Goal: Task Accomplishment & Management: Complete application form

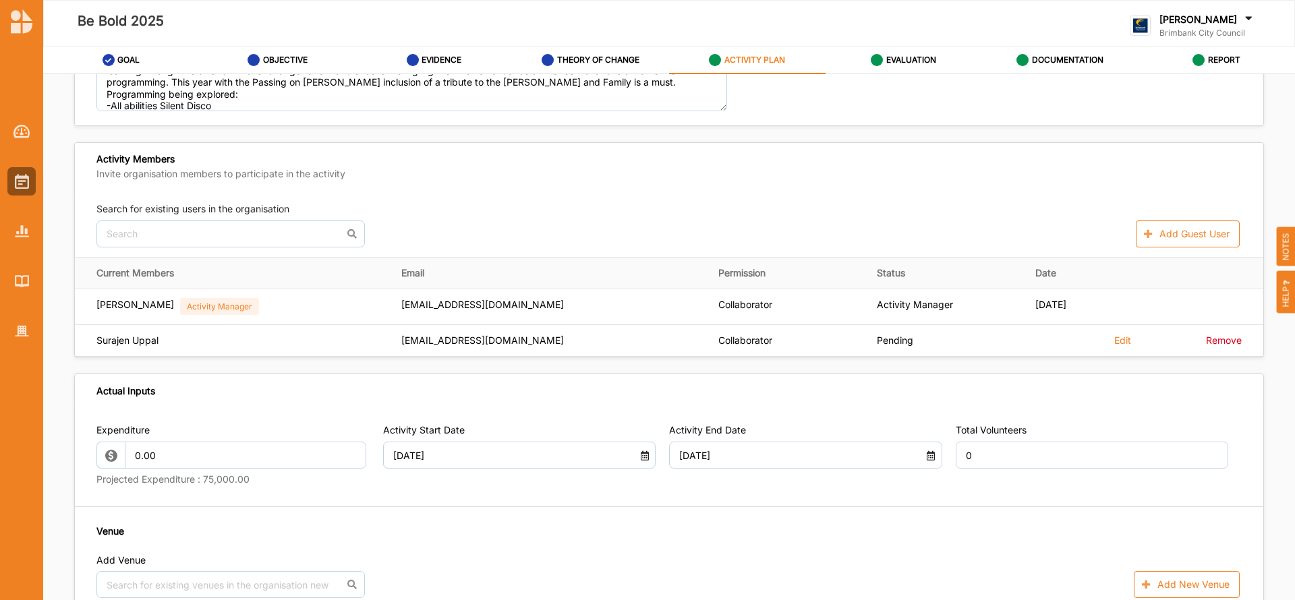
scroll to position [401, 0]
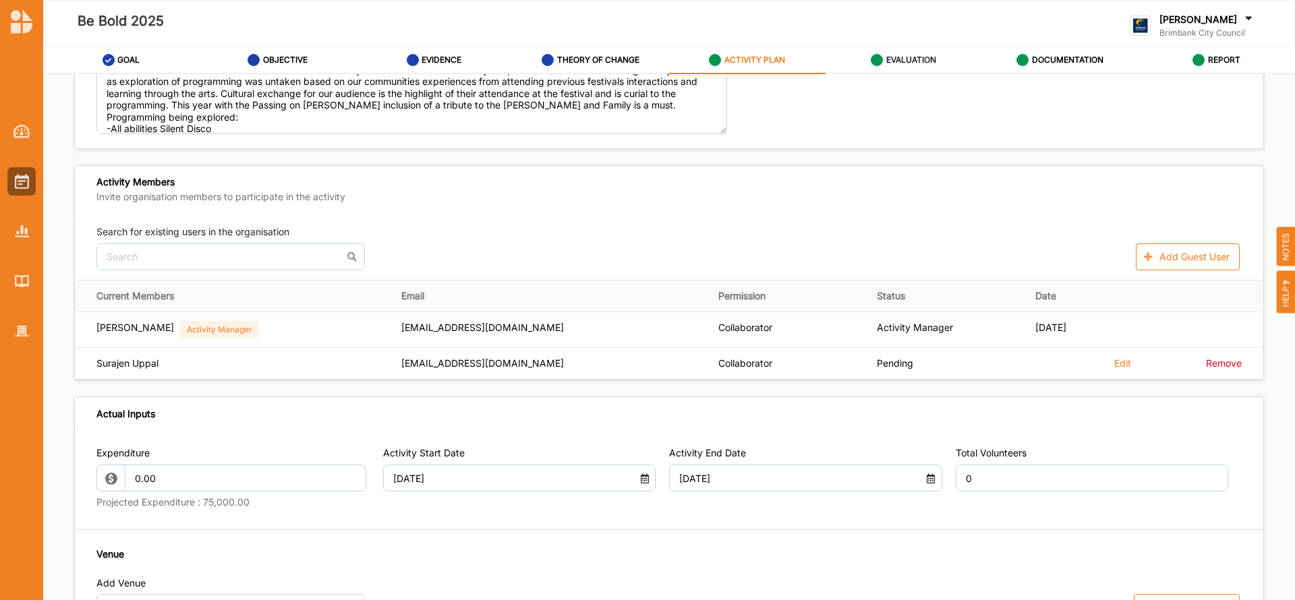
click at [915, 57] on label "EVALUATION" at bounding box center [911, 60] width 50 height 11
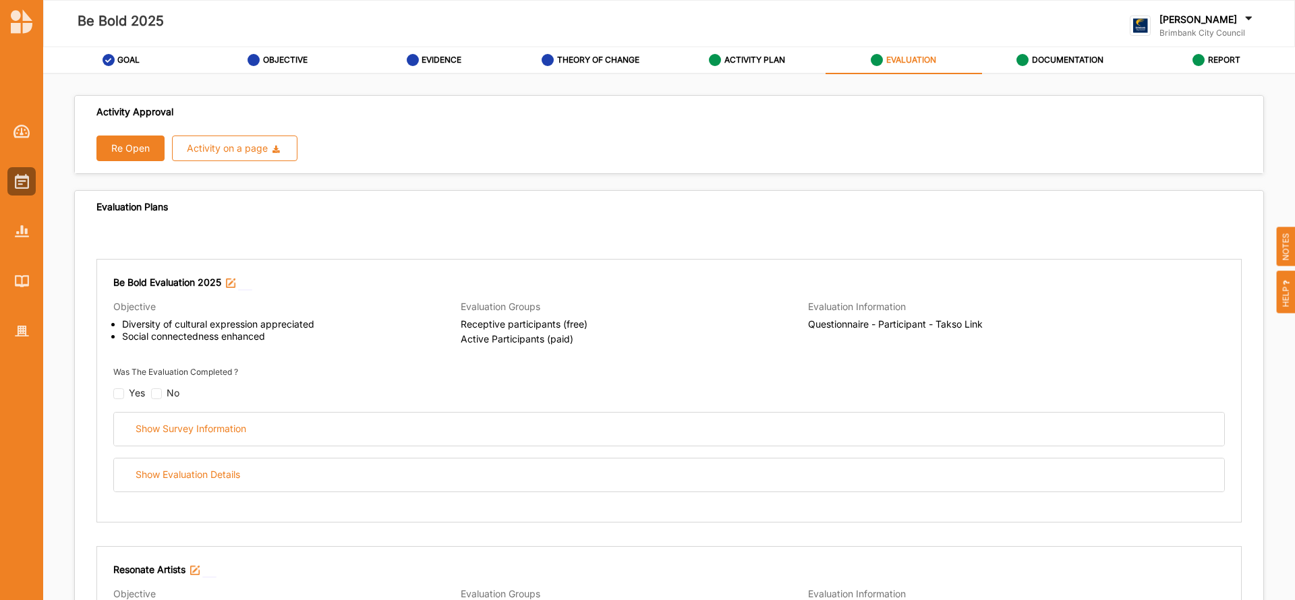
click at [137, 152] on button "Re Open" at bounding box center [130, 149] width 68 height 26
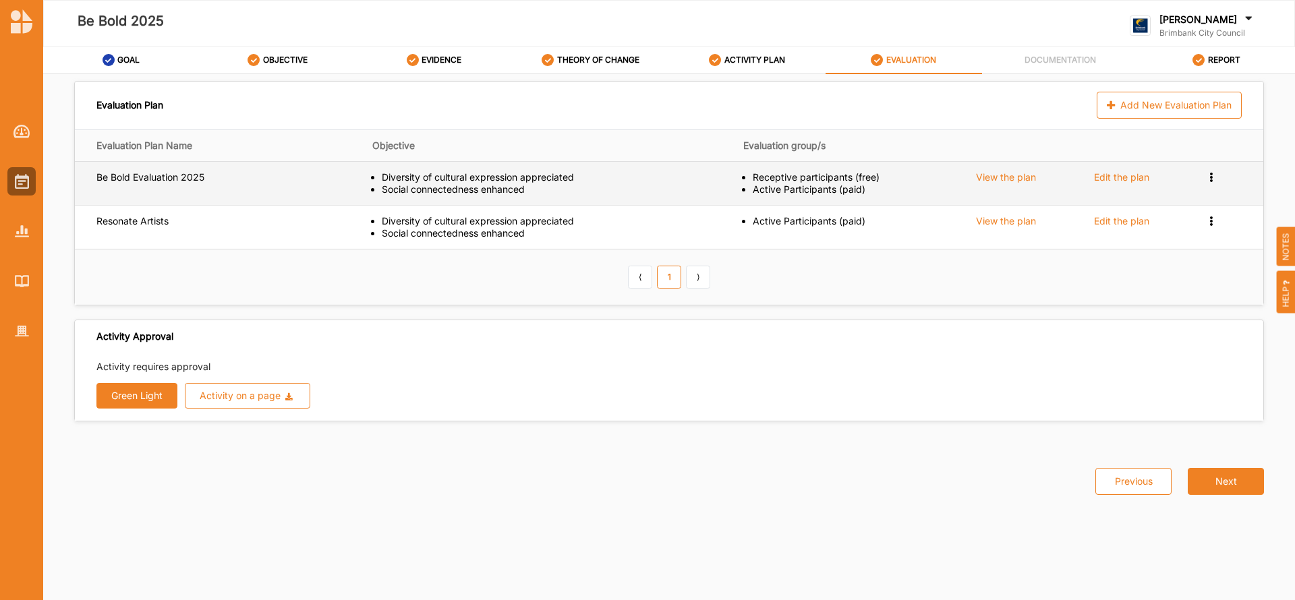
click at [1117, 181] on div "Edit the plan" at bounding box center [1121, 177] width 55 height 12
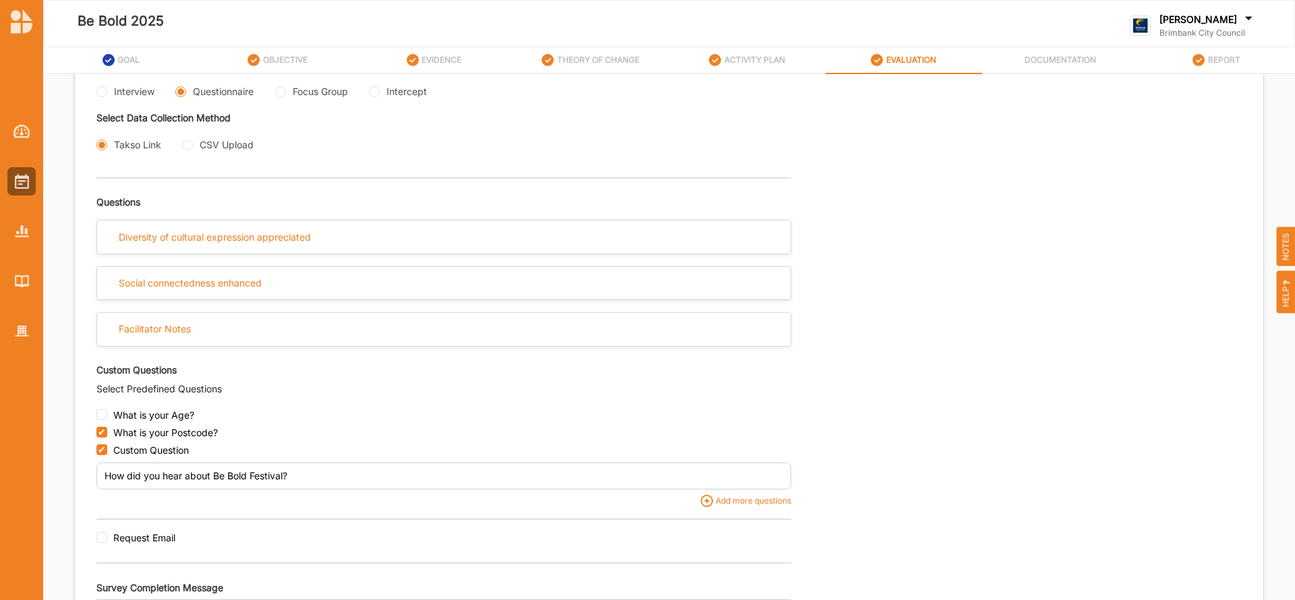
scroll to position [366, 0]
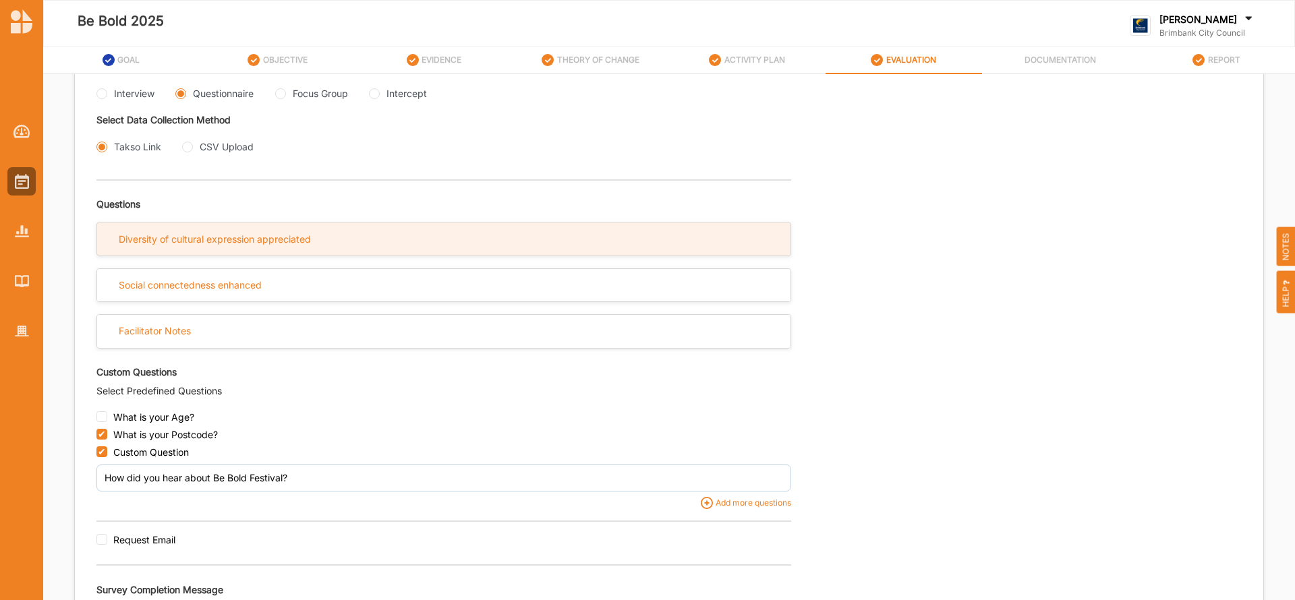
click at [209, 234] on div "Diversity of cultural expression appreciated" at bounding box center [215, 239] width 192 height 12
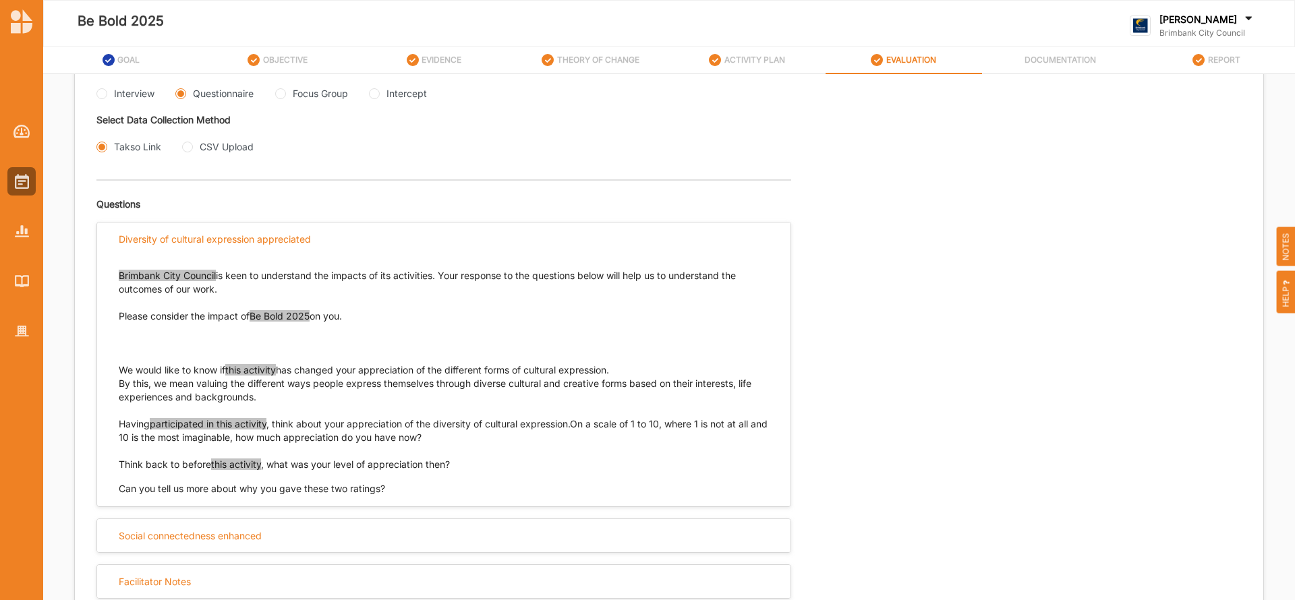
click at [276, 372] on span "this activity" at bounding box center [250, 369] width 51 height 11
click at [270, 426] on div "Having participated in this activity , think about your appreciation of the div…" at bounding box center [444, 430] width 650 height 27
click at [266, 424] on span "participated in this activity" at bounding box center [208, 423] width 117 height 11
click at [255, 368] on span "Be Bold" at bounding box center [242, 369] width 34 height 11
click at [259, 369] on span "Be Bold" at bounding box center [242, 369] width 34 height 11
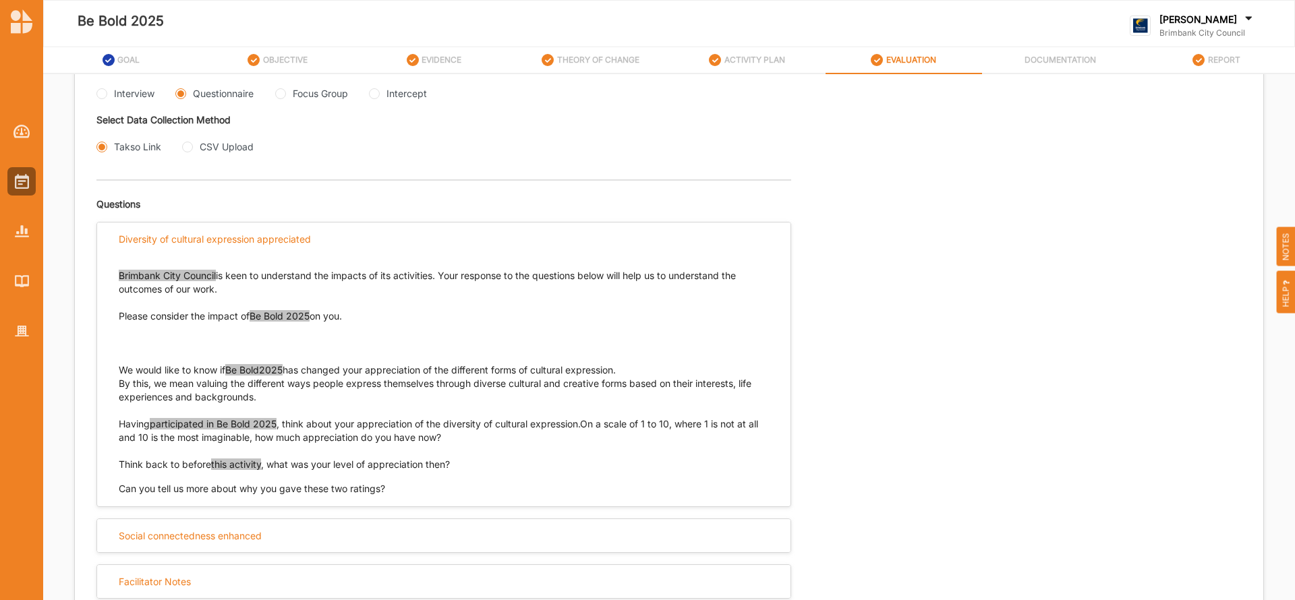
click at [264, 370] on span "Be Bold2025" at bounding box center [253, 369] width 57 height 11
click at [261, 466] on span "this activity" at bounding box center [236, 464] width 50 height 11
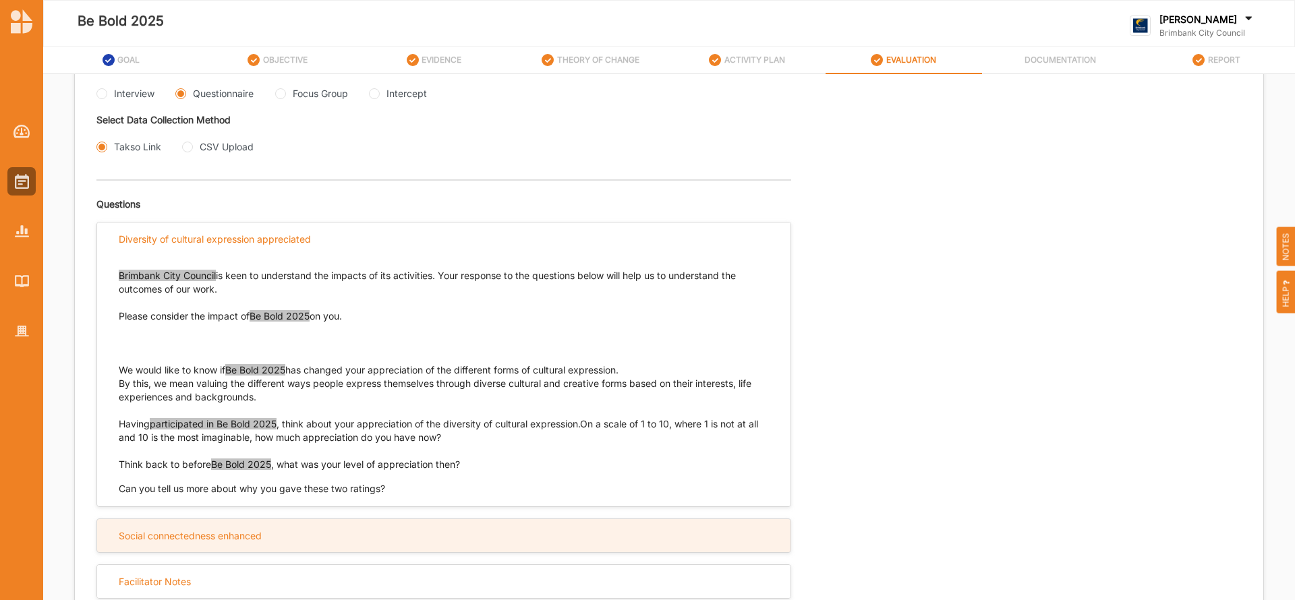
click at [209, 533] on div "Social connectedness enhanced" at bounding box center [190, 536] width 143 height 12
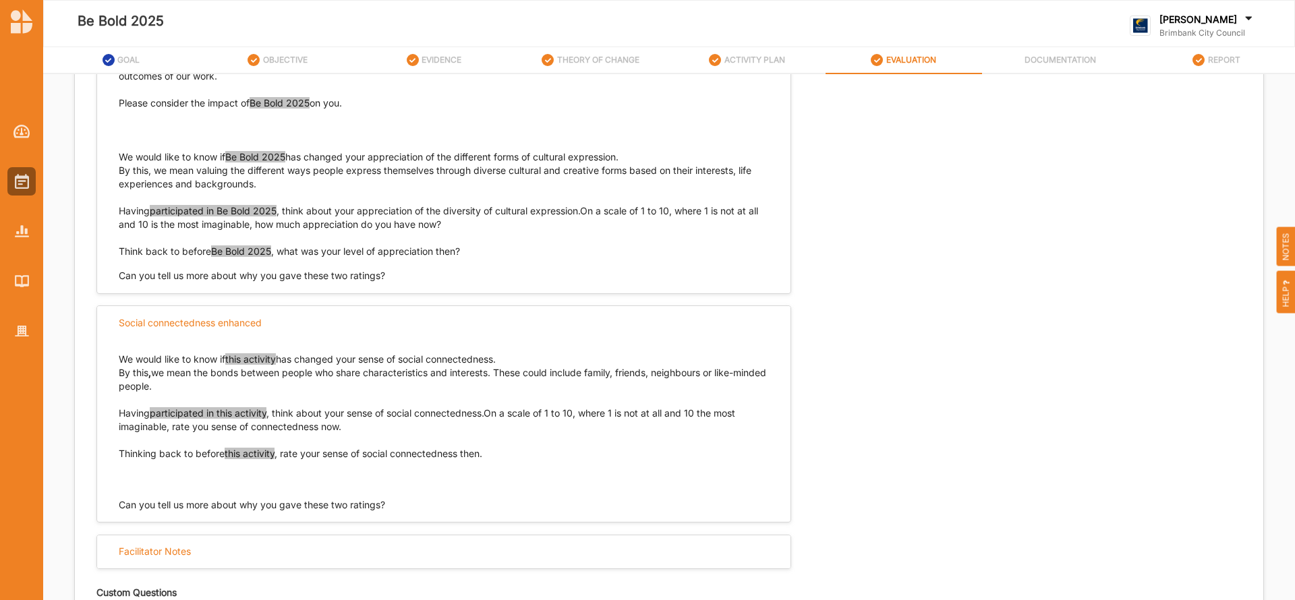
scroll to position [590, 0]
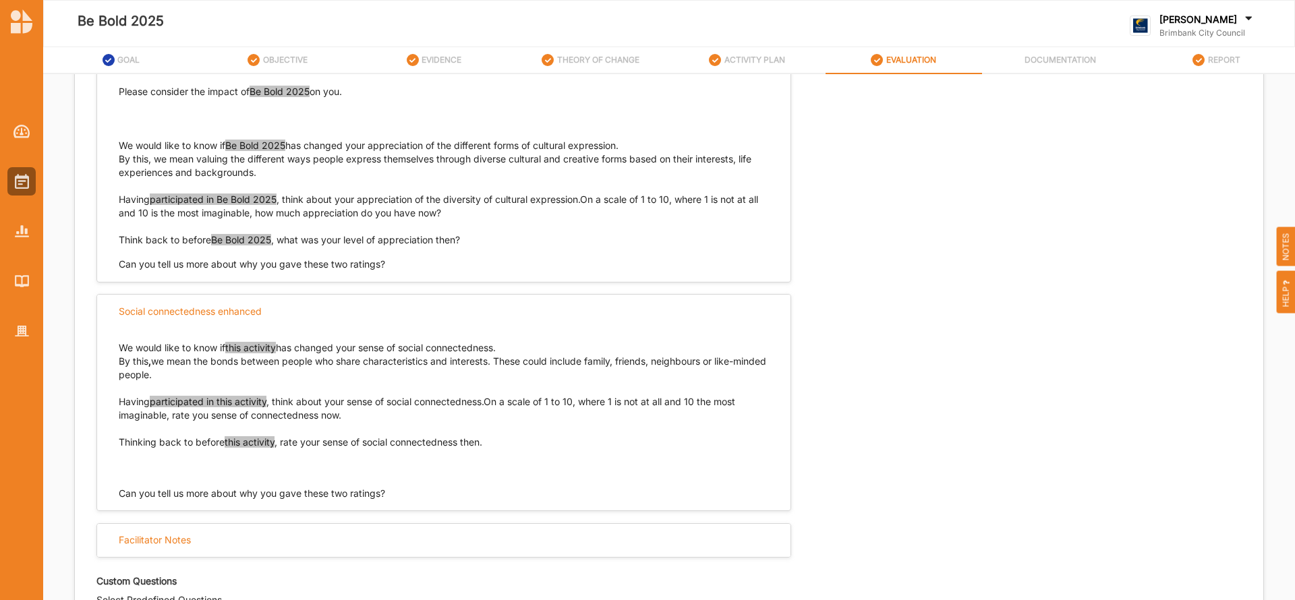
click at [276, 347] on span "this activity" at bounding box center [250, 347] width 51 height 11
click at [266, 401] on span "participated in this activity" at bounding box center [208, 401] width 117 height 11
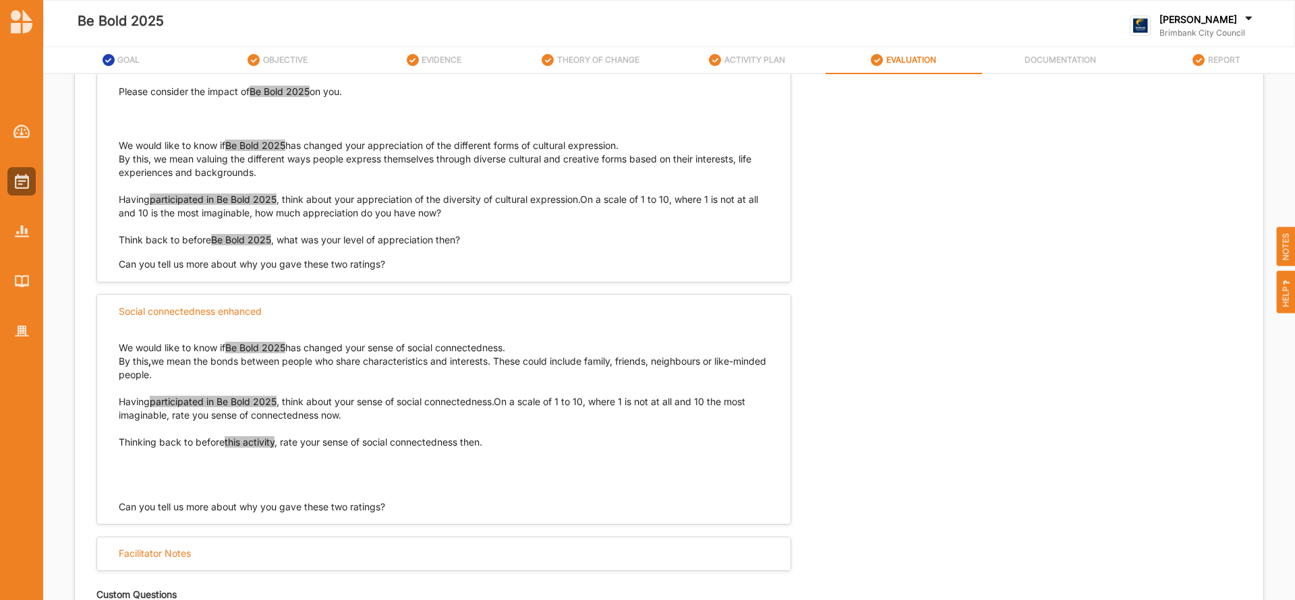
click at [274, 441] on span "this activity" at bounding box center [250, 441] width 50 height 11
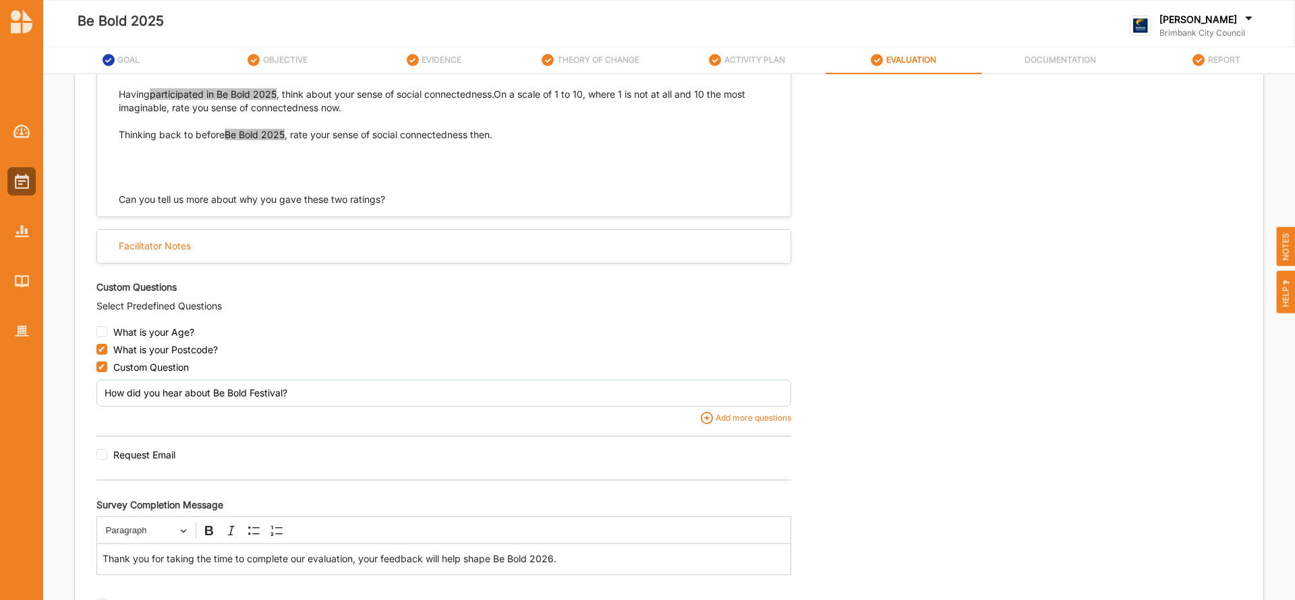
scroll to position [954, 0]
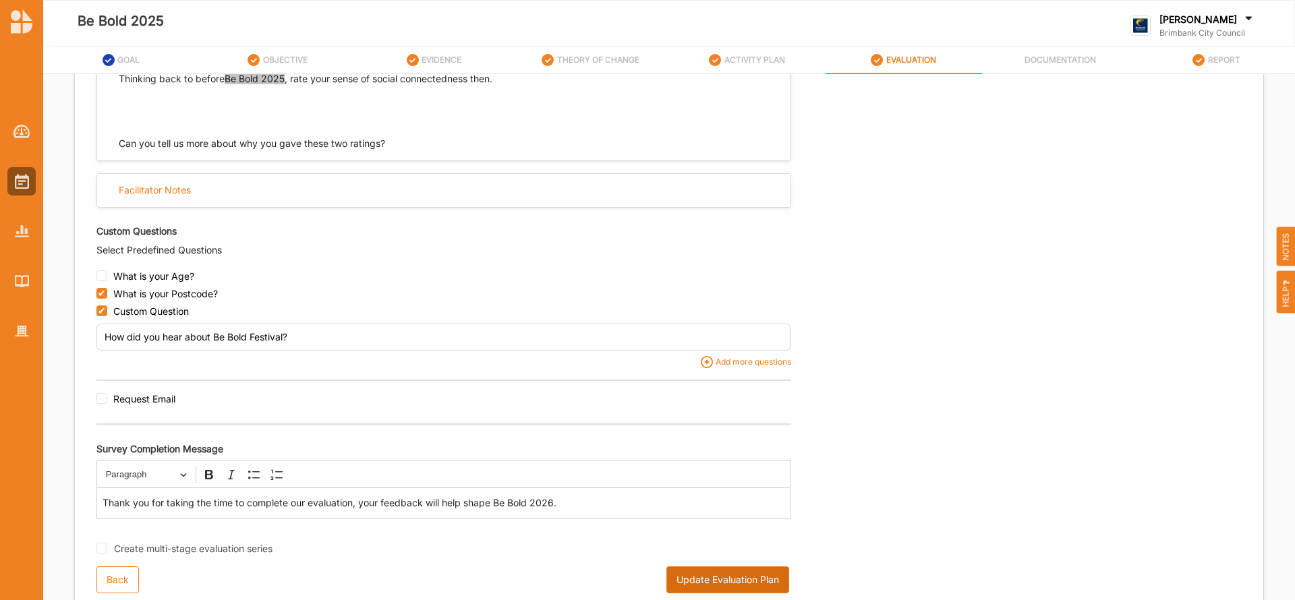
click at [735, 578] on button "Update Evaluation Plan" at bounding box center [727, 579] width 123 height 27
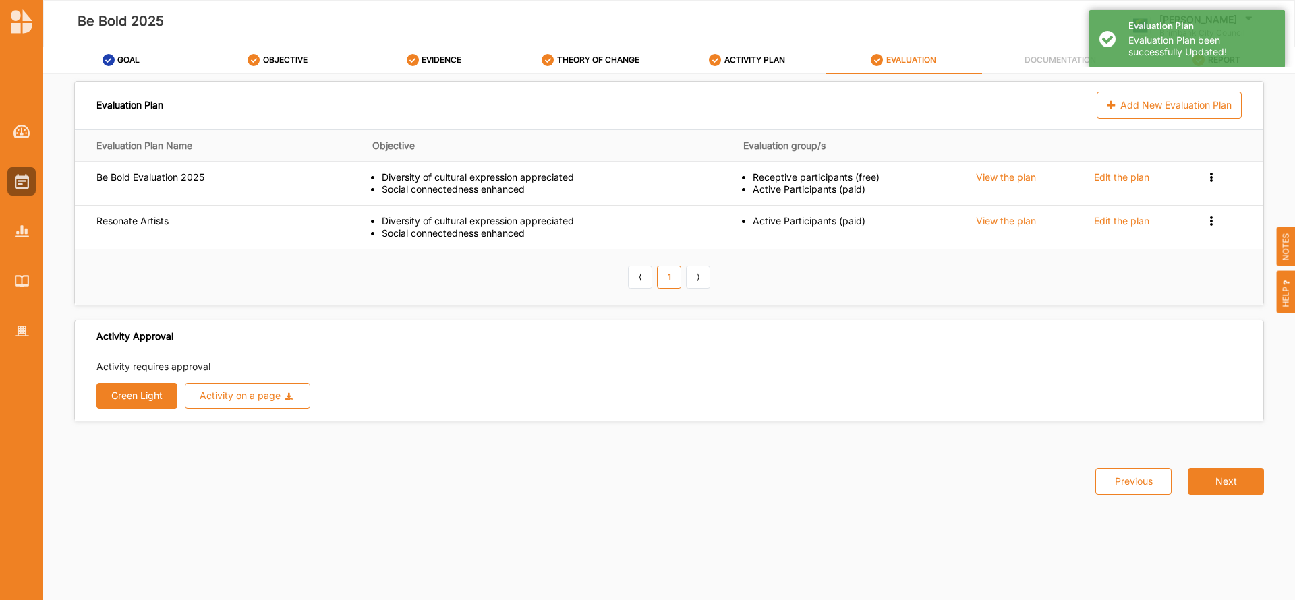
click at [144, 403] on button "Green Light" at bounding box center [136, 396] width 81 height 26
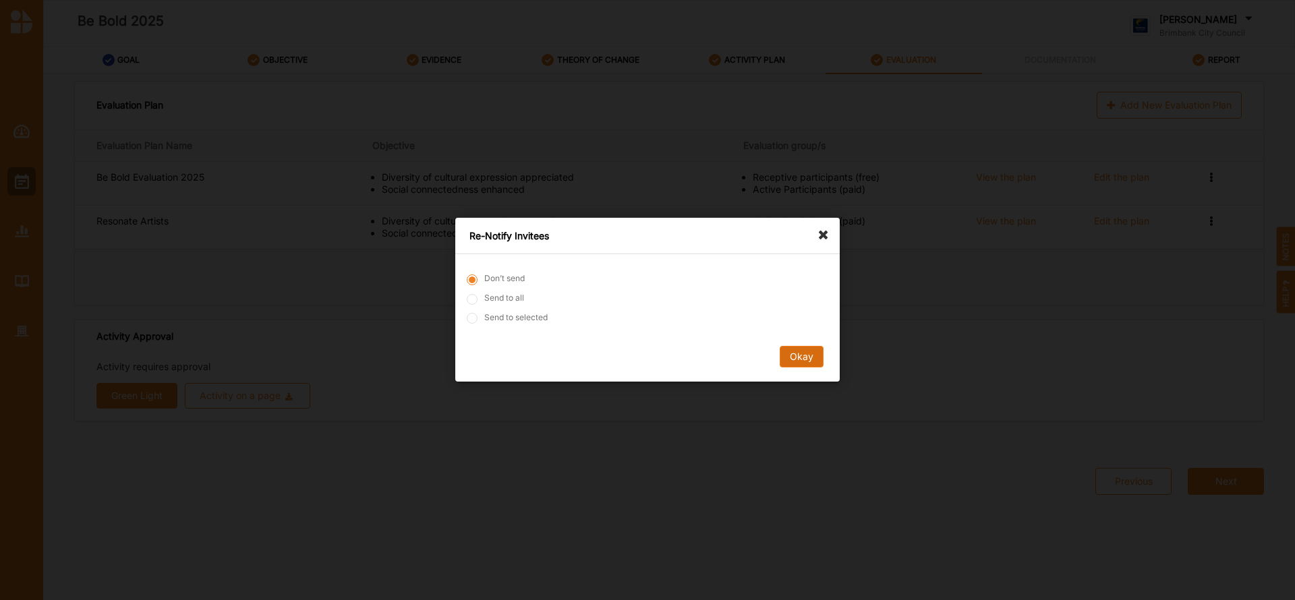
click at [794, 359] on button "Okay" at bounding box center [802, 358] width 44 height 22
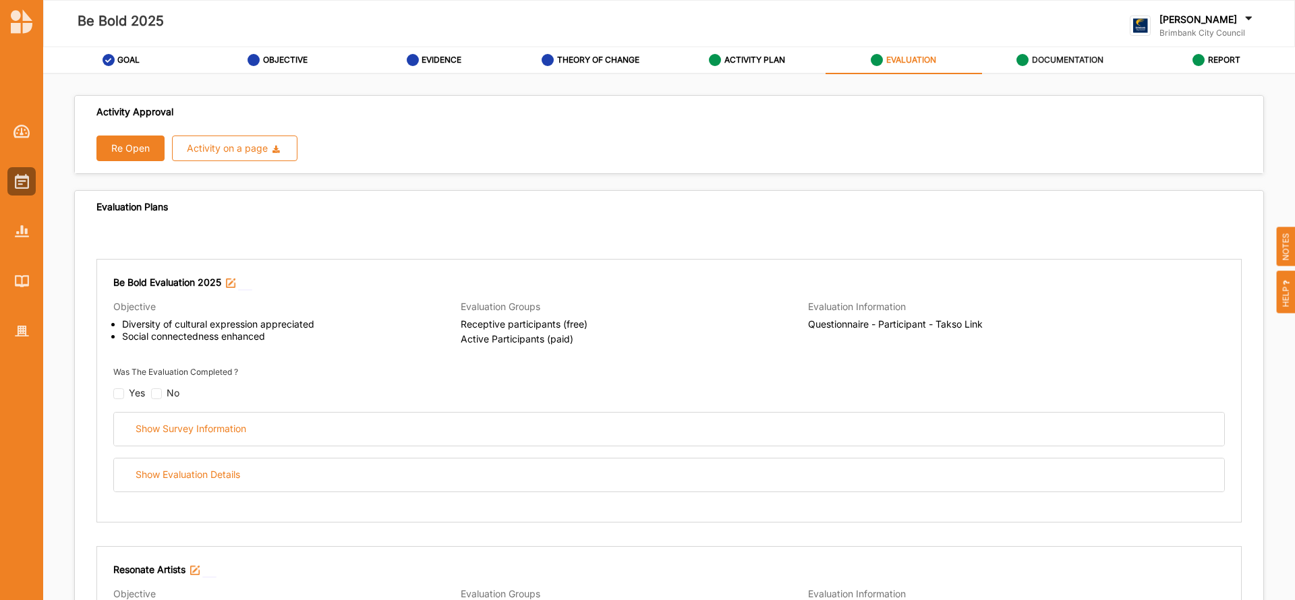
click at [1062, 59] on label "DOCUMENTATION" at bounding box center [1067, 60] width 71 height 11
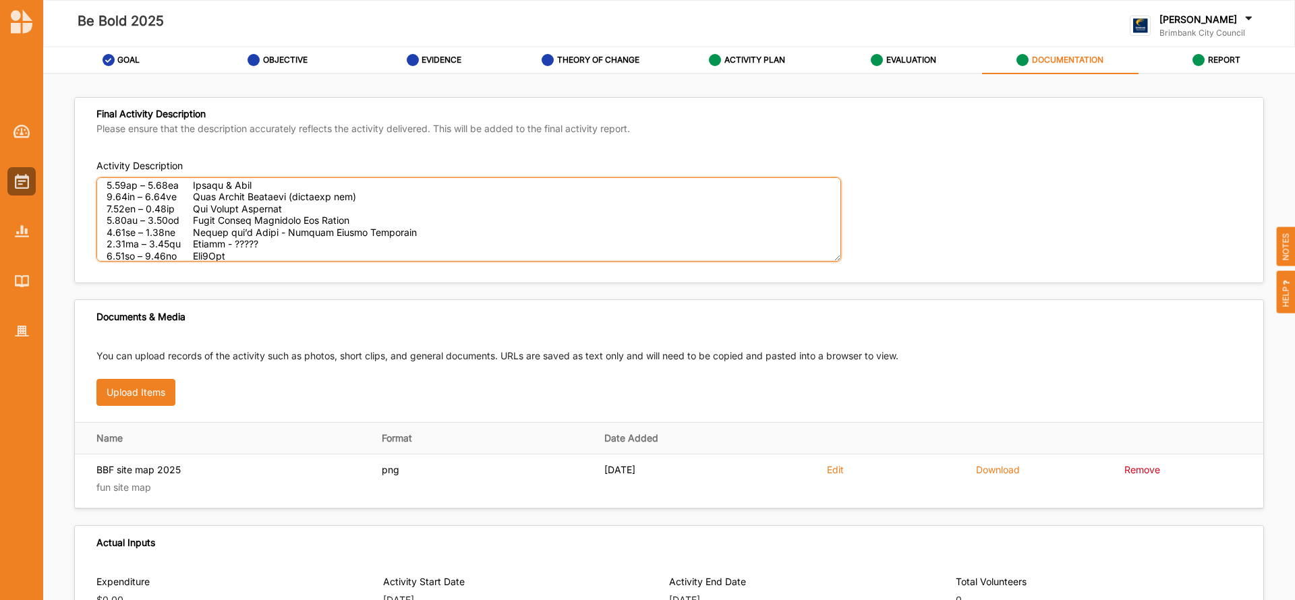
scroll to position [290, 0]
click at [258, 234] on textarea "Activity Description" at bounding box center [468, 219] width 745 height 84
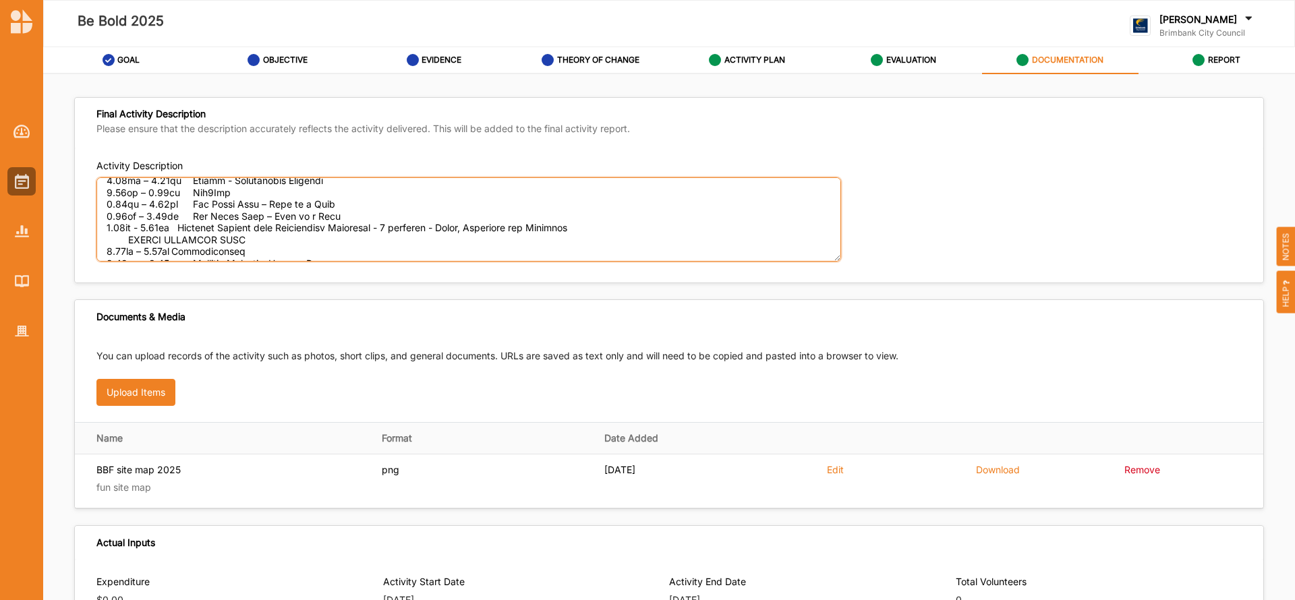
scroll to position [375, 0]
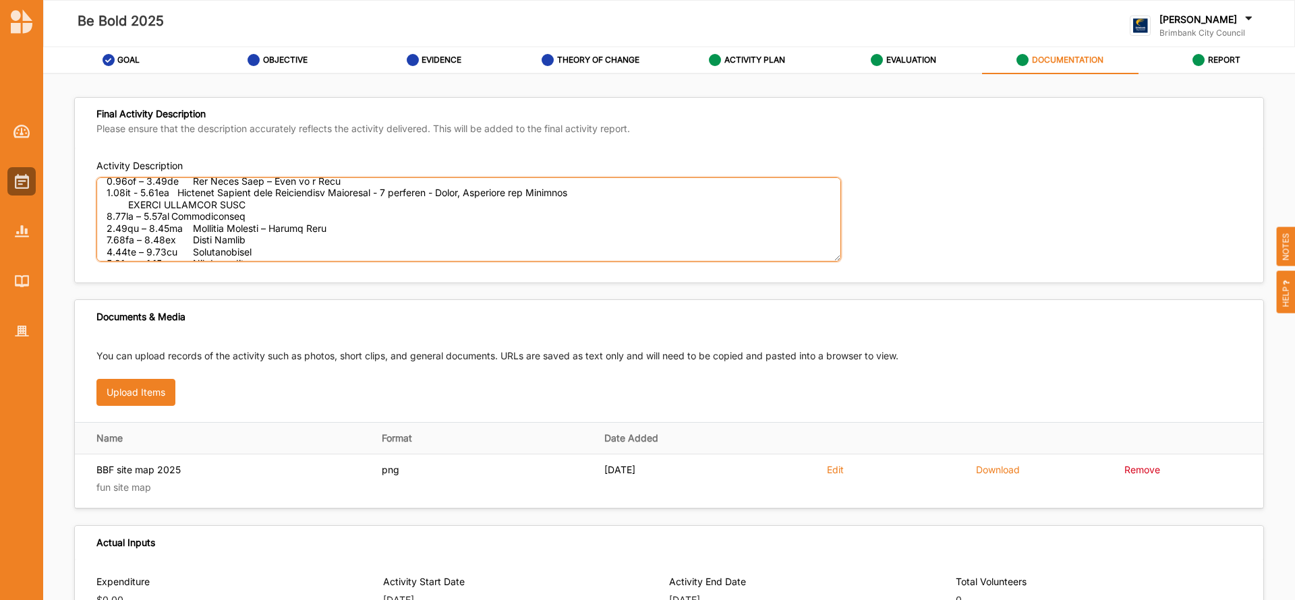
click at [127, 202] on textarea "Activity Description" at bounding box center [468, 219] width 745 height 84
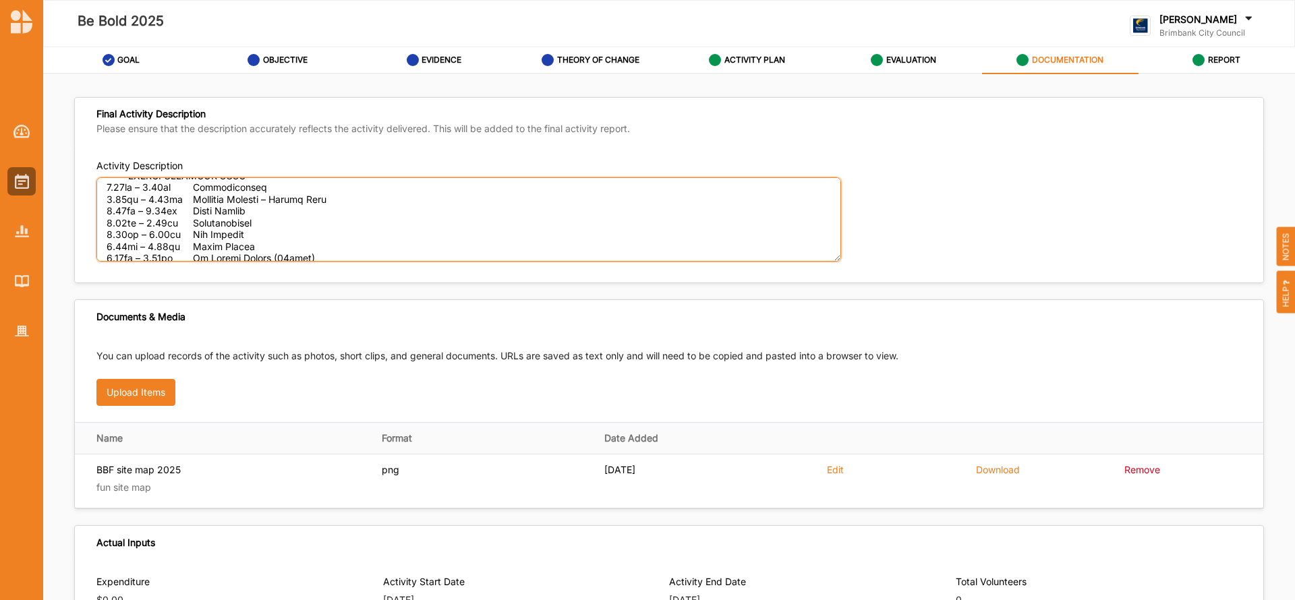
scroll to position [389, 0]
click at [127, 204] on textarea "Activity Description" at bounding box center [468, 219] width 745 height 84
click at [156, 202] on textarea "Activity Description" at bounding box center [468, 219] width 745 height 84
click at [258, 237] on textarea "Activity Description" at bounding box center [468, 219] width 745 height 84
click at [268, 208] on textarea "Activity Description" at bounding box center [468, 219] width 745 height 84
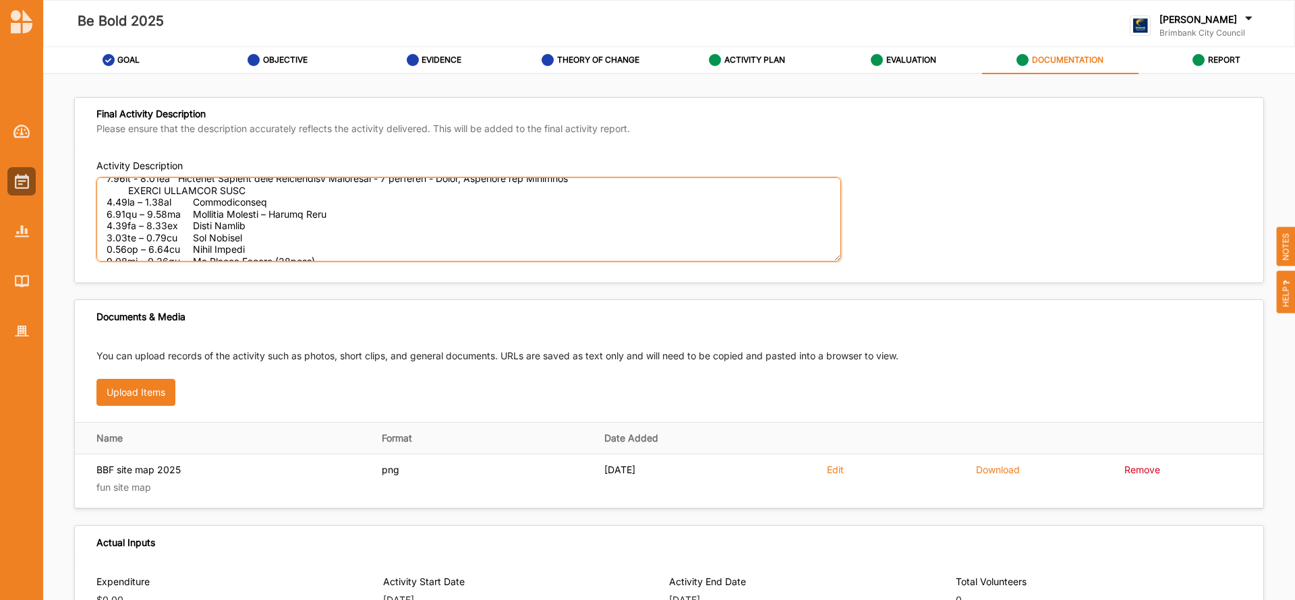
click at [266, 206] on textarea "Activity Description" at bounding box center [468, 219] width 745 height 84
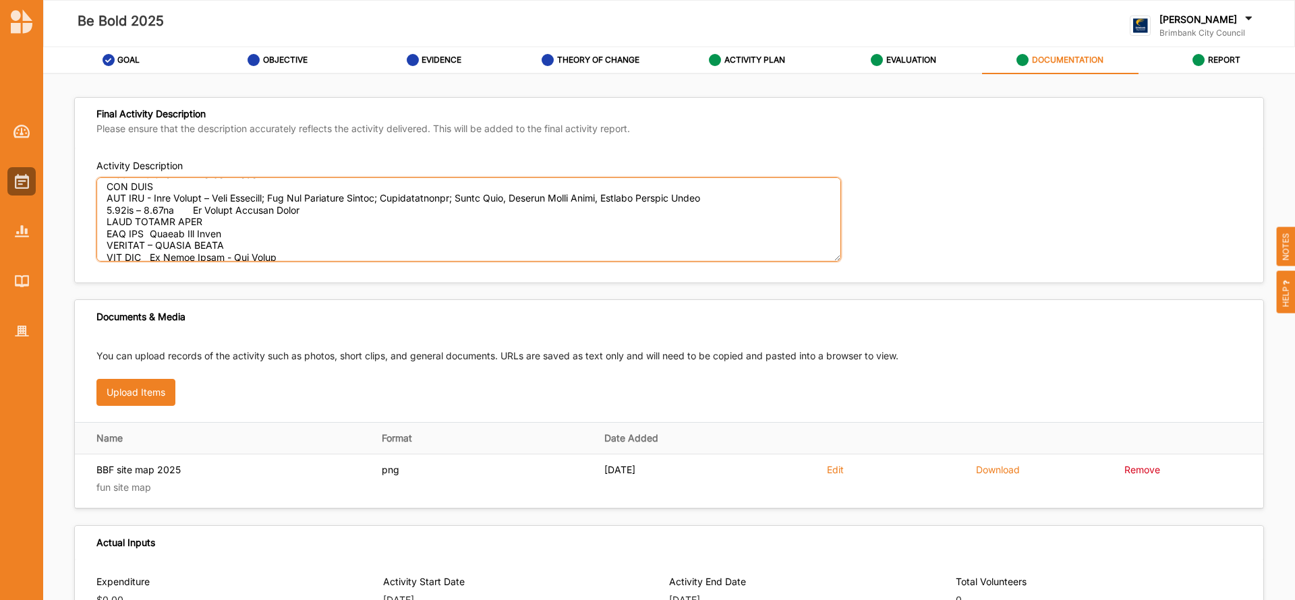
scroll to position [493, 0]
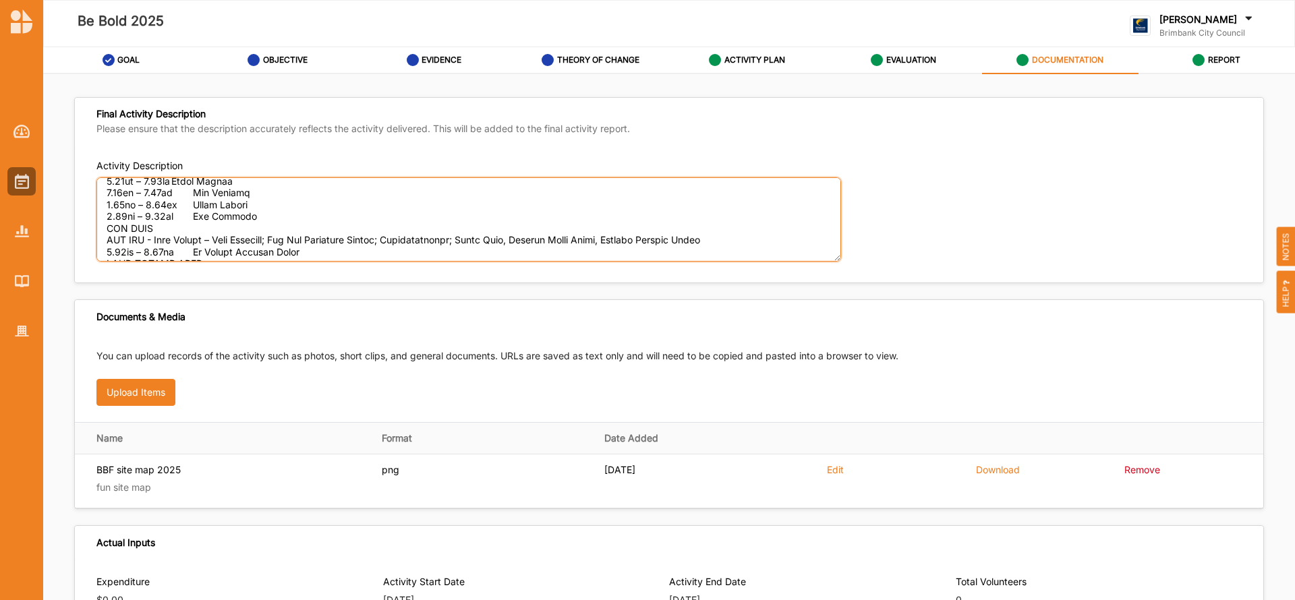
click at [105, 231] on textarea "Activity Description" at bounding box center [468, 219] width 745 height 84
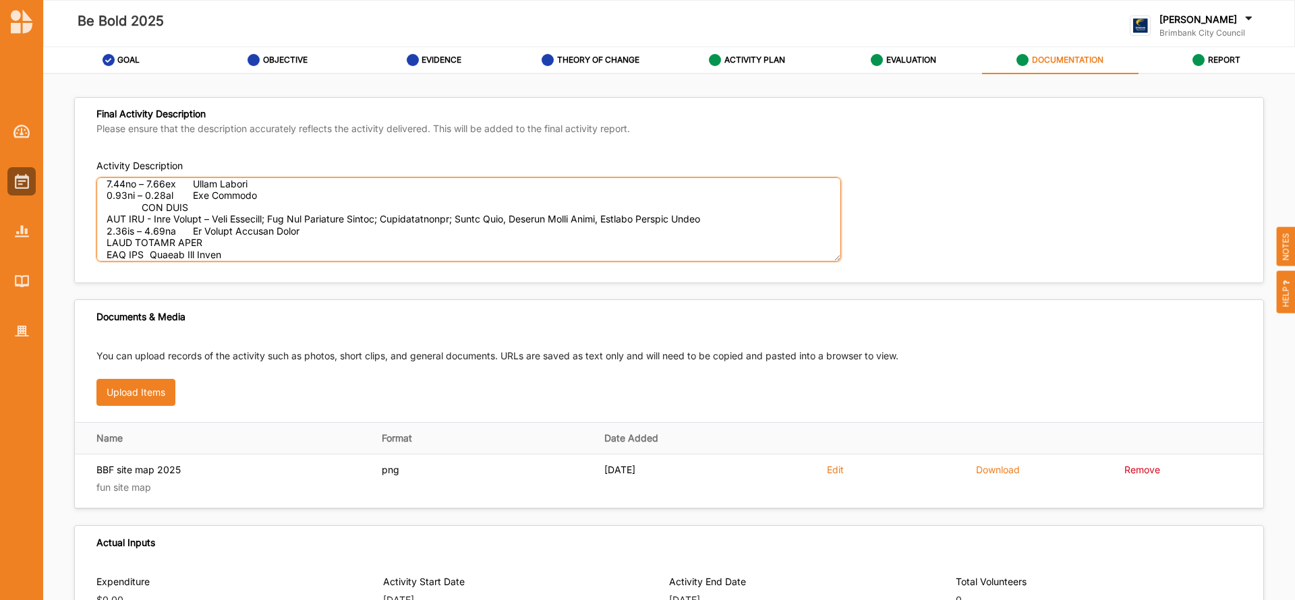
scroll to position [528, 0]
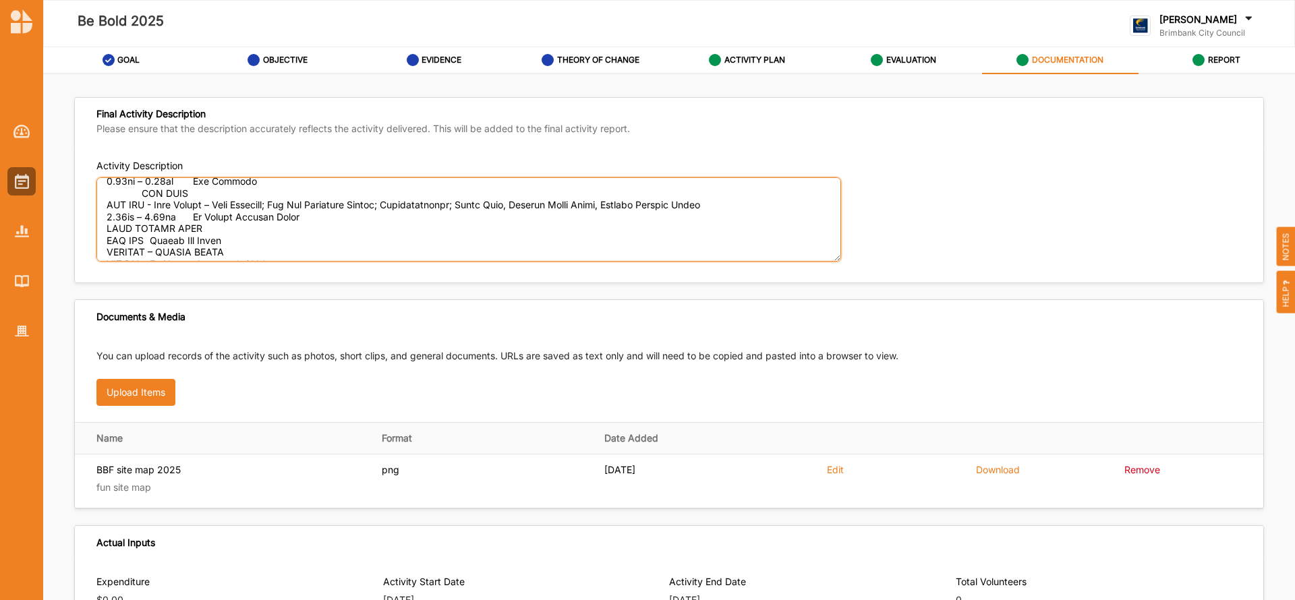
click at [301, 219] on textarea "Activity Description" at bounding box center [468, 219] width 745 height 84
click at [128, 216] on textarea "Activity Description" at bounding box center [468, 219] width 745 height 84
click at [172, 218] on textarea "Activity Description" at bounding box center [468, 219] width 745 height 84
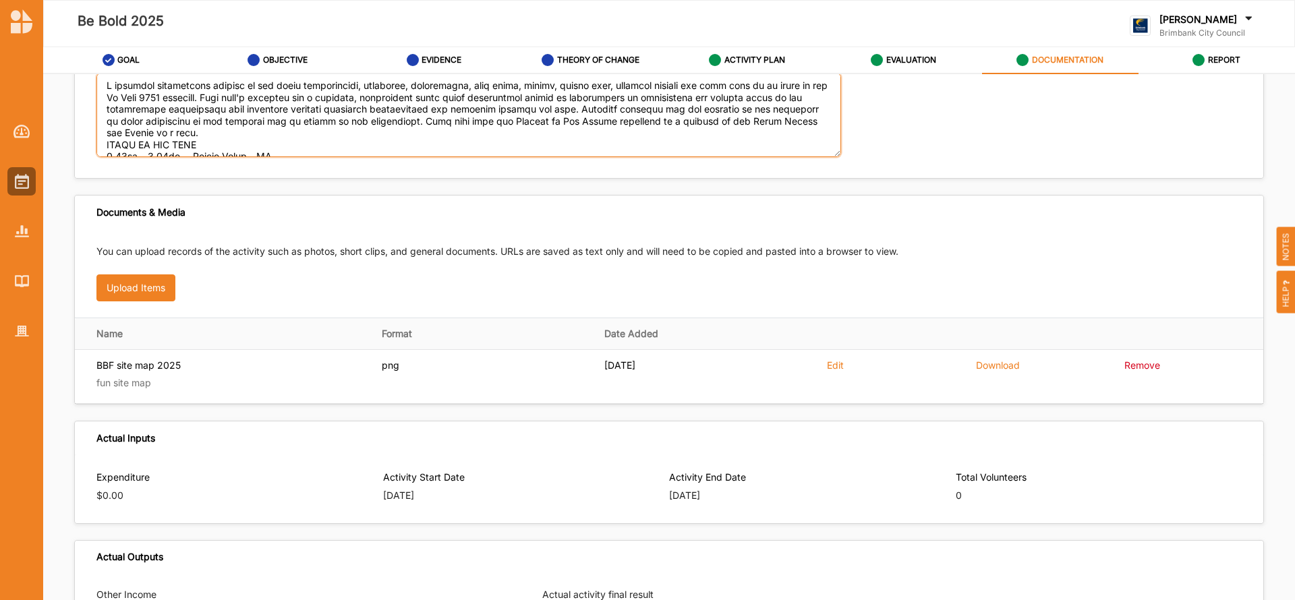
scroll to position [0, 0]
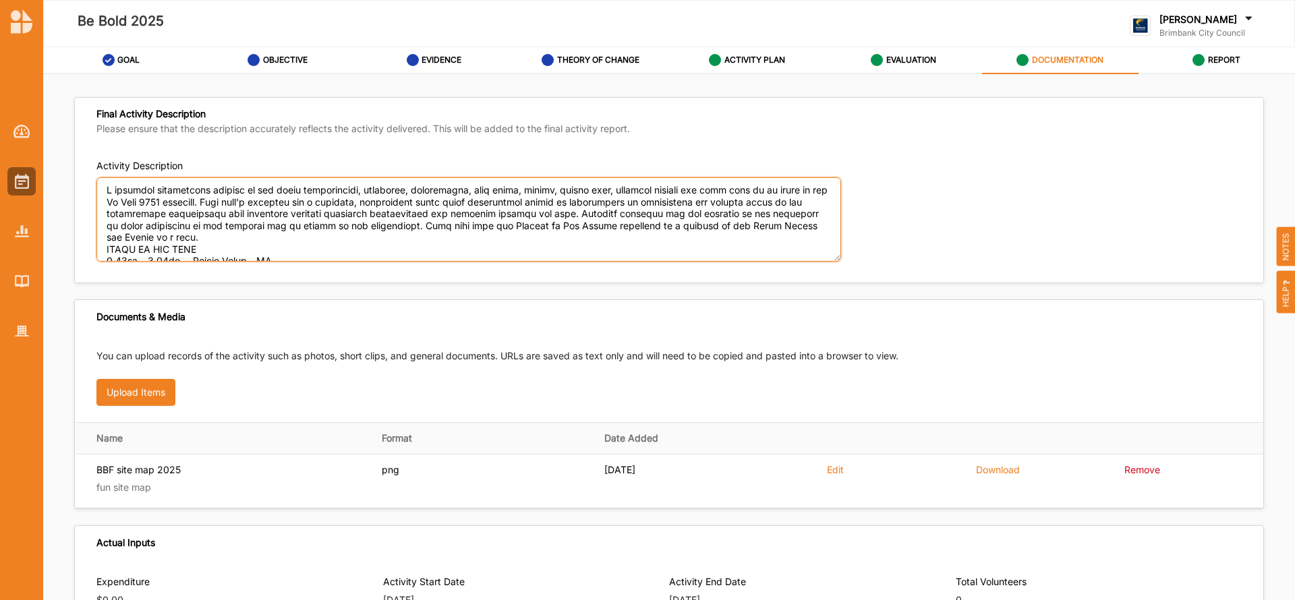
type textarea "L ipsumdol sitametcons adipisc el sed doeiu temporincidi, utlaboree, doloremagn…"
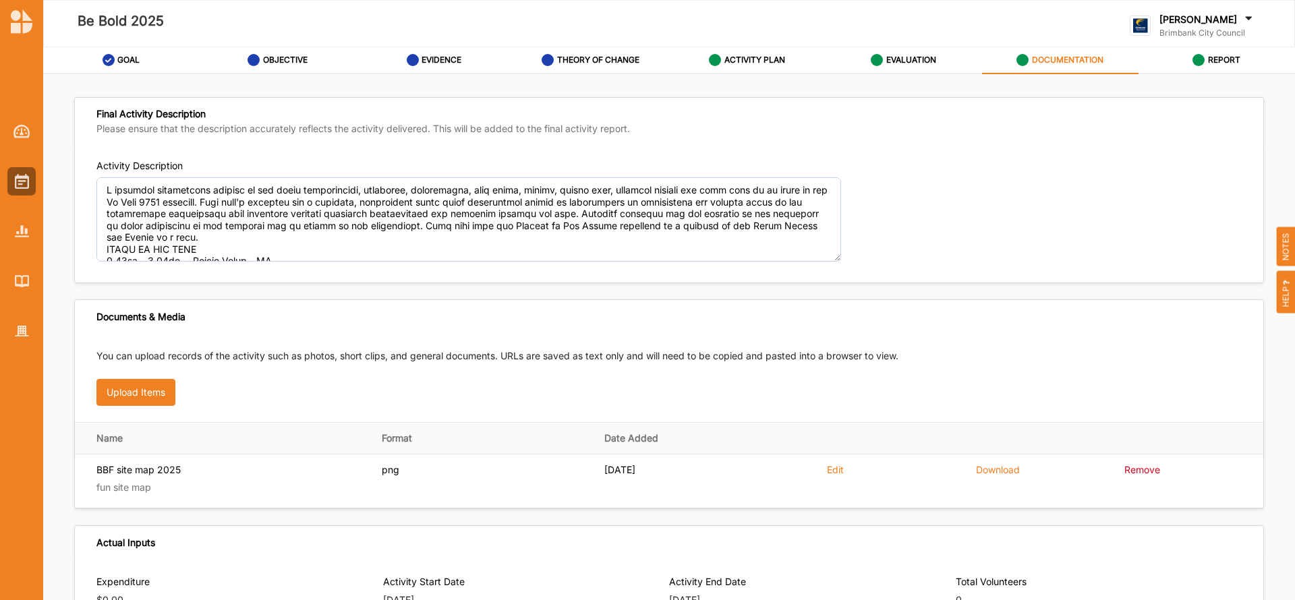
click at [1159, 224] on div "Activity Description" at bounding box center [668, 210] width 1145 height 103
click at [760, 55] on label "ACTIVITY PLAN" at bounding box center [754, 60] width 61 height 11
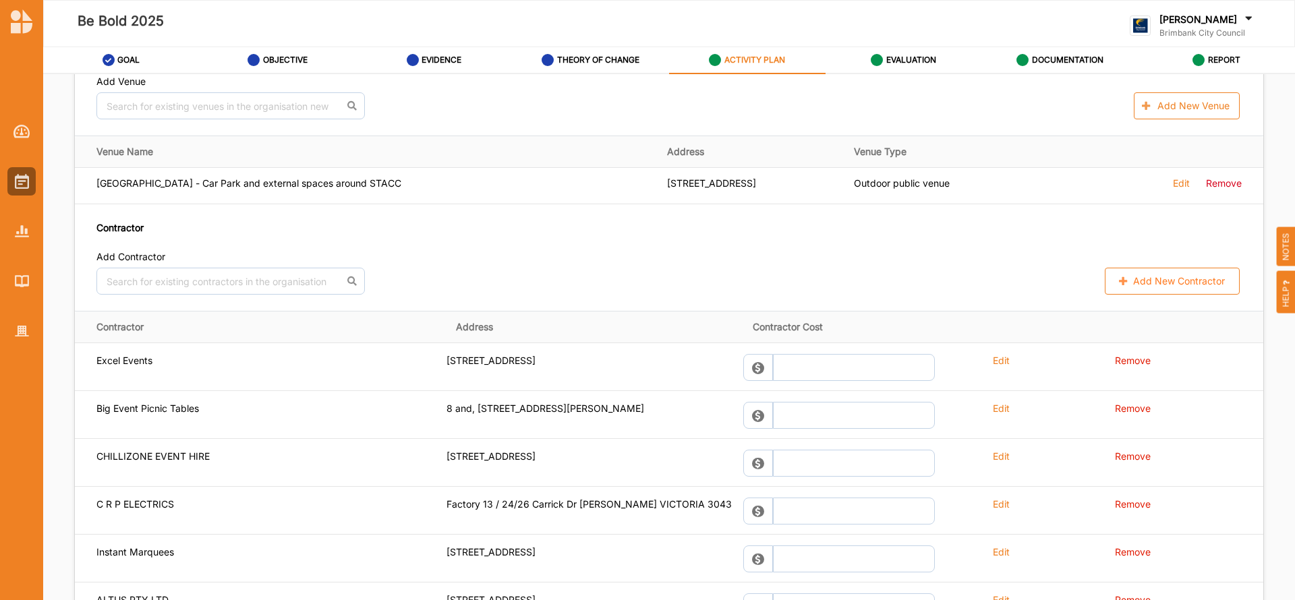
scroll to position [876, 0]
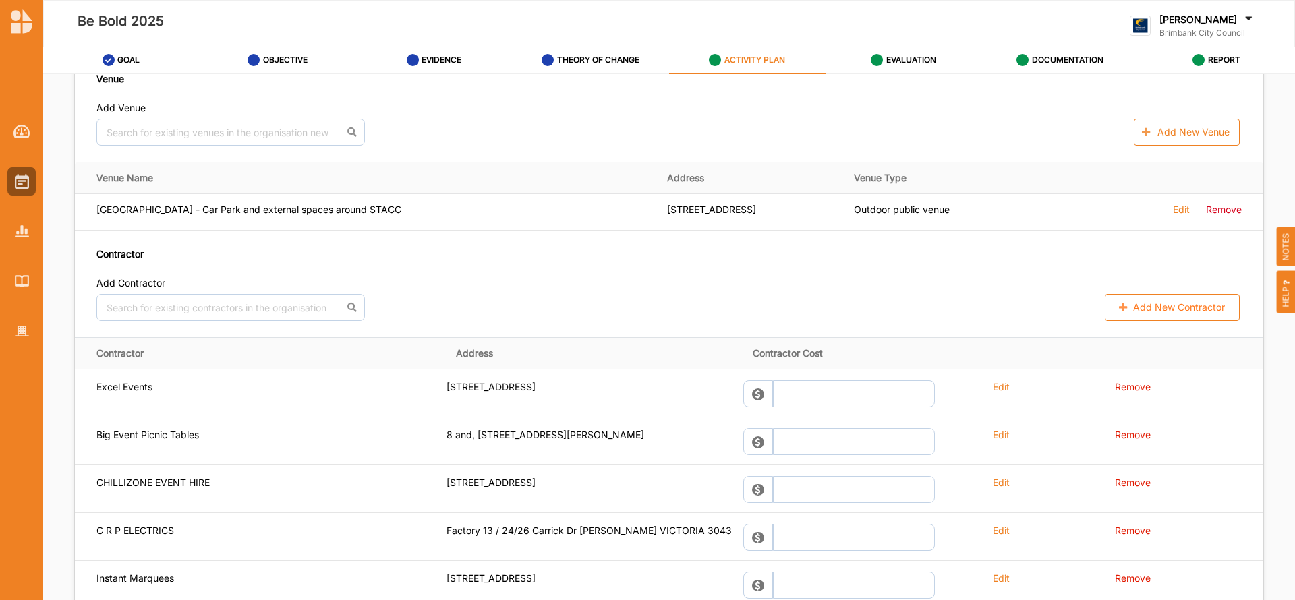
click at [1153, 308] on button "Add New Contractor" at bounding box center [1172, 307] width 135 height 27
select select "[GEOGRAPHIC_DATA]"
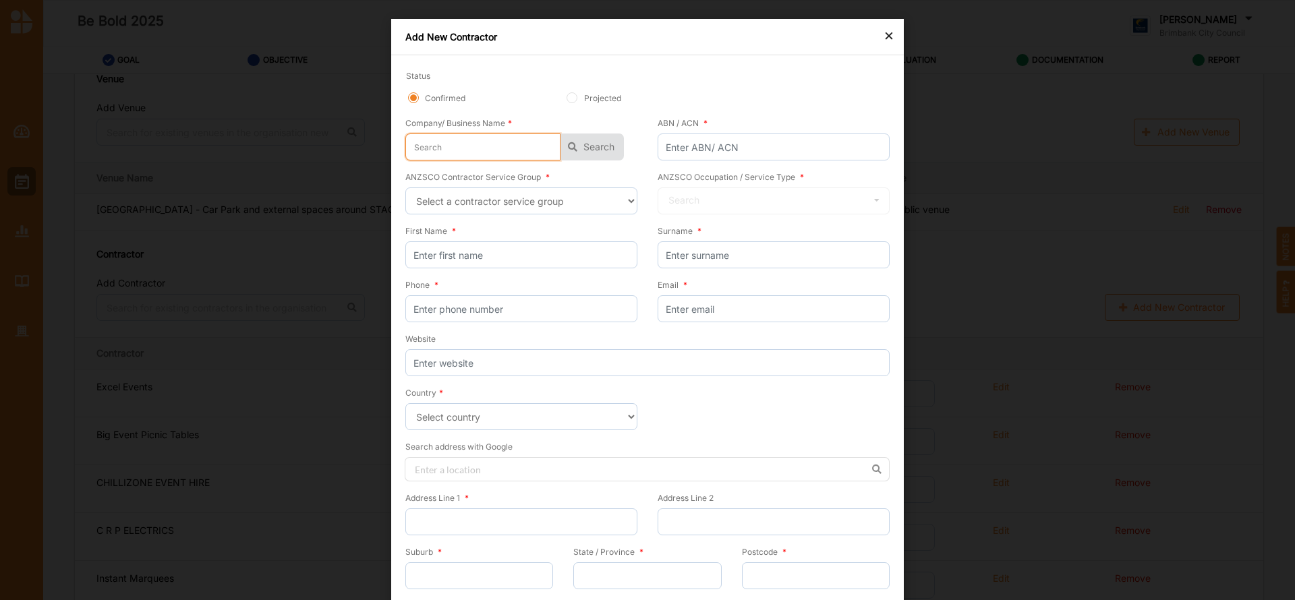
click at [469, 149] on input "text" at bounding box center [482, 147] width 155 height 27
type input "N"
type input "[PERSON_NAME]"
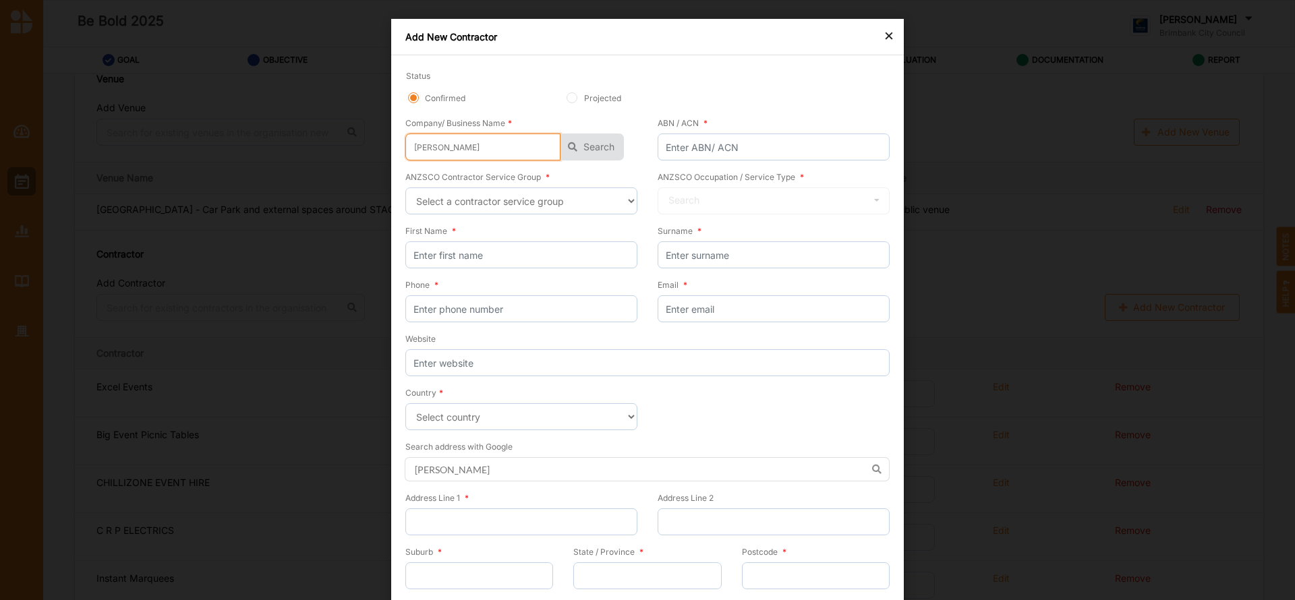
type input "Nga"
type input "Nga M"
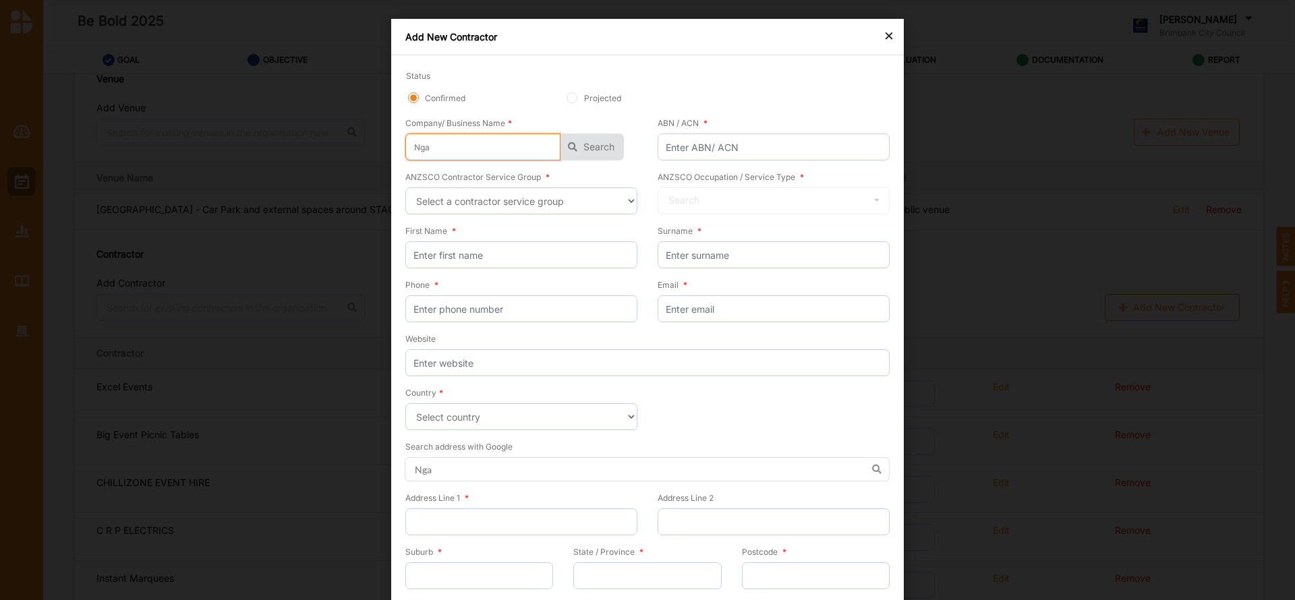
type input "Nga M"
type input "Nga Ma"
type input "Nga Mat"
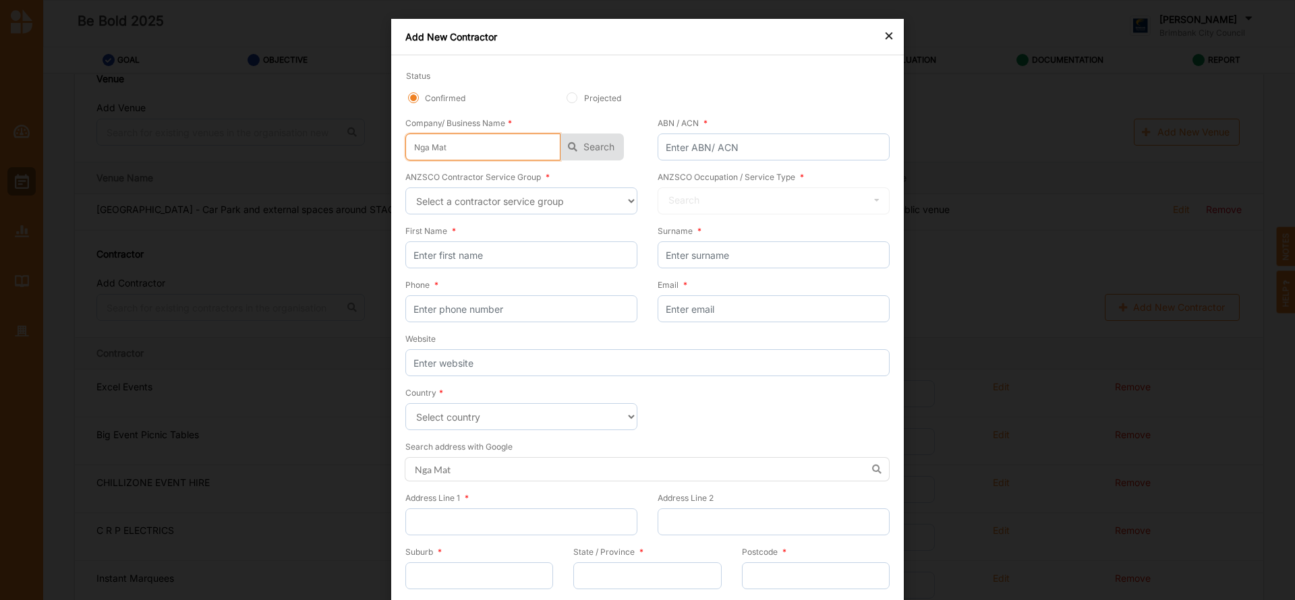
type input "[PERSON_NAME]"
click at [587, 151] on button "Search" at bounding box center [591, 147] width 63 height 27
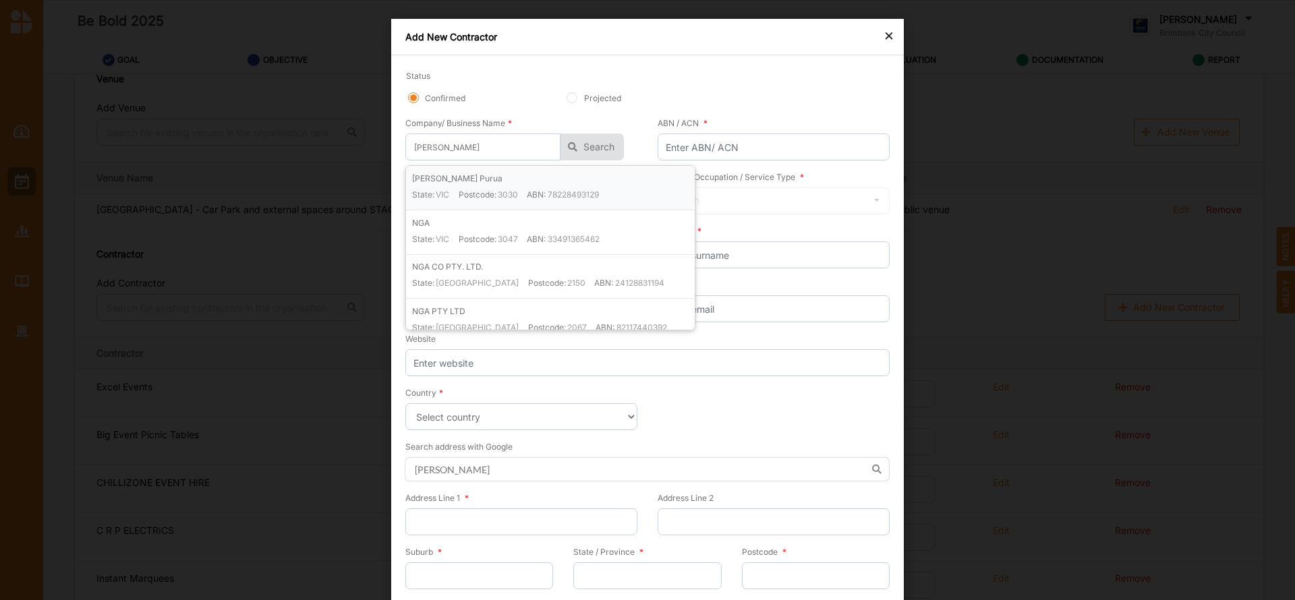
click at [538, 189] on label "ABN:" at bounding box center [536, 194] width 19 height 11
type input "[PERSON_NAME] Purua"
type input "78228493129"
type input "[PERSON_NAME] Purua"
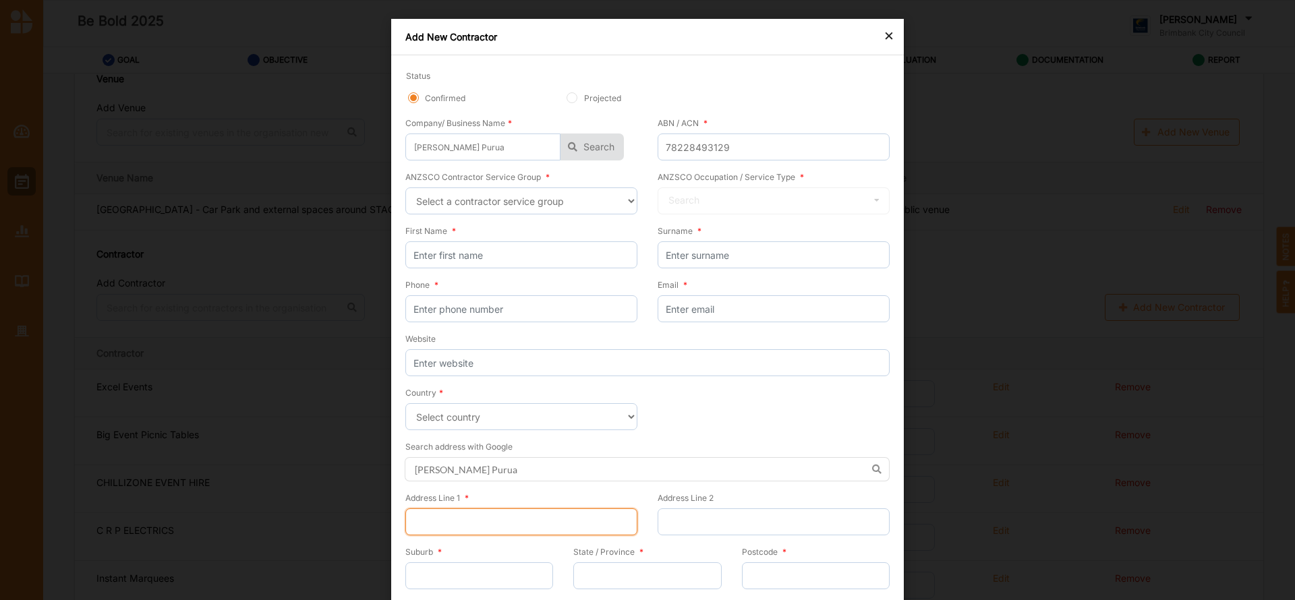
click at [440, 525] on input "Address Line 1 *" at bounding box center [521, 521] width 232 height 27
paste input "[STREET_ADDRESS]"
type input "[STREET_ADDRESS]"
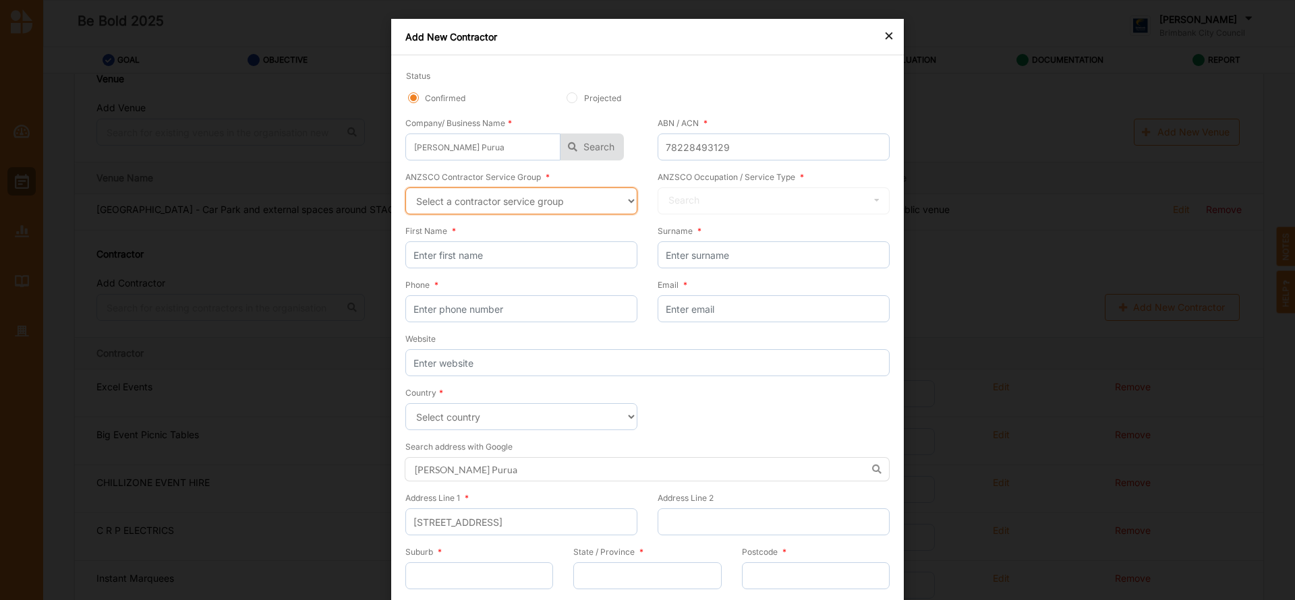
click at [624, 201] on select "Select a contractor service group Hospitality, Retail and Service Managers Spec…" at bounding box center [521, 200] width 232 height 27
select select "21"
click at [405, 187] on select "Select a contractor service group Hospitality, Retail and Service Managers Spec…" at bounding box center [521, 200] width 232 height 27
click at [623, 207] on select "Select a contractor service group Hospitality, Retail and Service Managers Spec…" at bounding box center [521, 200] width 232 height 27
click at [719, 197] on input "text" at bounding box center [774, 201] width 231 height 27
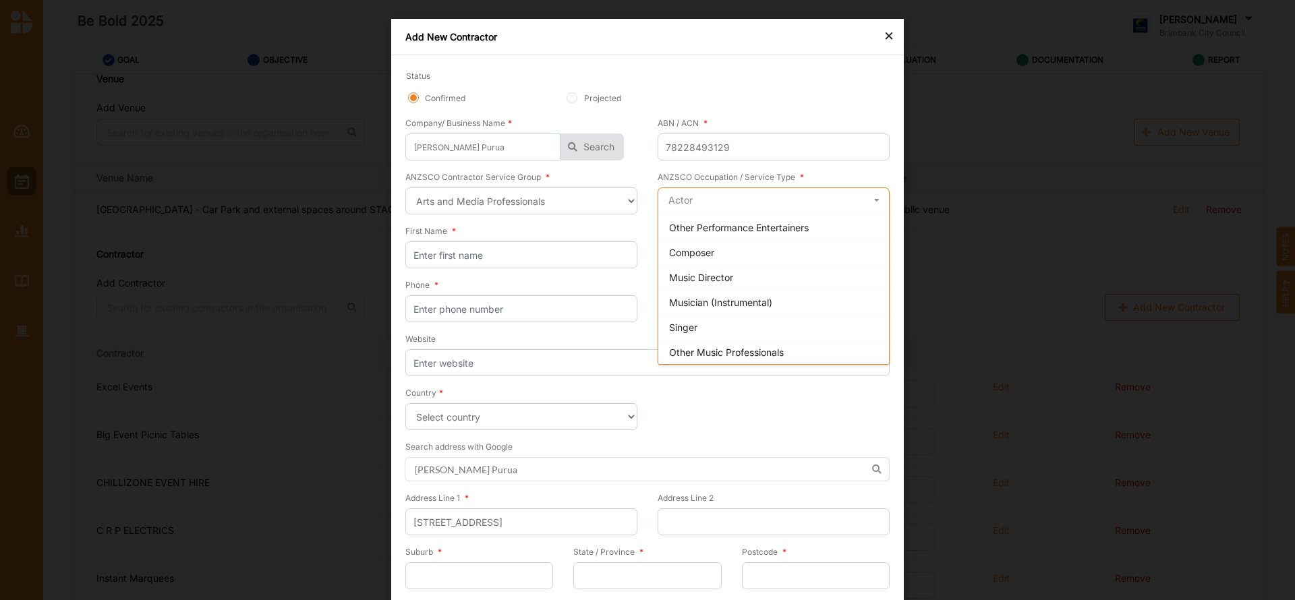
scroll to position [0, 0]
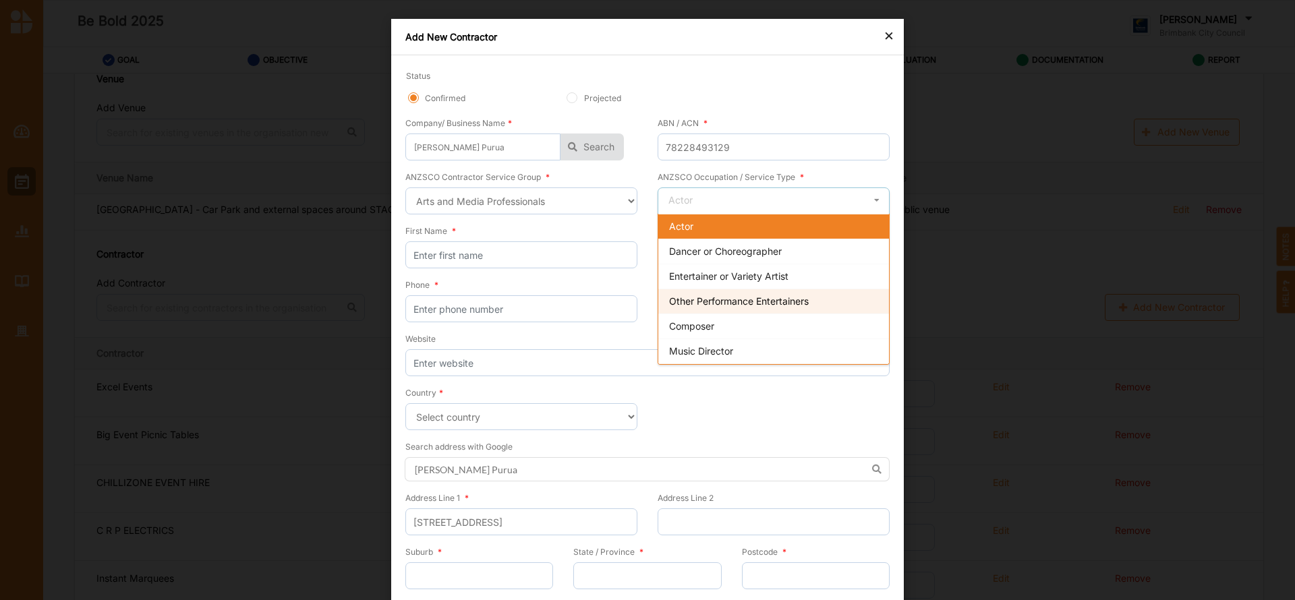
click at [793, 301] on span "Other Performance Entertainers" at bounding box center [739, 300] width 140 height 11
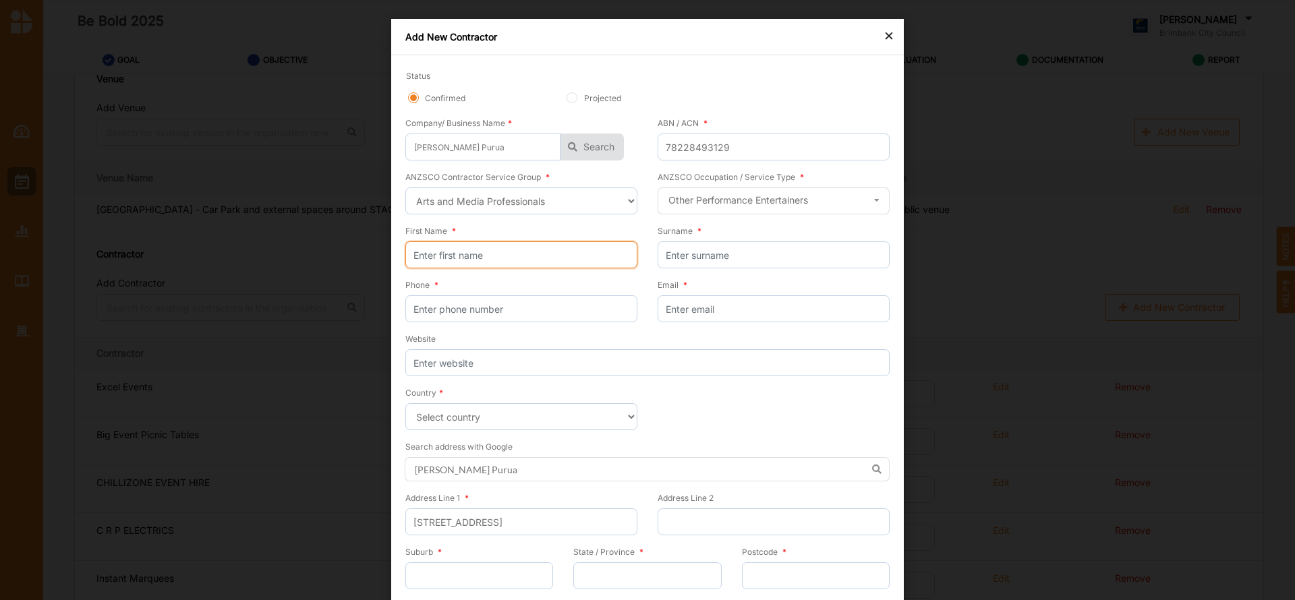
click at [494, 254] on input "First Name *" at bounding box center [521, 254] width 232 height 27
type input "[PERSON_NAME]"
click at [679, 256] on input "Surname *" at bounding box center [774, 254] width 232 height 27
type input "Tuala"
click at [525, 310] on input "Phone *" at bounding box center [521, 308] width 232 height 27
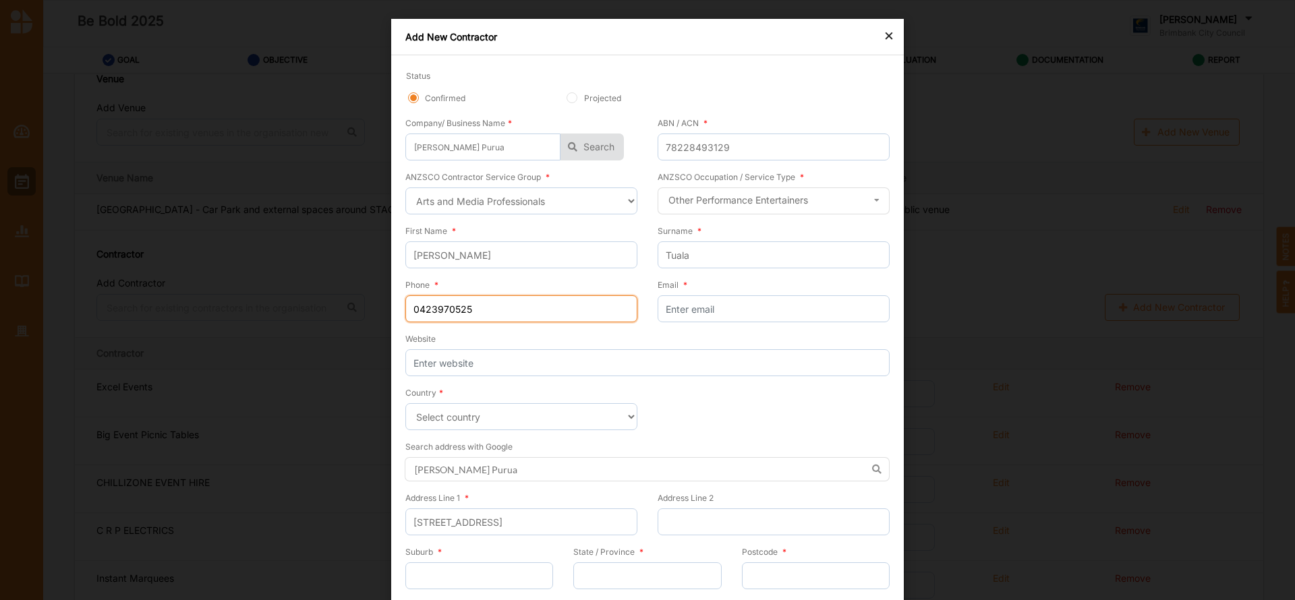
type input "0423970525"
click at [721, 307] on input "Email *" at bounding box center [774, 308] width 232 height 27
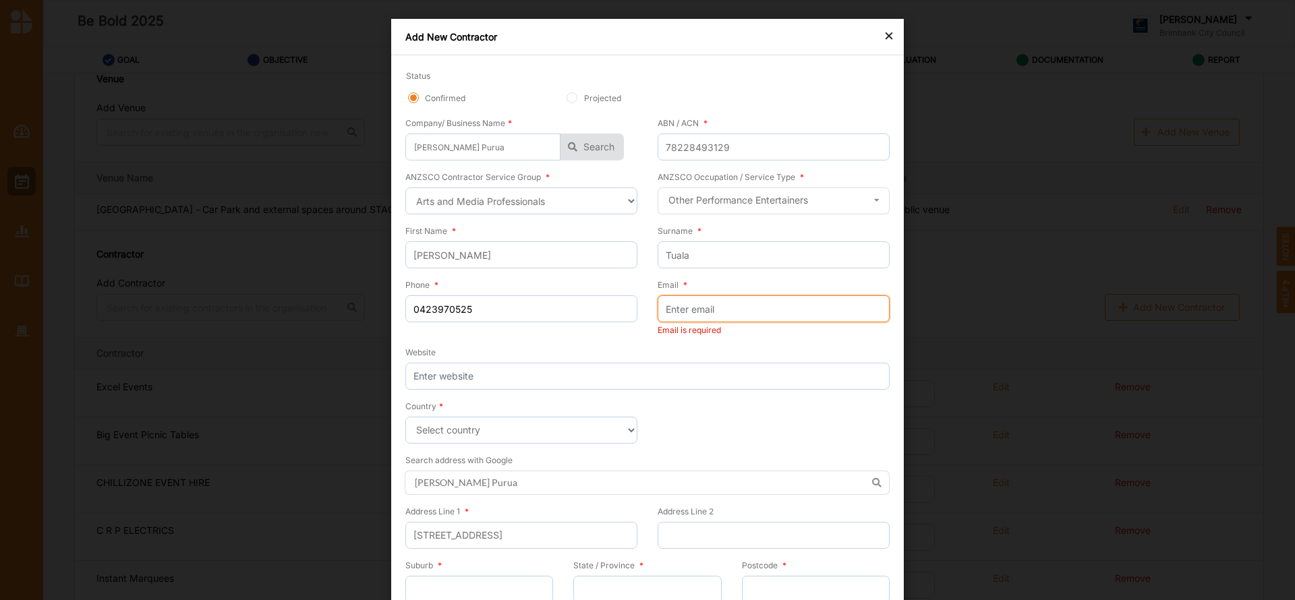
click at [690, 308] on input "Email *" at bounding box center [774, 308] width 232 height 27
paste input "[PERSON_NAME] <[EMAIL_ADDRESS][DOMAIN_NAME]>"
click at [740, 310] on input "[PERSON_NAME] <[EMAIL_ADDRESS][DOMAIN_NAME]>" at bounding box center [774, 308] width 232 height 27
click at [764, 312] on input "[EMAIL_ADDRESS][DOMAIN_NAME]>" at bounding box center [774, 308] width 232 height 27
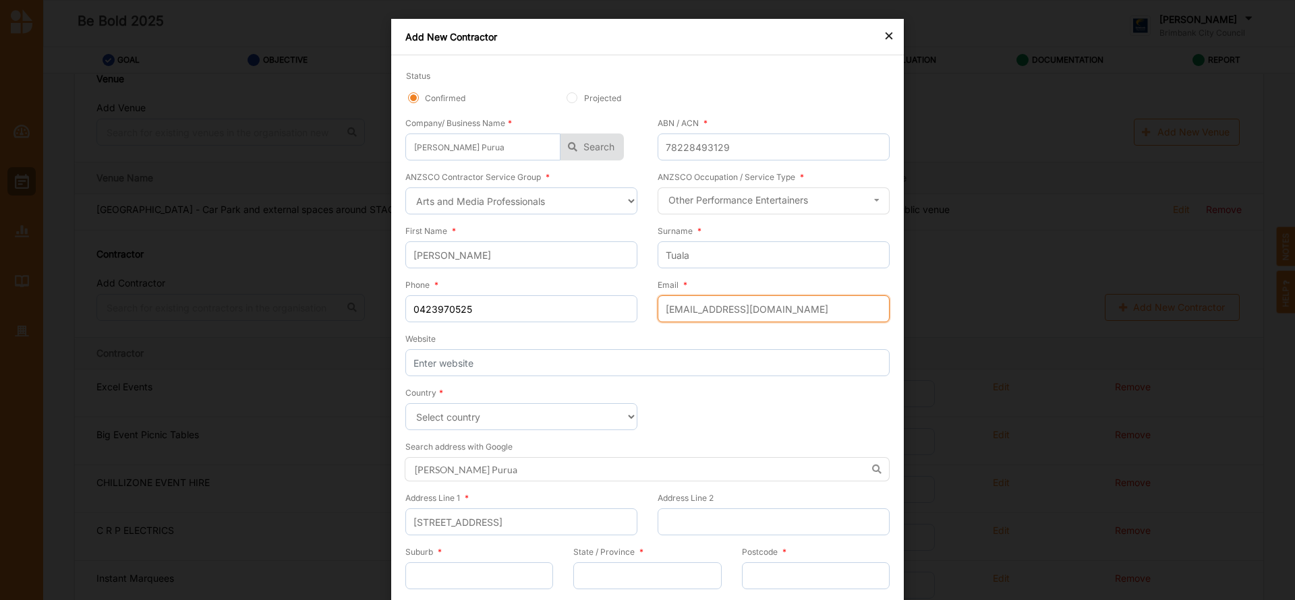
type input "[EMAIL_ADDRESS][DOMAIN_NAME]"
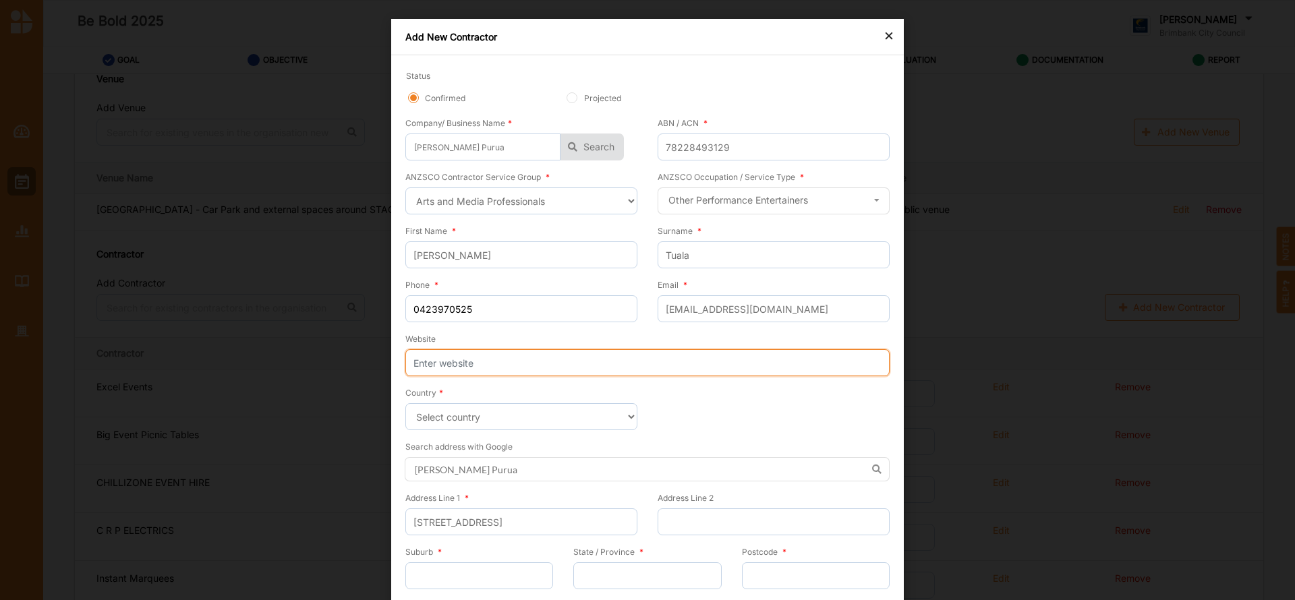
click at [444, 365] on input "Website" at bounding box center [647, 362] width 484 height 27
click at [465, 357] on input "Website" at bounding box center [647, 362] width 484 height 27
paste input "[URL][DOMAIN_NAME]"
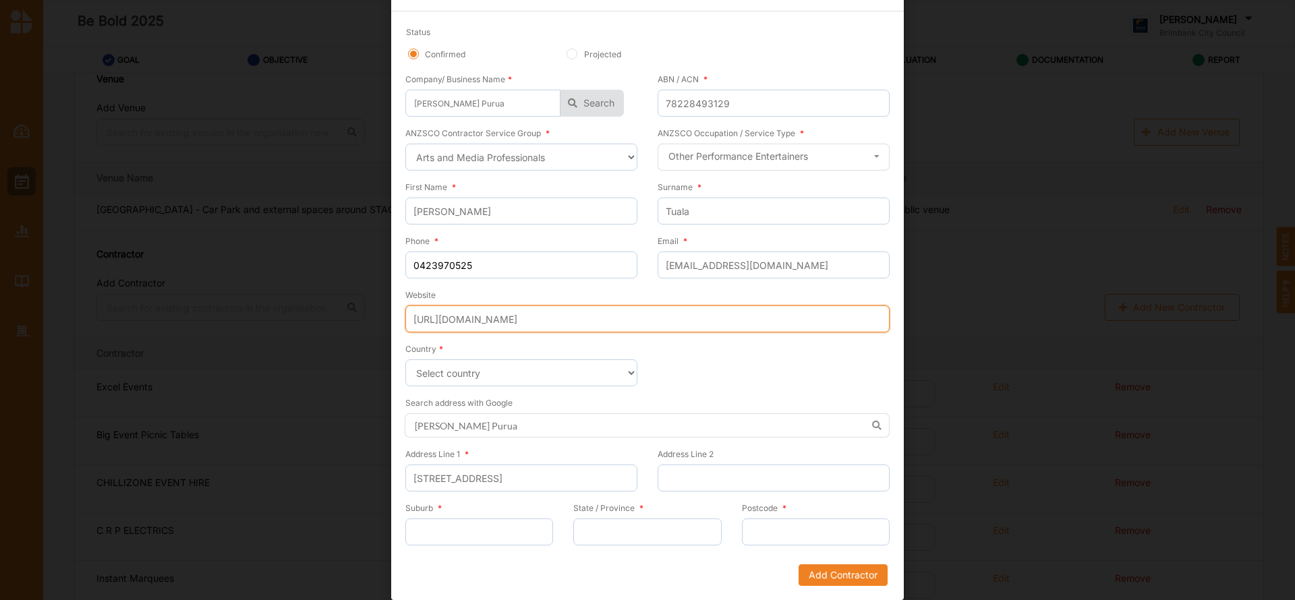
type input "[URL][DOMAIN_NAME]"
click at [447, 525] on input "Suburb *" at bounding box center [479, 532] width 148 height 27
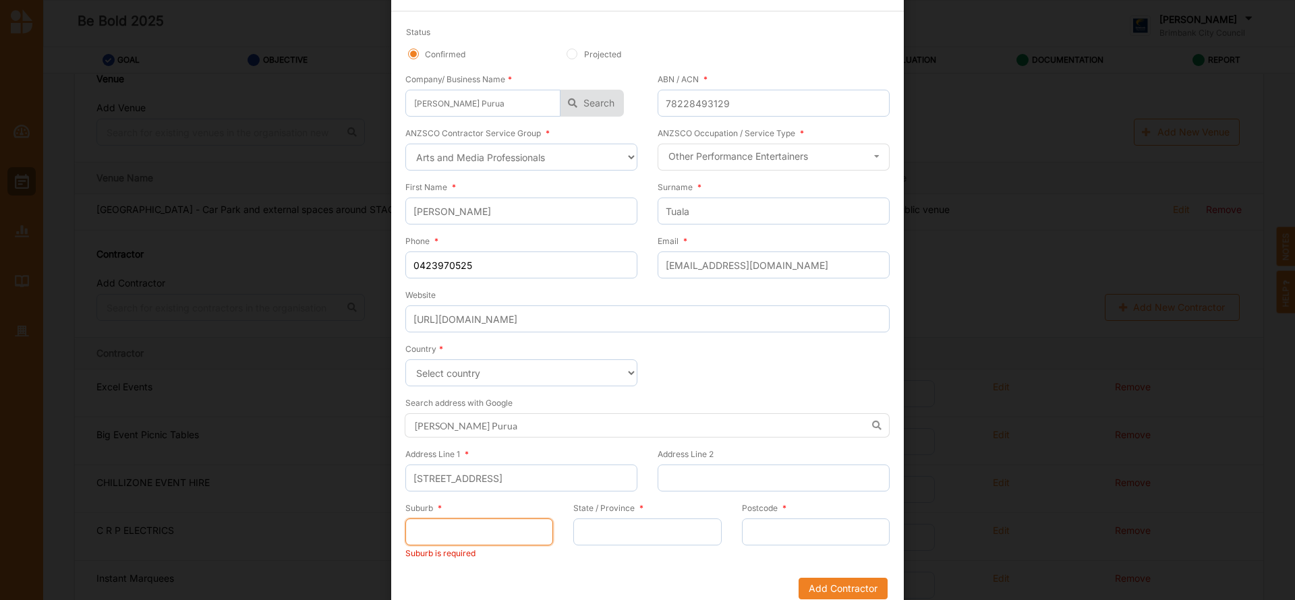
click at [447, 536] on input "Suburb *" at bounding box center [479, 532] width 148 height 27
paste input "Point [PERSON_NAME] 3030"
type input "Point [PERSON_NAME] 3030"
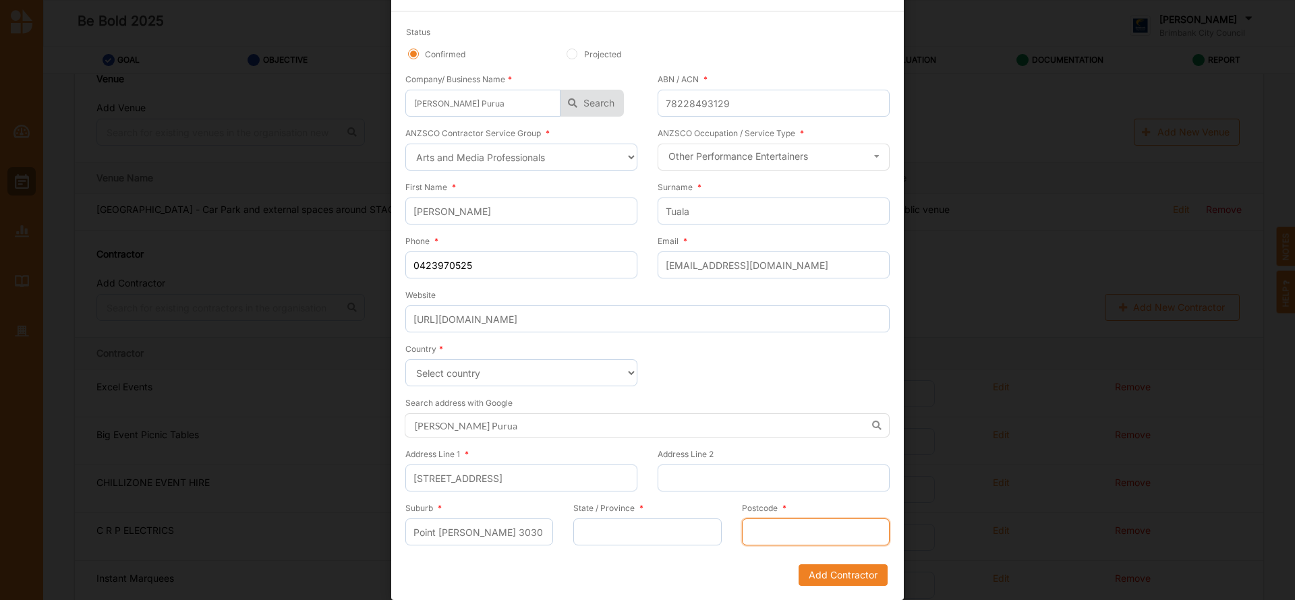
click at [767, 531] on input "Postcode *" at bounding box center [816, 532] width 148 height 27
type input "3030"
click at [504, 531] on input "Point [PERSON_NAME] 3030" at bounding box center [479, 532] width 148 height 27
type input "Point Cook"
click at [595, 529] on input "State / Province *" at bounding box center [647, 532] width 148 height 27
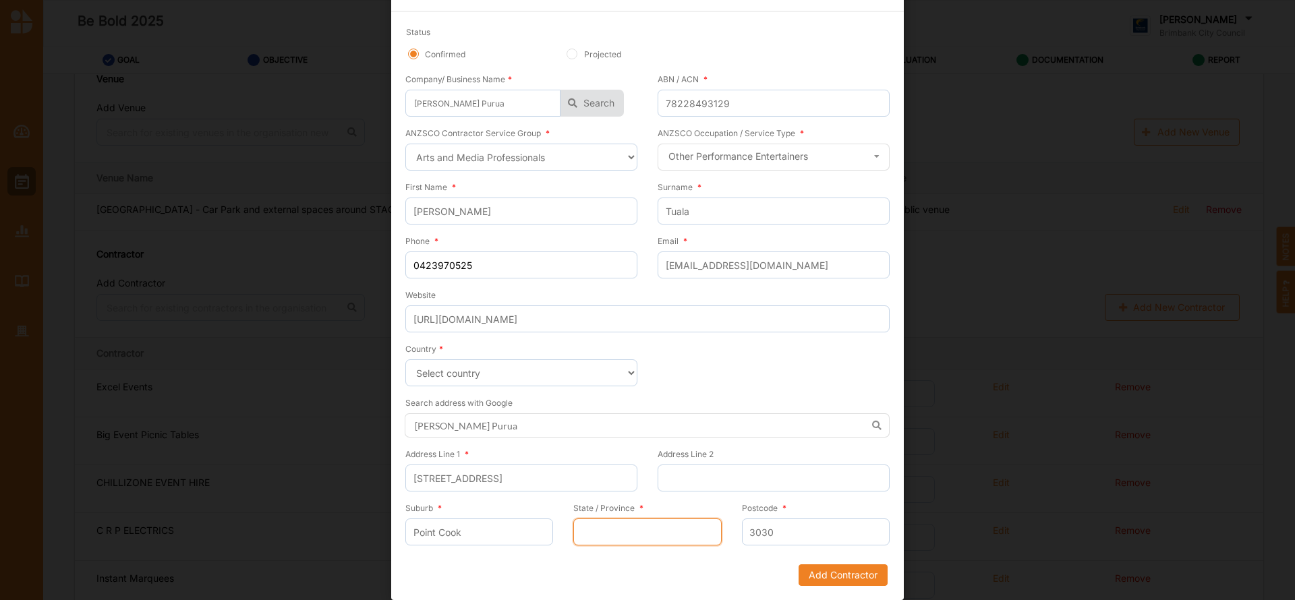
type input "VICTORIA"
click at [815, 576] on button "Add Contractor" at bounding box center [842, 575] width 89 height 22
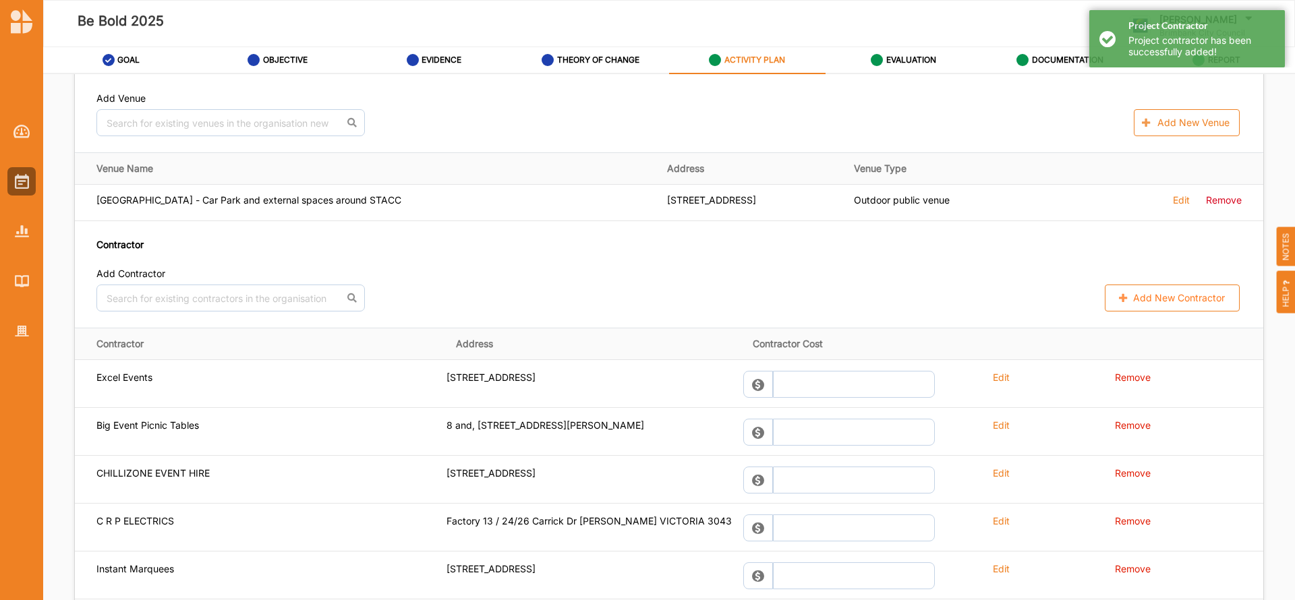
scroll to position [876, 0]
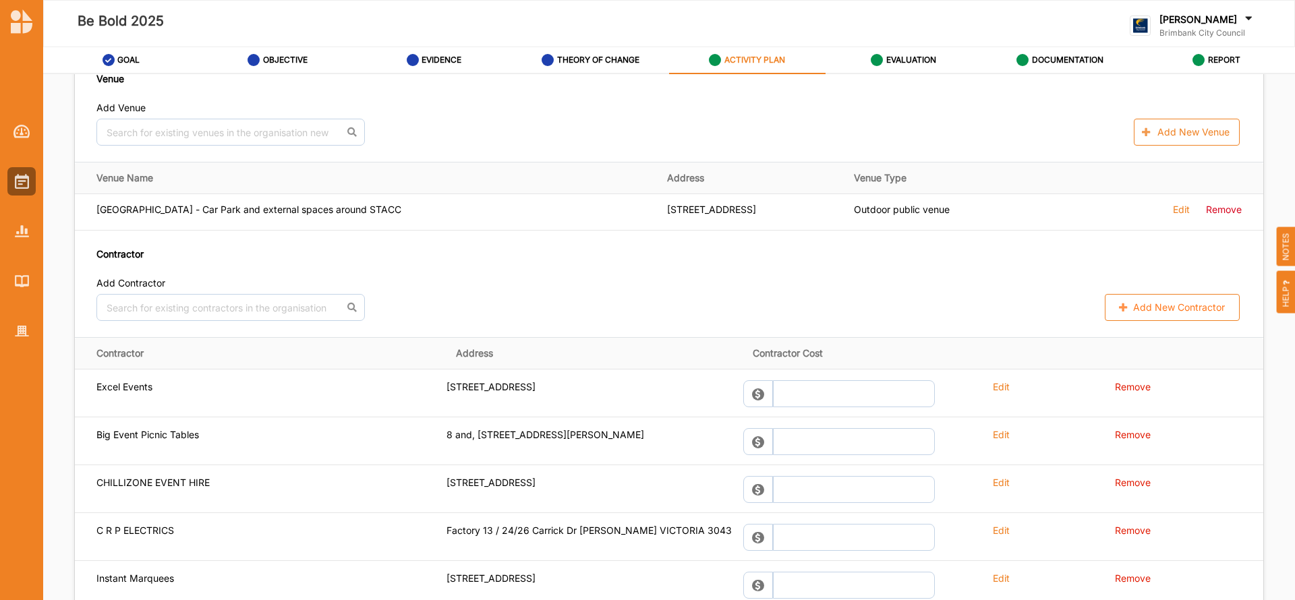
click at [1160, 313] on button "Add New Contractor" at bounding box center [1172, 307] width 135 height 27
select select "[GEOGRAPHIC_DATA]"
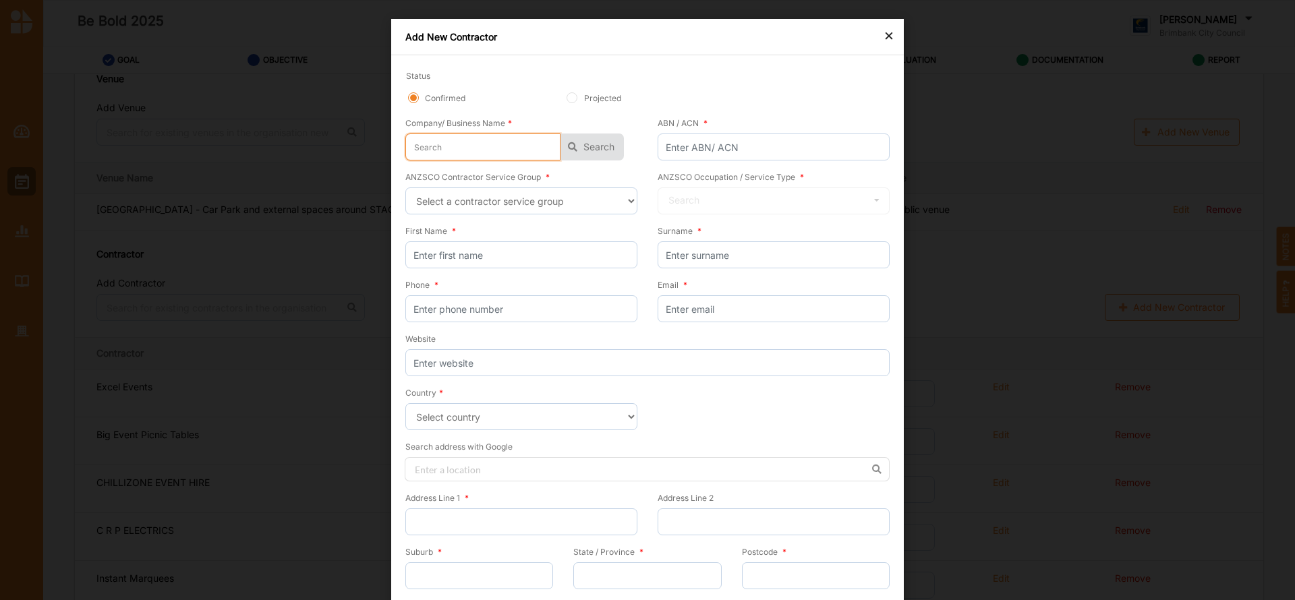
click at [467, 148] on input "text" at bounding box center [482, 147] width 155 height 27
type input "A"
type input "Au"
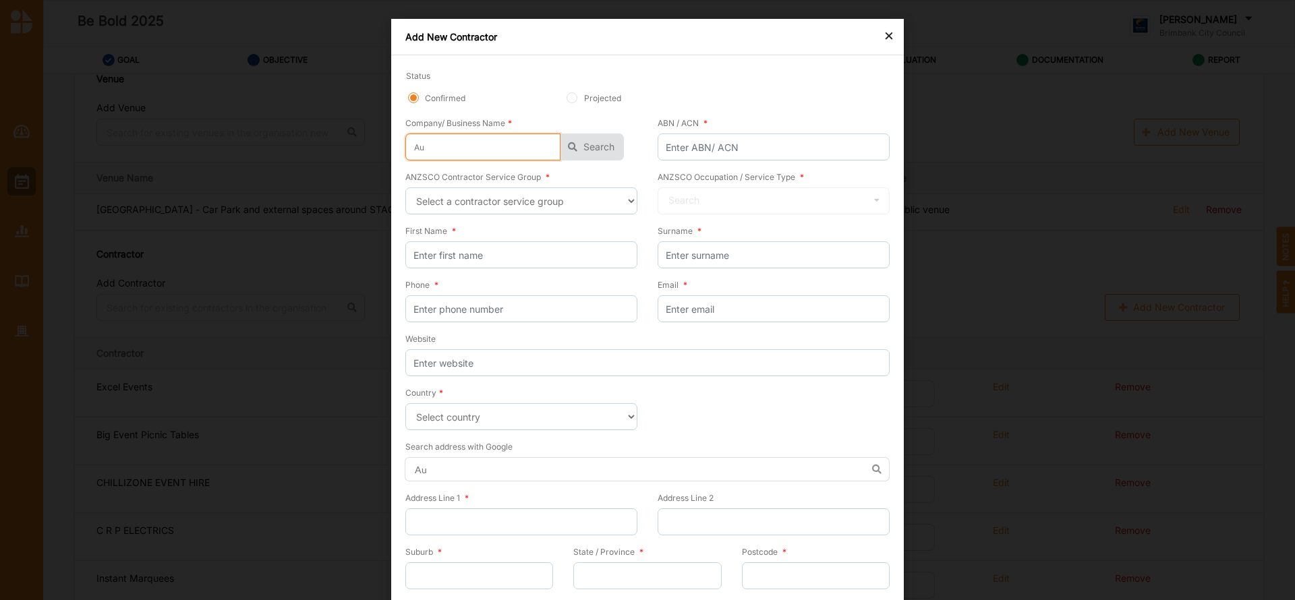
type input "Aur"
type input "Auro"
type input "Auror"
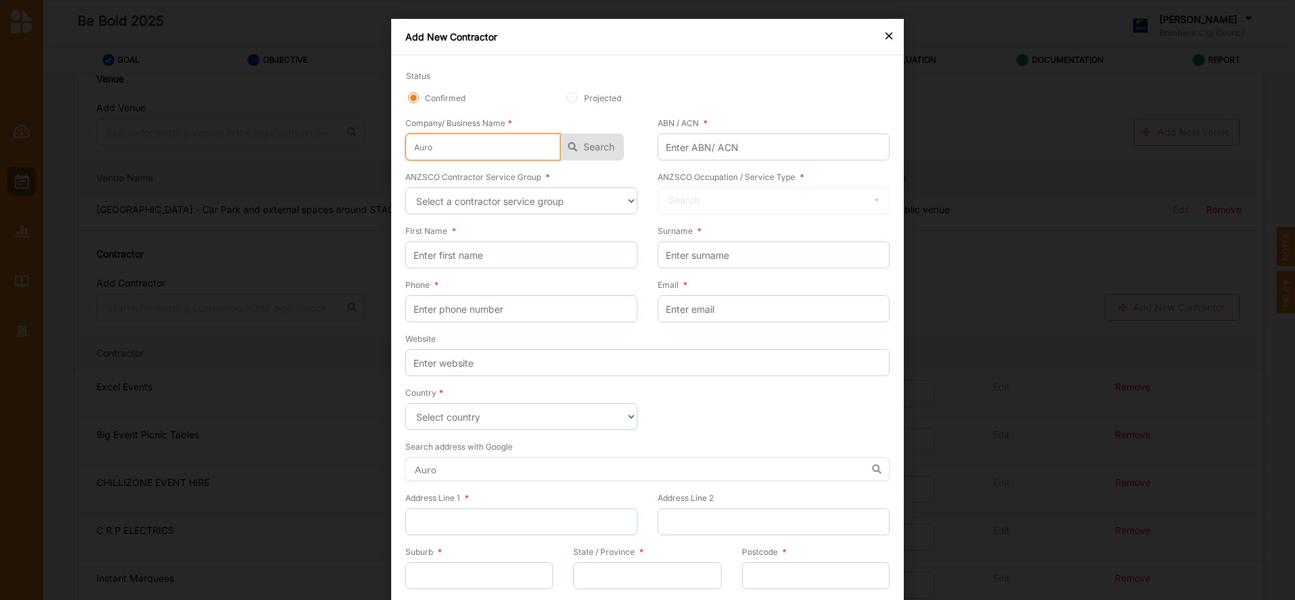
type input "Auror"
type input "Aurora"
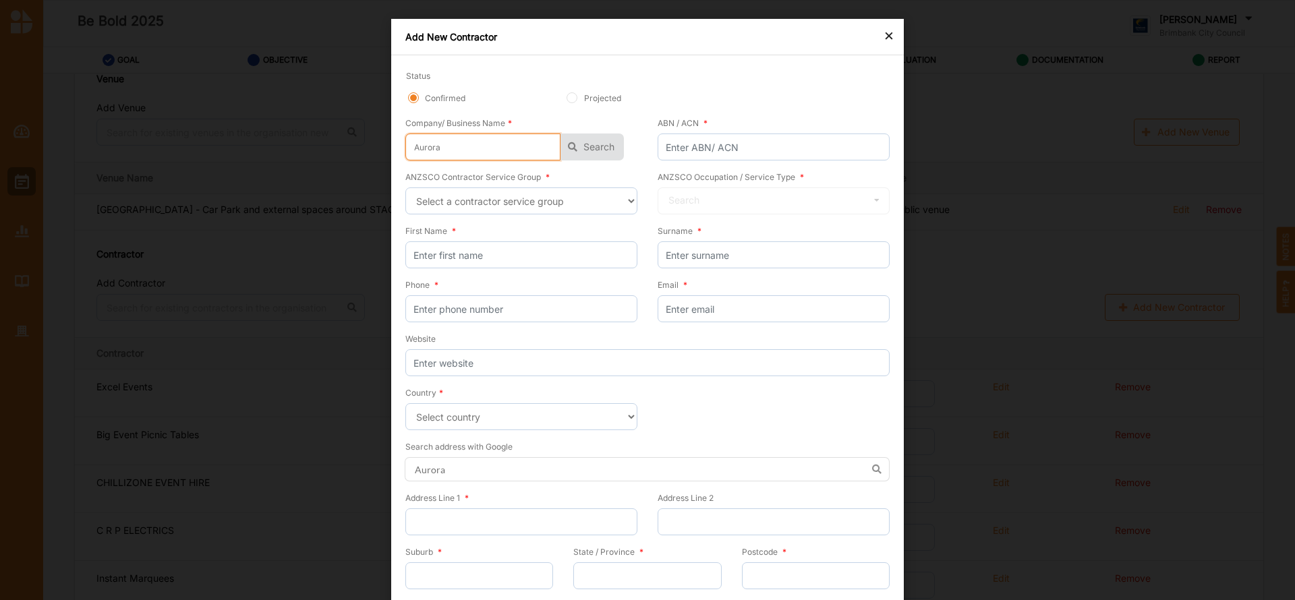
type input "[PERSON_NAME]"
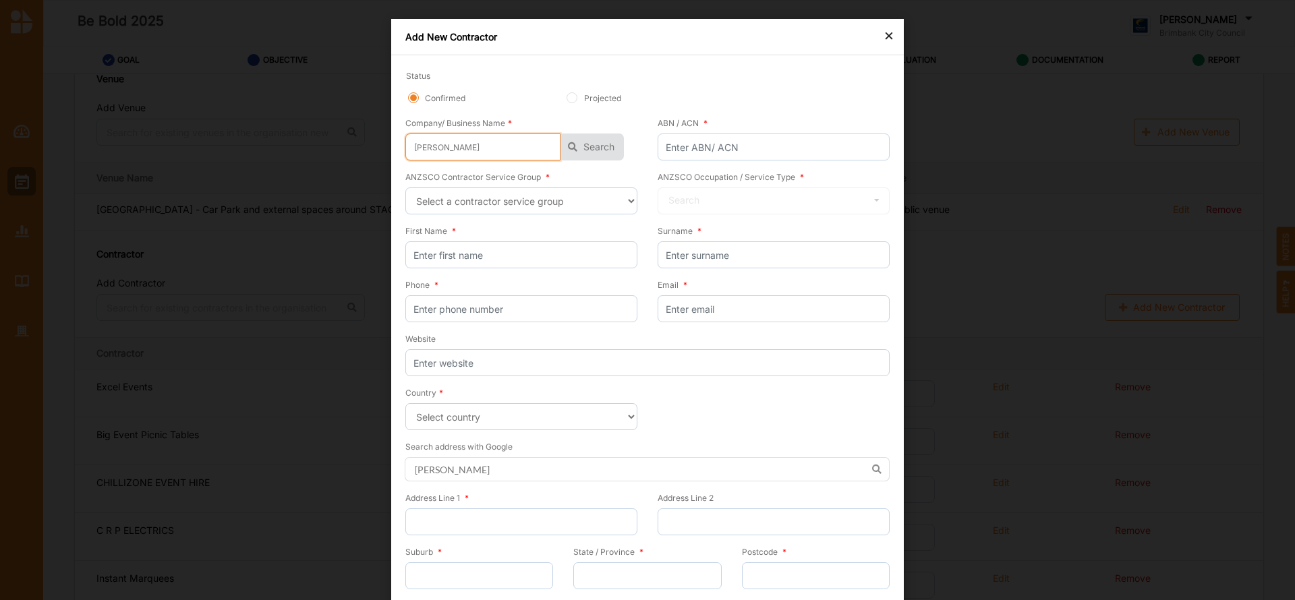
type input "[PERSON_NAME]"
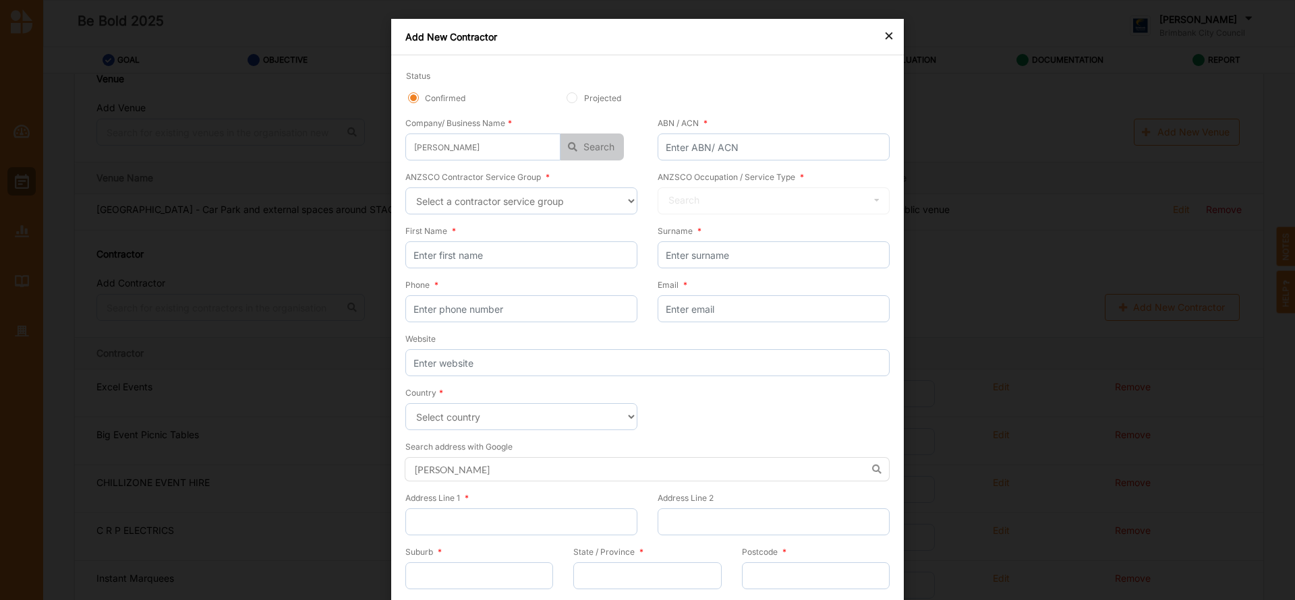
click at [597, 142] on button "Search" at bounding box center [591, 147] width 63 height 27
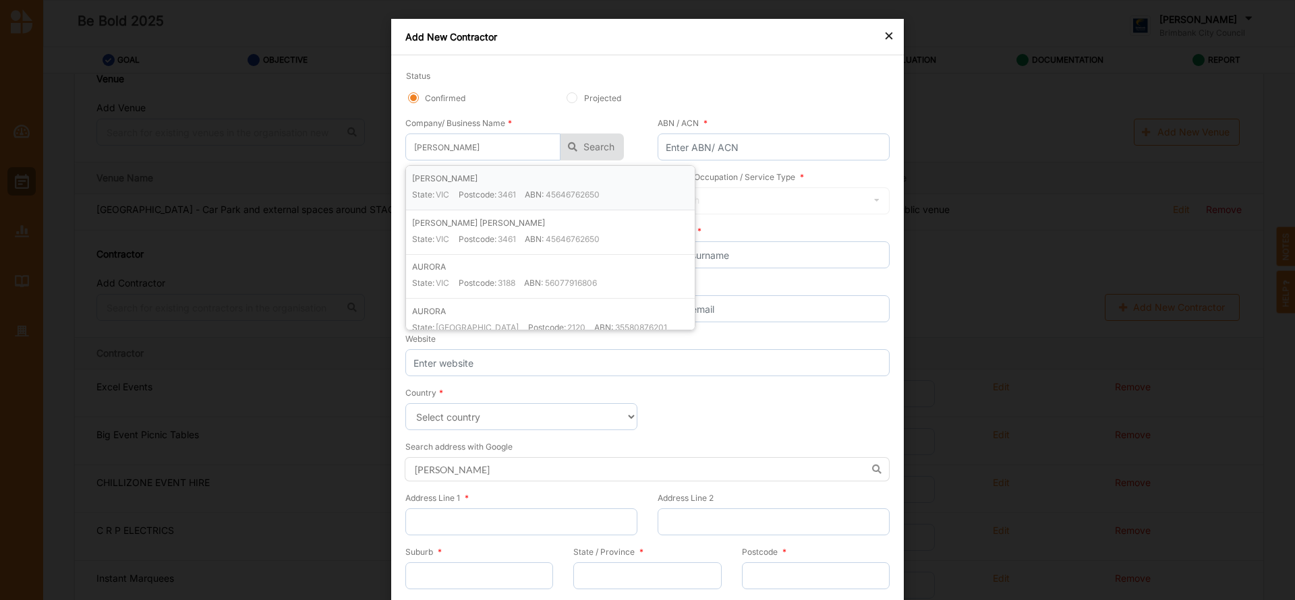
click at [568, 189] on label "45646762650" at bounding box center [573, 194] width 54 height 11
type input "[PERSON_NAME]"
type input "45646762650"
type input "[PERSON_NAME]"
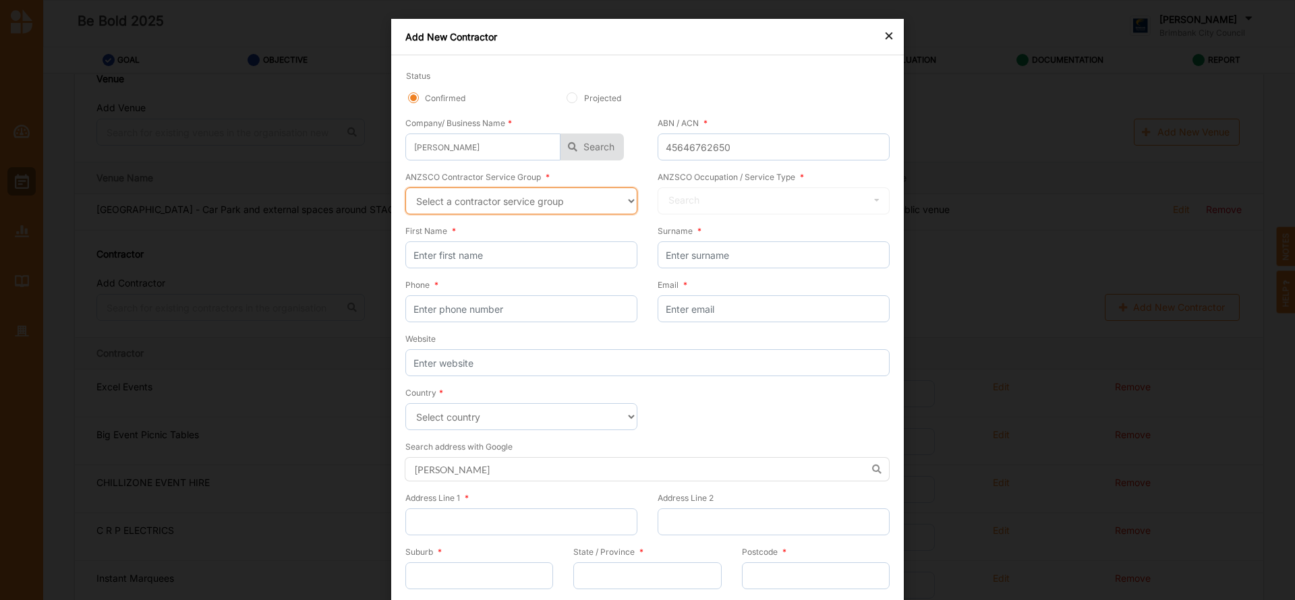
click at [624, 201] on select "Select a contractor service group Hospitality, Retail and Service Managers Spec…" at bounding box center [521, 200] width 232 height 27
select select "21"
click at [405, 187] on select "Select a contractor service group Hospitality, Retail and Service Managers Spec…" at bounding box center [521, 200] width 232 height 27
click at [871, 203] on icon at bounding box center [877, 200] width 20 height 25
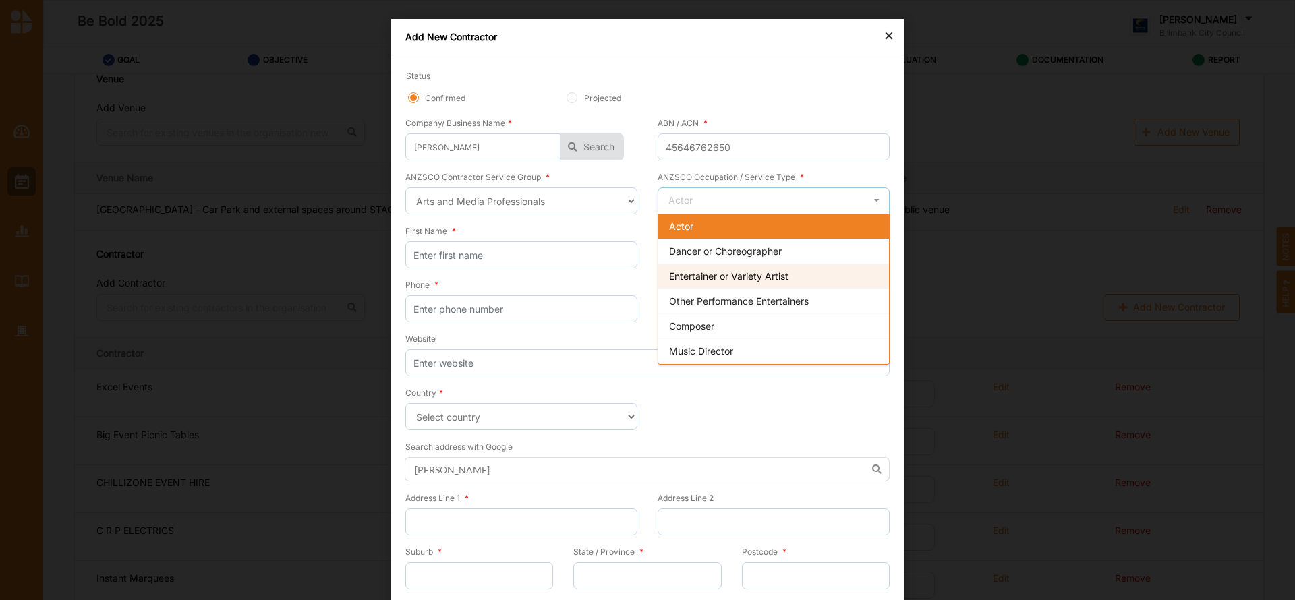
click at [779, 275] on span "Entertainer or Variety Artist" at bounding box center [728, 275] width 119 height 11
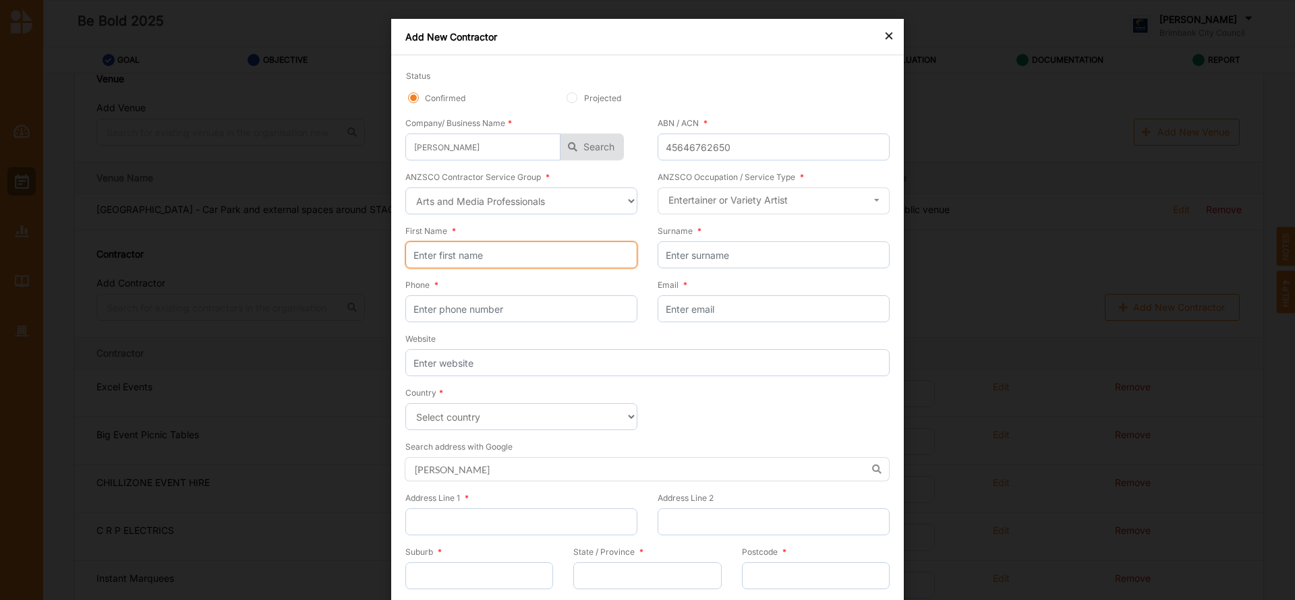
click at [539, 253] on input "First Name *" at bounding box center [521, 254] width 232 height 27
type input "Aurora"
click at [711, 256] on input "Surname *" at bounding box center [774, 254] width 232 height 27
type input "[PERSON_NAME]"
click at [511, 305] on input "Phone *" at bounding box center [521, 308] width 232 height 27
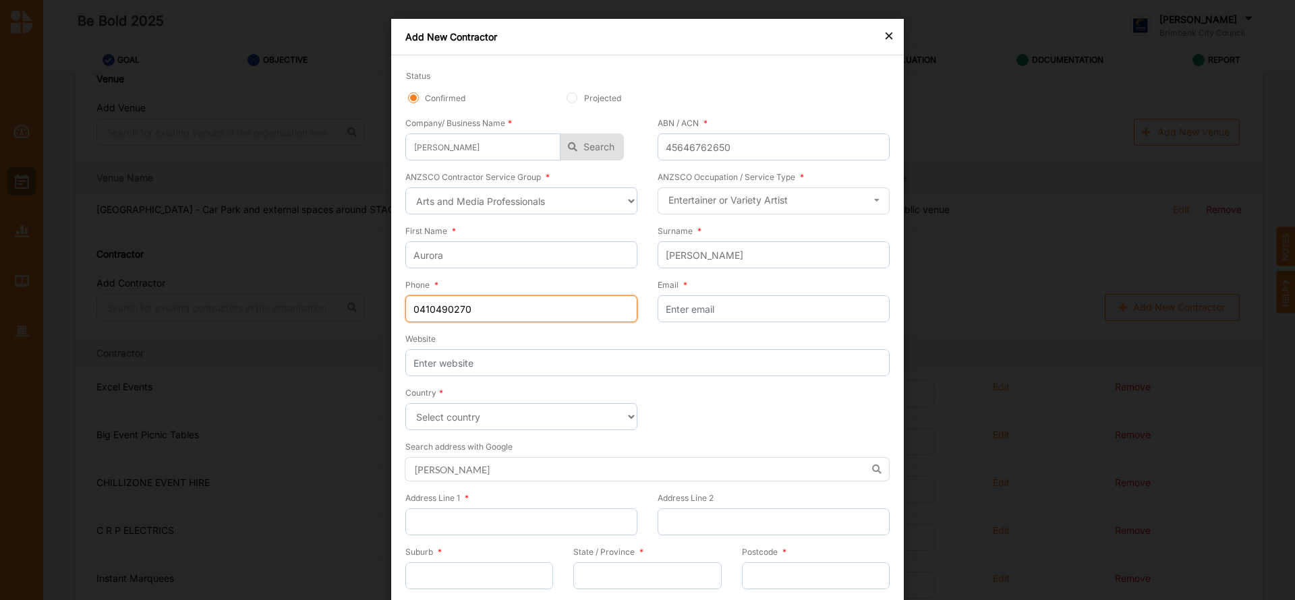
type input "0410490270"
click at [695, 301] on input "Email *" at bounding box center [774, 308] width 232 height 27
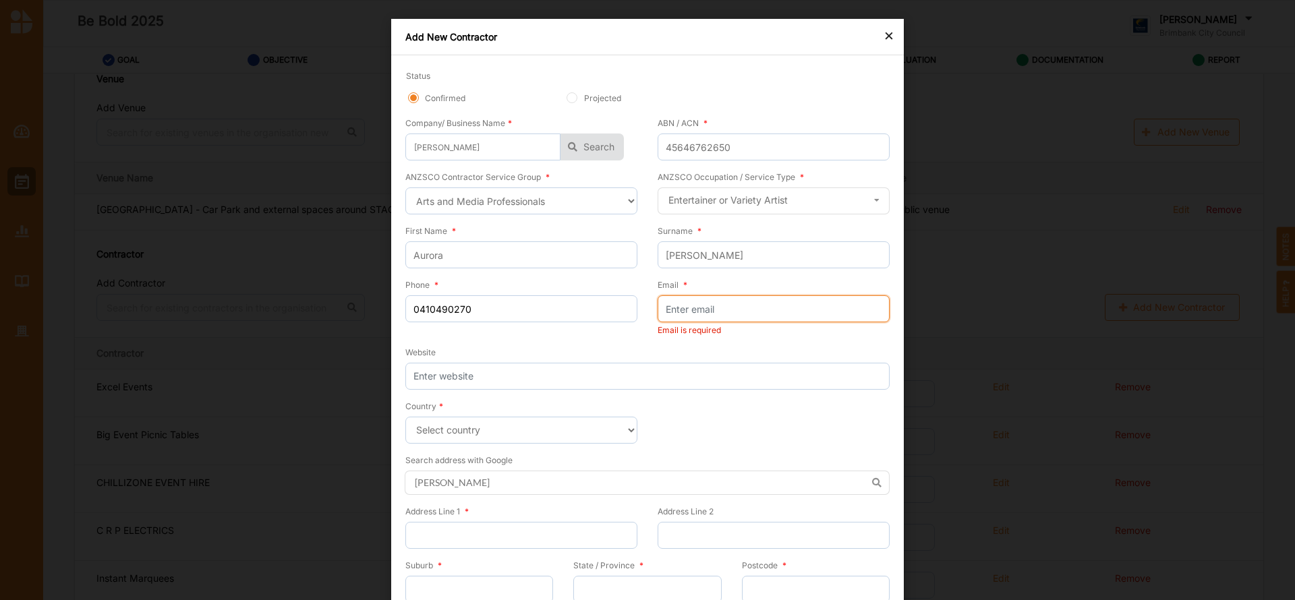
paste input "Website <[EMAIL_ADDRESS][DOMAIN_NAME]>"
click at [707, 314] on input "Website <[EMAIL_ADDRESS][DOMAIN_NAME]>" at bounding box center [774, 308] width 232 height 27
click at [775, 312] on input "[EMAIL_ADDRESS][DOMAIN_NAME]>" at bounding box center [774, 308] width 232 height 27
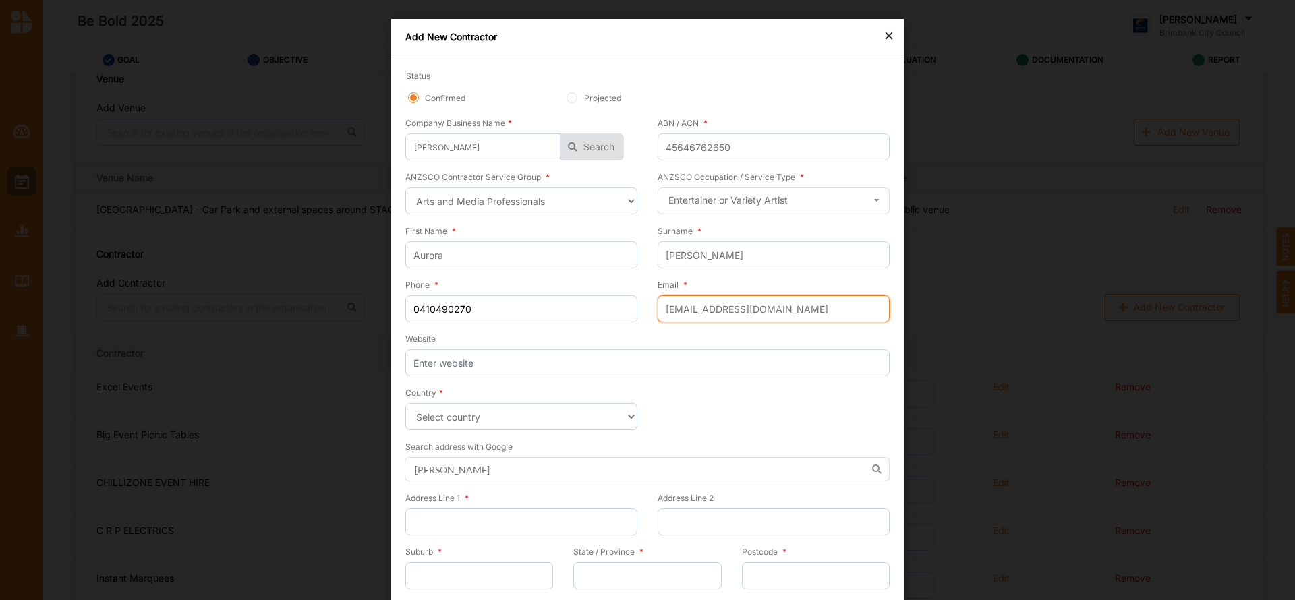
type input "[EMAIL_ADDRESS][DOMAIN_NAME]"
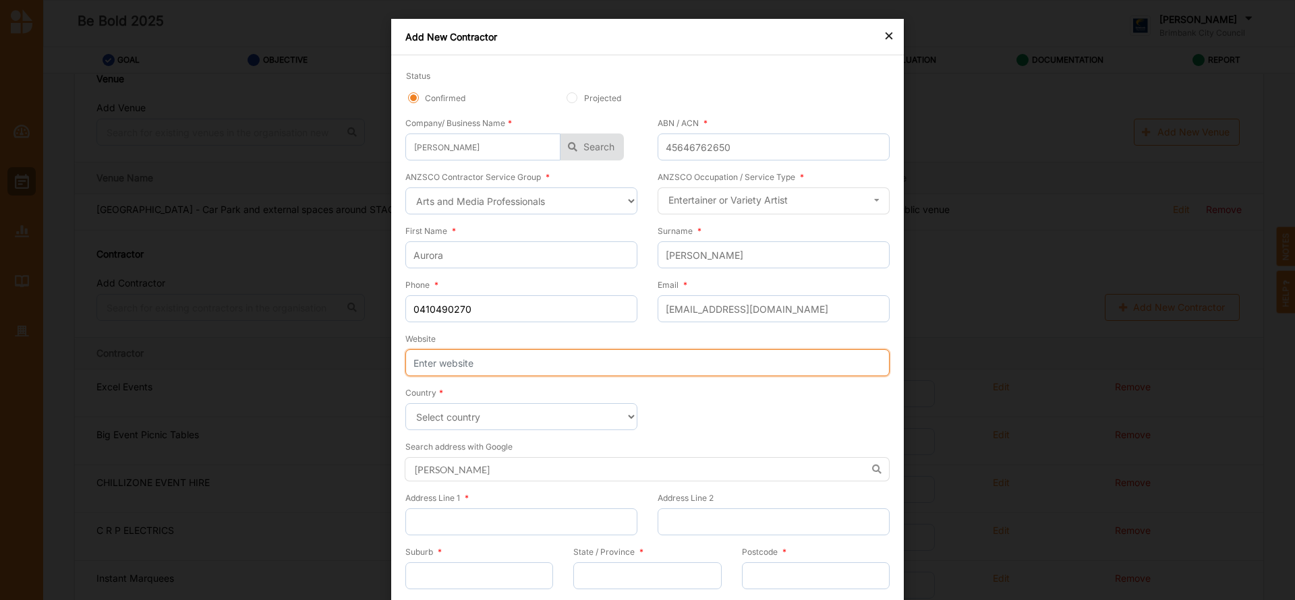
click at [447, 360] on input "Website" at bounding box center [647, 362] width 484 height 27
type input "[DOMAIN_NAME]"
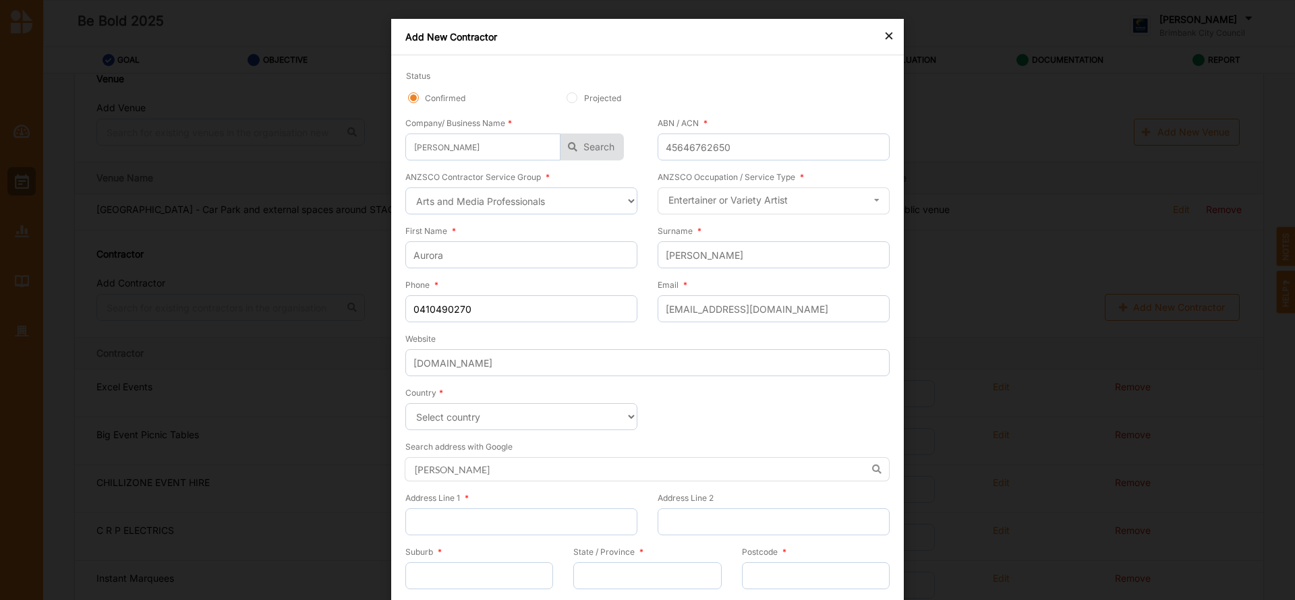
click at [539, 435] on form "Status Confirmed Projected Company/ Business Name * AURORA [PERSON_NAME] AURORA…" at bounding box center [647, 349] width 484 height 560
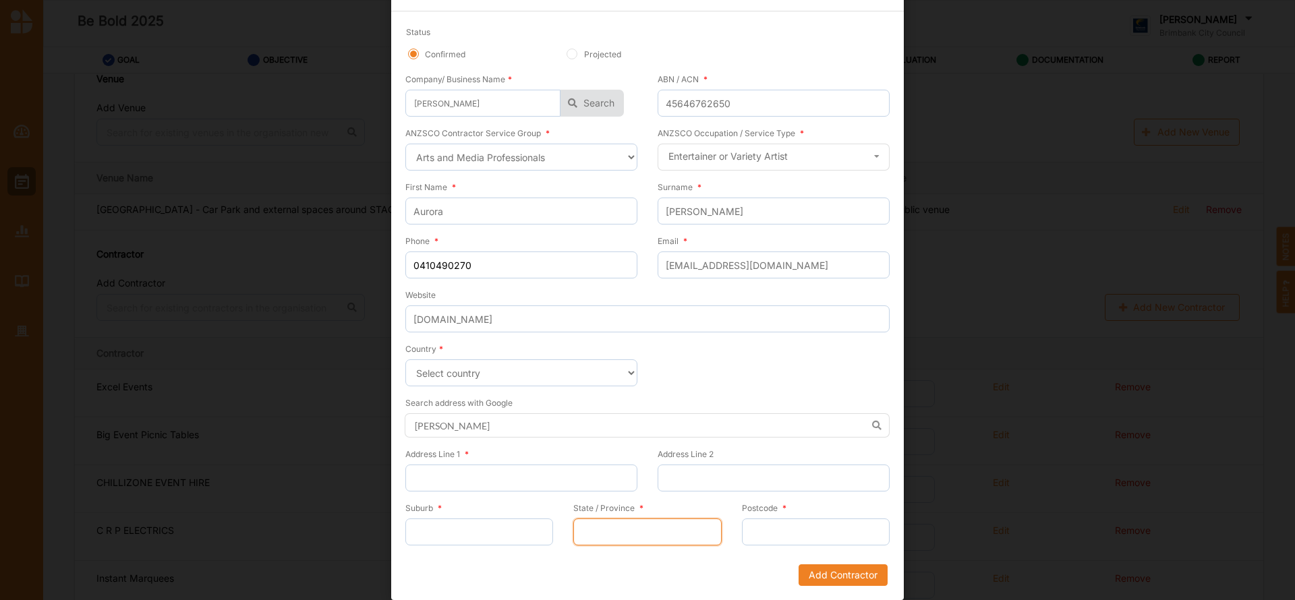
click at [631, 527] on input "State / Province *" at bounding box center [647, 532] width 148 height 27
type input "VICTORIA"
click at [771, 523] on input "Postcode *" at bounding box center [816, 532] width 148 height 27
type input "3416"
click at [460, 537] on input "Suburb *" at bounding box center [479, 532] width 148 height 27
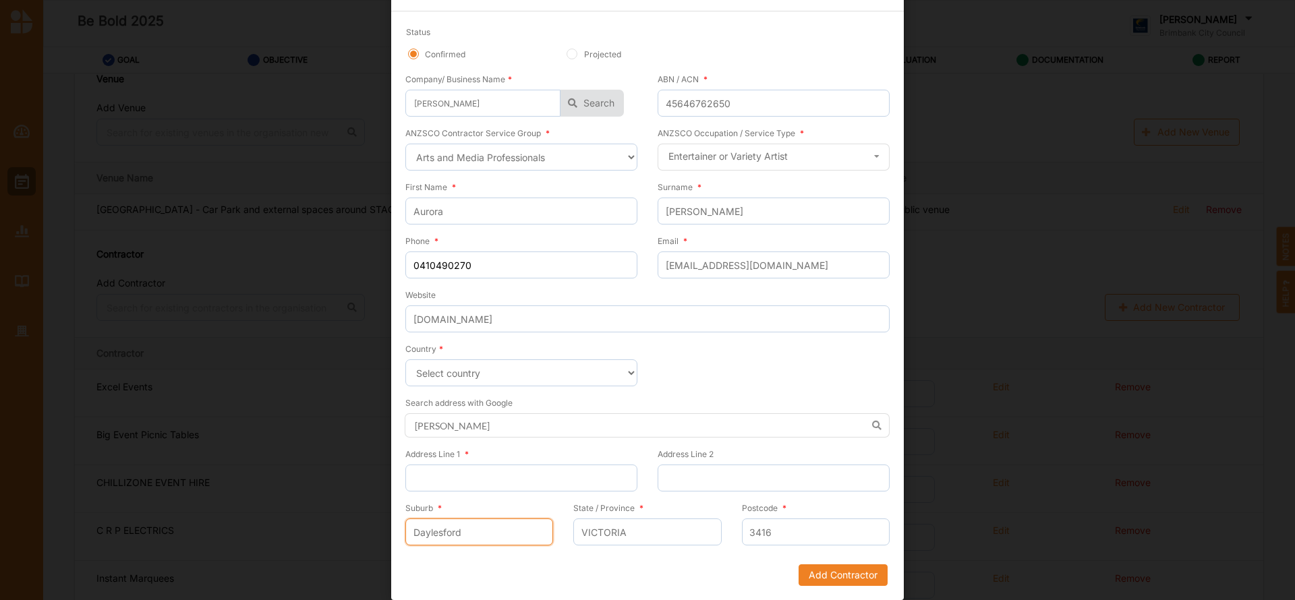
type input "Daylesford"
click at [483, 471] on input "Address Line 1 *" at bounding box center [521, 478] width 232 height 27
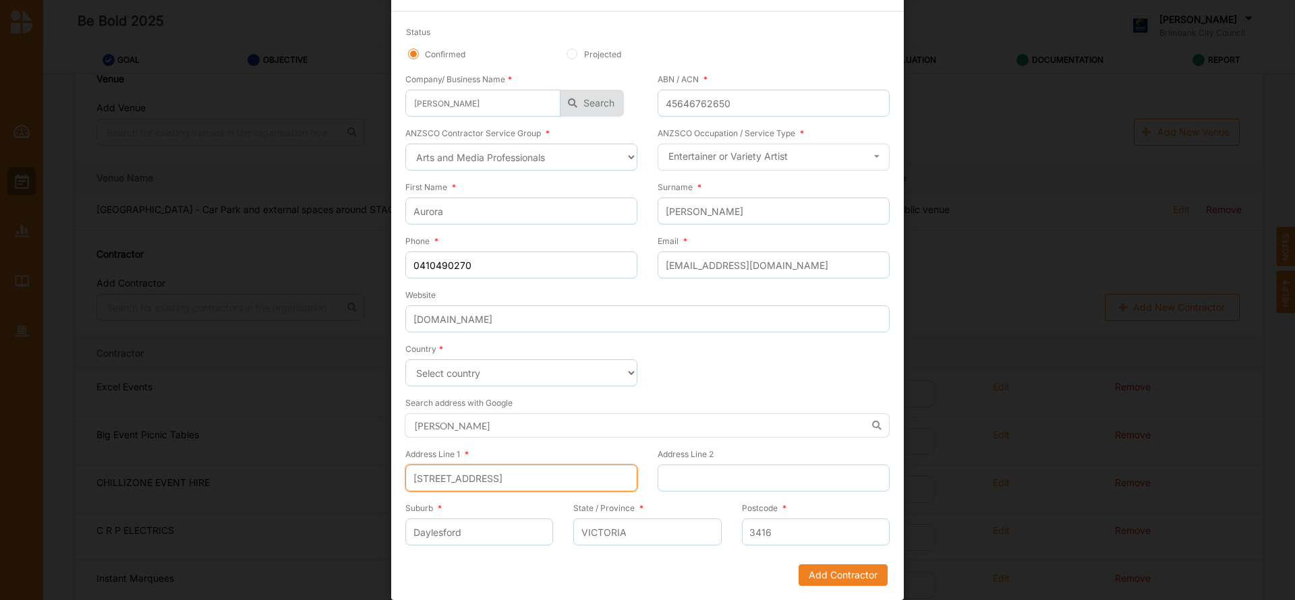
type input "[STREET_ADDRESS]"
click at [515, 537] on input "Daylesford" at bounding box center [479, 532] width 148 height 27
type input "D"
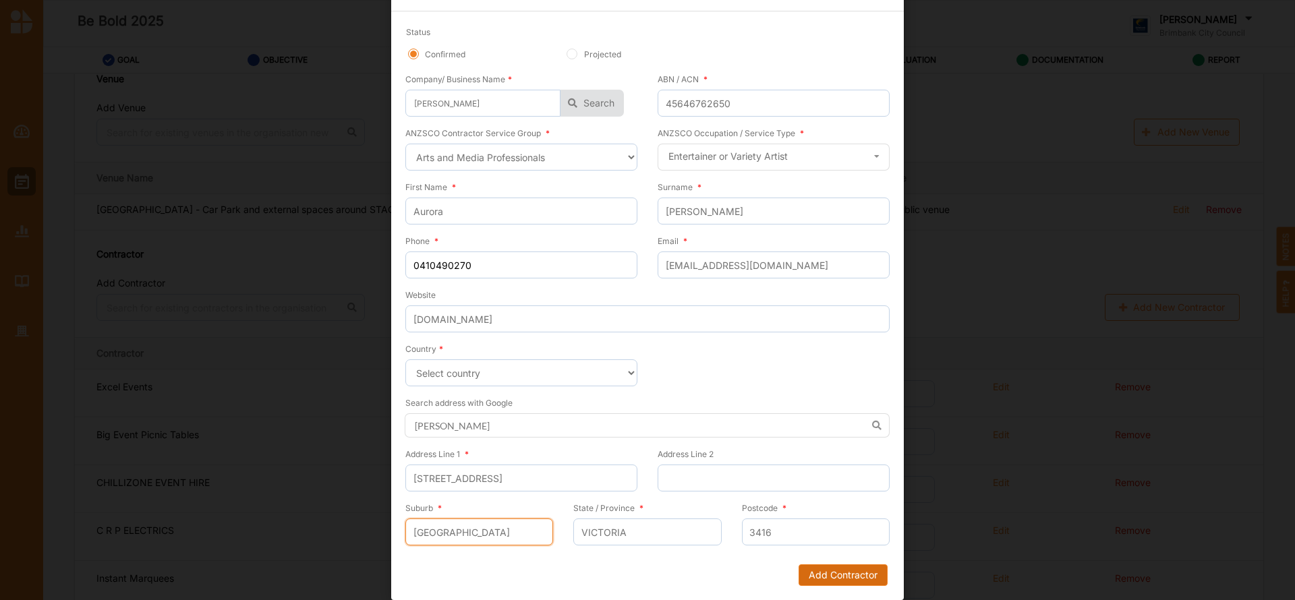
type input "[GEOGRAPHIC_DATA]"
click at [825, 572] on button "Add Contractor" at bounding box center [842, 575] width 89 height 22
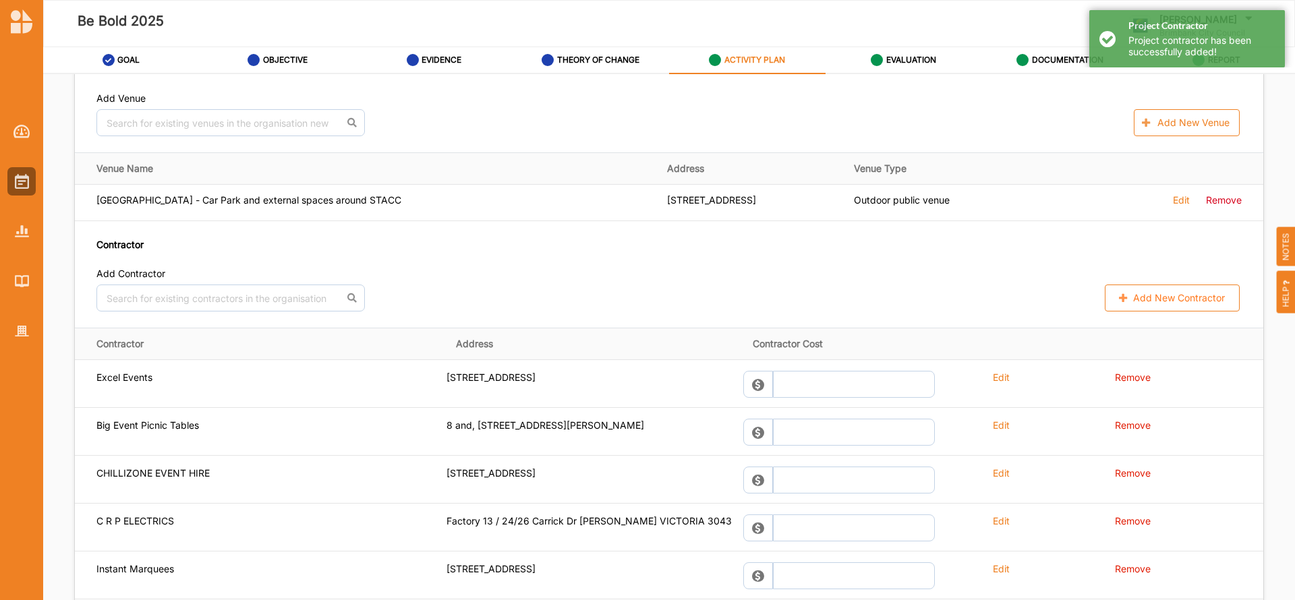
scroll to position [876, 0]
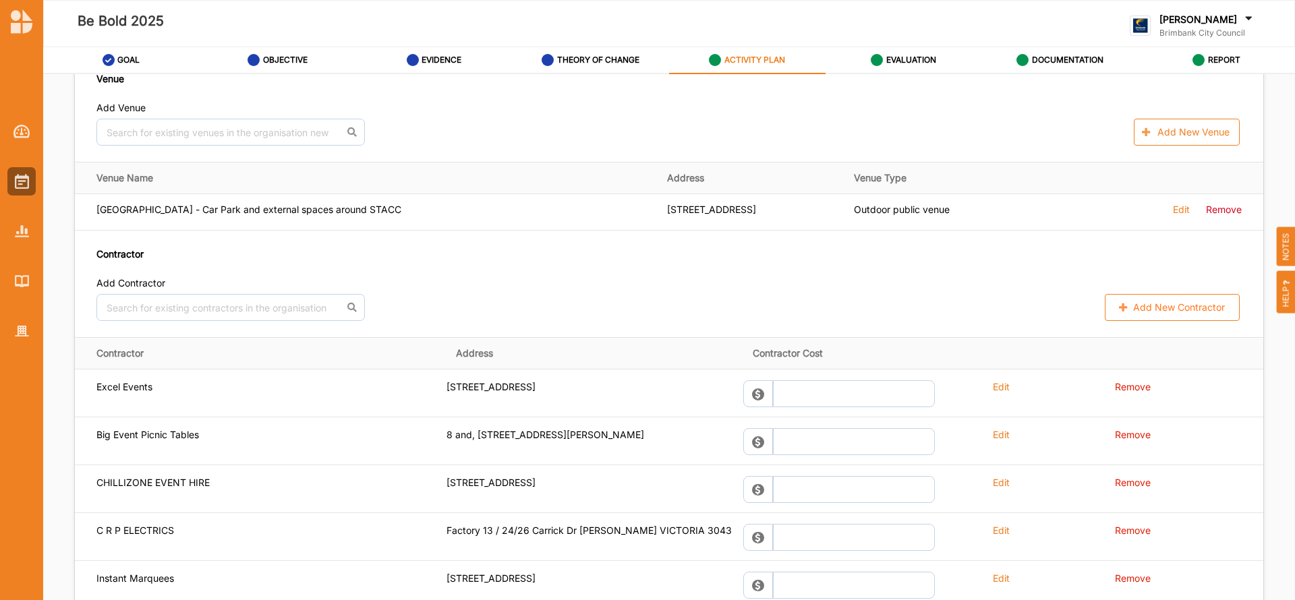
click at [1148, 310] on button "Add New Contractor" at bounding box center [1172, 307] width 135 height 27
select select "[GEOGRAPHIC_DATA]"
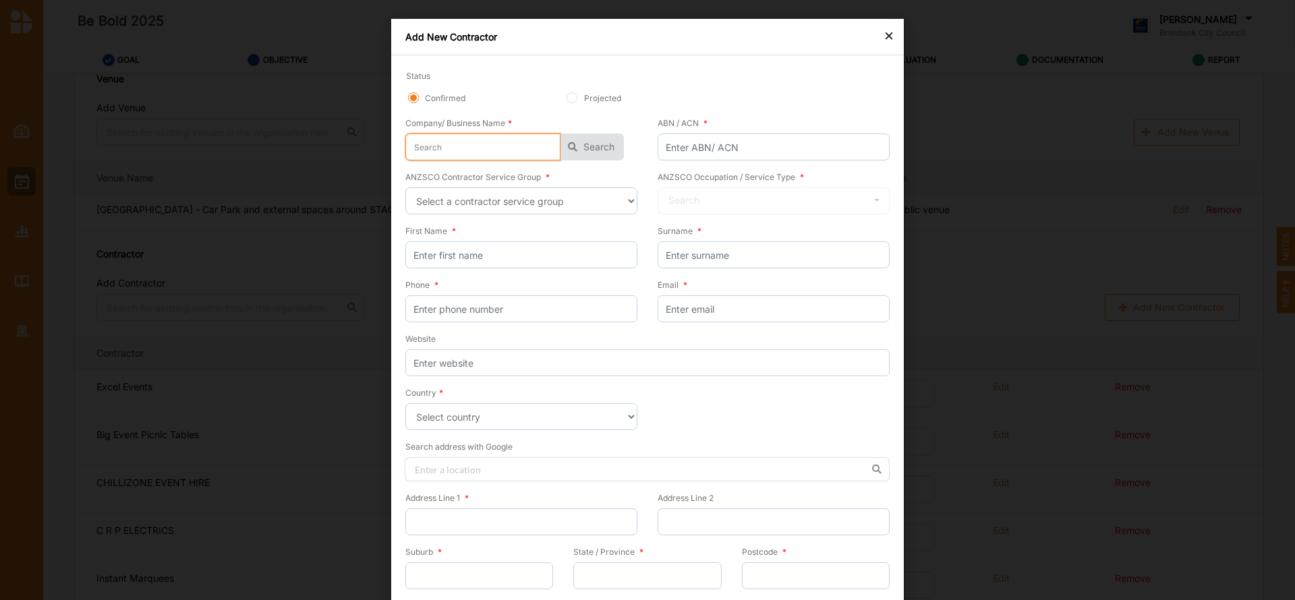
click at [455, 154] on input "text" at bounding box center [482, 147] width 155 height 27
type input "M"
type input "Me"
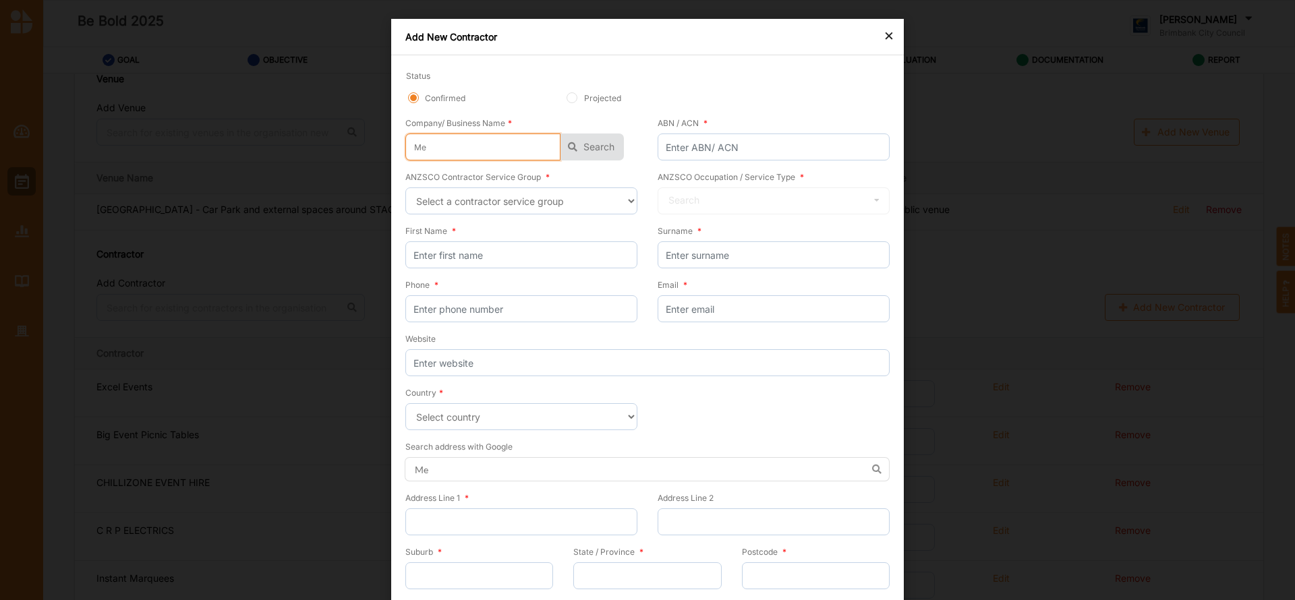
type input "Med"
type input "Medi"
type input "Medic"
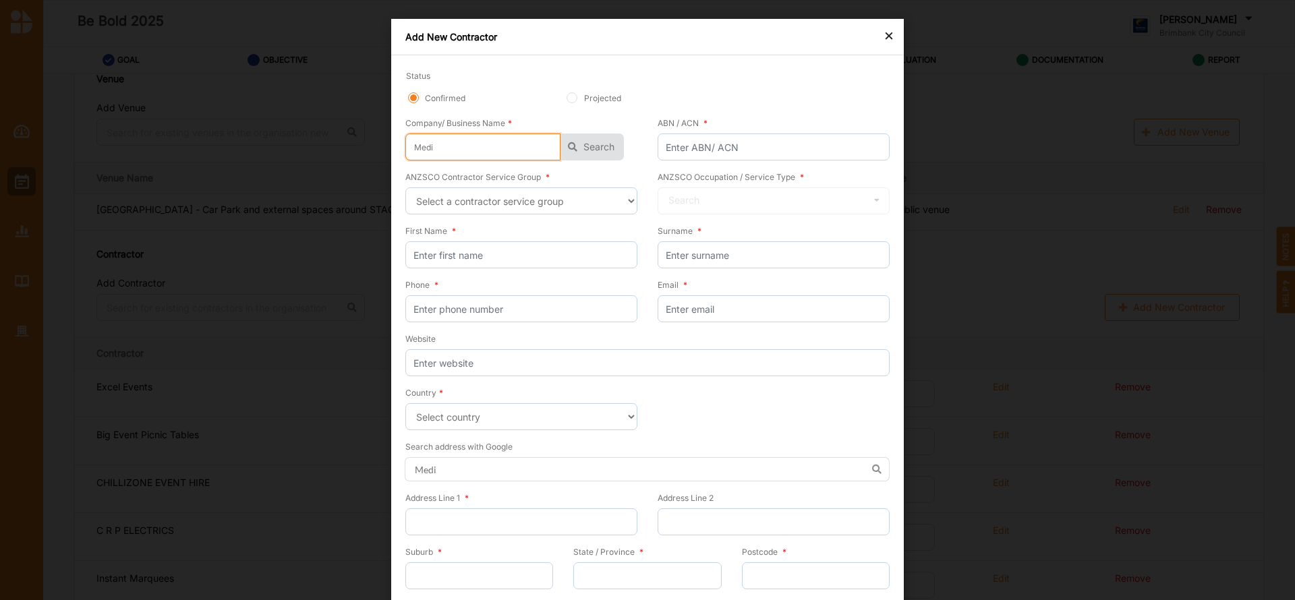
type input "Medic"
type input "Medica"
type input "Medical"
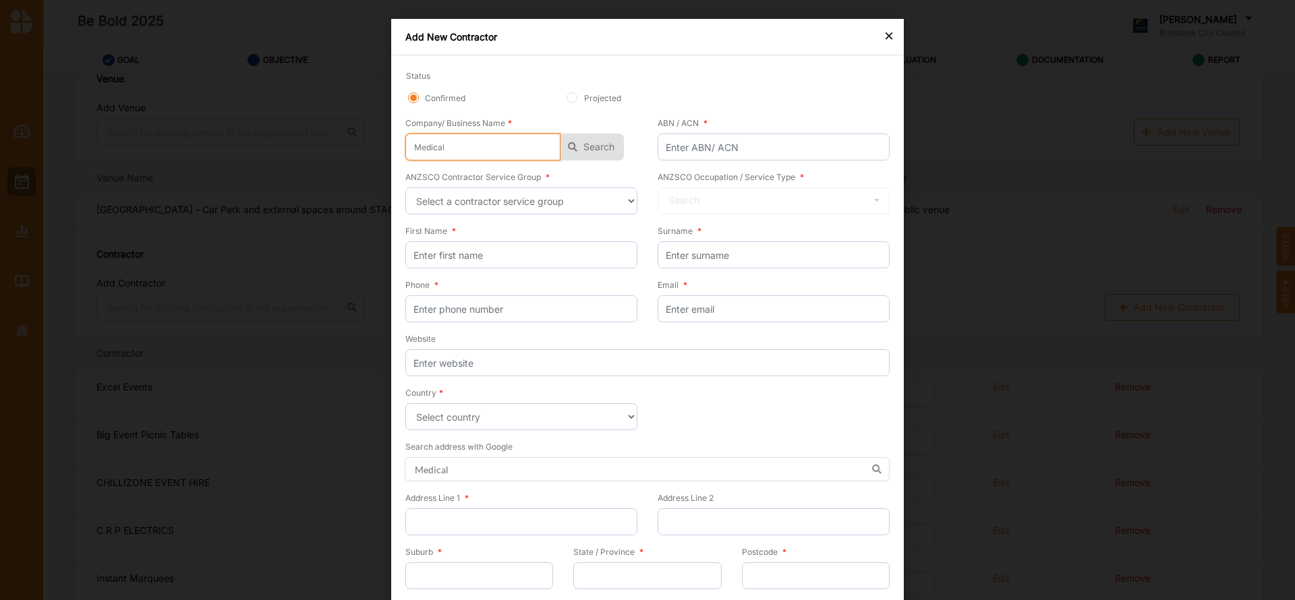
type input "Medical"
type input "Medical E"
type input "Medical Ed"
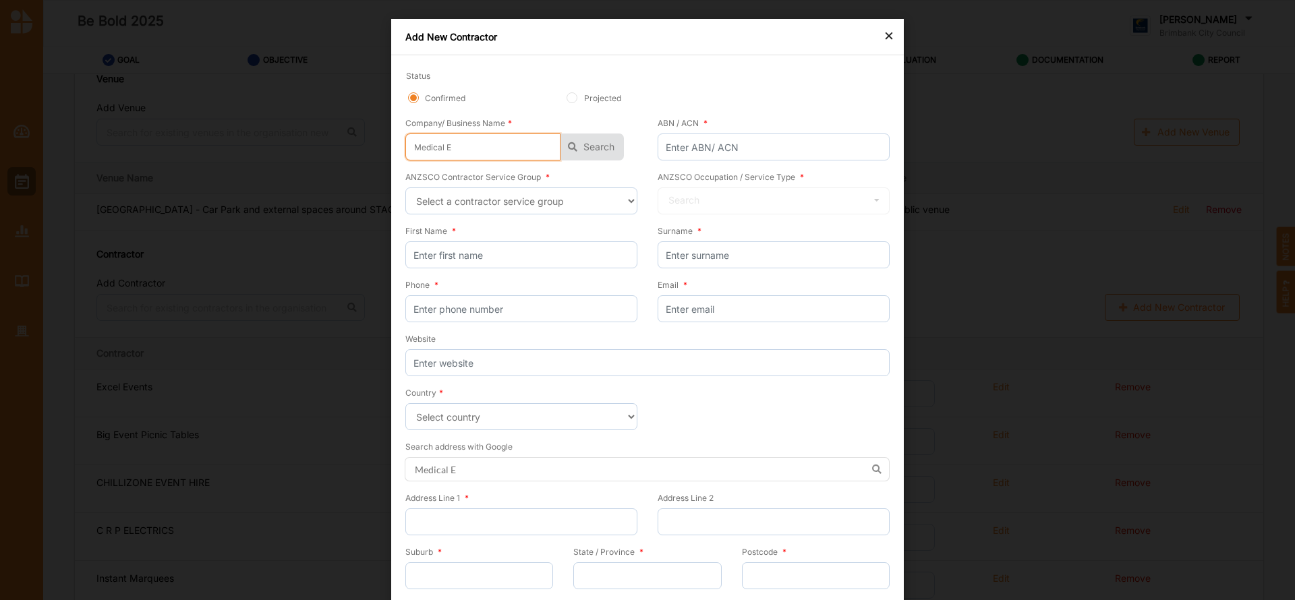
type input "Medical Ed"
type input "Medical Edg"
type input "Medical Edge"
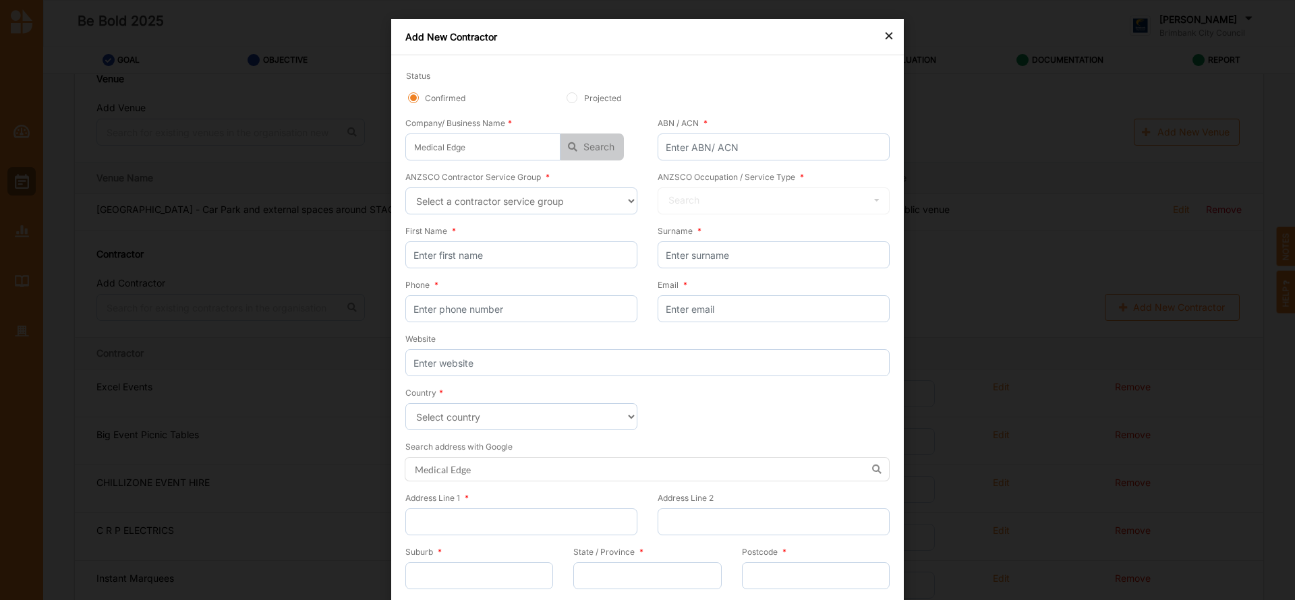
click at [589, 150] on button "Search" at bounding box center [591, 147] width 63 height 27
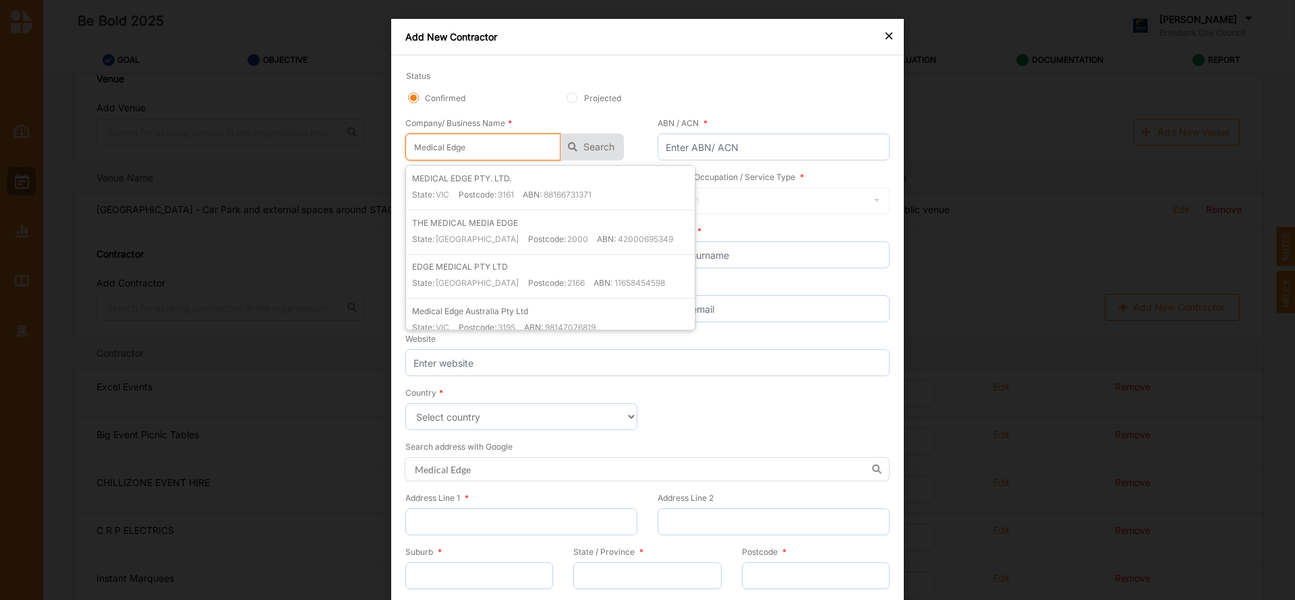
click at [469, 144] on input "Medical Edge" at bounding box center [482, 147] width 155 height 27
type input "Medical Edg"
type input "Medical Ed"
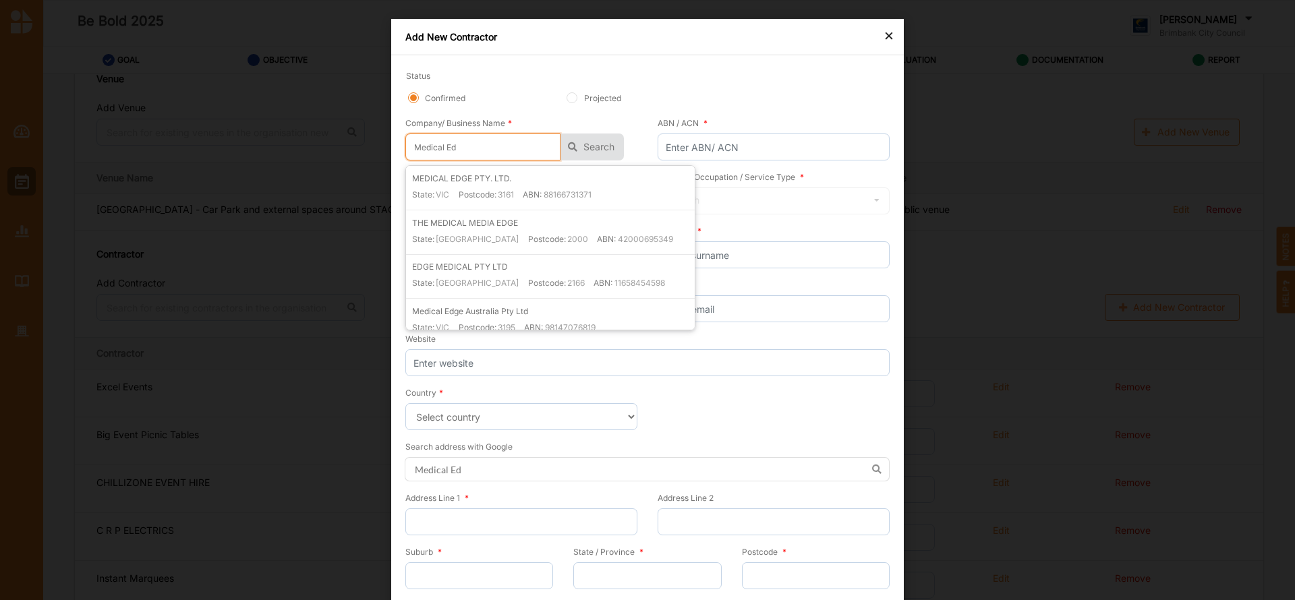
type input "Medical E"
type input "Medical"
type input "Medical R"
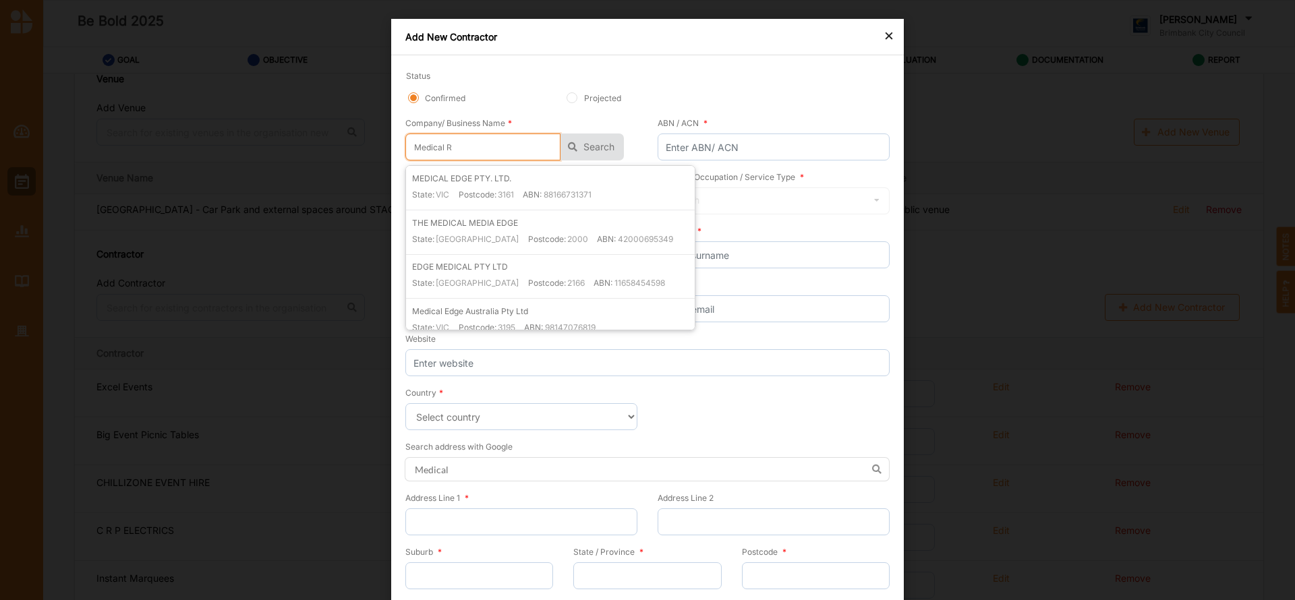
type input "Medical R"
type input "Medical Re"
type input "Medical Res"
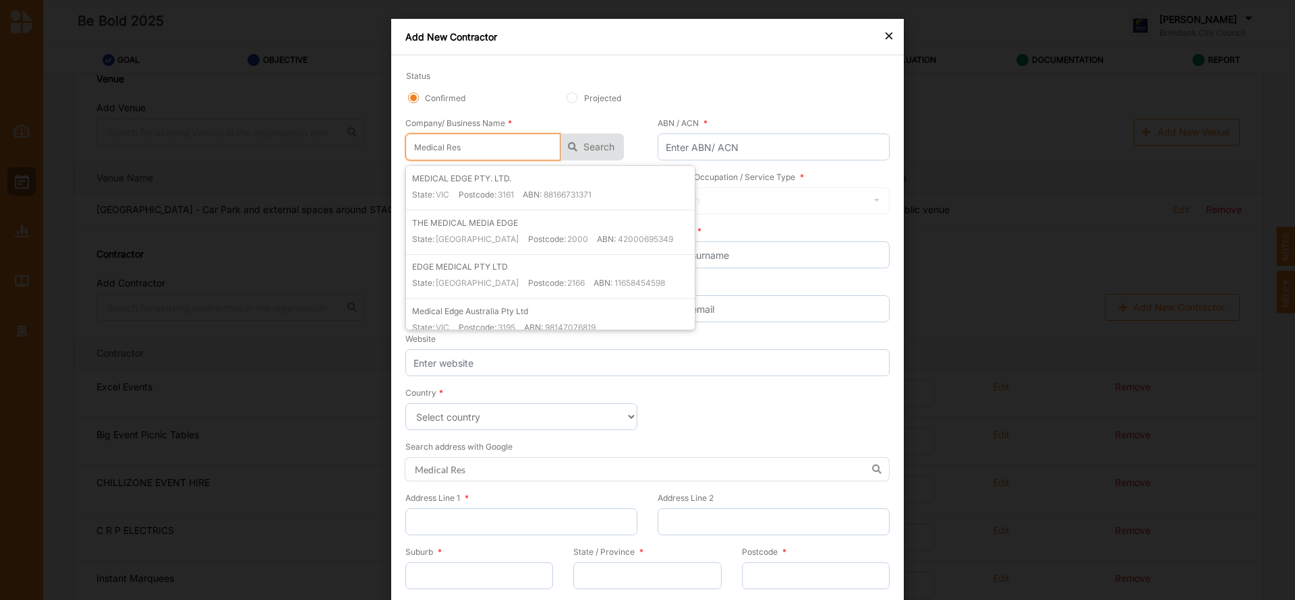
type input "Medical Resp"
type input "Medical Respo"
type input "Medical Respon"
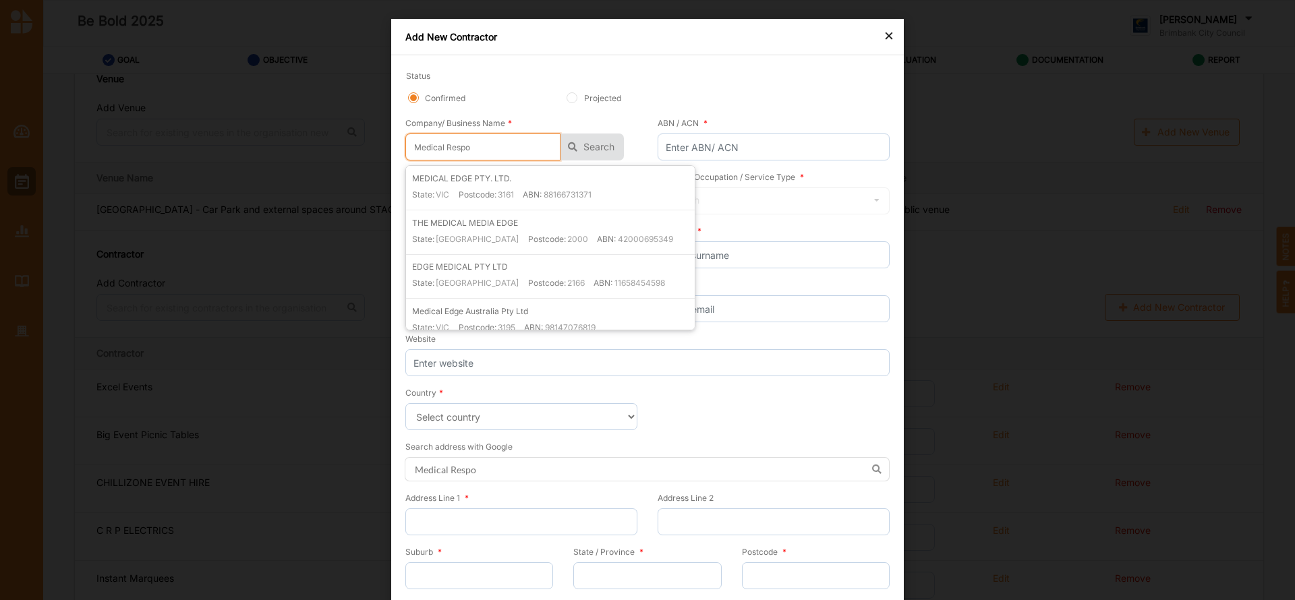
type input "Medical Respon"
type input "Medical Respons"
type input "Medical Response"
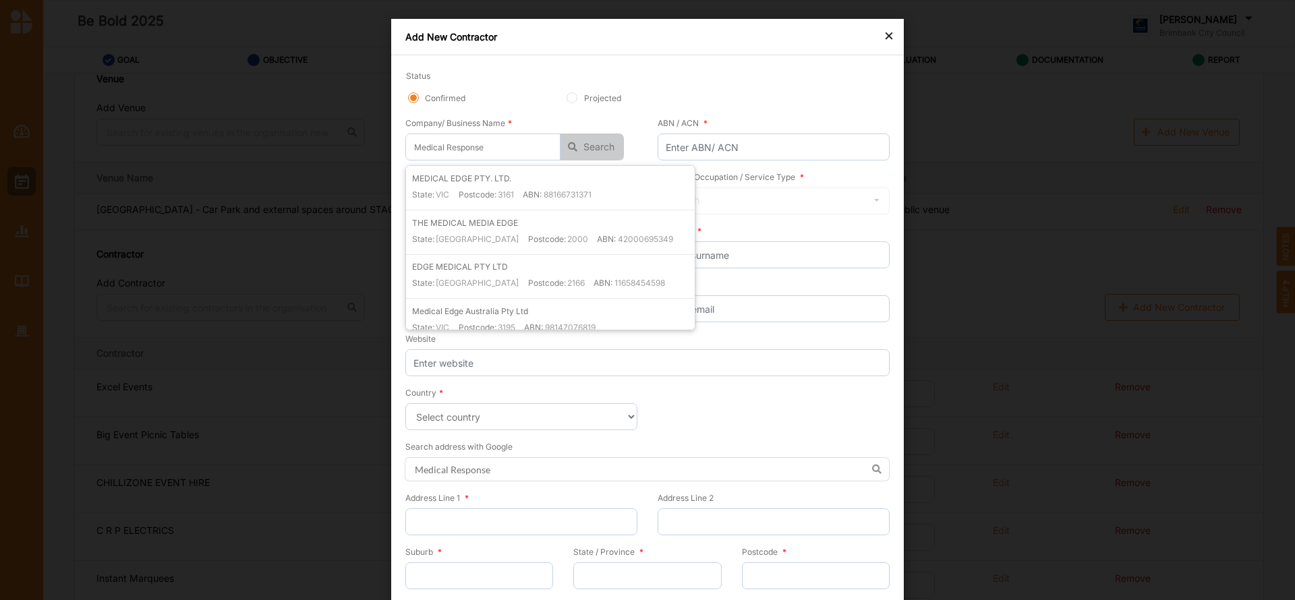
click at [585, 148] on button "Search" at bounding box center [591, 147] width 63 height 27
click at [502, 156] on input "Medical Response" at bounding box center [482, 147] width 155 height 27
type input "Medical Respons"
type input "Medical Respon"
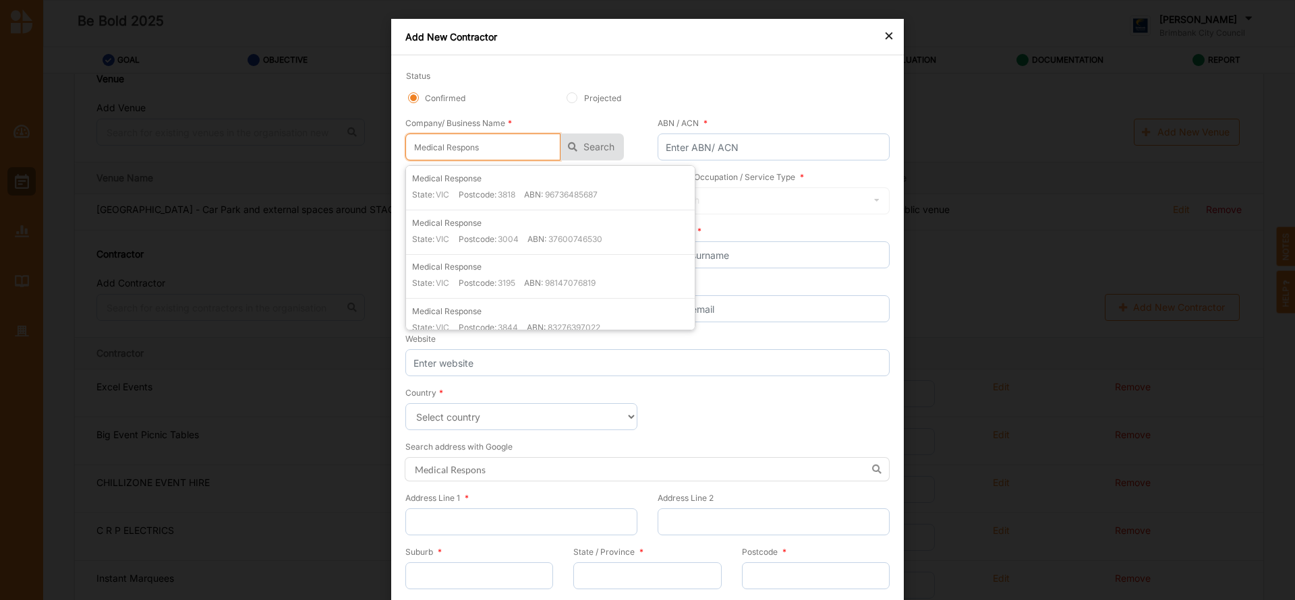
type input "Medical Respon"
type input "Medical Respo"
type input "Medical Resp"
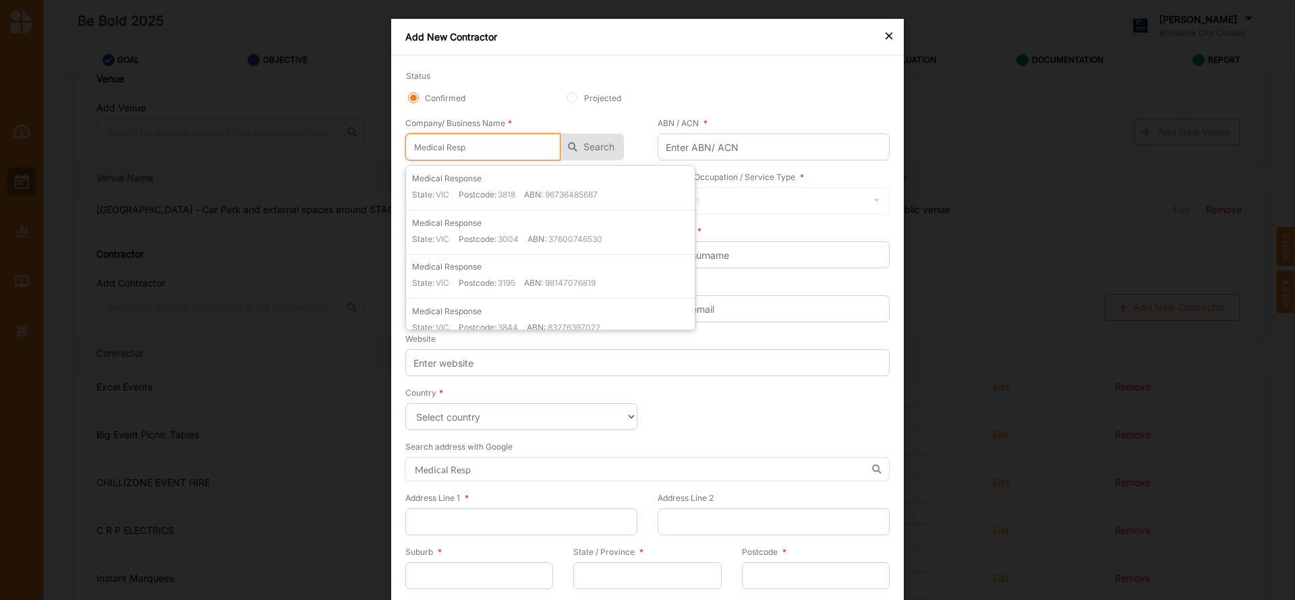
type input "Medical Res"
type input "Medical Re"
type input "Medical R"
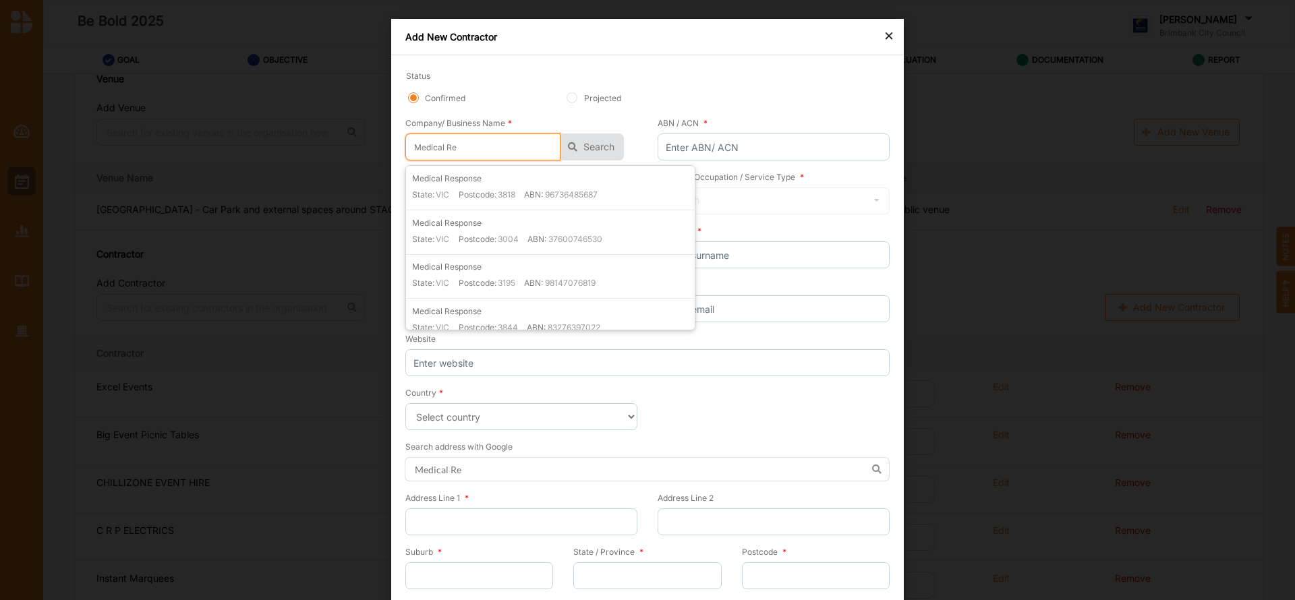
type input "Medical R"
type input "Medical"
type input "Medical E"
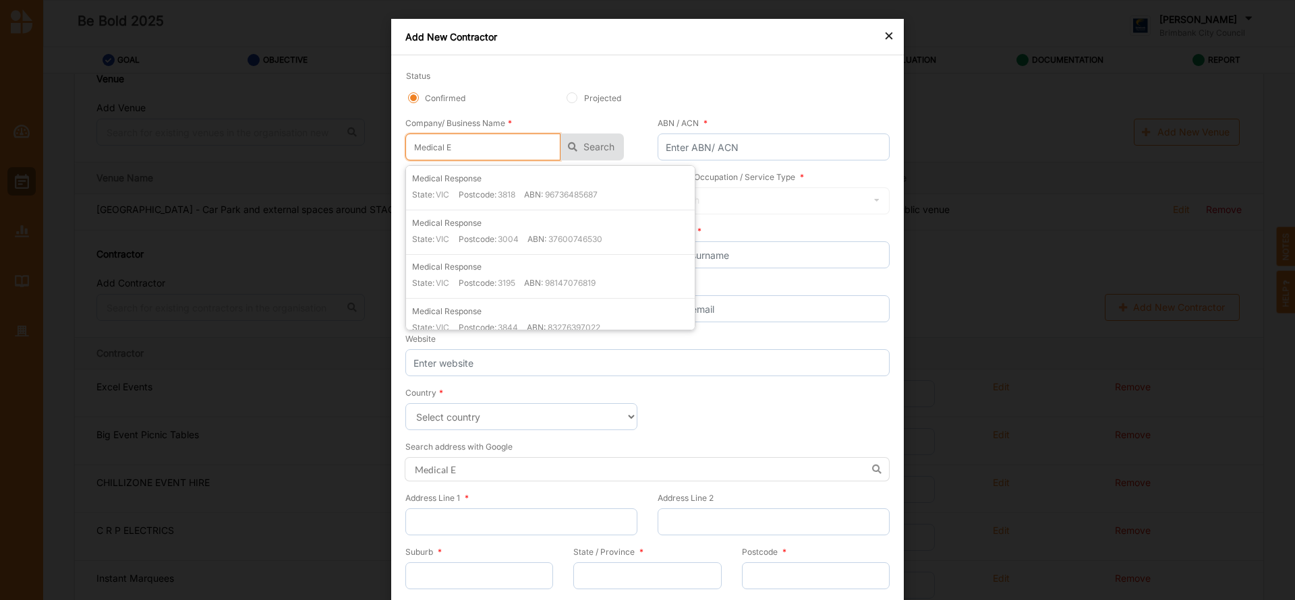
type input "Medical Ed"
type input "Medical Edg"
type input "Medical Edge"
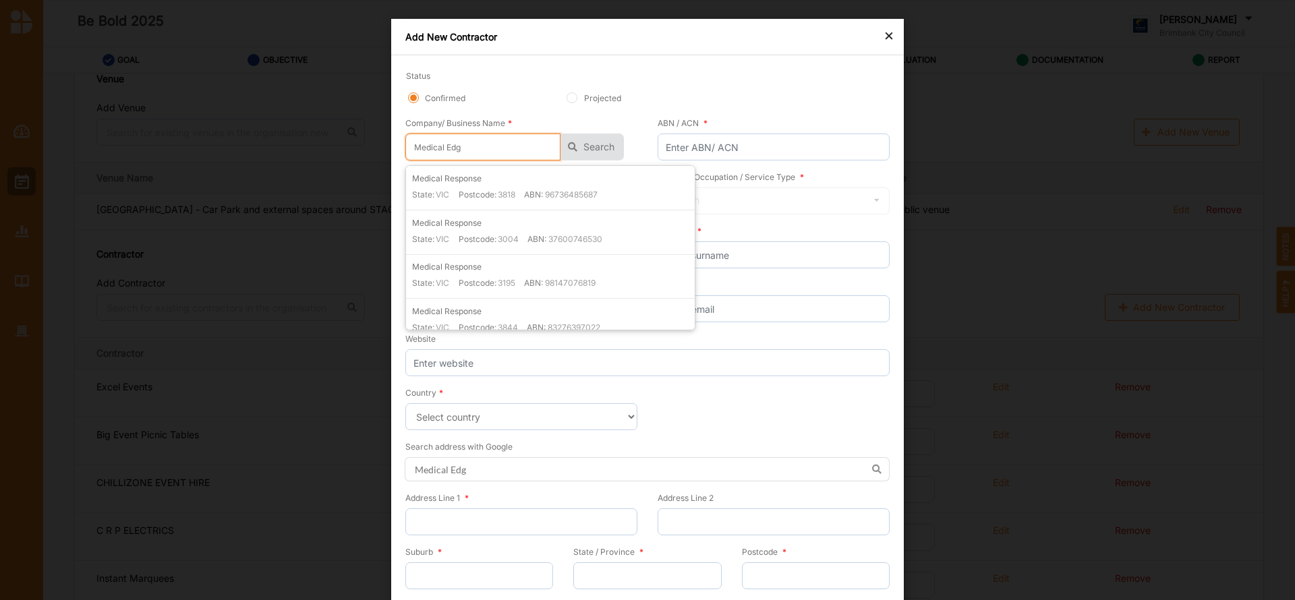
type input "Medical Edge"
click at [597, 137] on button "Search" at bounding box center [591, 147] width 63 height 27
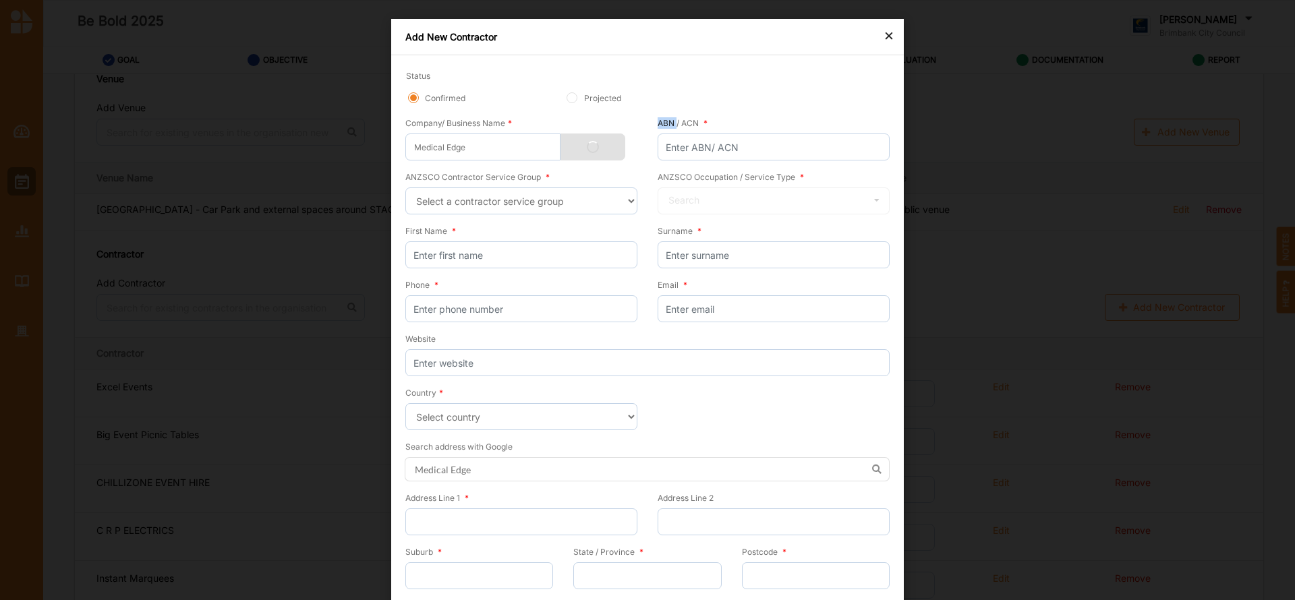
click at [597, 137] on div "Search" at bounding box center [592, 147] width 65 height 27
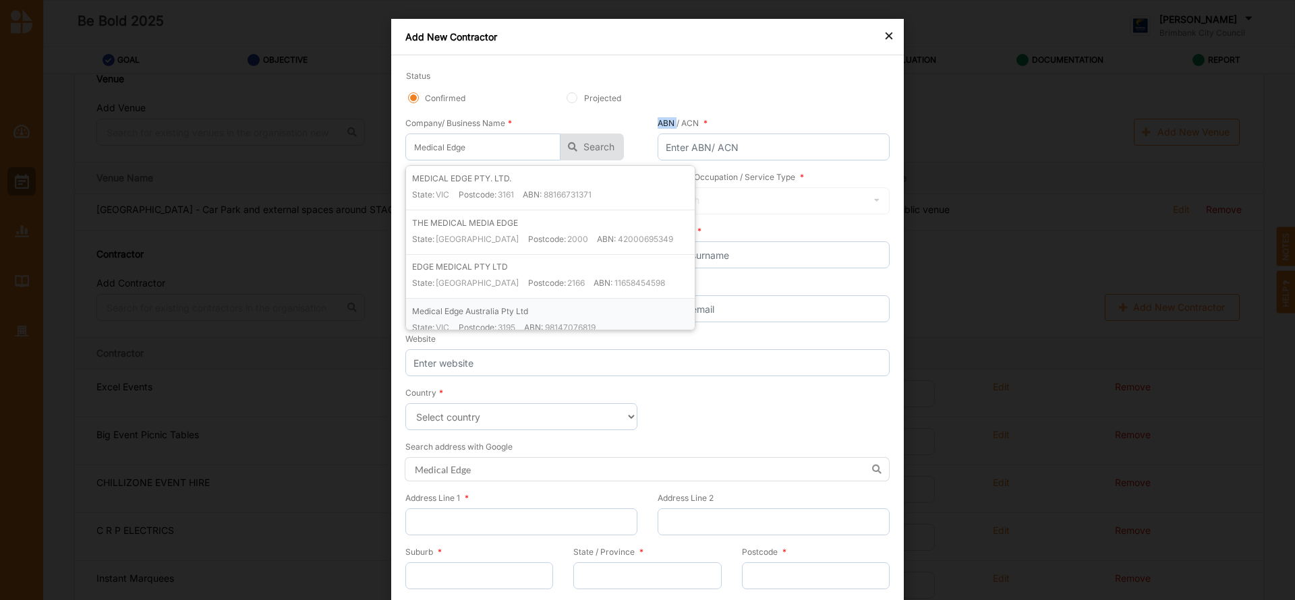
click at [583, 320] on div "Medical Edge Australia Pty Ltd State: [GEOGRAPHIC_DATA] Postcode: 3195 ABN: 981…" at bounding box center [553, 324] width 283 height 38
type input "Medical Edge Australia Pty Ltd"
type input "98147076819"
type input "Medical Edge Australia Pty Ltd"
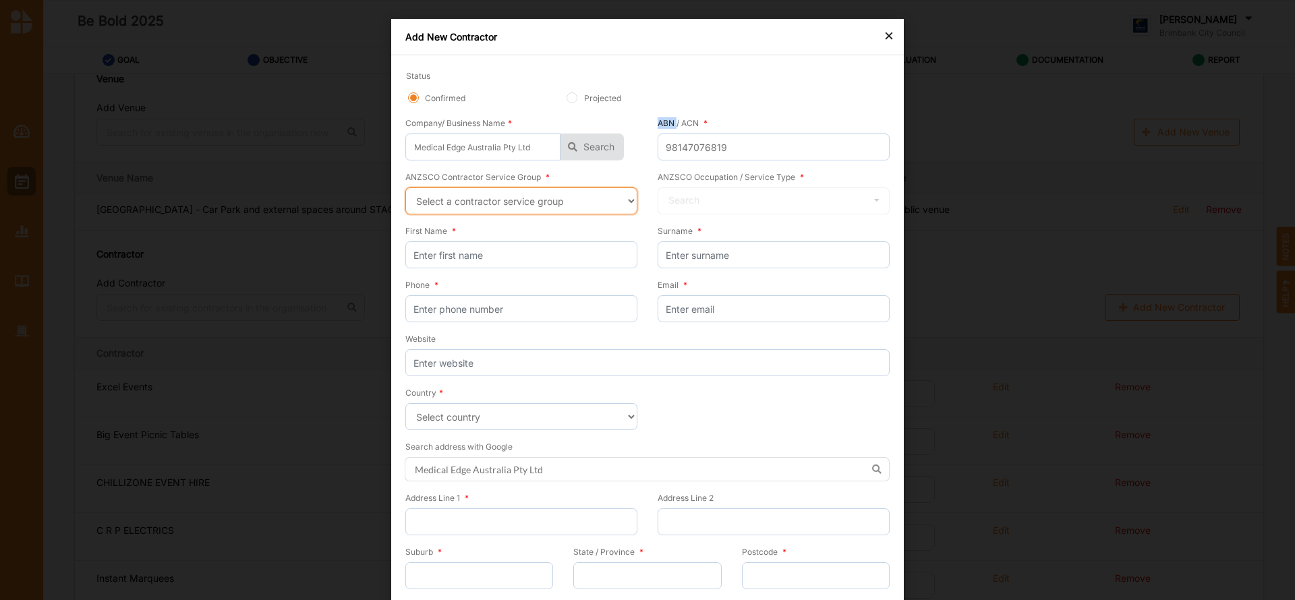
click at [624, 201] on select "Select a contractor service group Hospitality, Retail and Service Managers Spec…" at bounding box center [521, 200] width 232 height 27
select select "25"
click at [405, 187] on select "Select a contractor service group Hospitality, Retail and Service Managers Spec…" at bounding box center [521, 200] width 232 height 27
click at [877, 194] on icon at bounding box center [877, 200] width 20 height 25
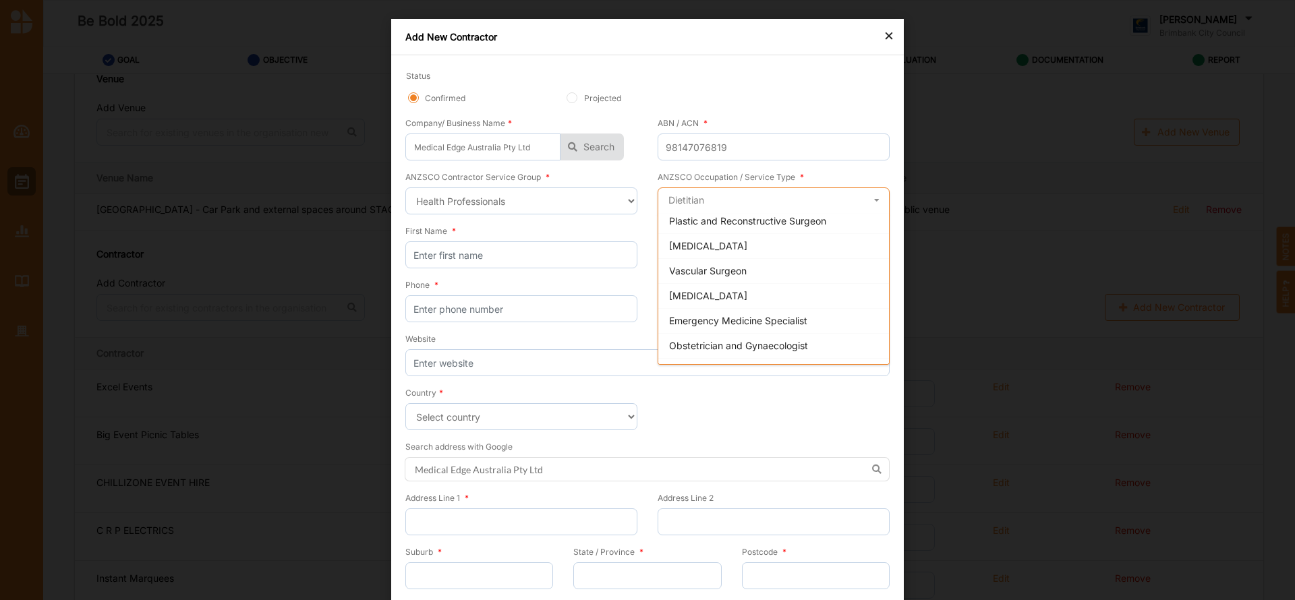
scroll to position [1366, 0]
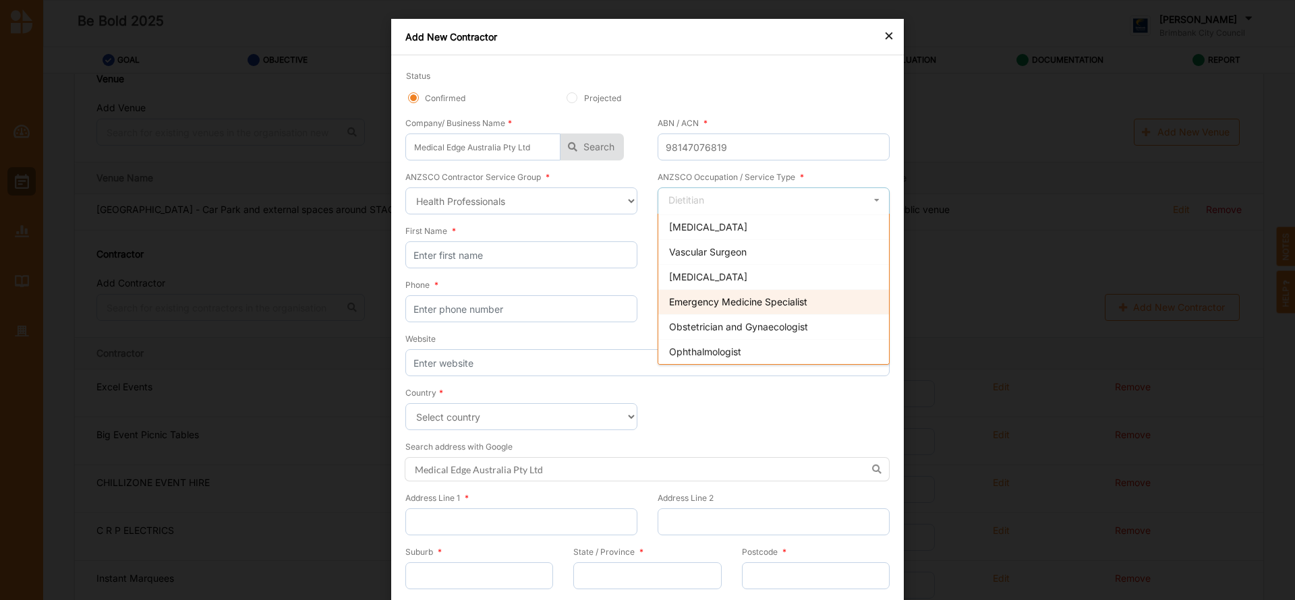
click at [801, 305] on span "Emergency Medicine Specialist" at bounding box center [738, 301] width 138 height 11
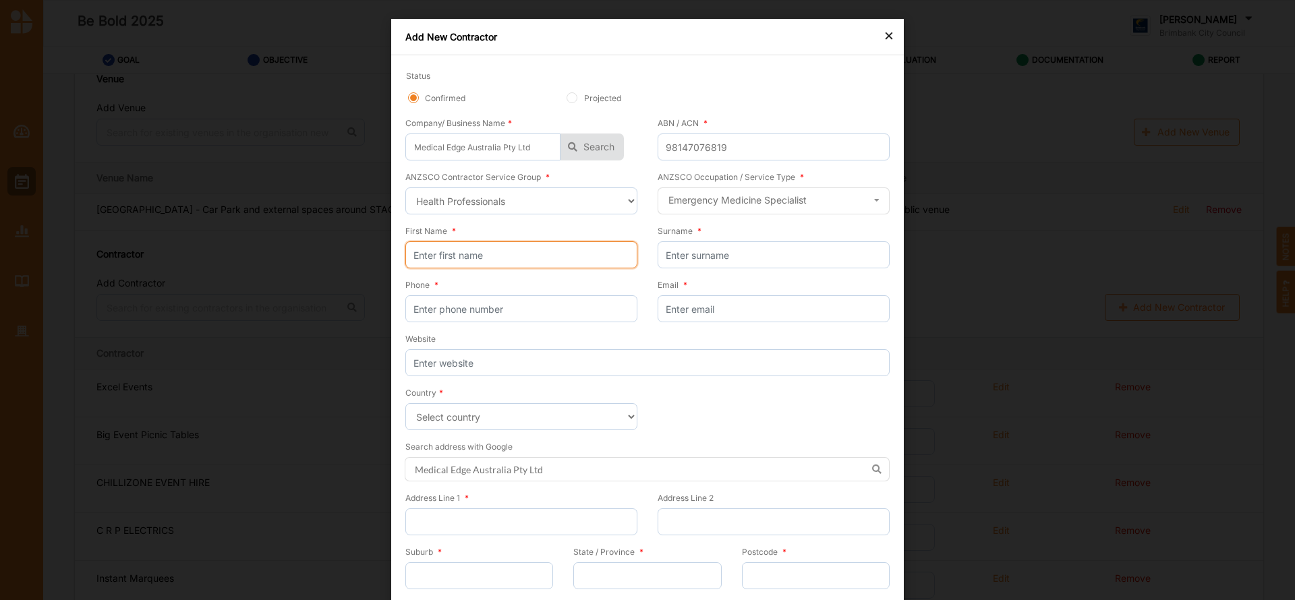
click at [506, 263] on input "First Name *" at bounding box center [521, 254] width 232 height 27
type input "[PERSON_NAME]"
click at [679, 253] on input "Surname *" at bounding box center [774, 254] width 232 height 27
type input "[PERSON_NAME]"
click at [515, 312] on input "Phone *" at bounding box center [521, 308] width 232 height 27
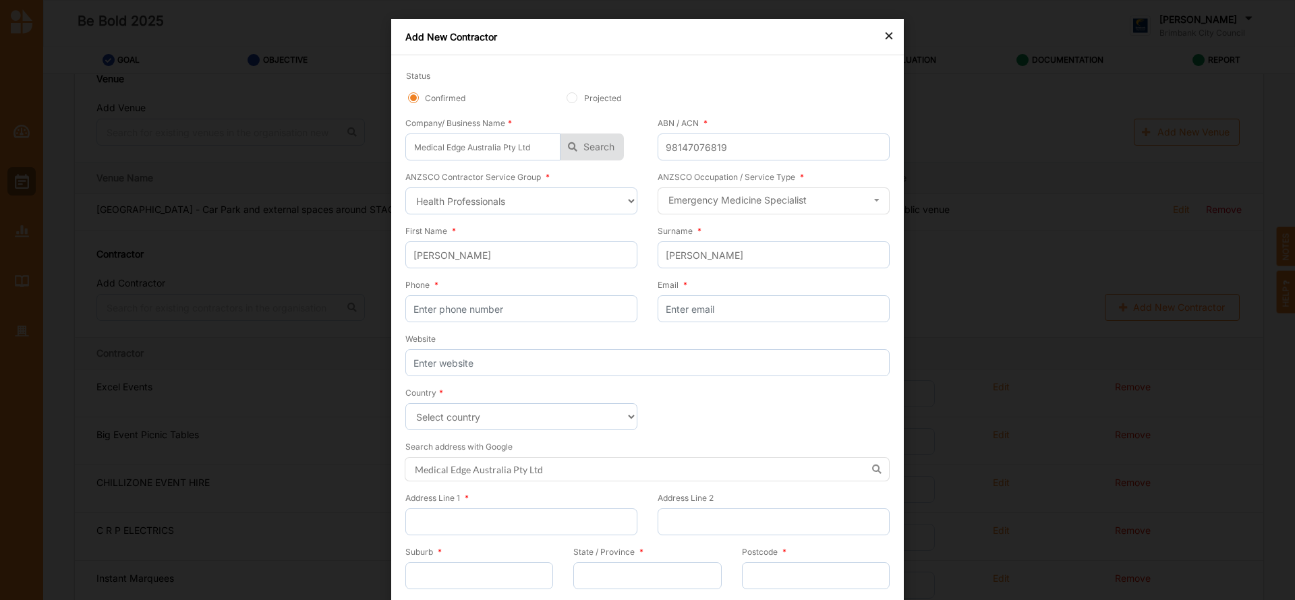
click at [964, 193] on div "× Add New Contractor Status Confirmed Projected Company/ Business Name * Medica…" at bounding box center [647, 300] width 1295 height 600
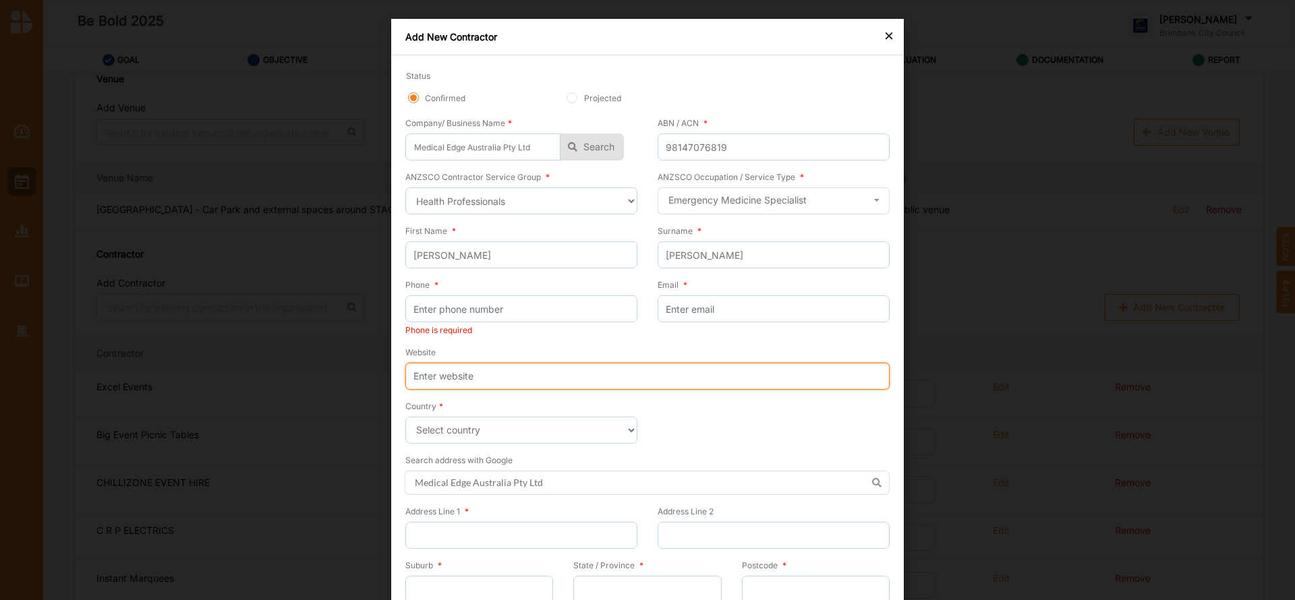
click at [460, 369] on input "Website" at bounding box center [647, 376] width 484 height 27
paste input "1300 427 944"
type input "1300 427 944"
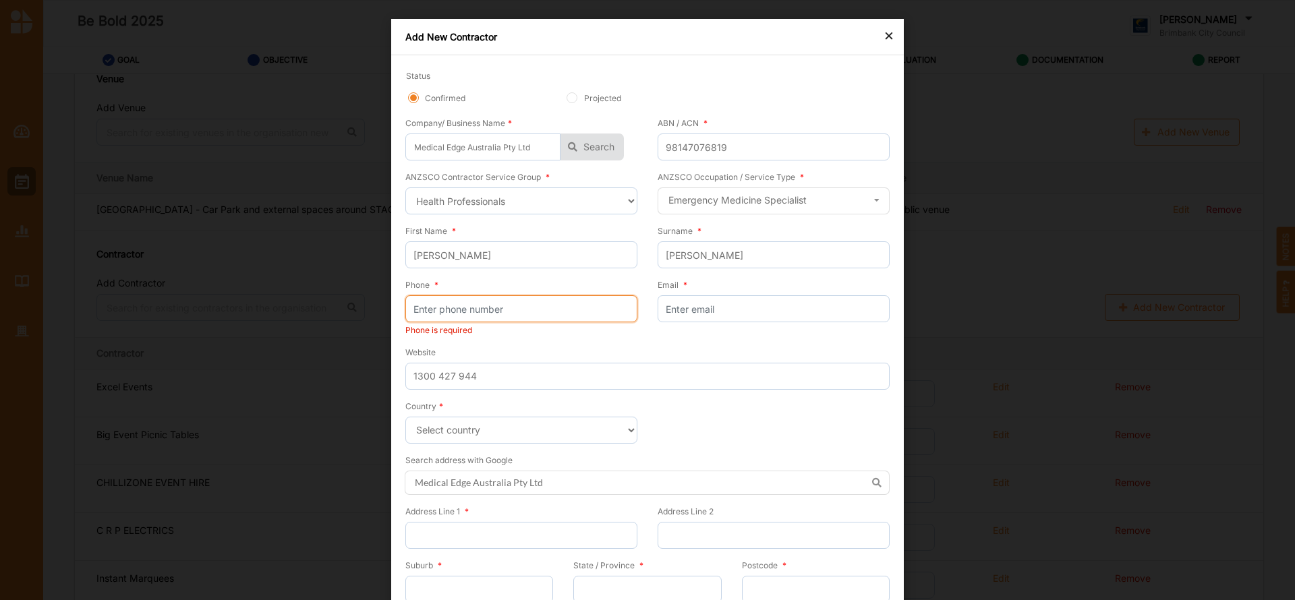
click at [464, 308] on input "Phone *" at bounding box center [521, 308] width 232 height 27
paste input "1300427944"
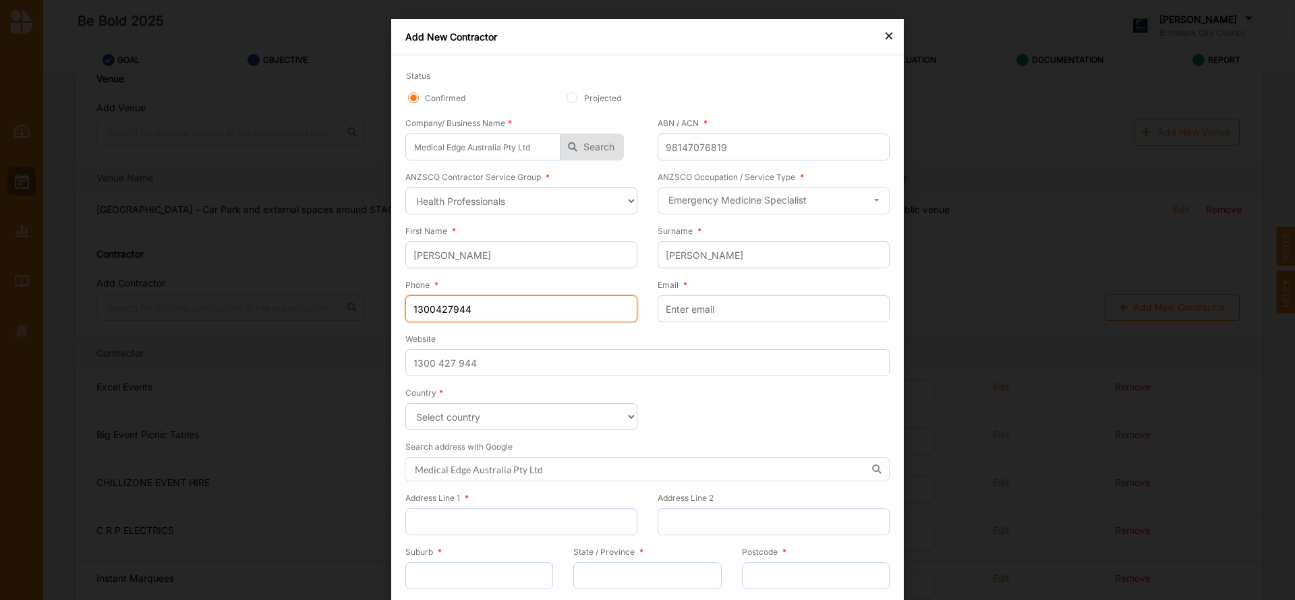
type input "1300427944"
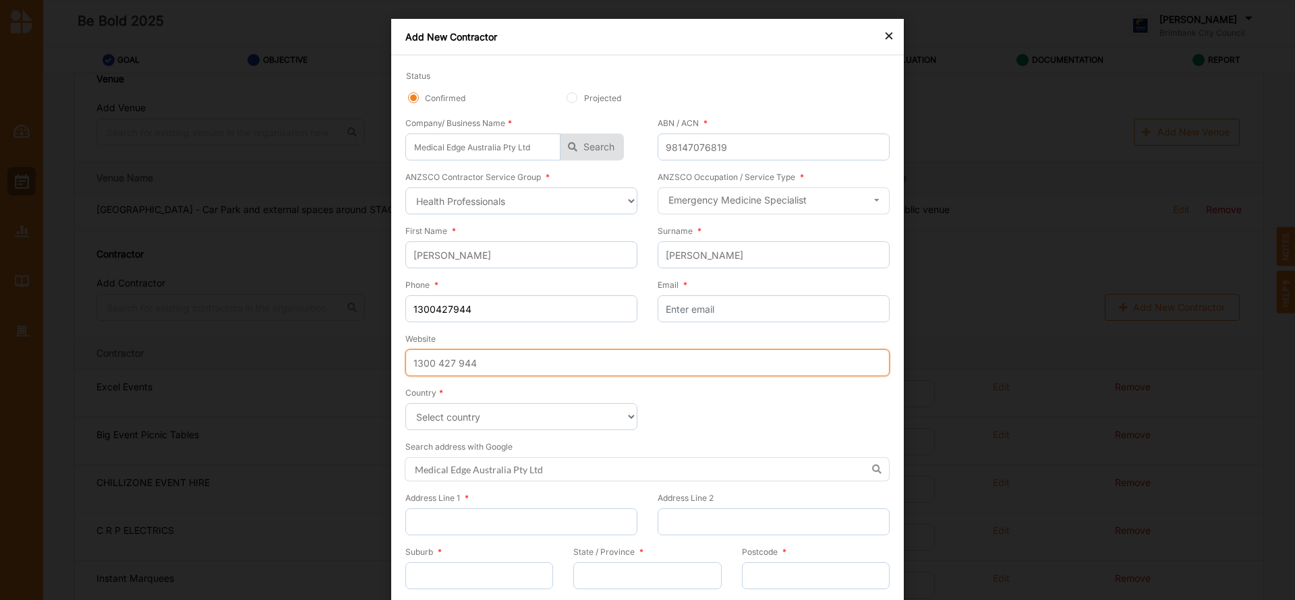
click at [482, 367] on input "1300 427 944" at bounding box center [647, 362] width 484 height 27
type input "1"
click at [480, 366] on input "Website" at bounding box center [647, 362] width 484 height 27
paste input "[URL][DOMAIN_NAME]"
type input "[URL][DOMAIN_NAME]"
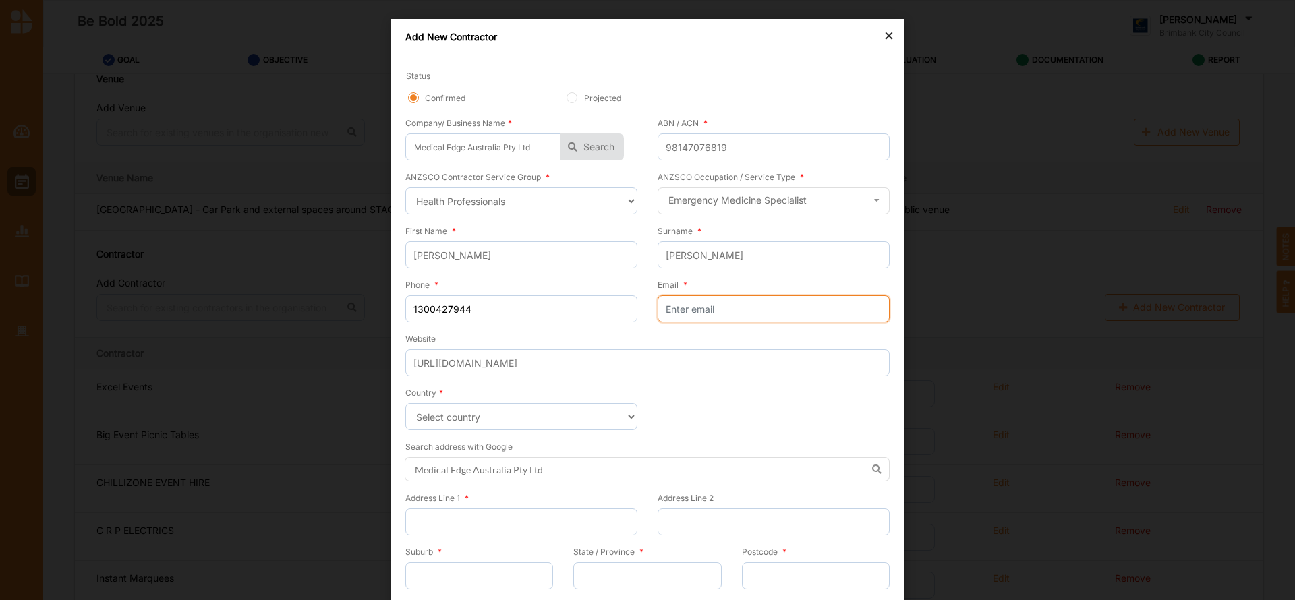
click at [721, 304] on input "Email *" at bounding box center [774, 308] width 232 height 27
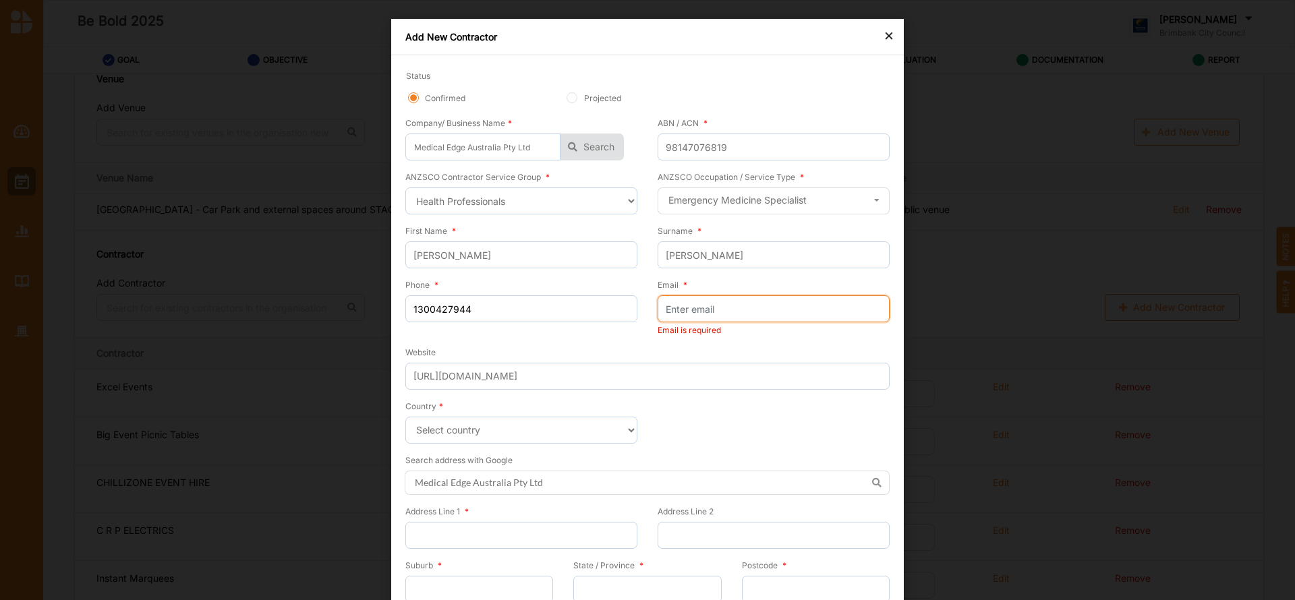
click at [706, 314] on input "Email *" at bounding box center [774, 308] width 232 height 27
paste input "[PERSON_NAME] <[EMAIL_ADDRESS][DOMAIN_NAME]>"
click at [708, 311] on input "[PERSON_NAME] <[EMAIL_ADDRESS][DOMAIN_NAME]>" at bounding box center [774, 308] width 232 height 27
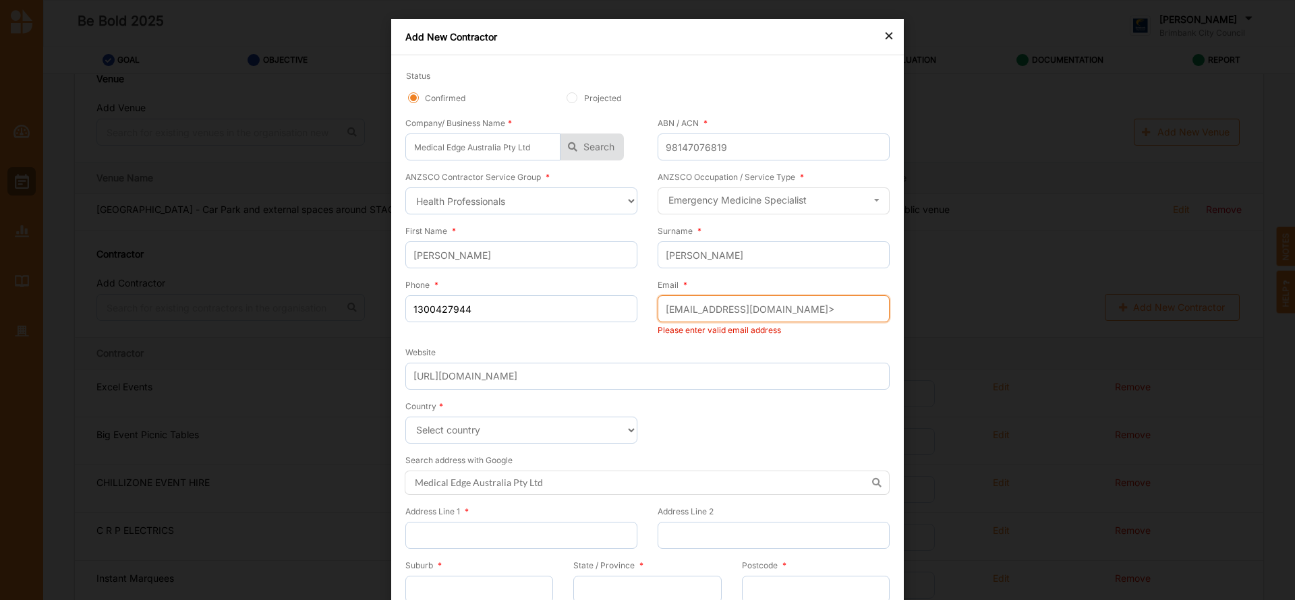
click at [856, 308] on input "[EMAIL_ADDRESS][DOMAIN_NAME]>" at bounding box center [774, 308] width 232 height 27
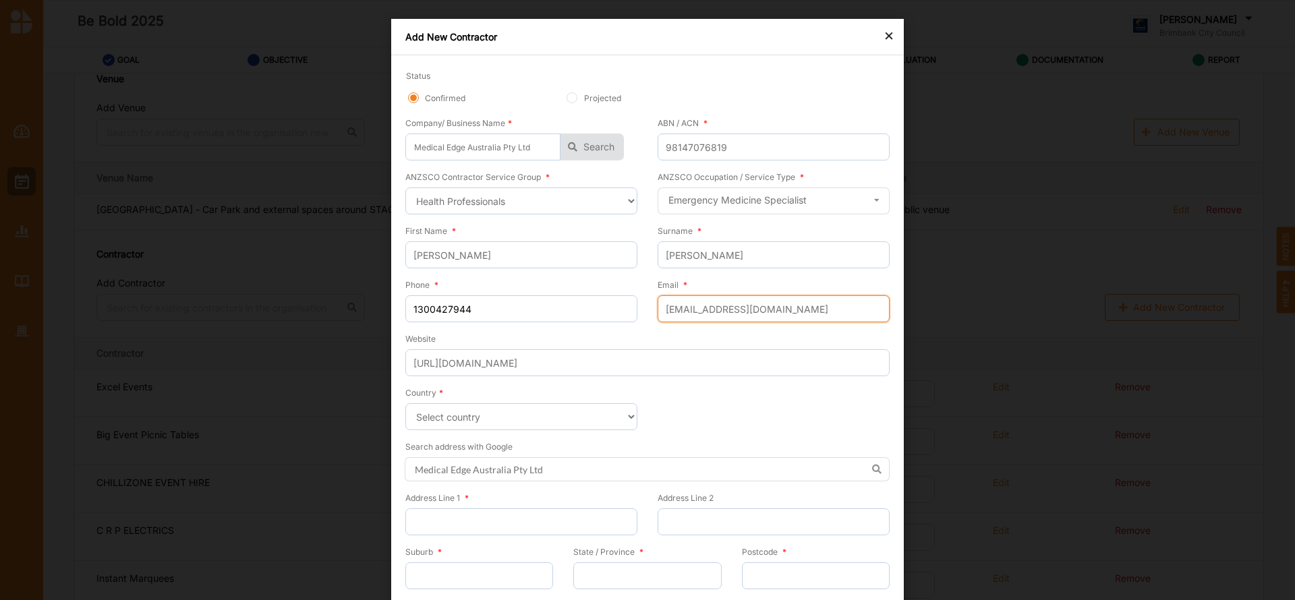
scroll to position [44, 0]
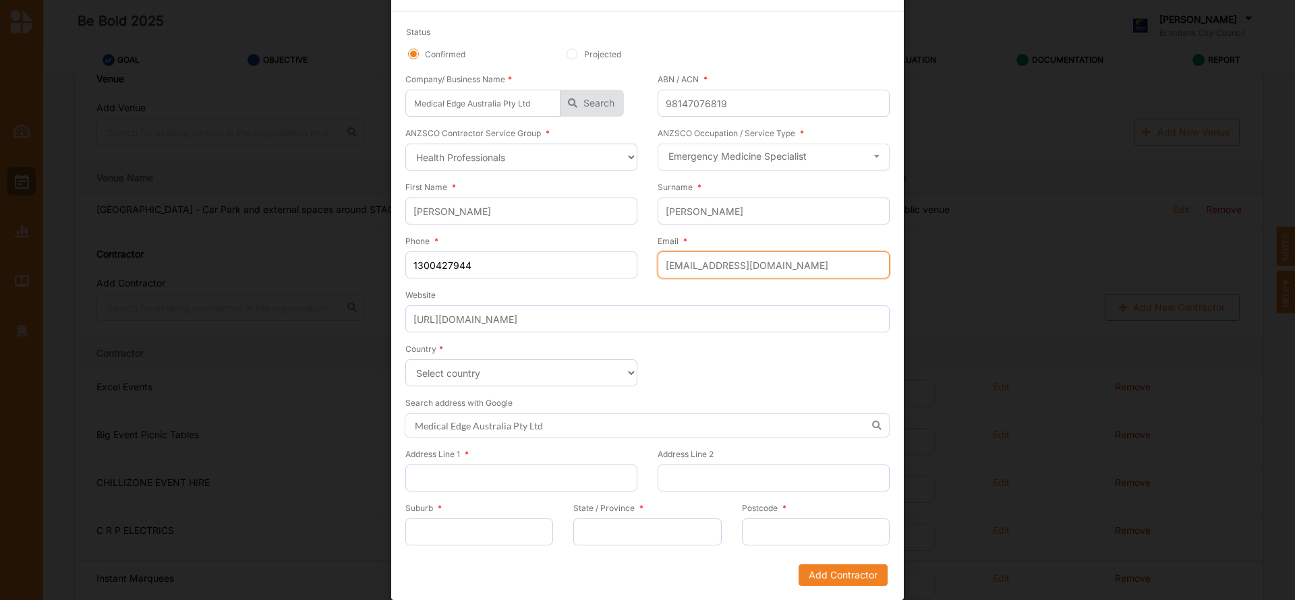
type input "[EMAIL_ADDRESS][DOMAIN_NAME]"
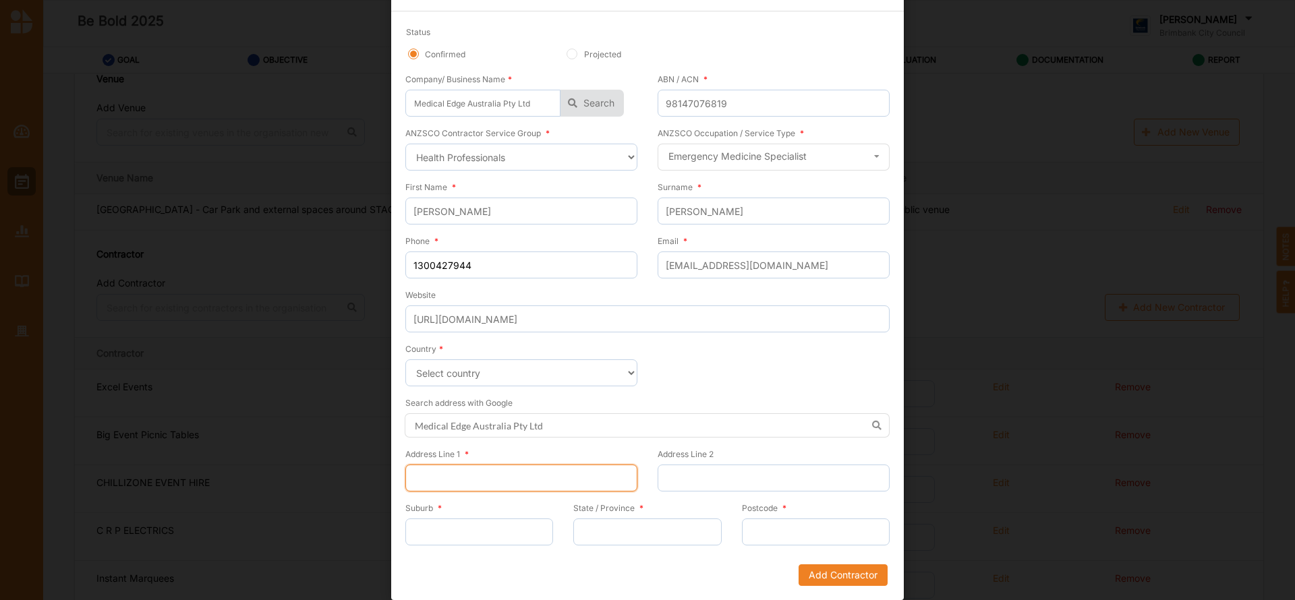
click at [435, 469] on input "Address Line 1 *" at bounding box center [521, 478] width 232 height 27
click at [587, 540] on input "State / Province *" at bounding box center [647, 532] width 148 height 27
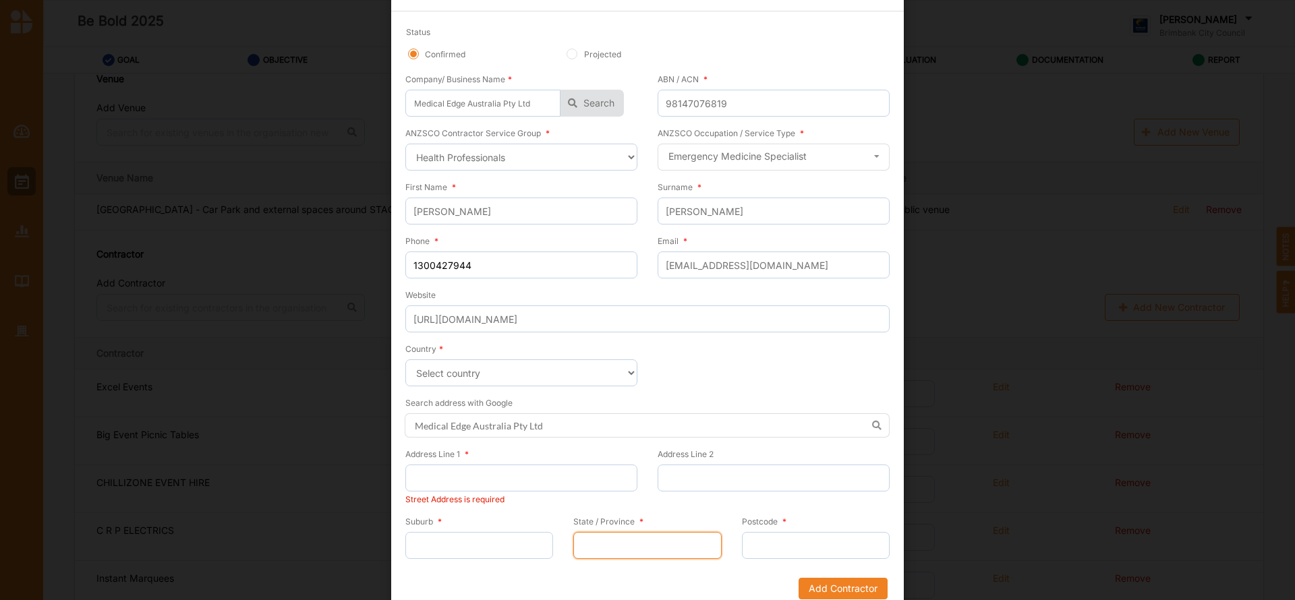
type input "VICTORIA"
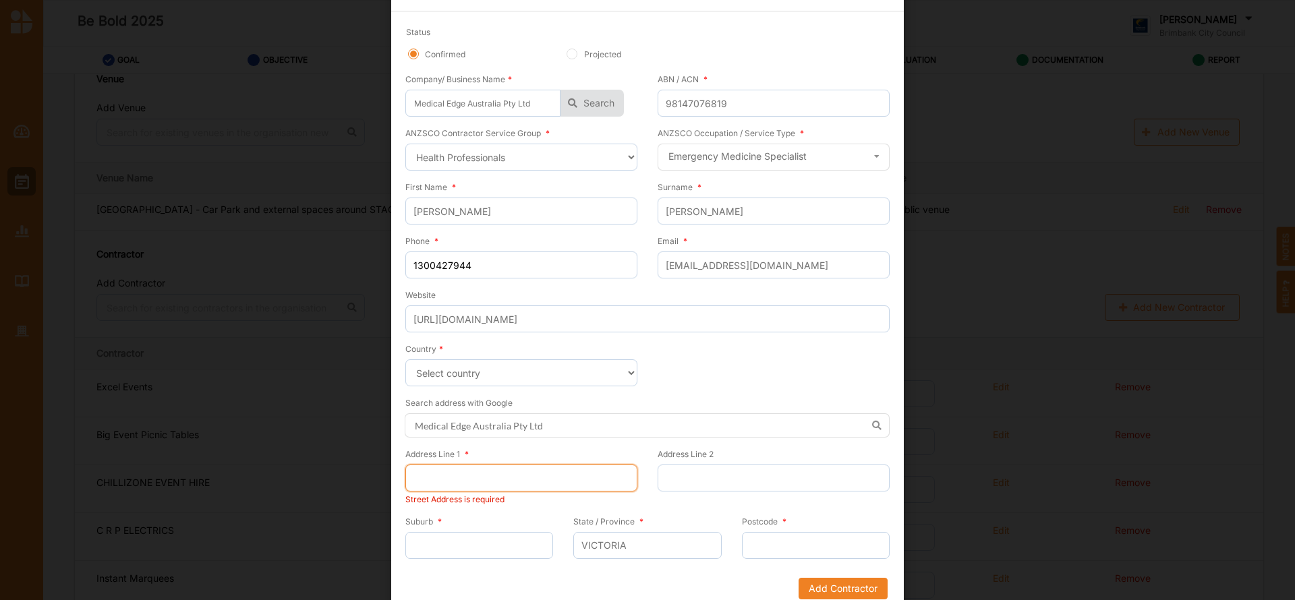
click at [452, 466] on input "Address Line 1 *" at bounding box center [521, 478] width 232 height 27
click at [460, 481] on input "Address Line 1 *" at bounding box center [521, 478] width 232 height 27
paste input "[STREET_ADDRESS],"
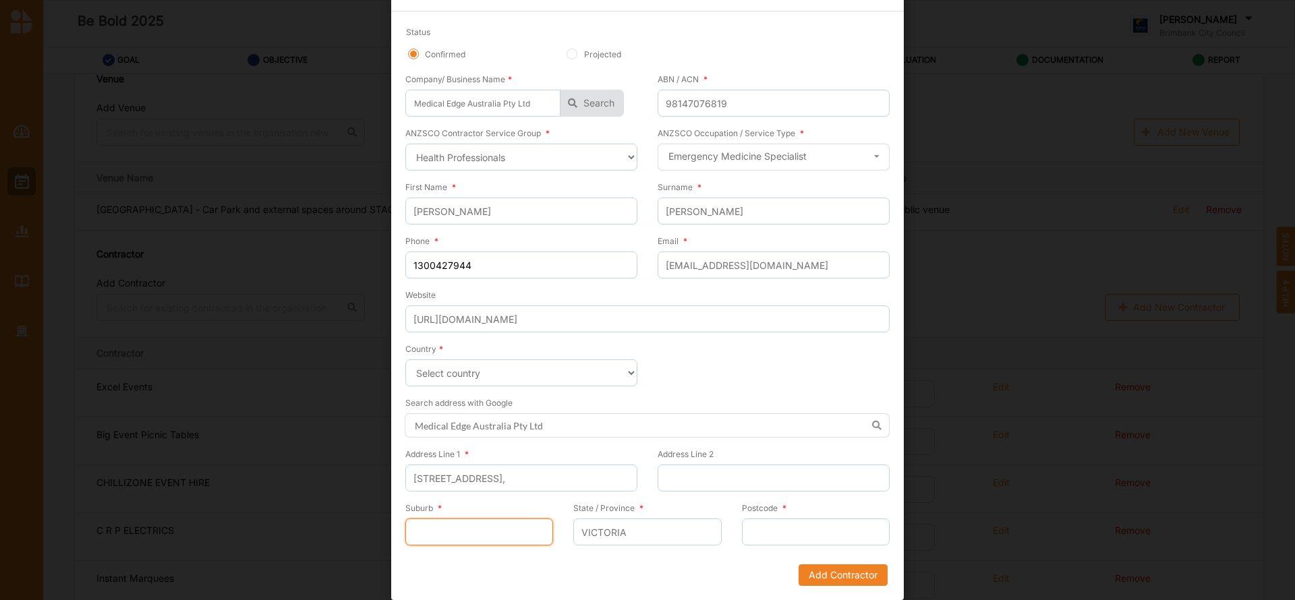
click at [488, 536] on input "Suburb *" at bounding box center [479, 532] width 148 height 27
click at [441, 482] on input "[STREET_ADDRESS]," at bounding box center [521, 478] width 232 height 27
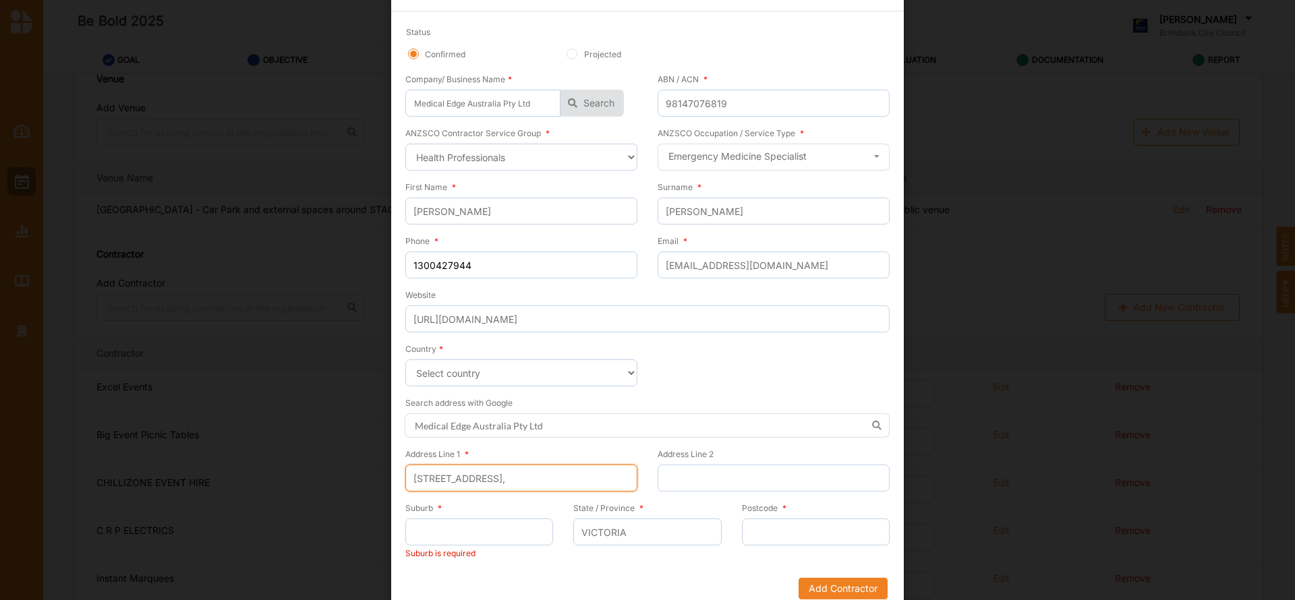
click at [522, 480] on input "[STREET_ADDRESS]," at bounding box center [521, 478] width 232 height 27
type input "[STREET_ADDRESS]"
click at [484, 529] on input "Suburb *" at bounding box center [479, 532] width 148 height 27
click at [459, 528] on input "Suburb *" at bounding box center [479, 532] width 148 height 27
paste input "[GEOGRAPHIC_DATA],"
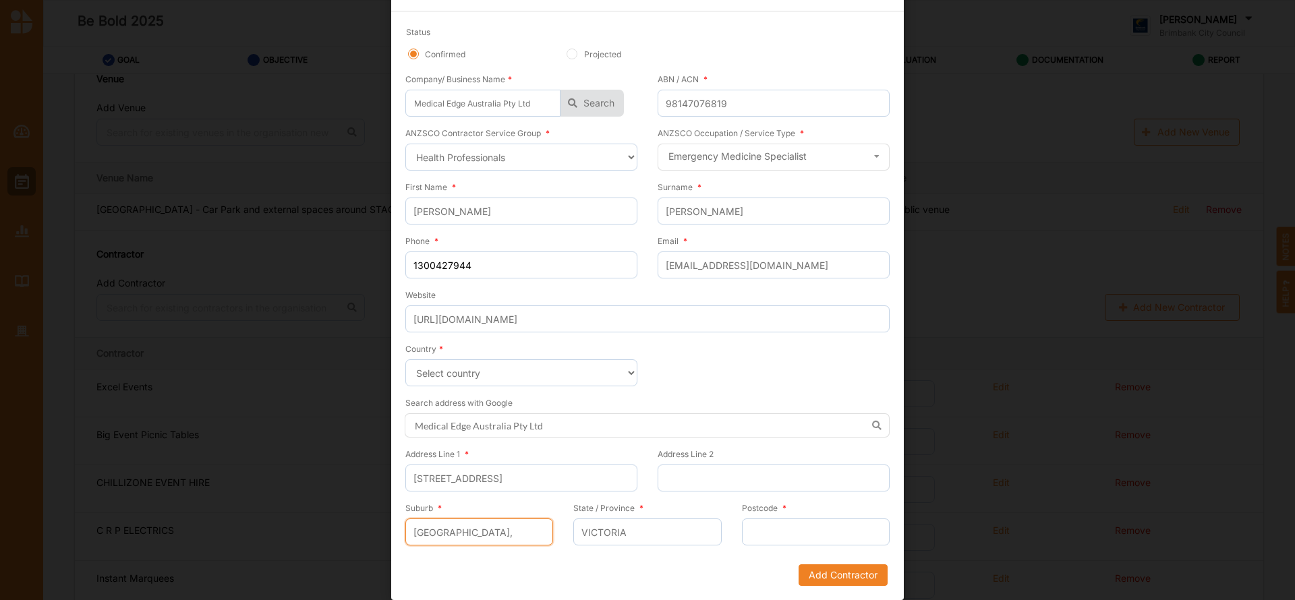
type input "[GEOGRAPHIC_DATA],"
click at [757, 534] on input "Postcode *" at bounding box center [816, 532] width 148 height 27
type input "3173"
click at [837, 575] on button "Add Contractor" at bounding box center [842, 575] width 89 height 22
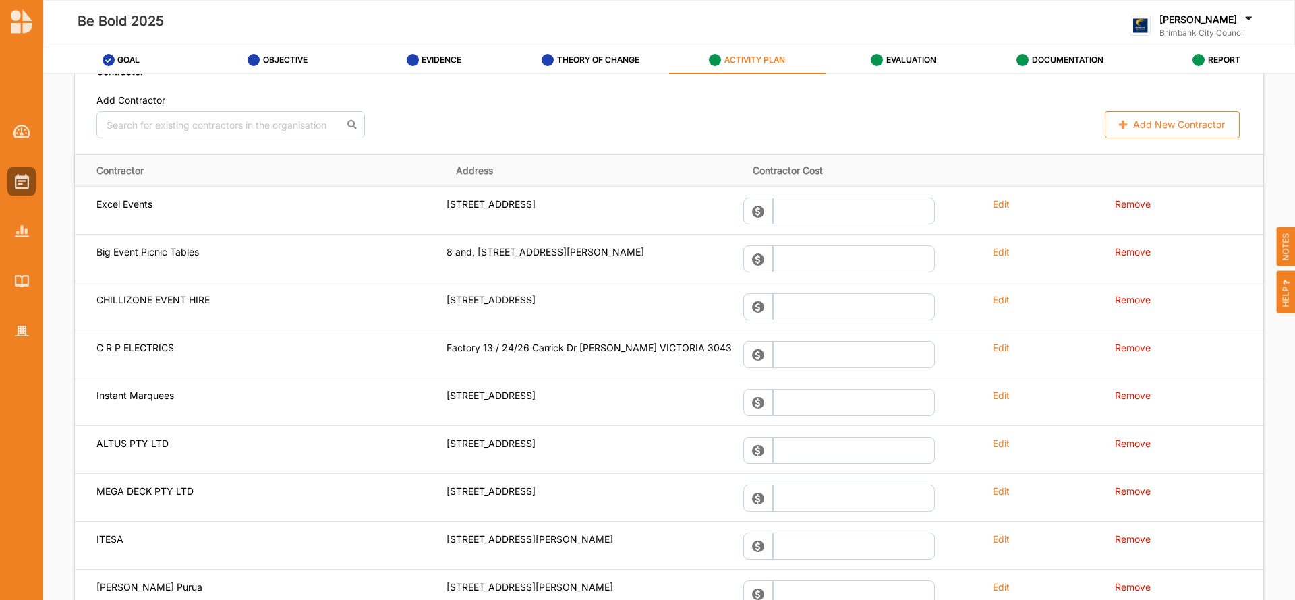
scroll to position [1041, 0]
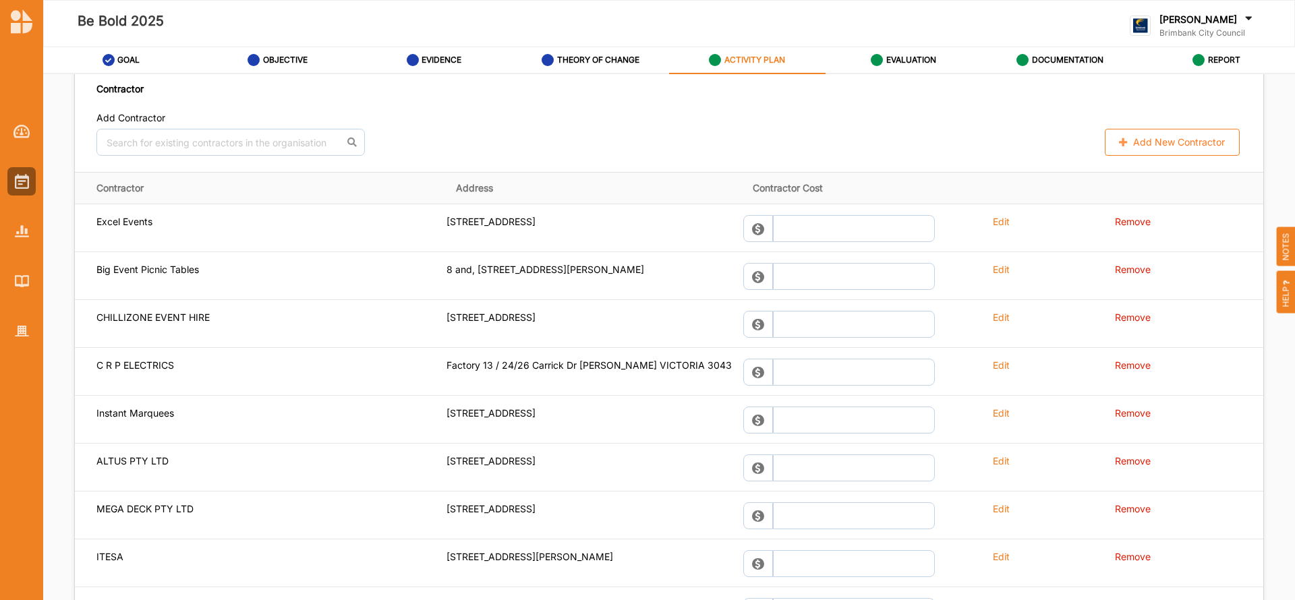
click at [1157, 144] on button "Add New Contractor" at bounding box center [1172, 142] width 135 height 27
select select "[GEOGRAPHIC_DATA]"
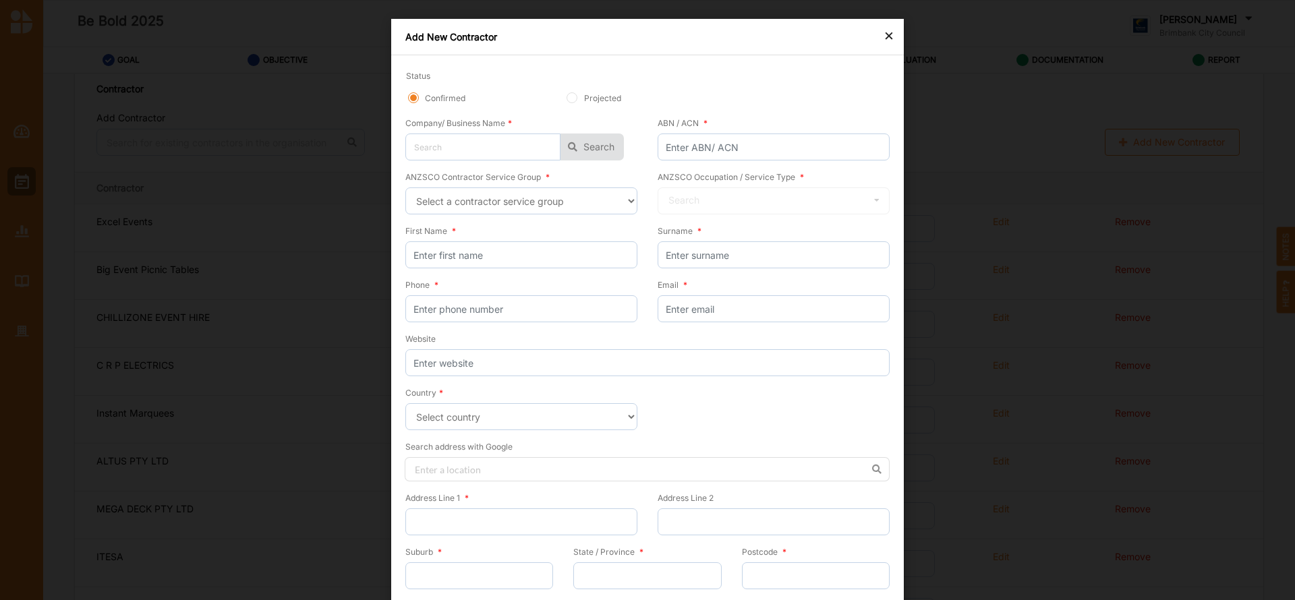
click at [885, 33] on div "×" at bounding box center [888, 35] width 11 height 16
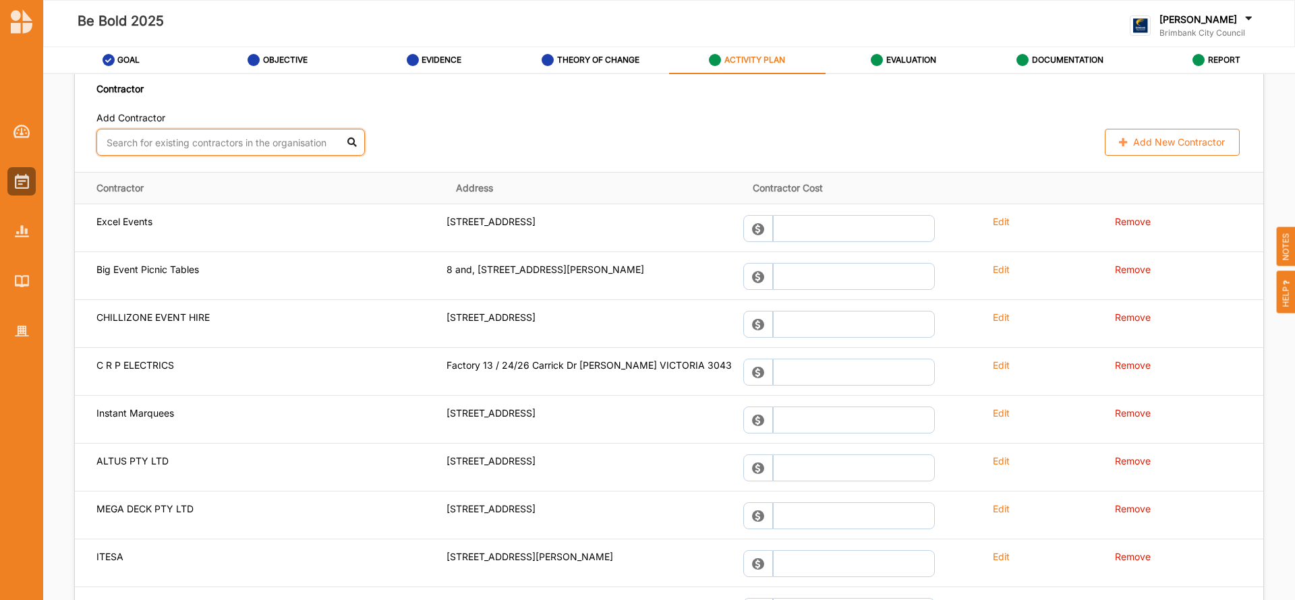
click at [233, 144] on input "text" at bounding box center [230, 142] width 268 height 27
type input "h"
click at [1158, 148] on button "Add New Contractor" at bounding box center [1172, 142] width 135 height 27
select select "[GEOGRAPHIC_DATA]"
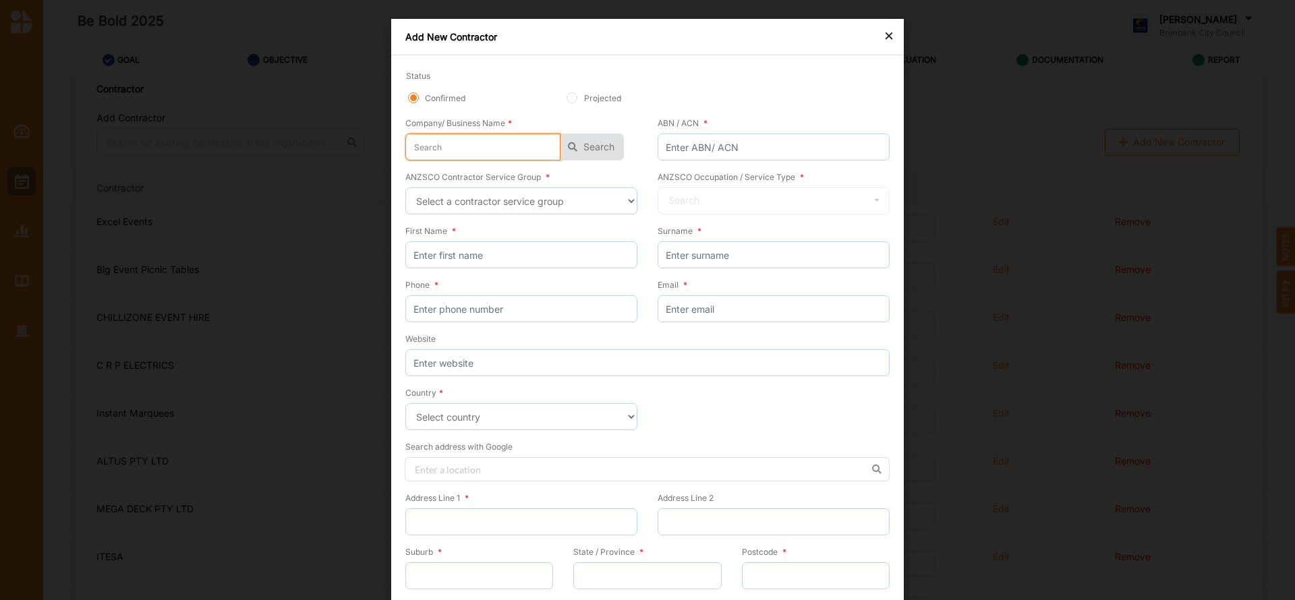
click at [455, 151] on input "text" at bounding box center [482, 147] width 155 height 27
type input "d"
type input "da"
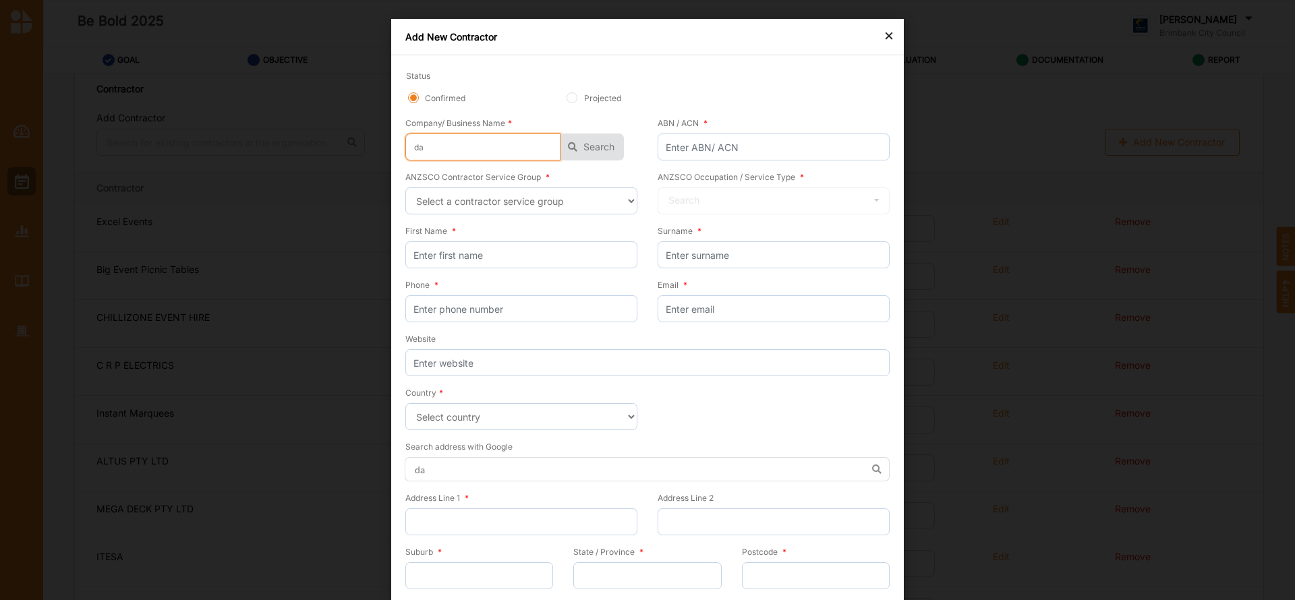
type input "dai"
type input "dail"
type input "daily"
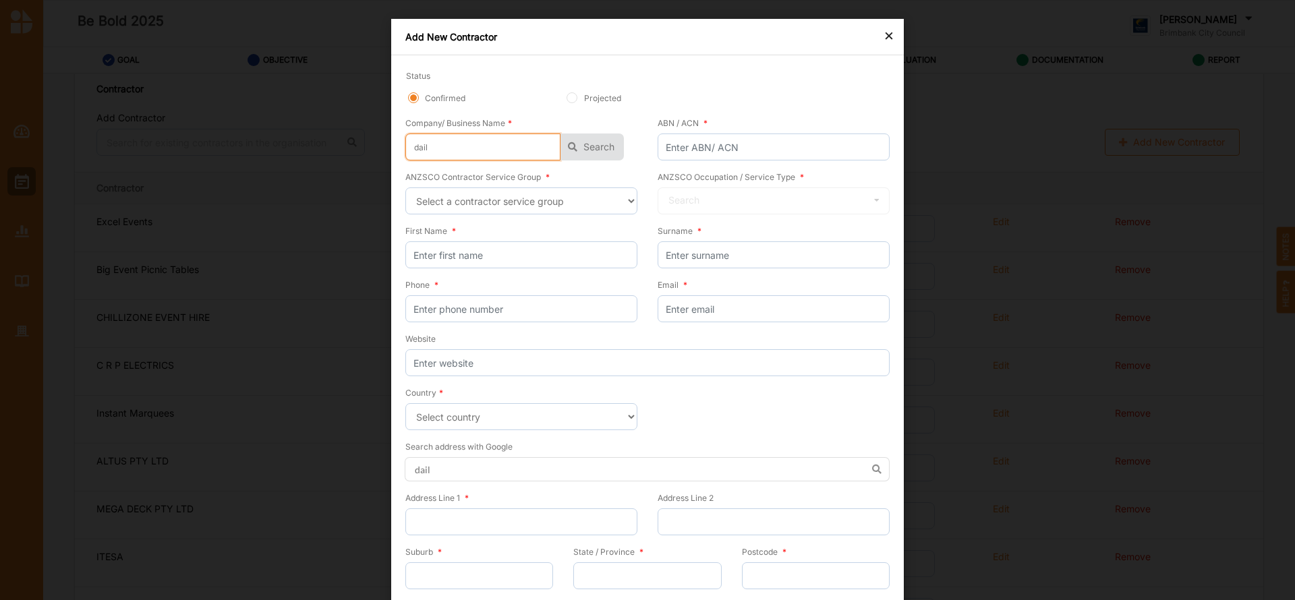
type input "daily"
type input "daily d"
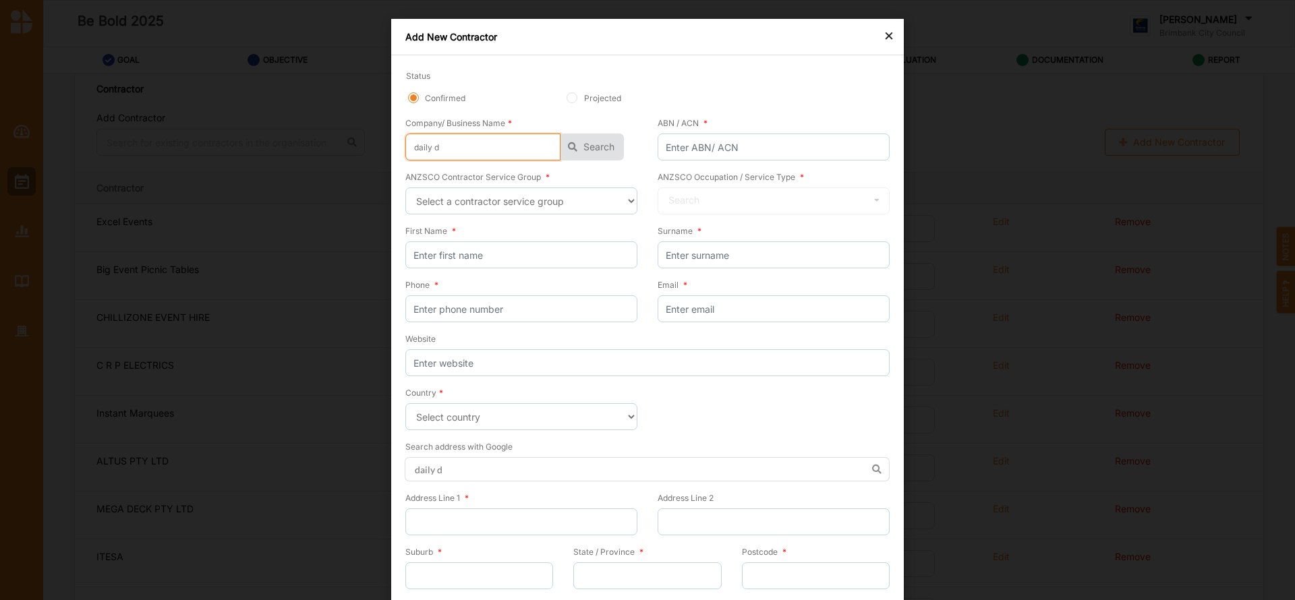
type input "daily dr"
type input "daily dri"
type input "daily drip"
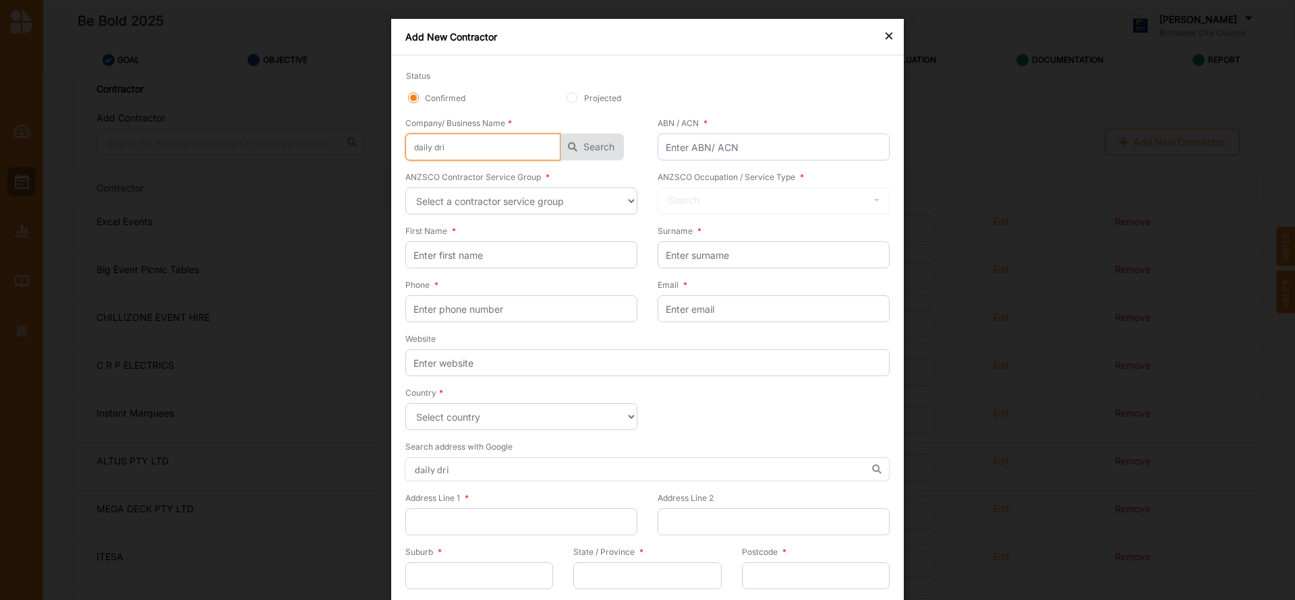
type input "daily drip"
click at [582, 144] on button "Search" at bounding box center [591, 147] width 63 height 27
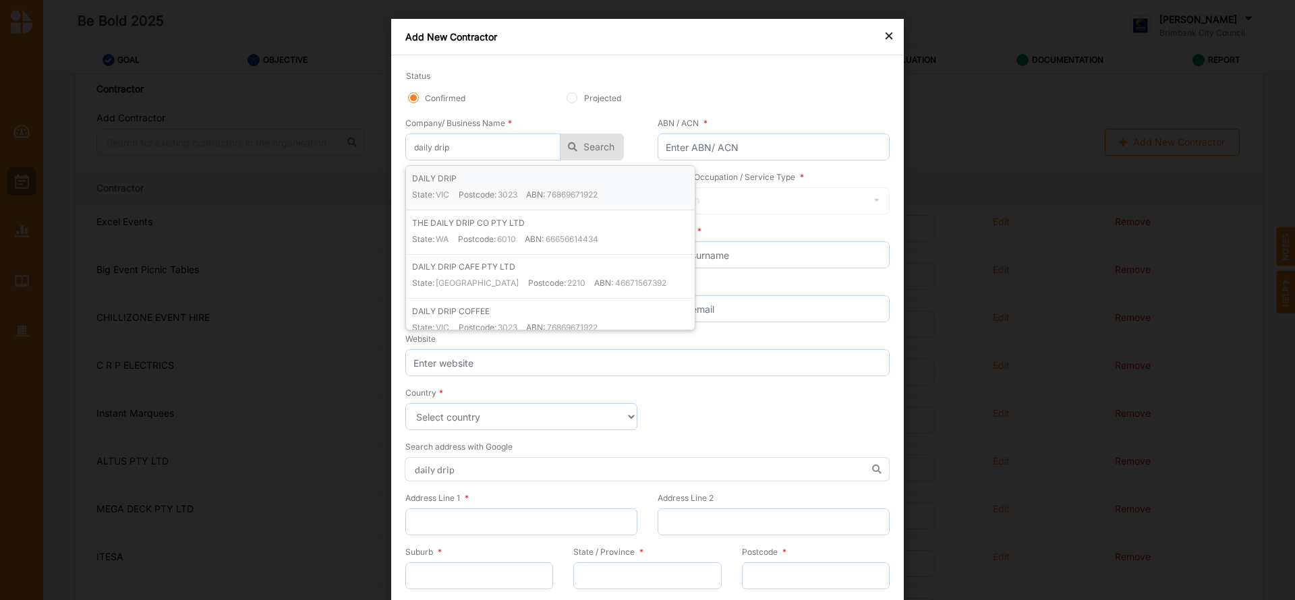
click at [579, 194] on label "76869671922" at bounding box center [572, 194] width 51 height 11
type input "DAILY DRIP"
type input "76869671922"
type input "DAILY DRIP"
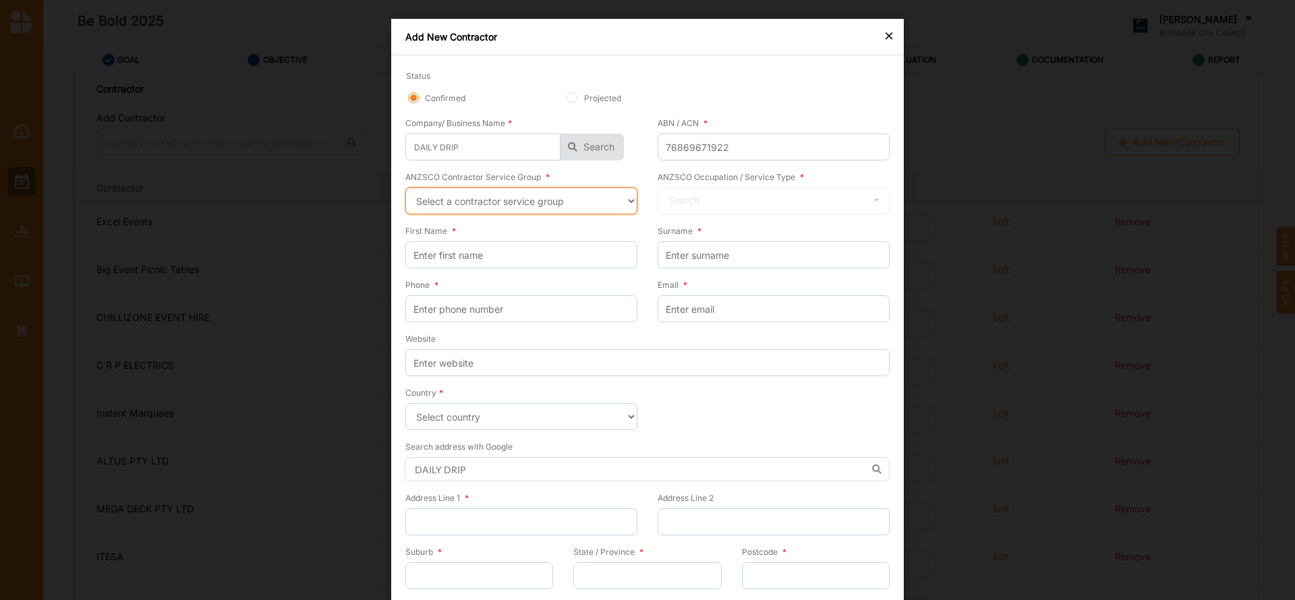
click at [628, 202] on select "Select a contractor service group Hospitality, Retail and Service Managers Spec…" at bounding box center [521, 200] width 232 height 27
select select "14"
click at [405, 187] on select "Select a contractor service group Hospitality, Retail and Service Managers Spec…" at bounding box center [521, 200] width 232 height 27
click at [873, 202] on icon at bounding box center [877, 200] width 20 height 25
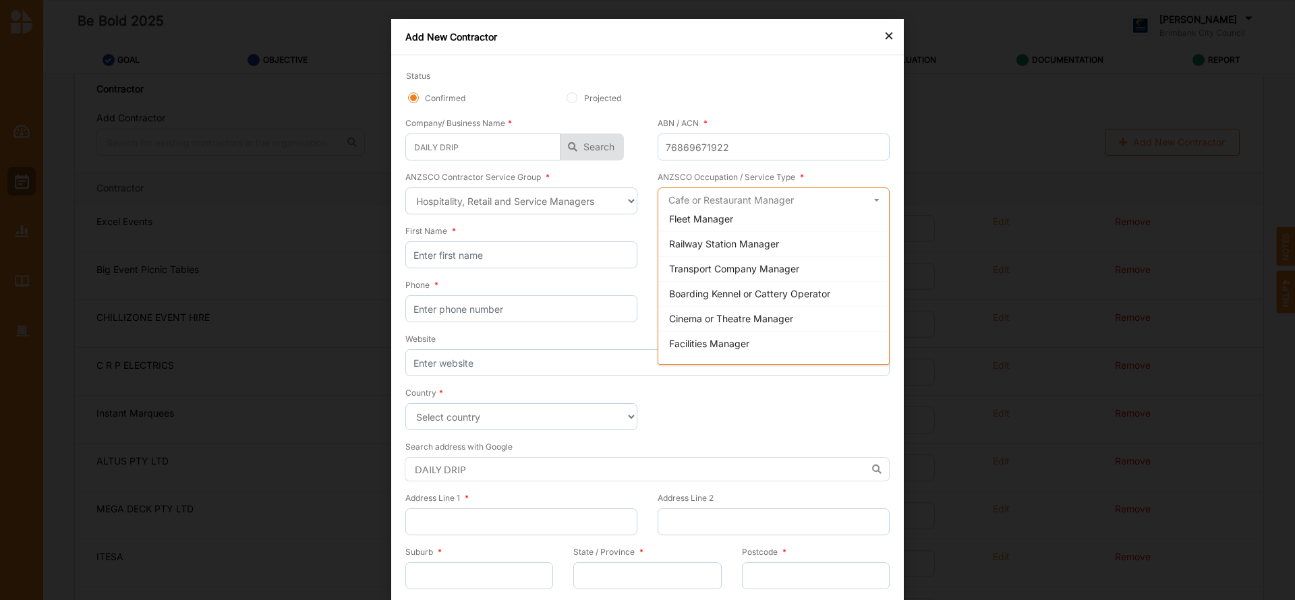
scroll to position [517, 0]
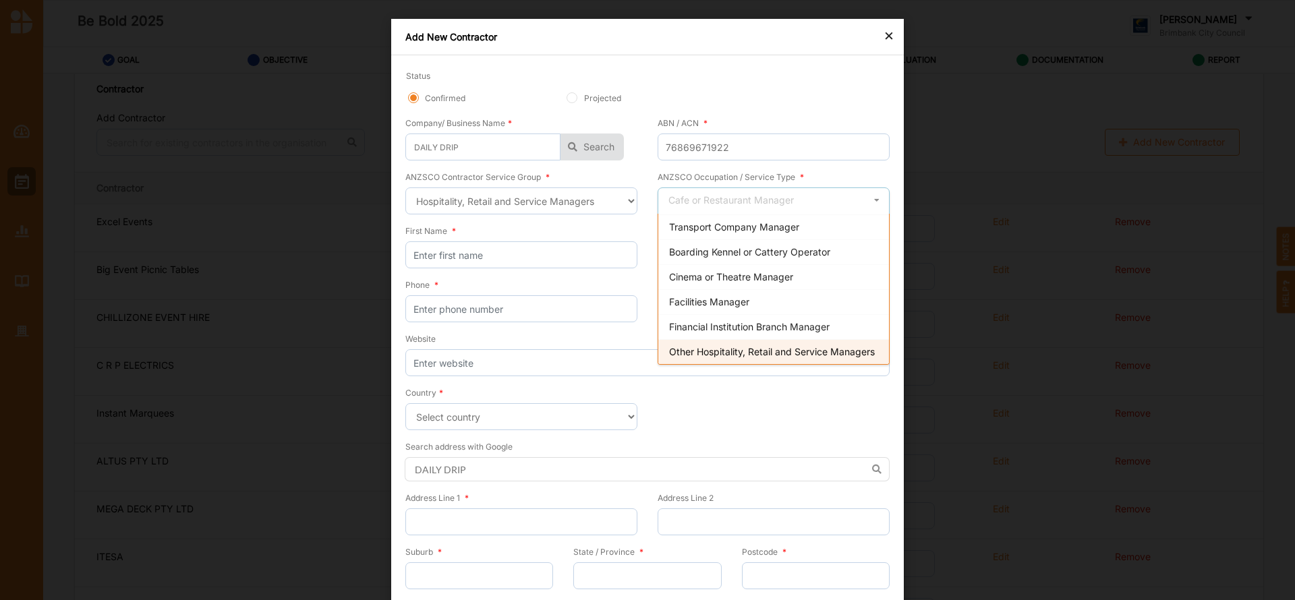
click at [775, 346] on span "Other Hospitality, Retail and Service Managers" at bounding box center [772, 351] width 206 height 11
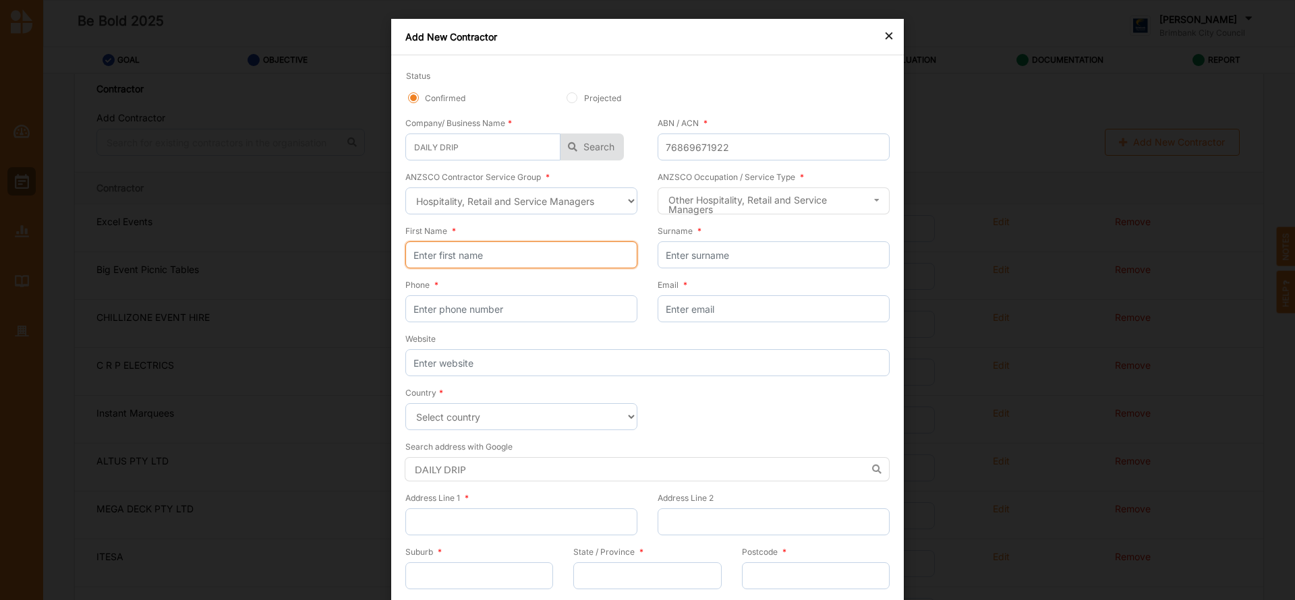
click at [513, 260] on input "First Name *" at bounding box center [521, 254] width 232 height 27
type input "Antonious"
click at [675, 258] on input "Surname *" at bounding box center [774, 254] width 232 height 27
type input "Antonious"
click at [511, 317] on input "Phone *" at bounding box center [521, 308] width 232 height 27
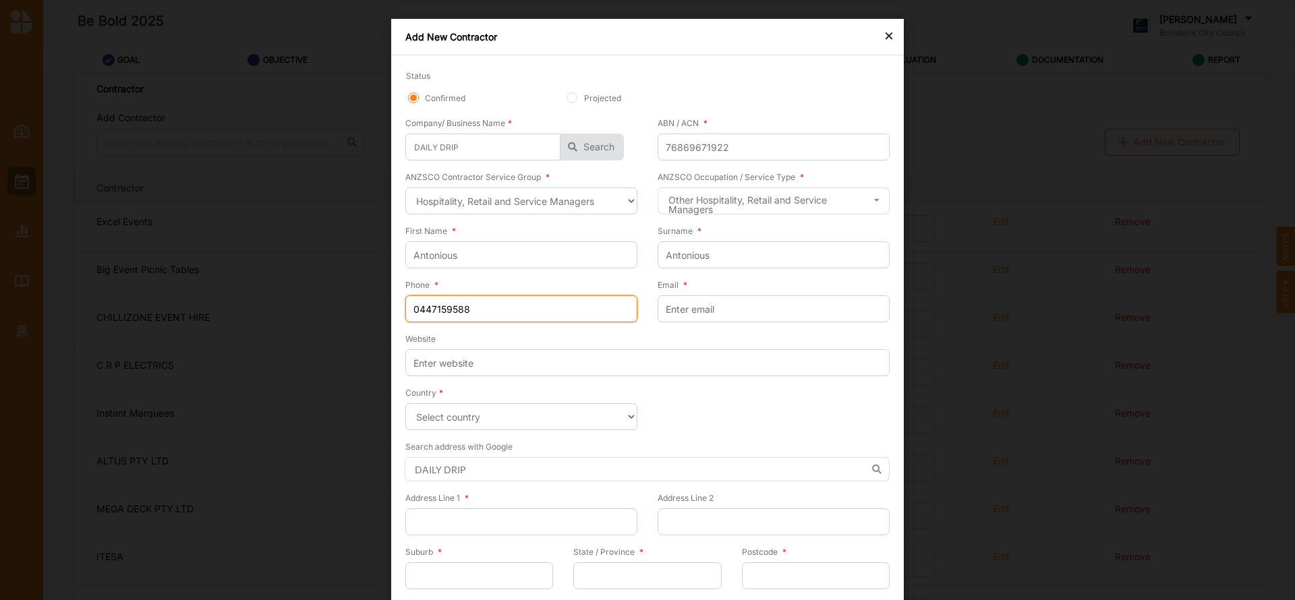
type input "0447159588"
click at [691, 310] on input "Email *" at bounding box center [774, 308] width 232 height 27
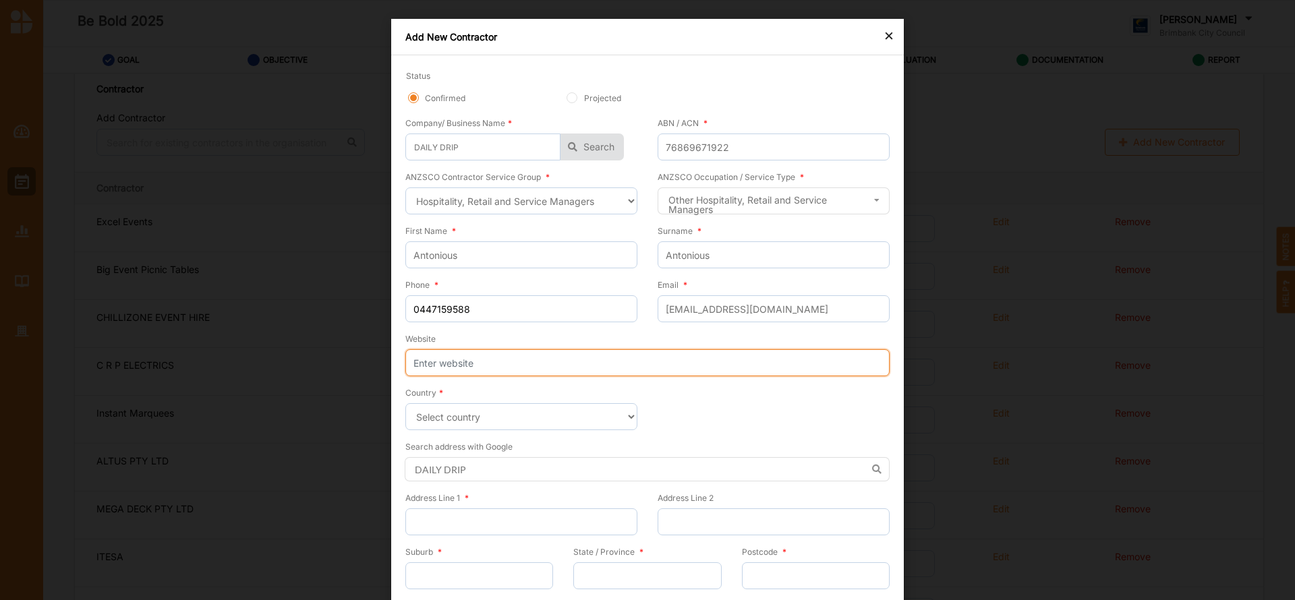
click at [457, 369] on input "Website" at bounding box center [647, 362] width 484 height 27
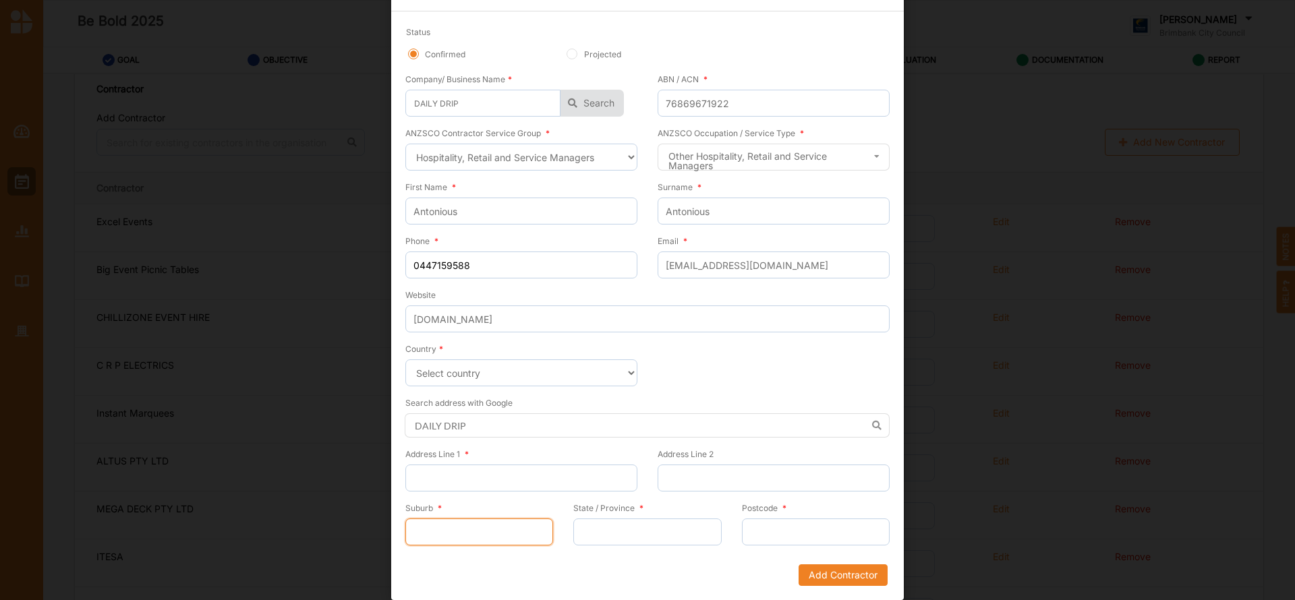
click at [460, 537] on input "Suburb *" at bounding box center [479, 532] width 148 height 27
click at [601, 529] on input "State / Province *" at bounding box center [647, 532] width 148 height 27
click at [757, 534] on input "Postcode *" at bounding box center [816, 532] width 148 height 27
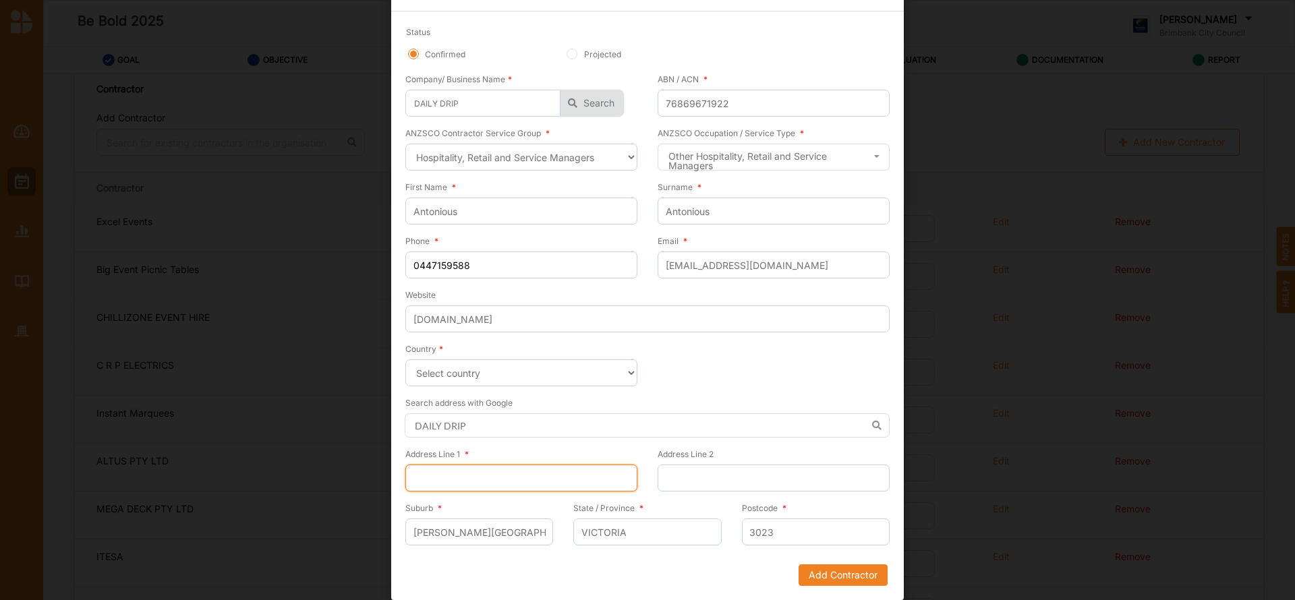
click at [446, 475] on input "Address Line 1 *" at bounding box center [521, 478] width 232 height 27
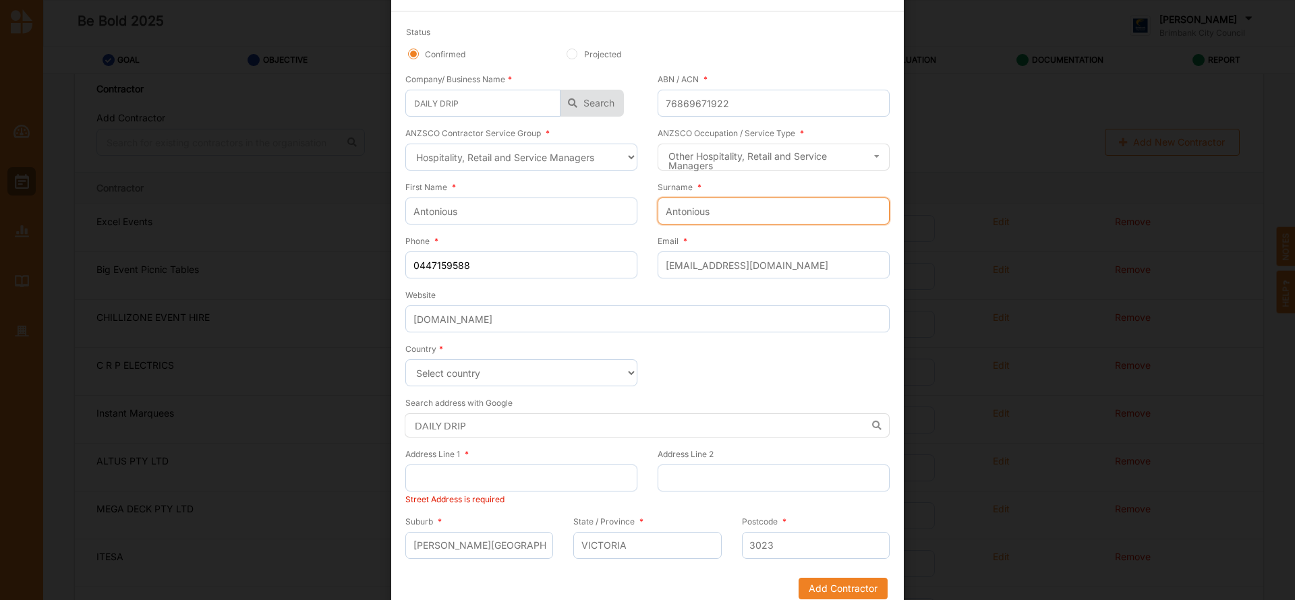
click at [720, 203] on input "Antonious" at bounding box center [774, 211] width 232 height 27
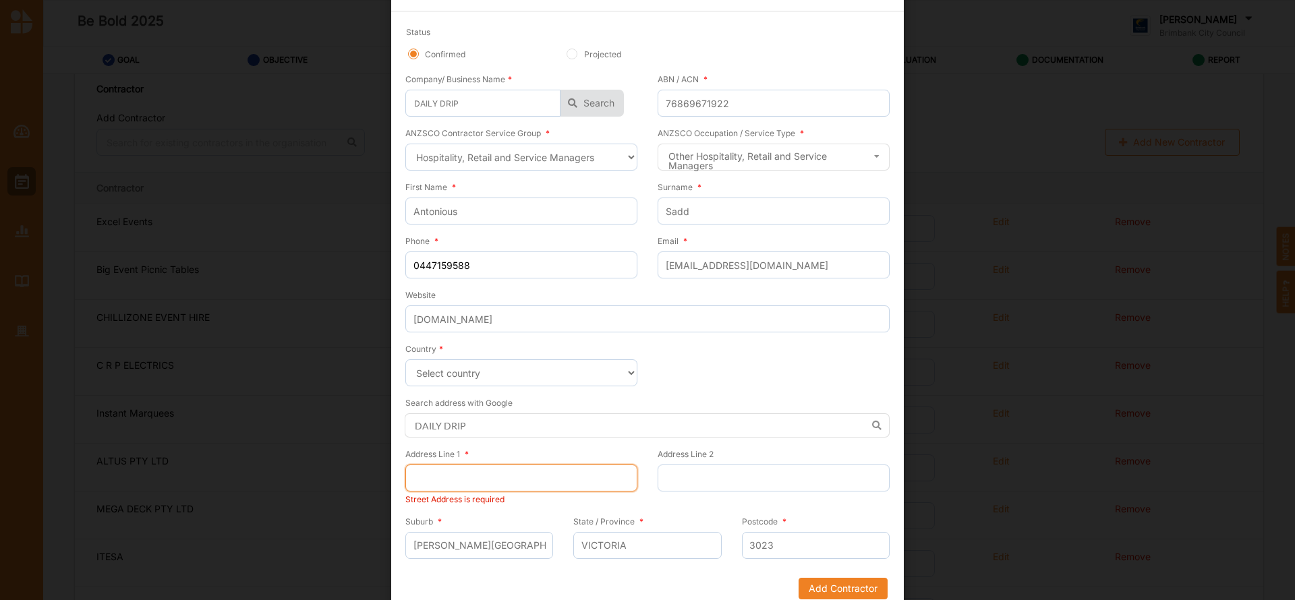
click at [440, 477] on input "Address Line 1 *" at bounding box center [521, 478] width 232 height 27
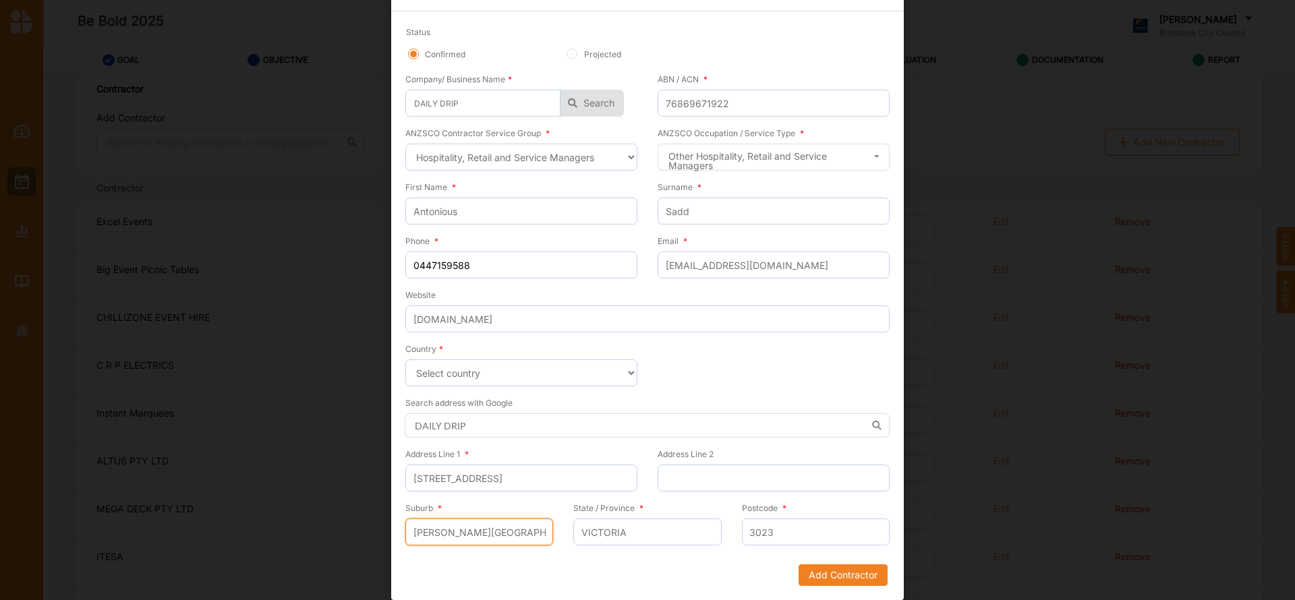
click at [492, 529] on input "[PERSON_NAME][GEOGRAPHIC_DATA]" at bounding box center [479, 532] width 148 height 27
click at [793, 533] on input "3023" at bounding box center [816, 532] width 148 height 27
click at [817, 575] on button "Add Contractor" at bounding box center [842, 575] width 89 height 22
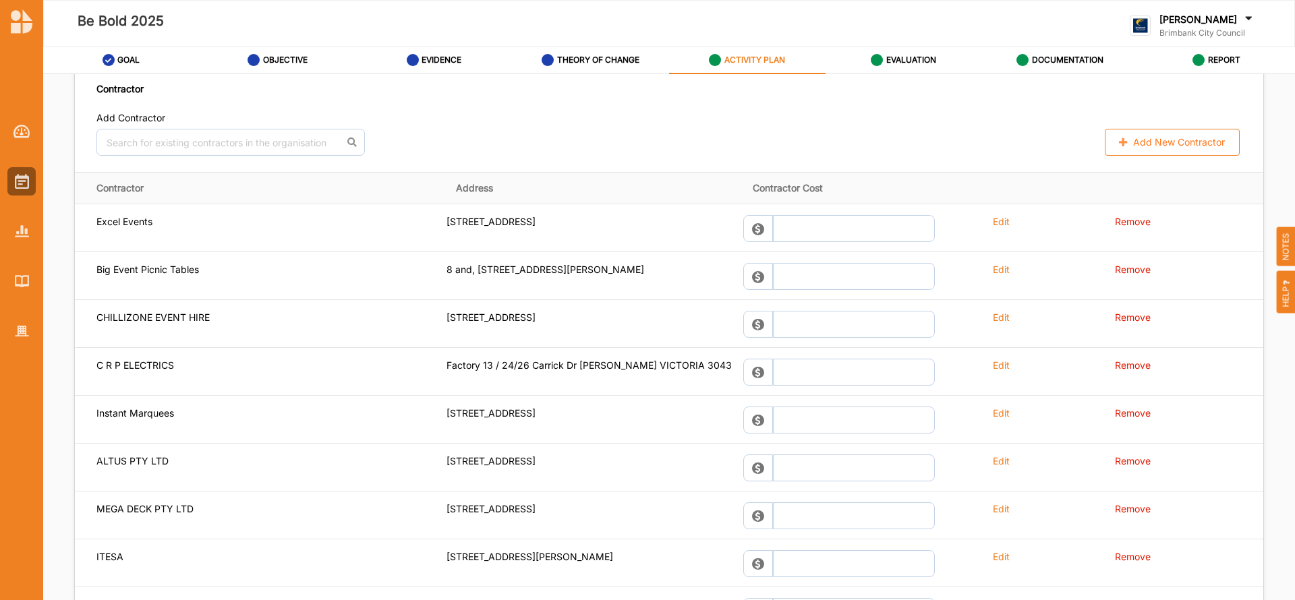
click at [1162, 146] on button "Add New Contractor" at bounding box center [1172, 142] width 135 height 27
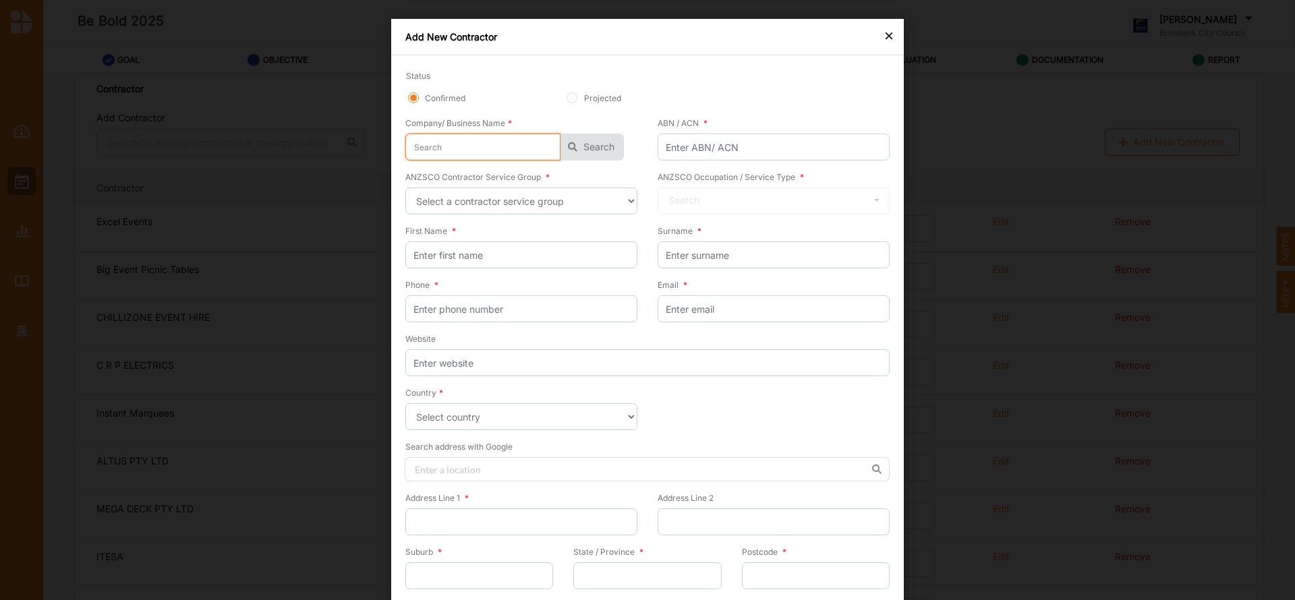
click at [449, 144] on input "text" at bounding box center [482, 147] width 155 height 27
click at [597, 152] on button "Search" at bounding box center [591, 147] width 63 height 27
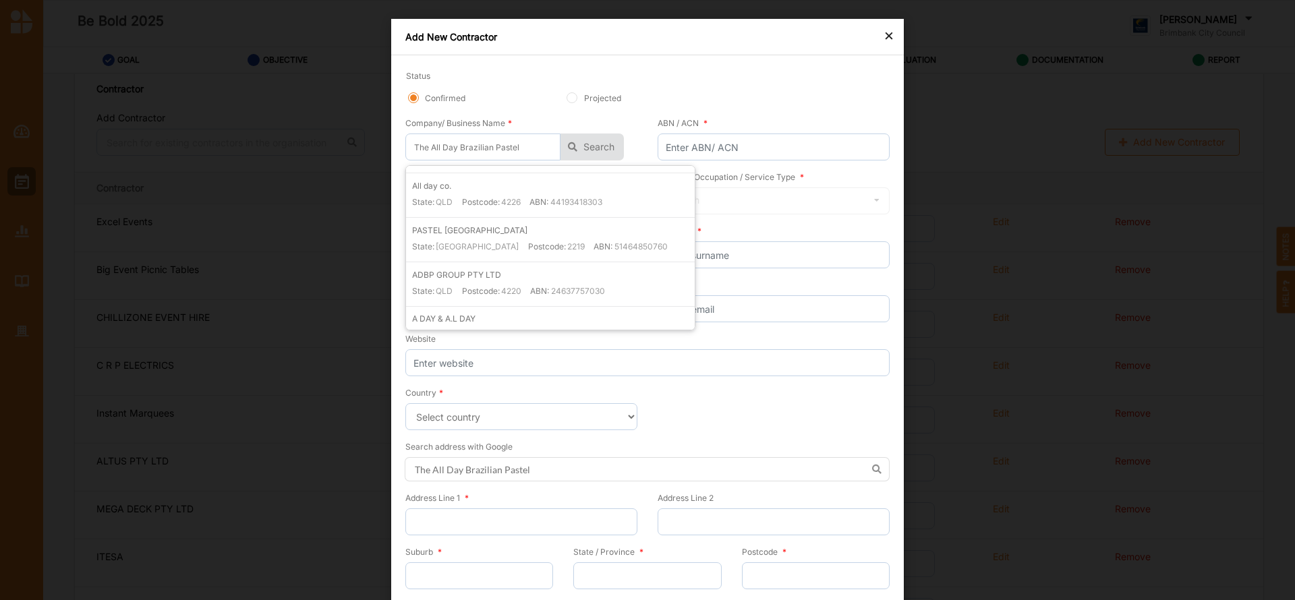
scroll to position [0, 0]
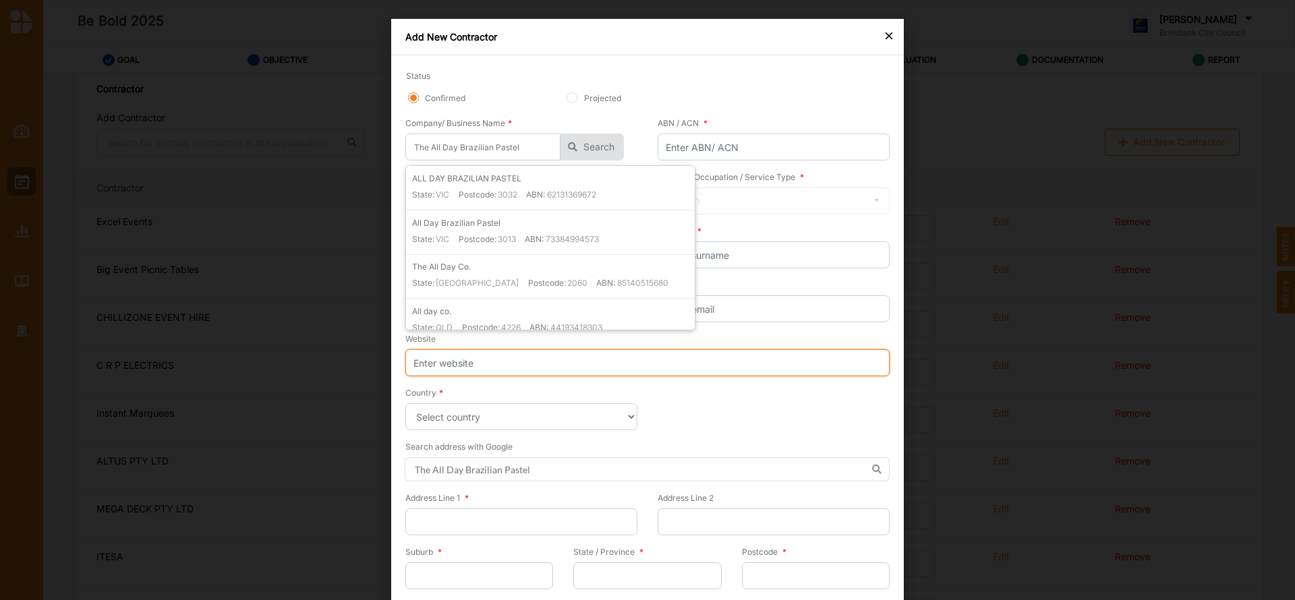
click at [486, 361] on input "Website" at bounding box center [647, 362] width 484 height 27
paste input "[URL][DOMAIN_NAME]"
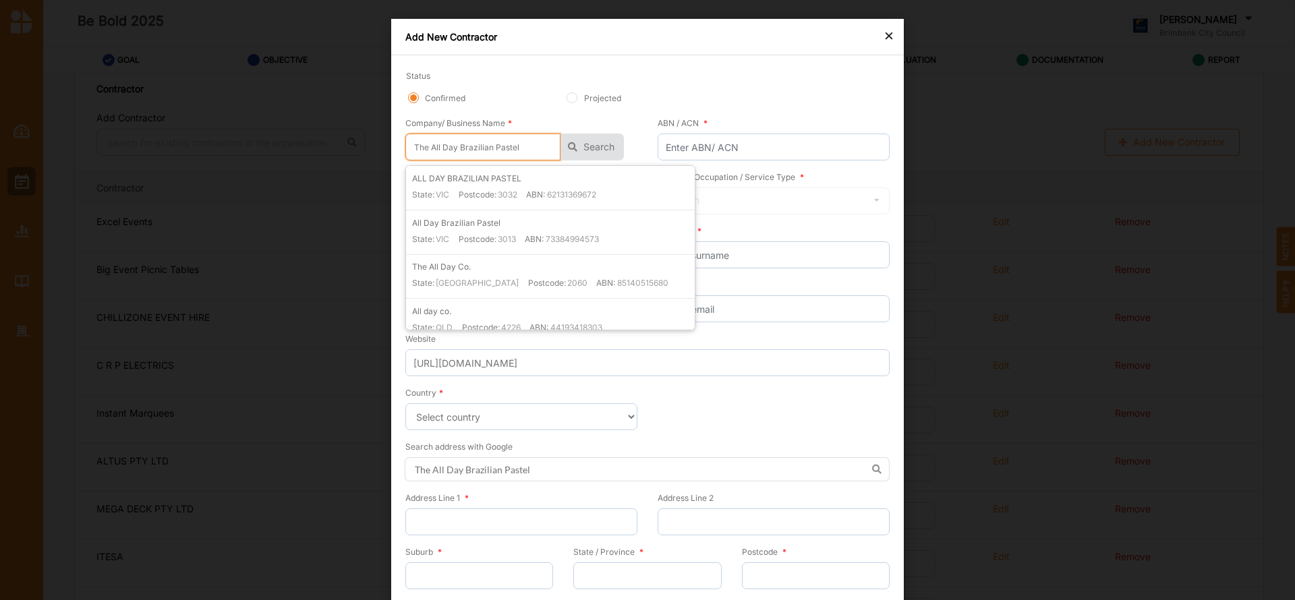
click at [429, 148] on input "The All Day Brazilian Pastel" at bounding box center [482, 147] width 155 height 27
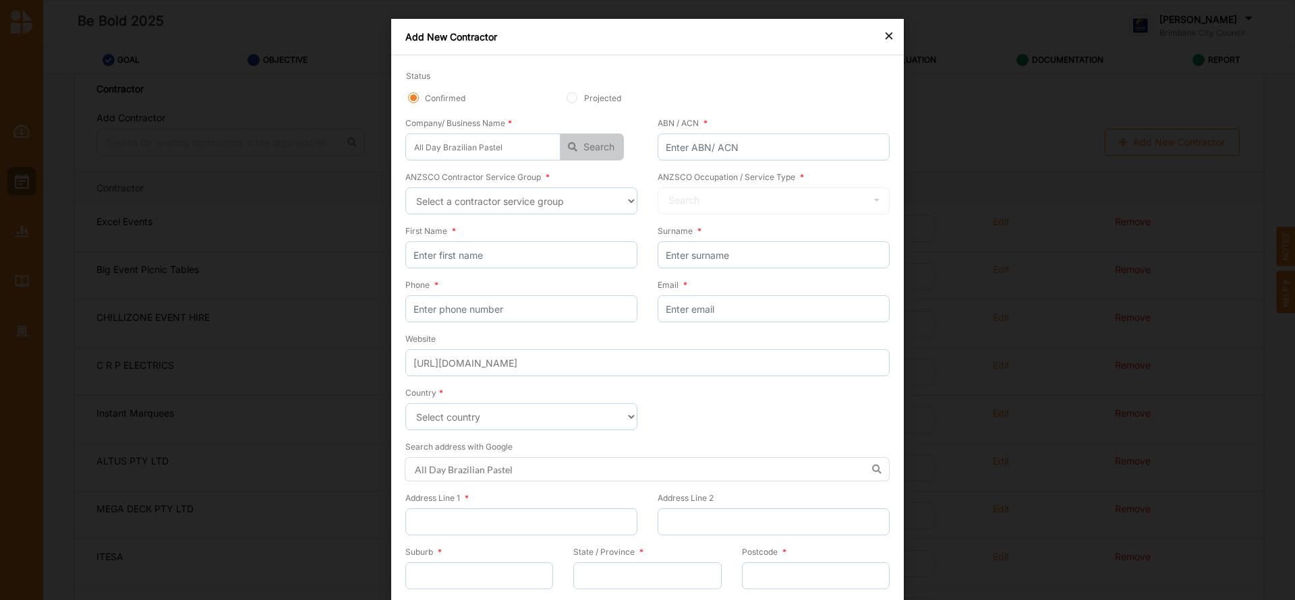
click at [581, 152] on button "Search" at bounding box center [591, 147] width 63 height 27
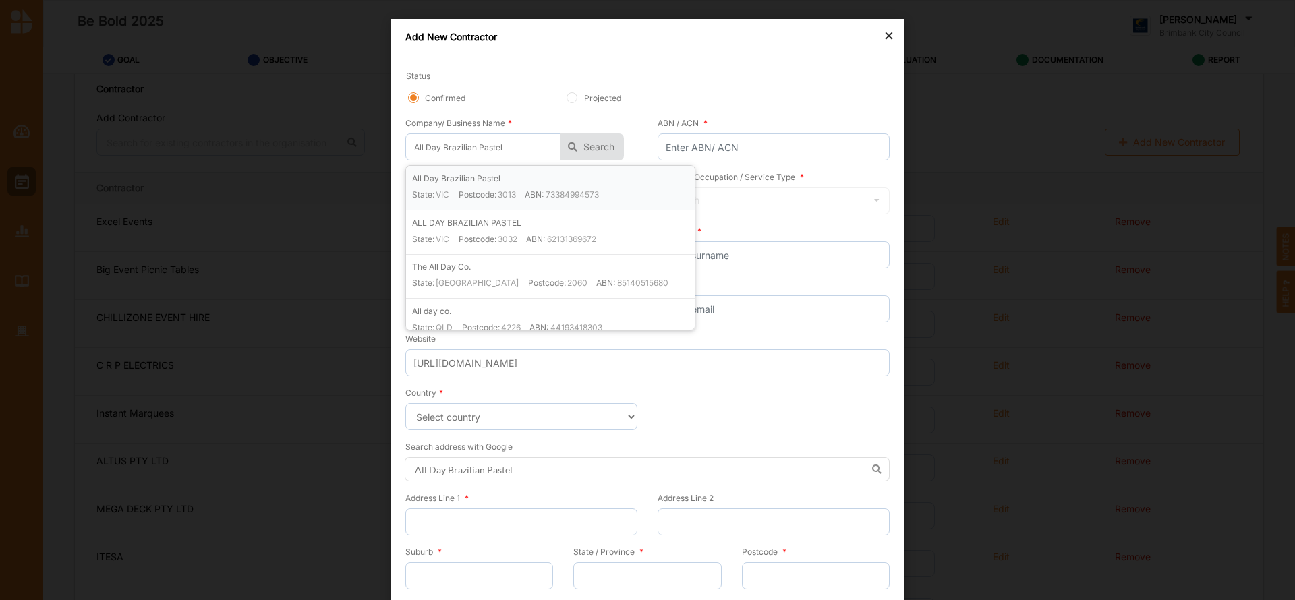
click at [553, 196] on label "73384994573" at bounding box center [572, 194] width 53 height 11
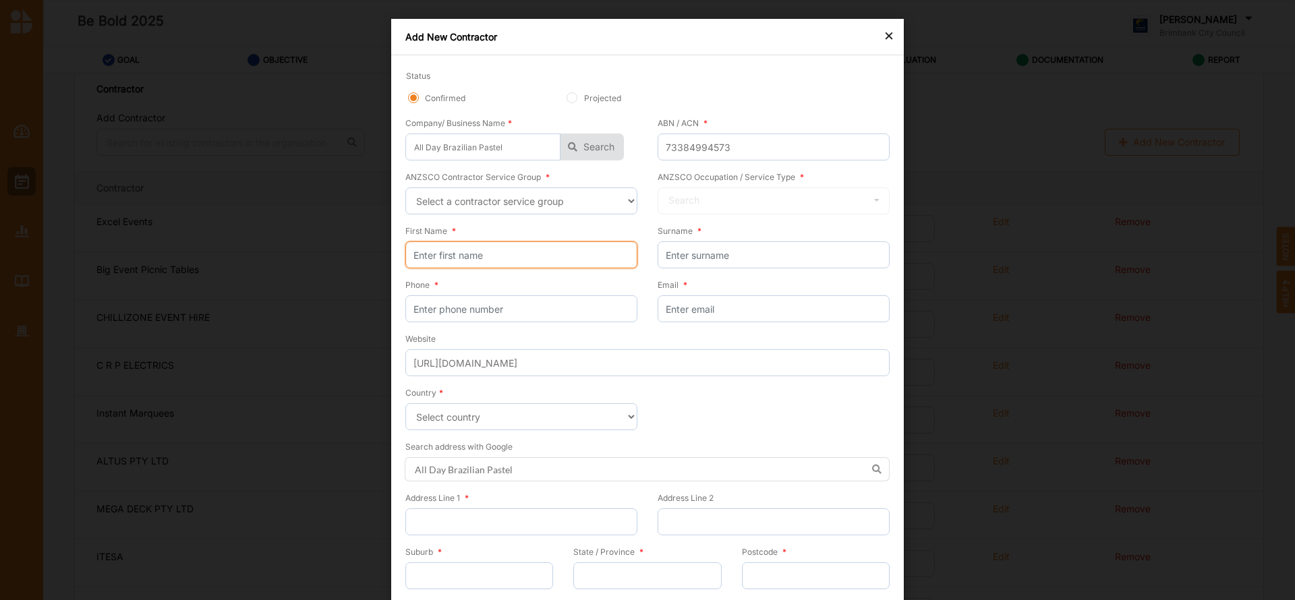
click at [495, 252] on input "First Name *" at bounding box center [521, 254] width 232 height 27
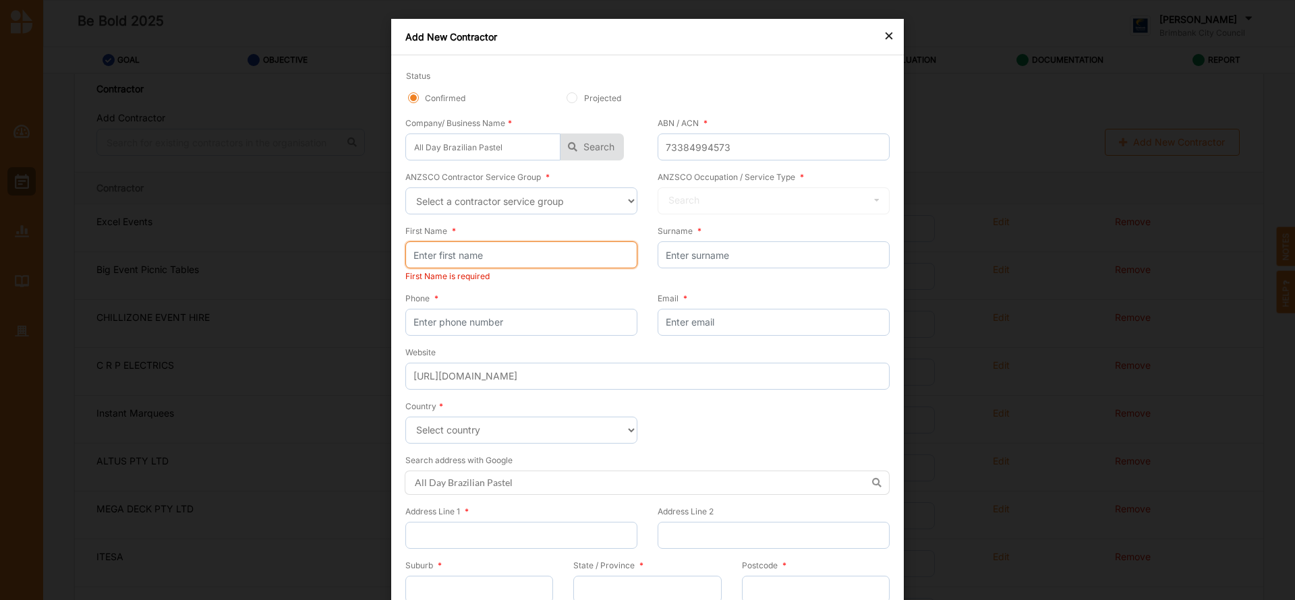
paste input "[PERSON_NAME]"
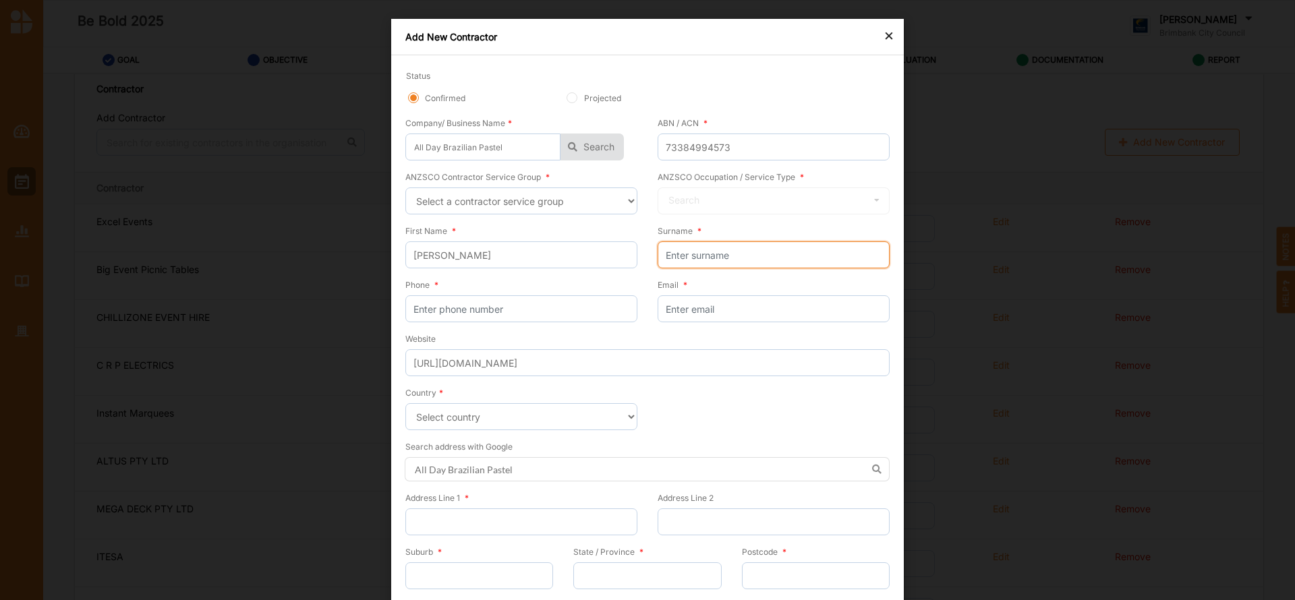
click at [687, 256] on input "Surname *" at bounding box center [774, 254] width 232 height 27
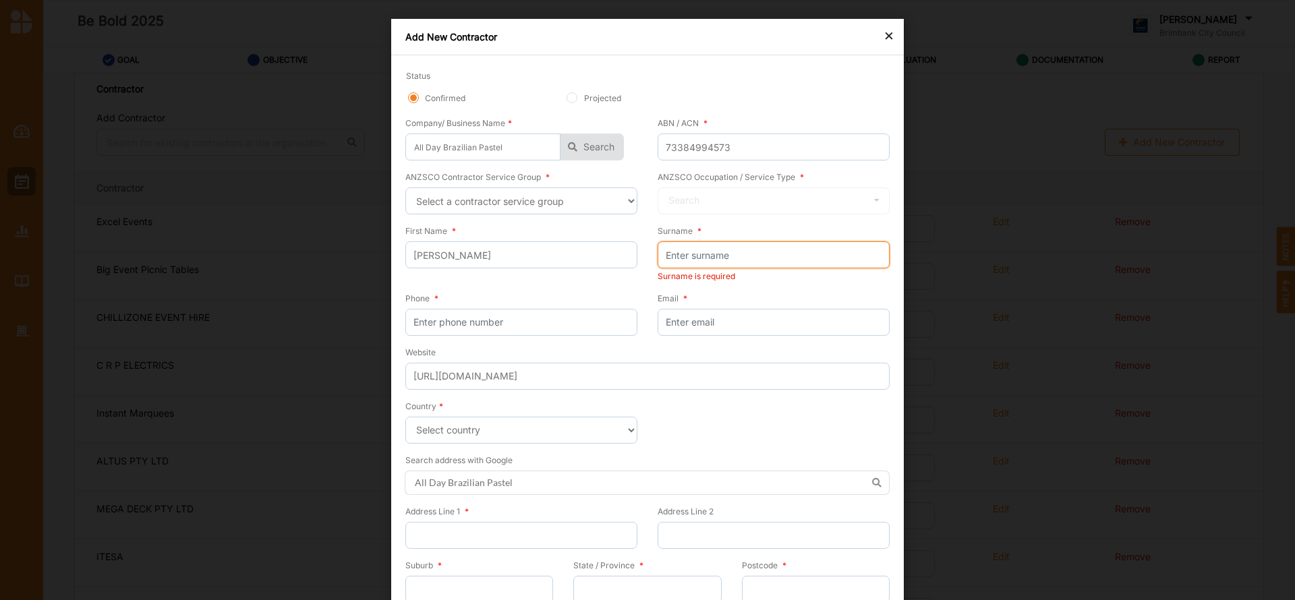
click at [682, 252] on input "Surname *" at bounding box center [774, 254] width 232 height 27
paste input "[GEOGRAPHIC_DATA]"
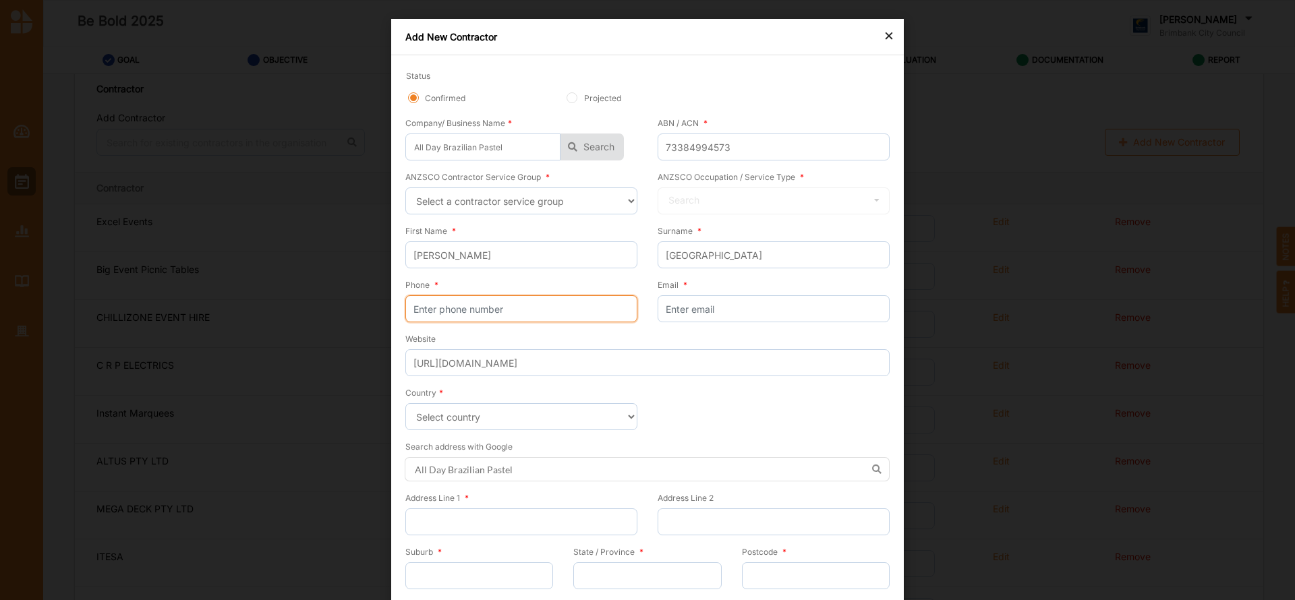
click at [493, 313] on input "Phone *" at bounding box center [521, 308] width 232 height 27
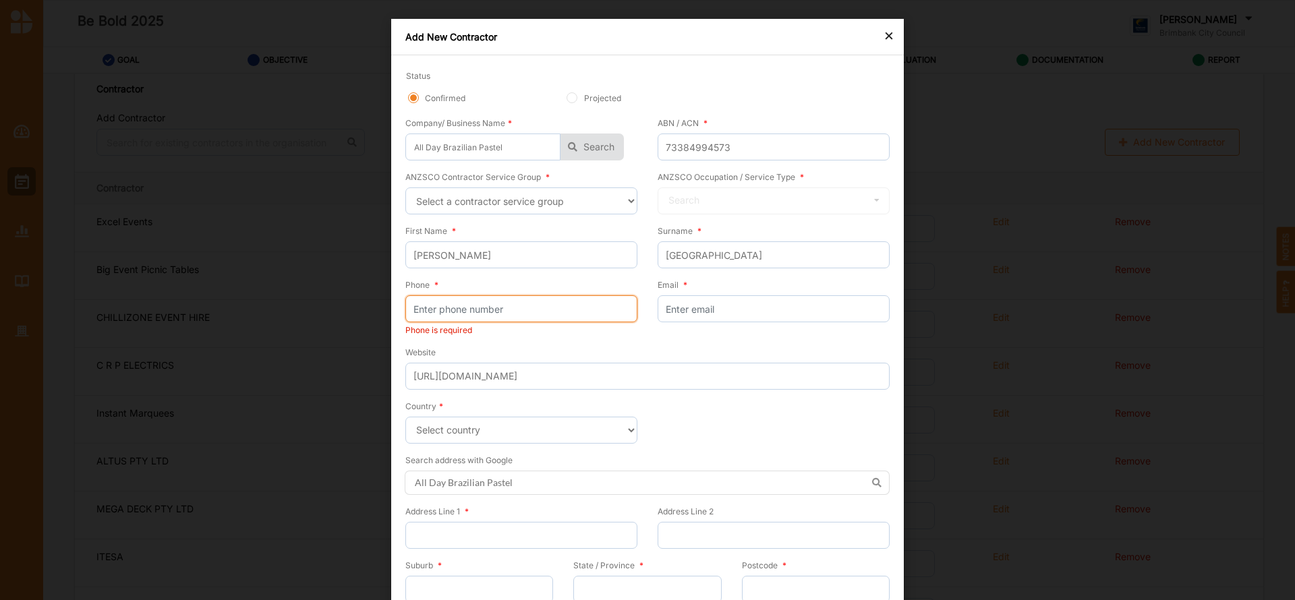
click at [457, 311] on input "Phone *" at bounding box center [521, 308] width 232 height 27
paste input "0431249411"
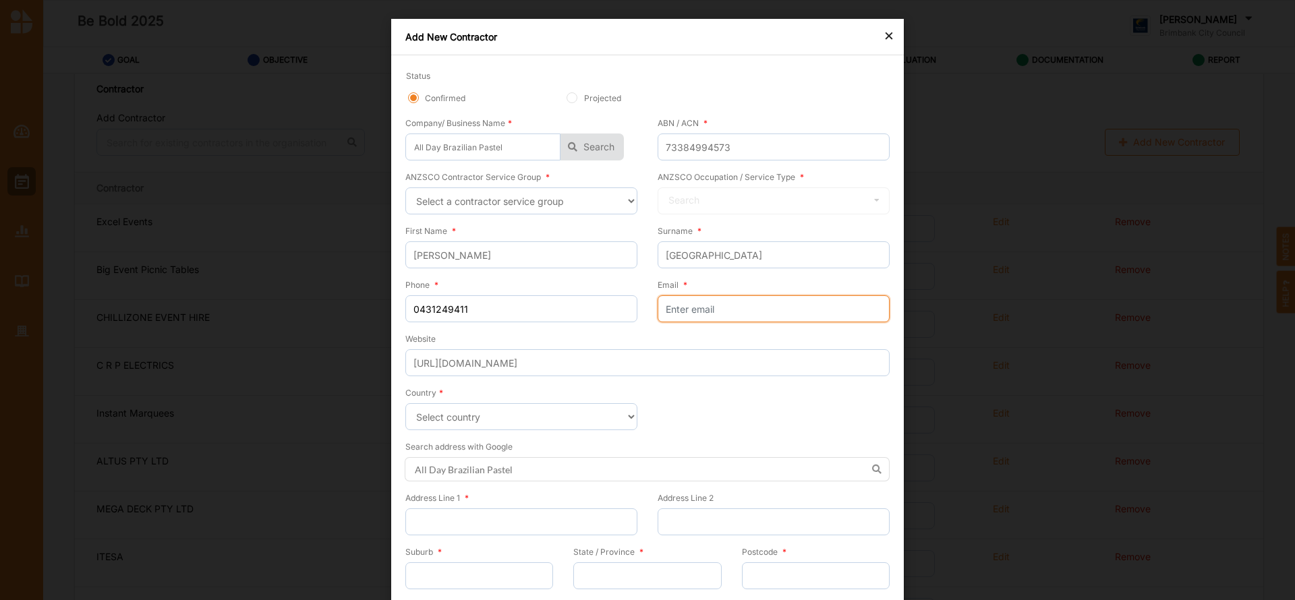
click at [709, 304] on input "Email *" at bounding box center [774, 308] width 232 height 27
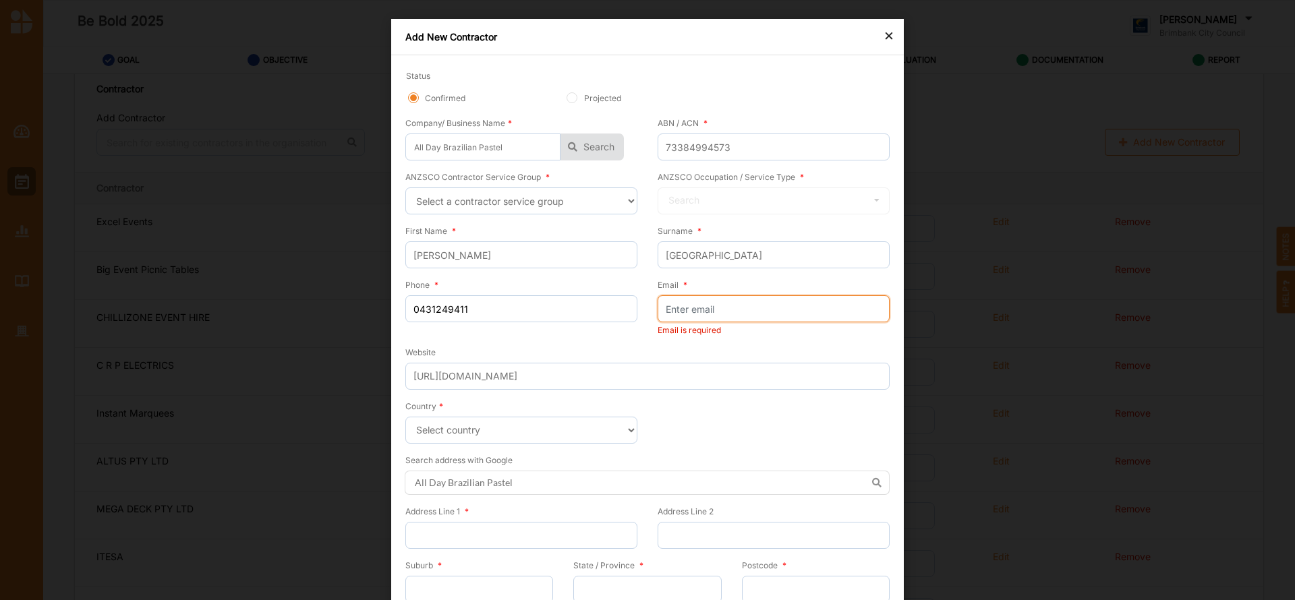
click at [679, 312] on input "Email *" at bounding box center [774, 308] width 232 height 27
paste input "All Day Brazilian Pastel <[EMAIL_ADDRESS][DOMAIN_NAME]>"
click at [771, 314] on input "All Day Brazilian Pastel <[EMAIL_ADDRESS][DOMAIN_NAME]>" at bounding box center [774, 308] width 232 height 27
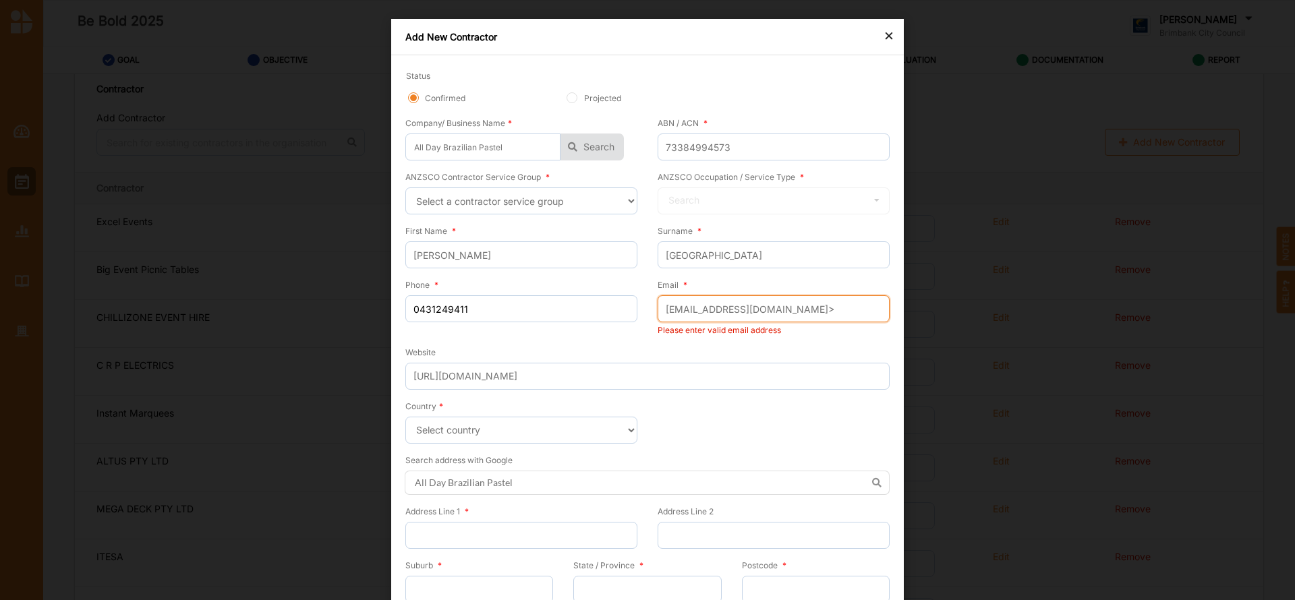
click at [786, 312] on input "[EMAIL_ADDRESS][DOMAIN_NAME]>" at bounding box center [774, 308] width 232 height 27
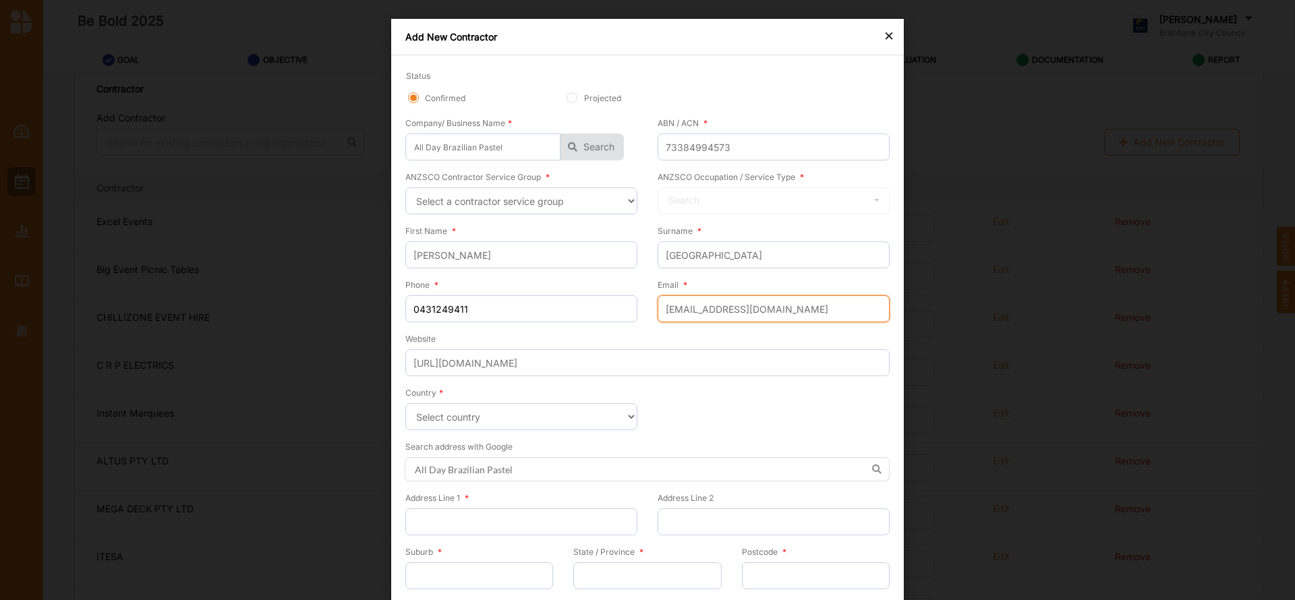
scroll to position [44, 0]
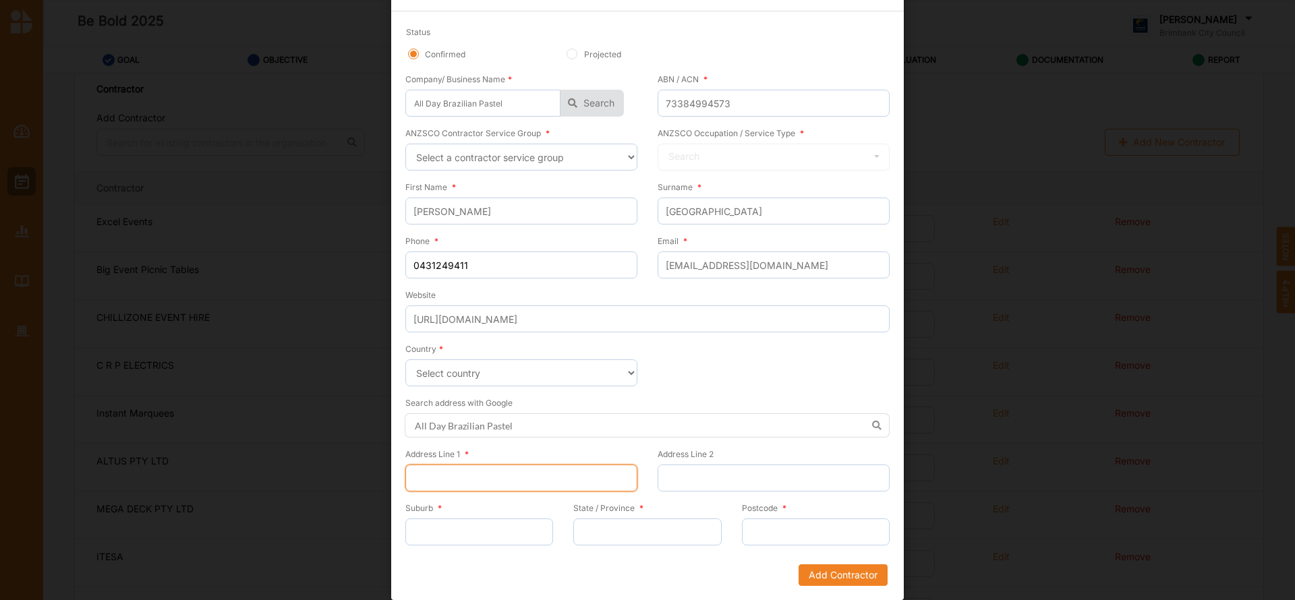
click at [483, 479] on input "Address Line 1 *" at bounding box center [521, 478] width 232 height 27
click at [470, 533] on input "Suburb *" at bounding box center [479, 532] width 148 height 27
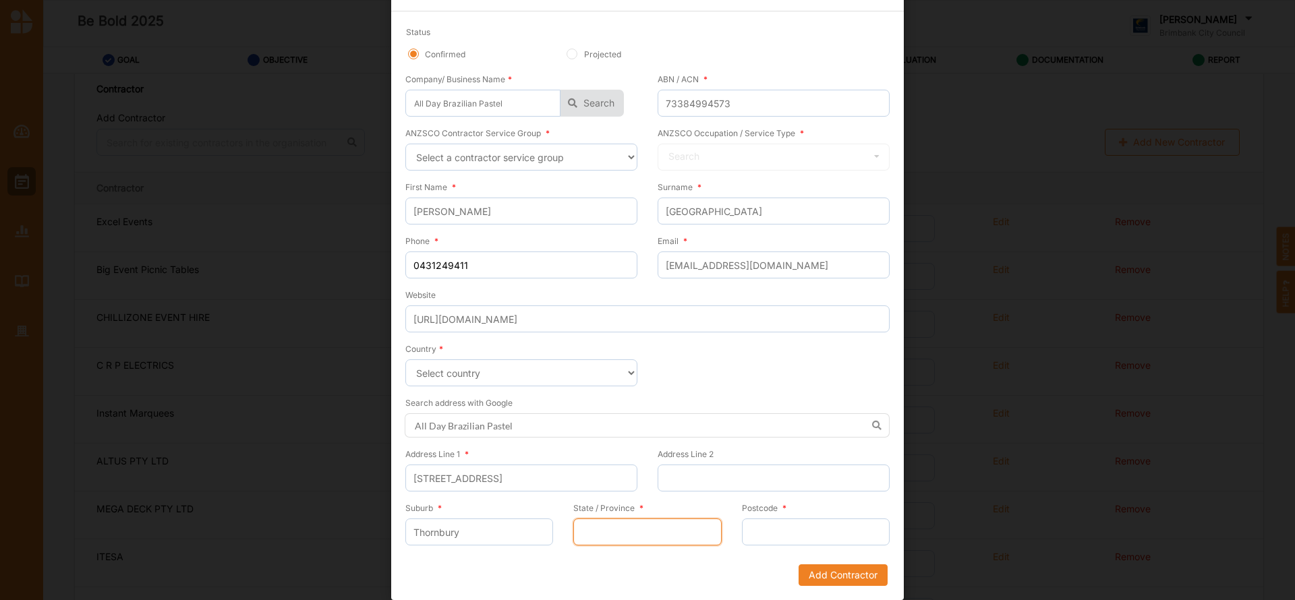
click at [602, 525] on input "State / Province *" at bounding box center [647, 532] width 148 height 27
click at [792, 540] on input "Postcode *" at bounding box center [816, 532] width 148 height 27
click at [826, 572] on button "Add Contractor" at bounding box center [842, 575] width 89 height 22
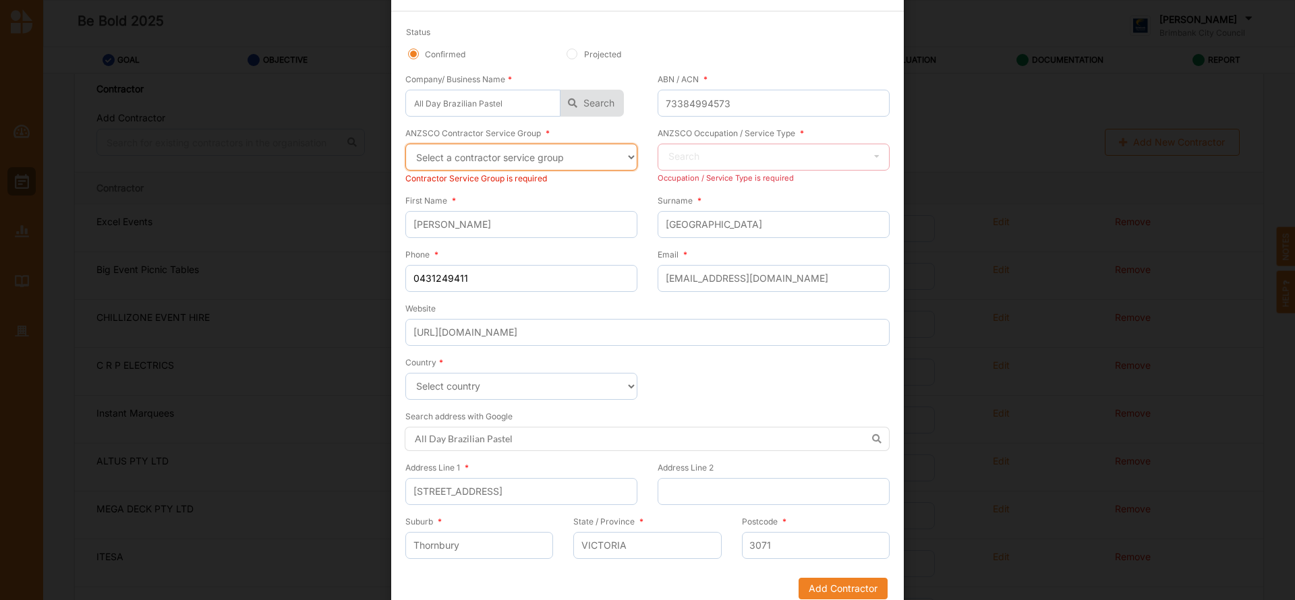
click at [626, 154] on select "Select a contractor service group Hospitality, Retail and Service Managers Spec…" at bounding box center [521, 157] width 232 height 27
click at [405, 144] on select "Select a contractor service group Hospitality, Retail and Service Managers Spec…" at bounding box center [521, 157] width 232 height 27
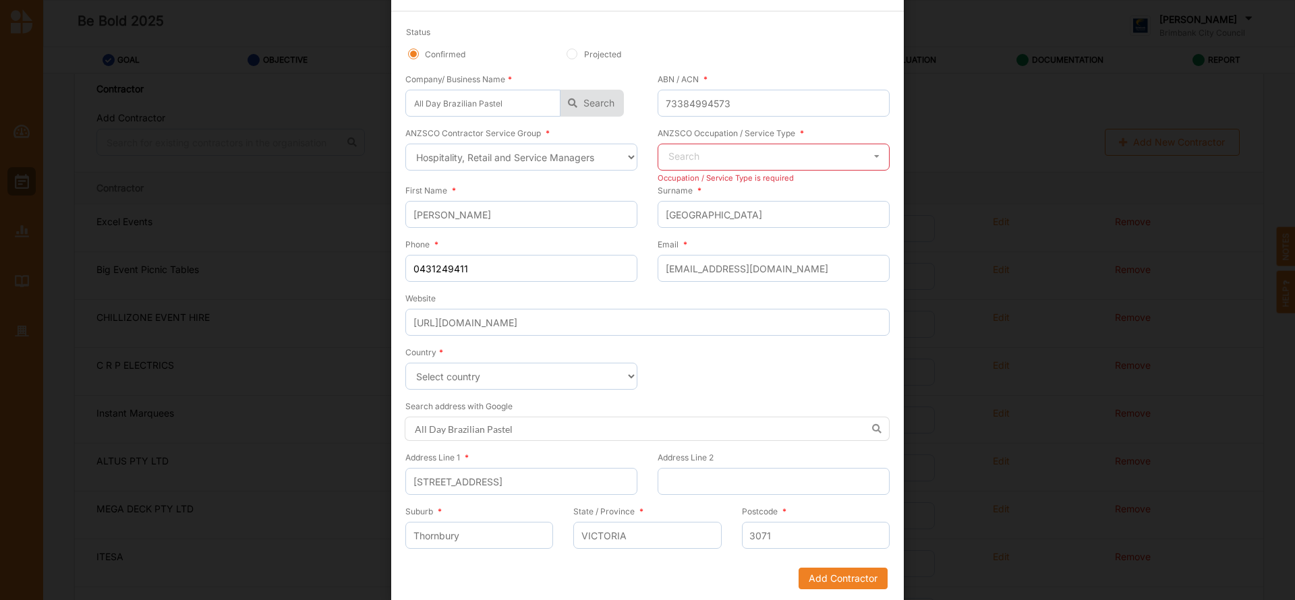
click at [875, 154] on icon at bounding box center [877, 156] width 20 height 25
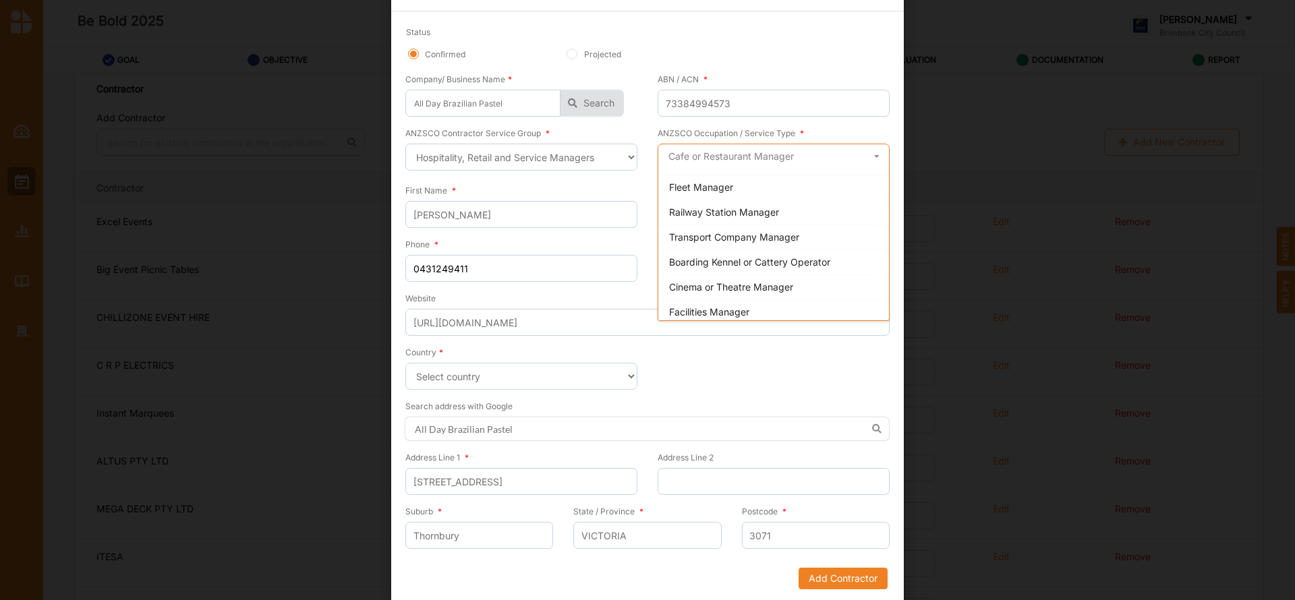
scroll to position [517, 0]
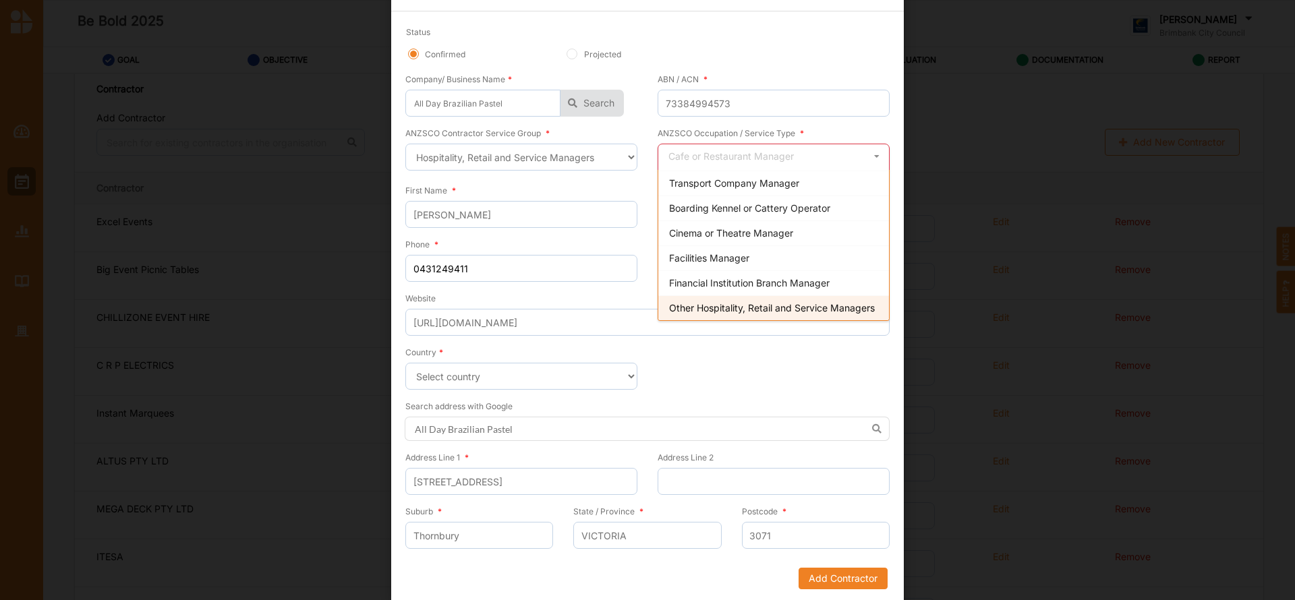
click at [798, 302] on span "Other Hospitality, Retail and Service Managers" at bounding box center [772, 307] width 206 height 11
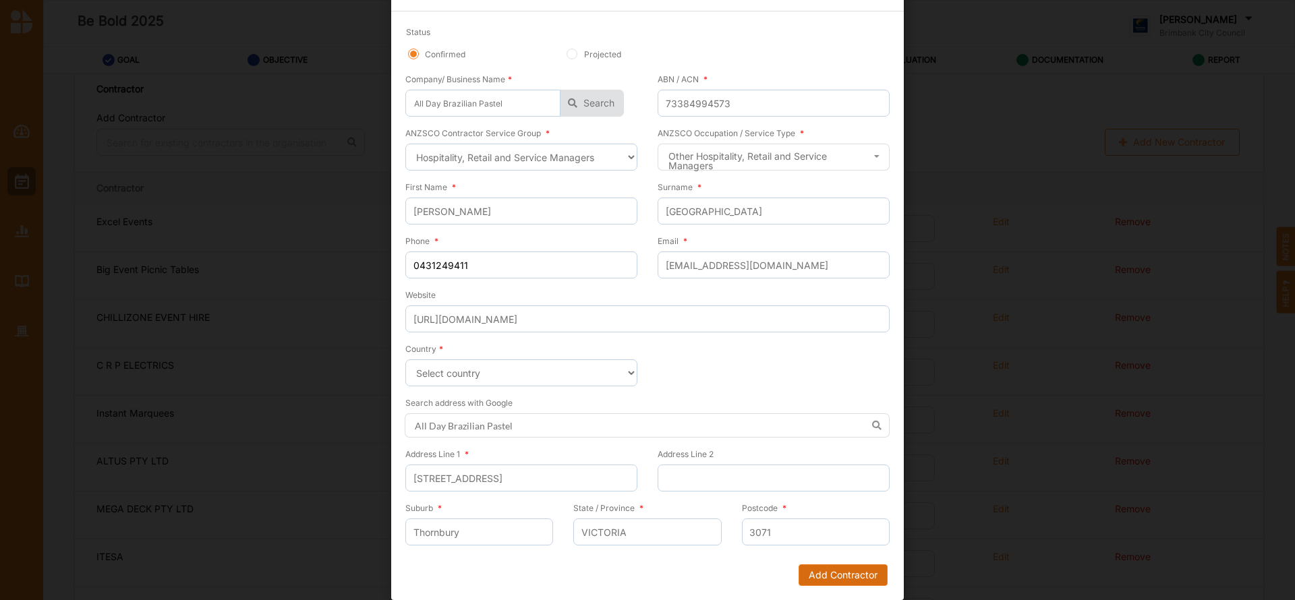
click at [840, 576] on button "Add Contractor" at bounding box center [842, 575] width 89 height 22
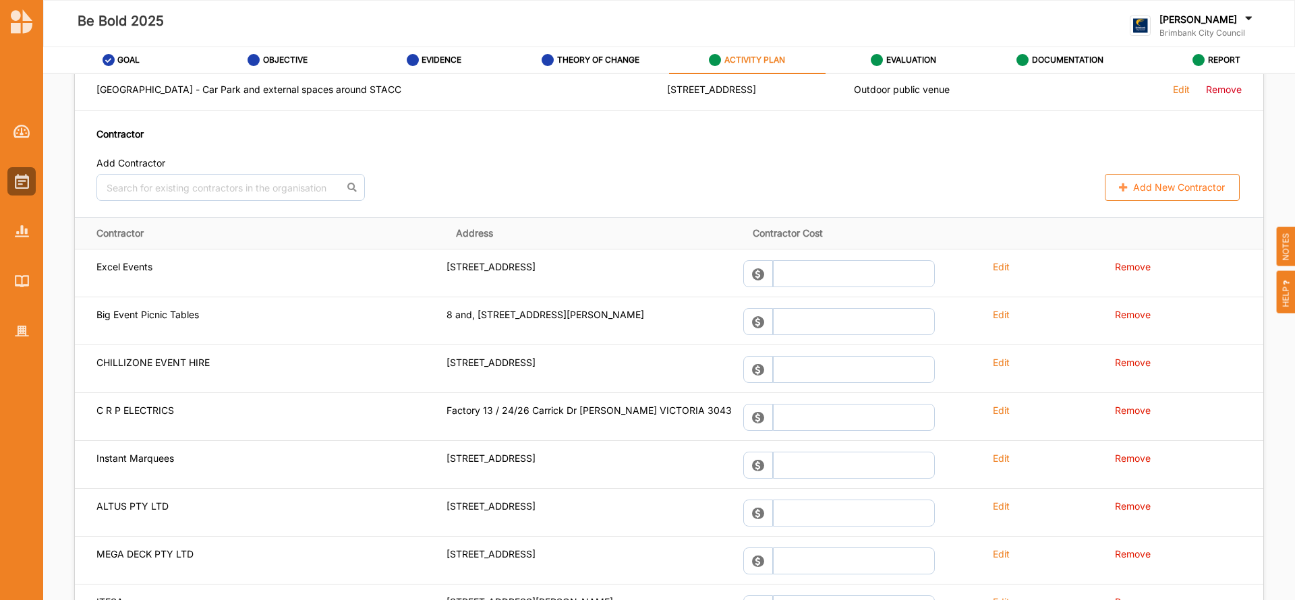
scroll to position [993, 0]
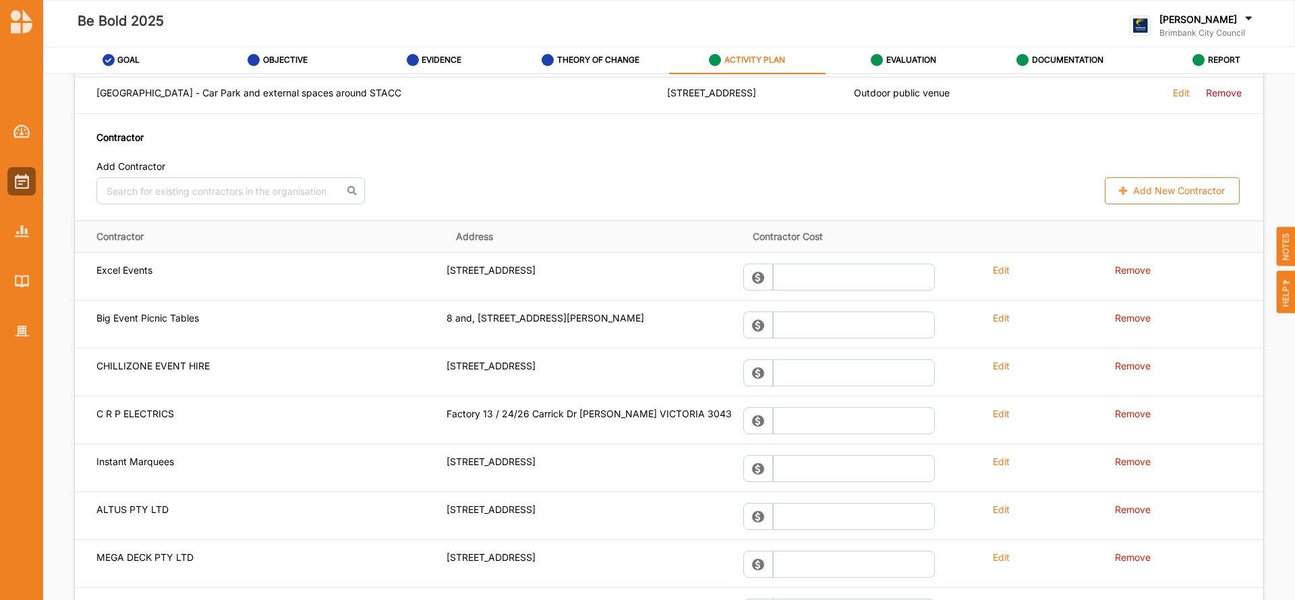
click at [1164, 188] on button "Add New Contractor" at bounding box center [1172, 190] width 135 height 27
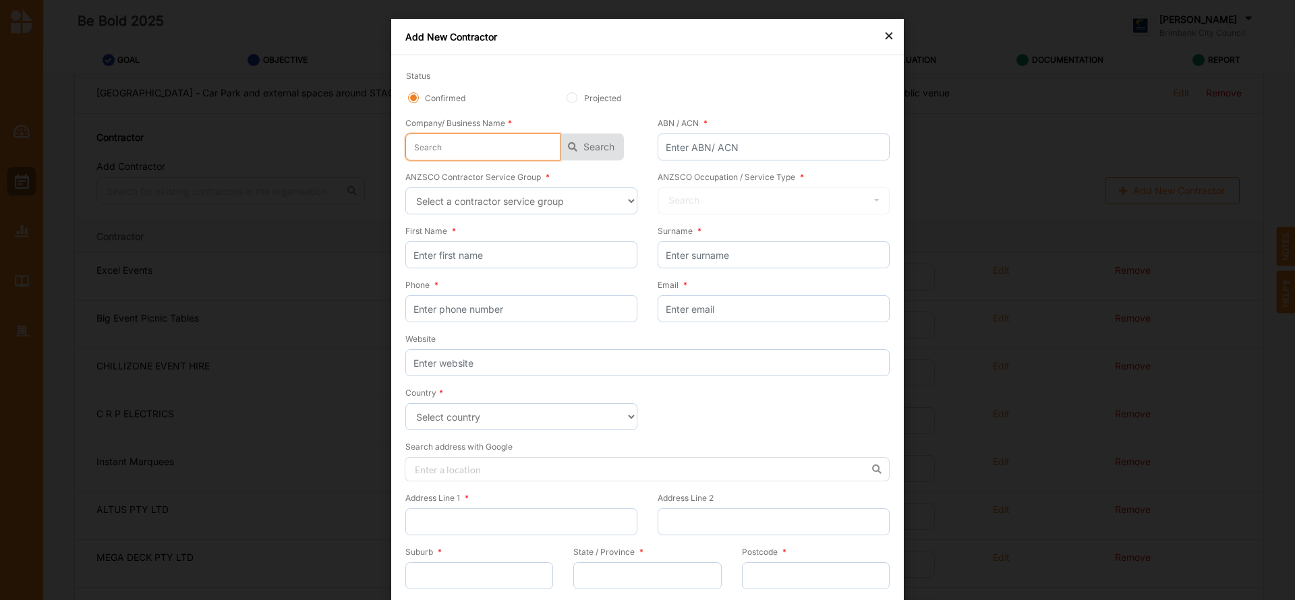
click at [422, 148] on input "text" at bounding box center [482, 147] width 155 height 27
click at [602, 138] on button "Search" at bounding box center [591, 147] width 63 height 27
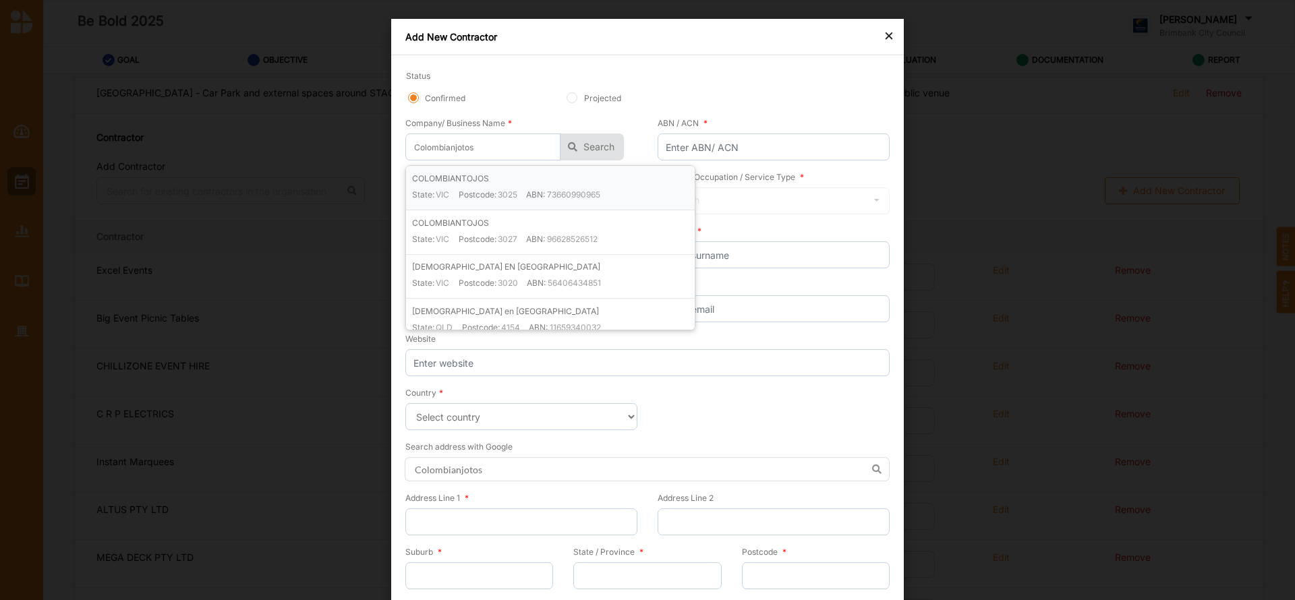
click at [601, 190] on div "State: [GEOGRAPHIC_DATA] Postcode: 3025 ABN: 73660990965" at bounding box center [553, 199] width 283 height 21
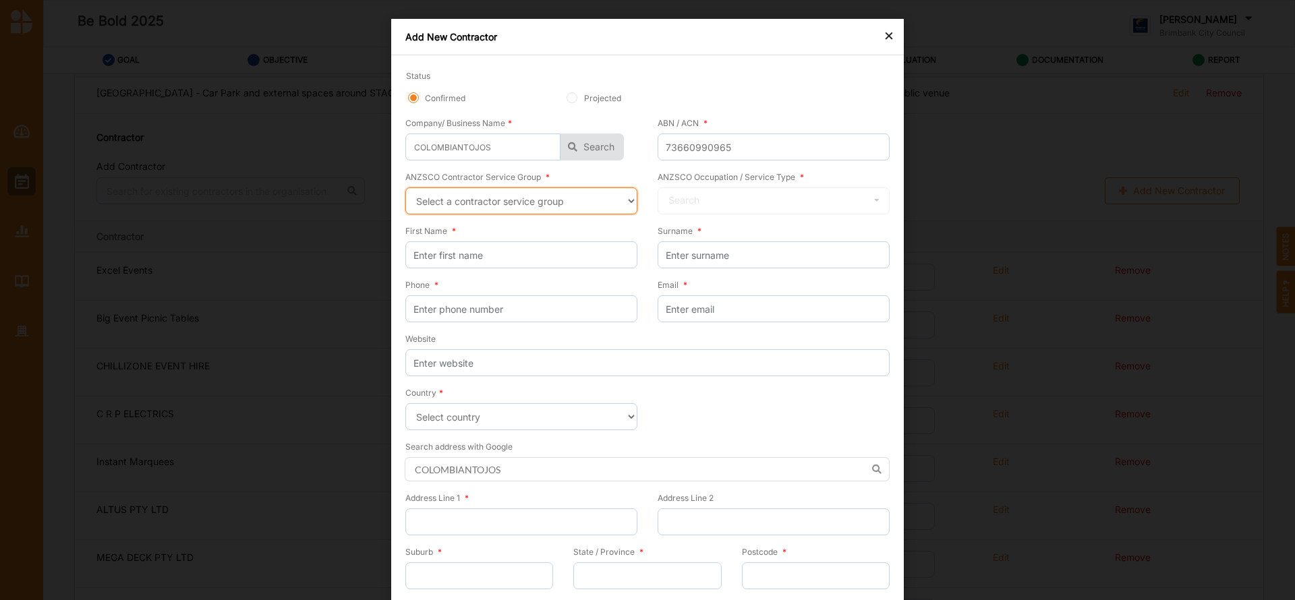
click at [625, 205] on select "Select a contractor service group Hospitality, Retail and Service Managers Spec…" at bounding box center [521, 200] width 232 height 27
click at [405, 187] on select "Select a contractor service group Hospitality, Retail and Service Managers Spec…" at bounding box center [521, 200] width 232 height 27
click at [873, 202] on icon at bounding box center [877, 200] width 20 height 25
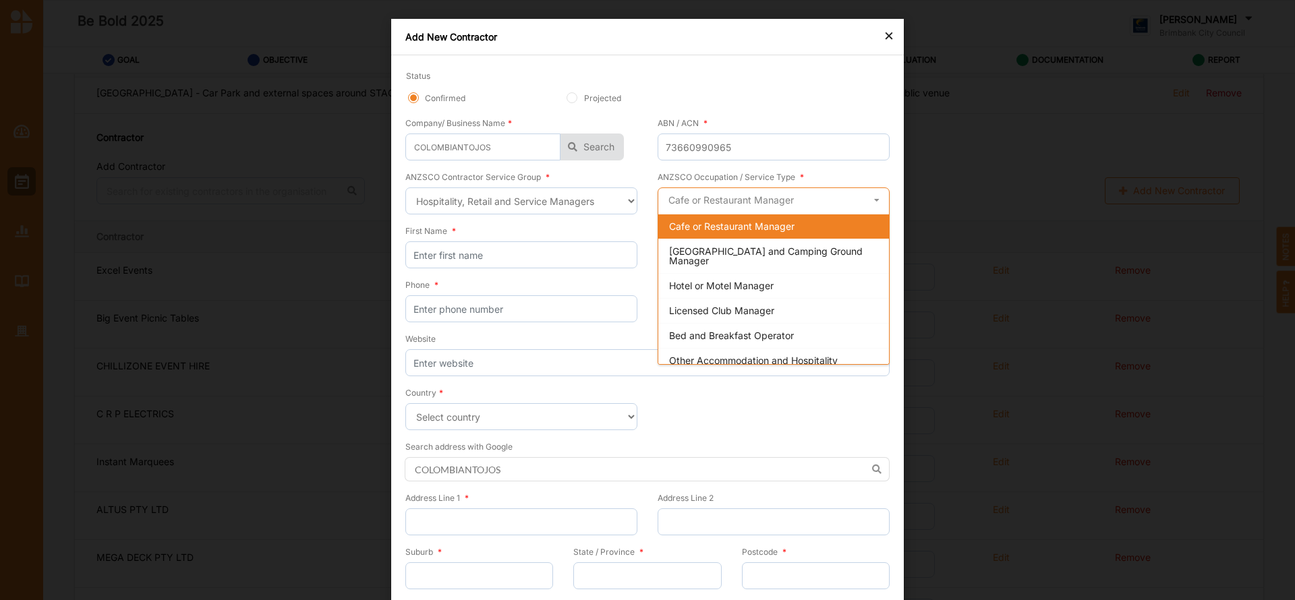
scroll to position [517, 0]
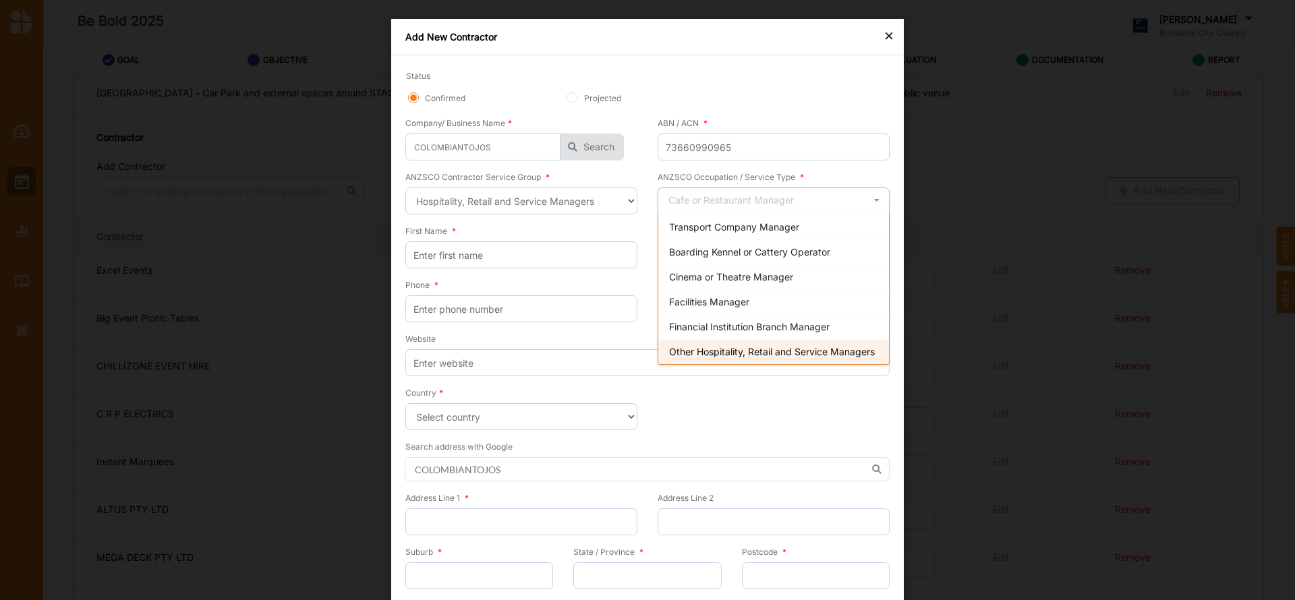
click at [769, 350] on div "Other Hospitality, Retail and Service Managers" at bounding box center [773, 351] width 231 height 25
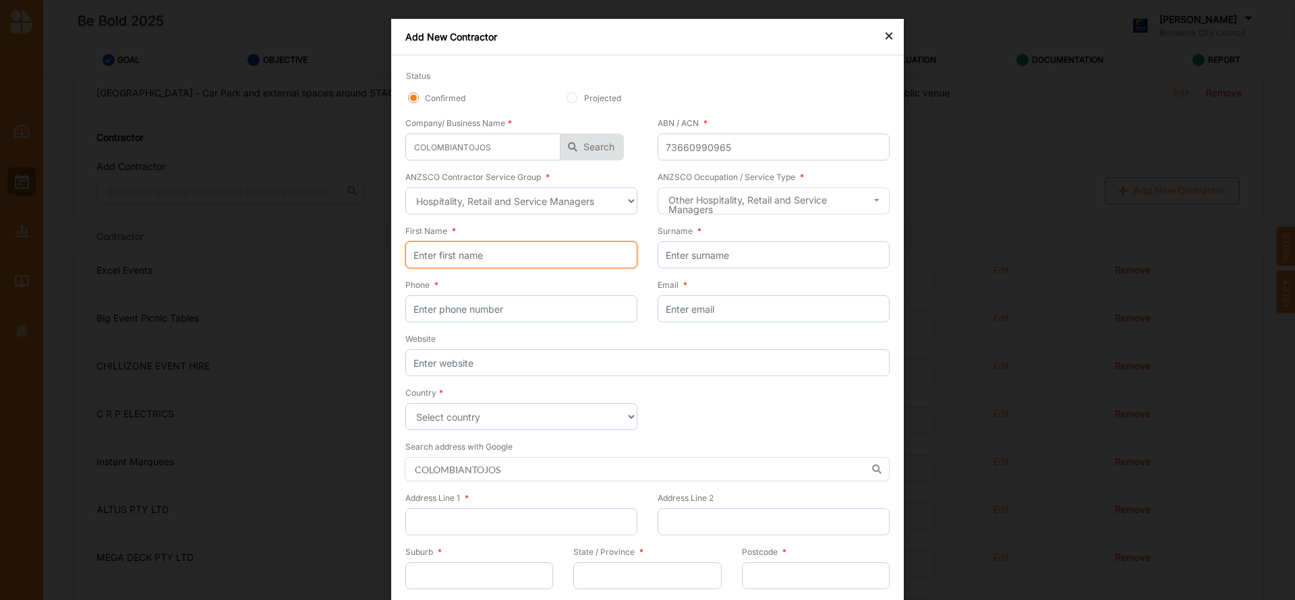
click at [539, 257] on input "First Name *" at bounding box center [521, 254] width 232 height 27
click at [699, 247] on input "Surname *" at bounding box center [774, 254] width 232 height 27
click at [538, 309] on input "Phone *" at bounding box center [521, 308] width 232 height 27
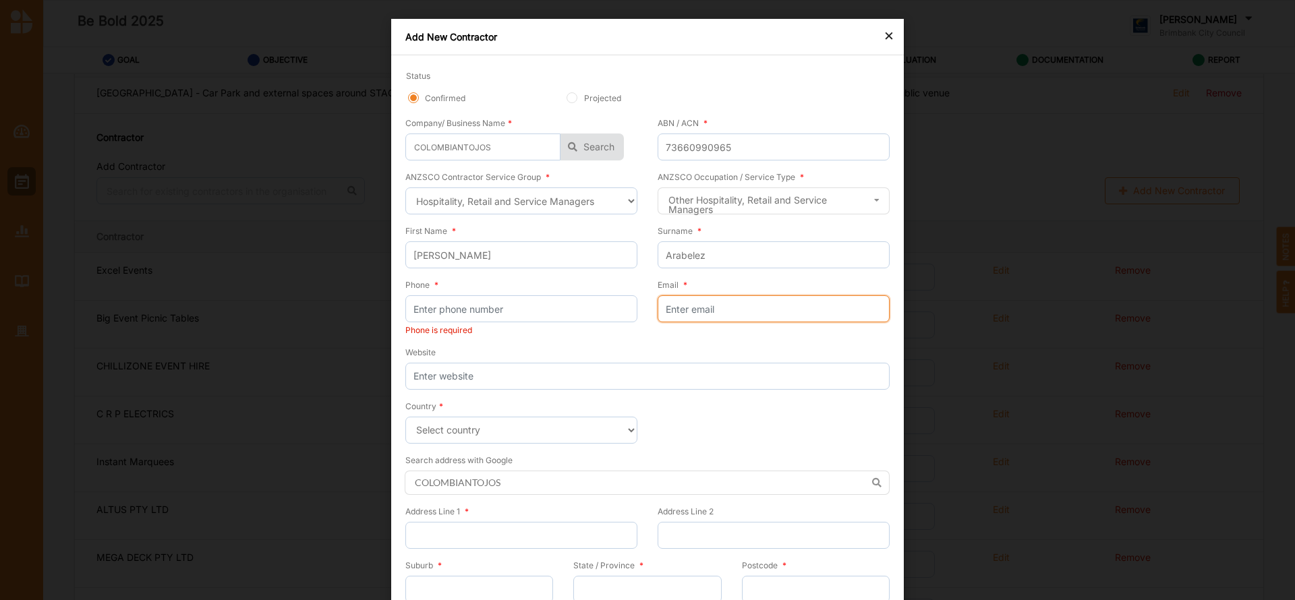
click at [687, 310] on input "Email *" at bounding box center [774, 308] width 232 height 27
paste input "[PHONE_NUMBER]"
click at [480, 306] on input "Phone *" at bounding box center [521, 308] width 232 height 27
paste input "61416191779"
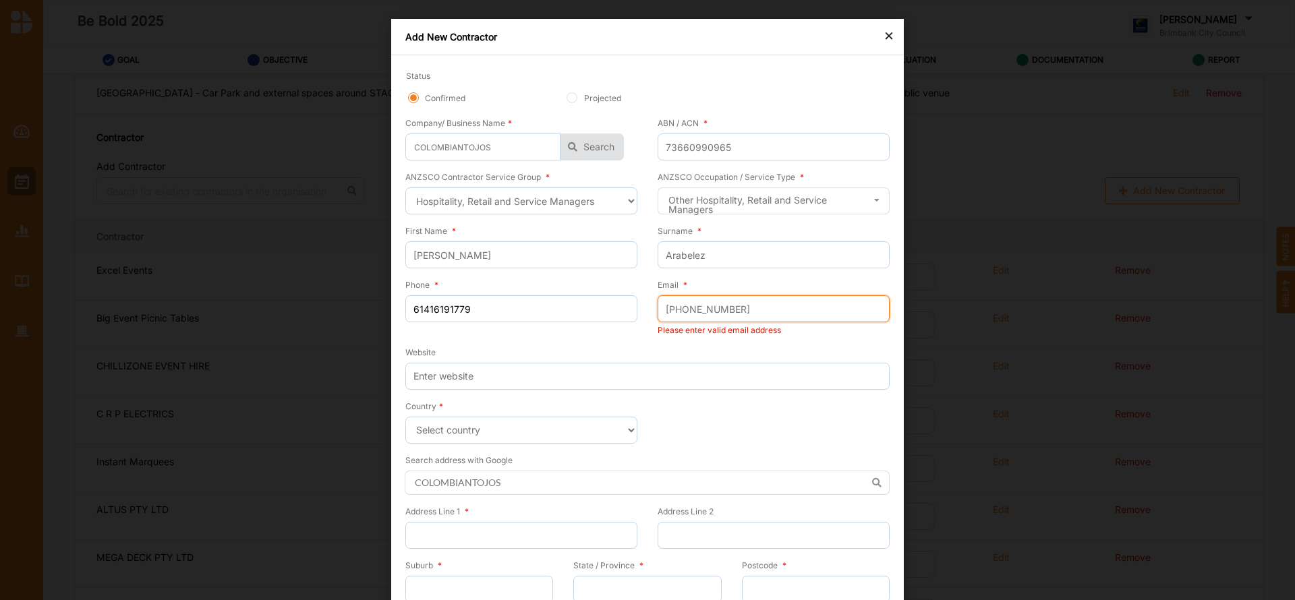
drag, startPoint x: 749, startPoint y: 314, endPoint x: 649, endPoint y: 307, distance: 100.7
click at [649, 307] on div "Email * [PHONE_NUMBER] Please enter valid email address" at bounding box center [768, 311] width 242 height 67
paste input "[EMAIL_ADDRESS][DOMAIN_NAME]"
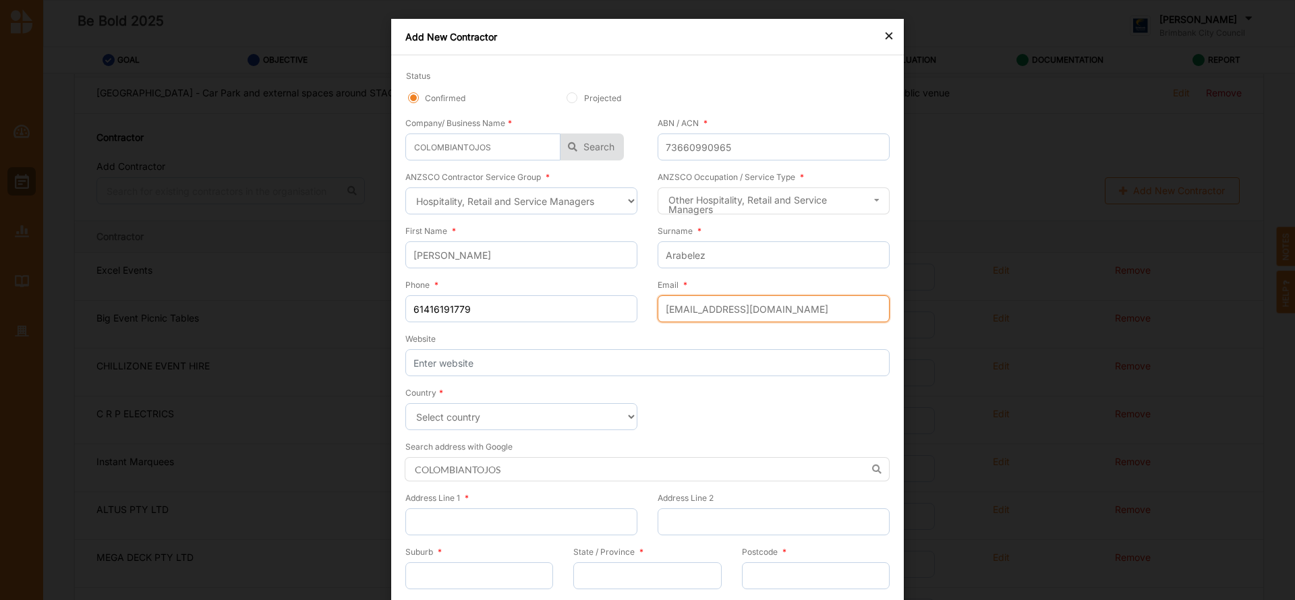
click at [682, 310] on input "[EMAIL_ADDRESS][DOMAIN_NAME]" at bounding box center [774, 308] width 232 height 27
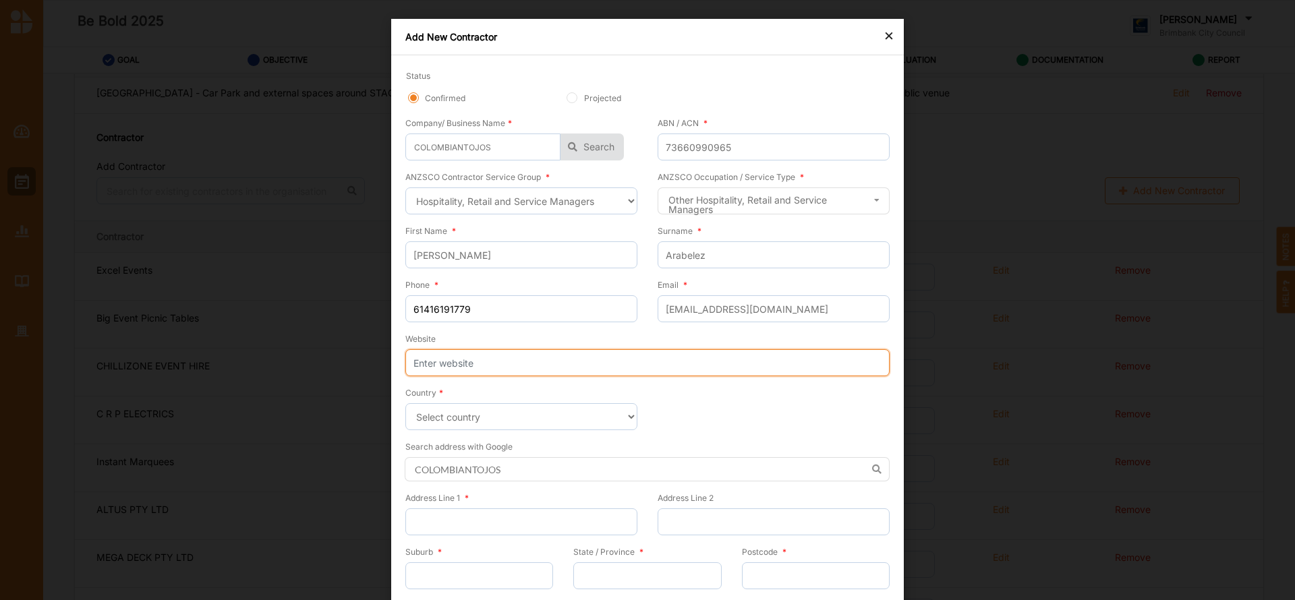
click at [464, 363] on input "Website" at bounding box center [647, 362] width 484 height 27
click at [545, 361] on input "Website" at bounding box center [647, 362] width 484 height 27
paste input "[DOMAIN_NAME]"
click at [431, 362] on input "[DOMAIN_NAME]" at bounding box center [647, 362] width 484 height 27
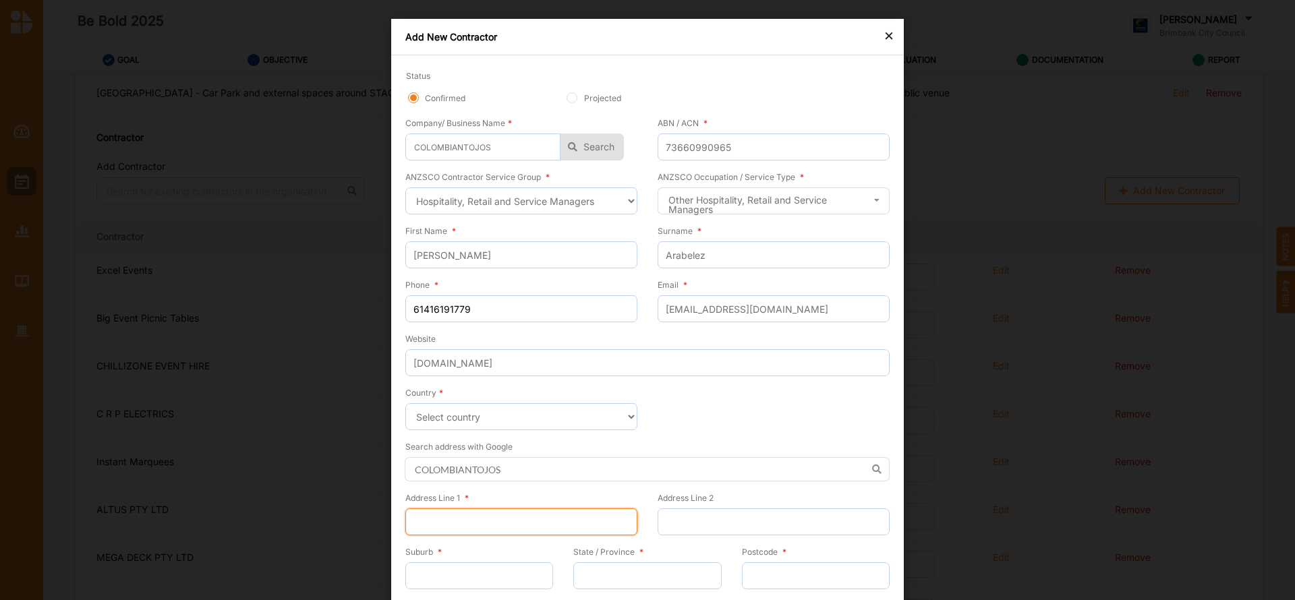
click at [542, 513] on input "Address Line 1 *" at bounding box center [521, 521] width 232 height 27
click at [496, 574] on div "Suburb *" at bounding box center [479, 580] width 148 height 45
click at [591, 579] on input "State / Province *" at bounding box center [647, 589] width 148 height 27
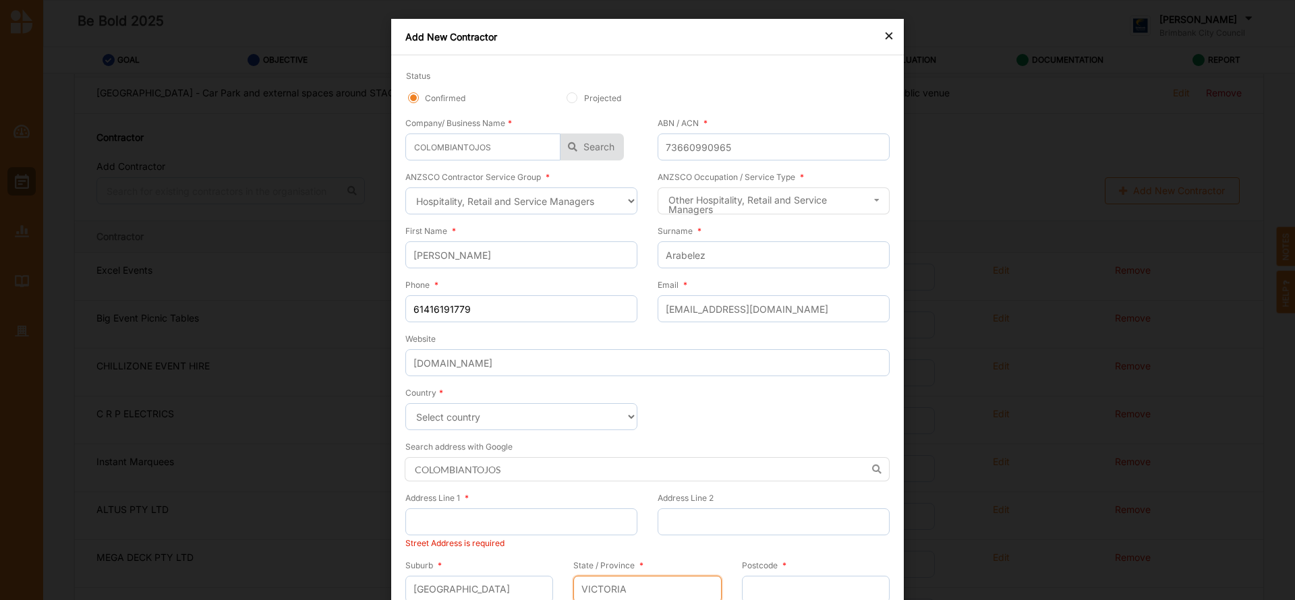
scroll to position [57, 0]
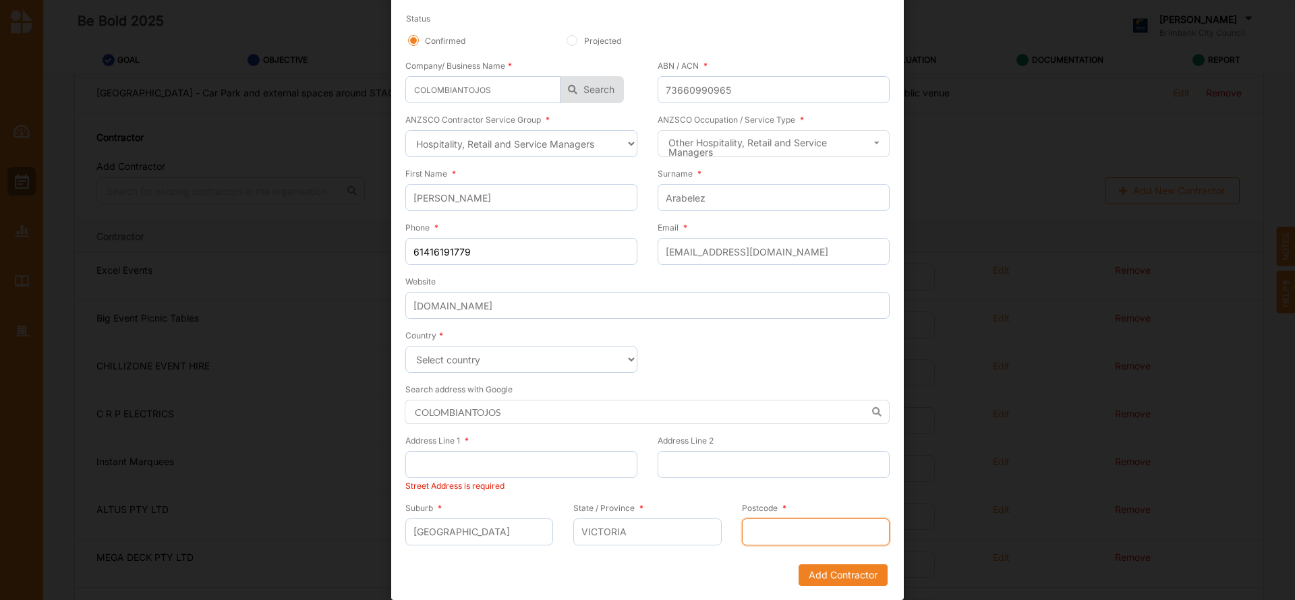
click at [815, 526] on input "Postcode *" at bounding box center [816, 532] width 148 height 27
click at [488, 469] on input "Address Line 1 *" at bounding box center [521, 464] width 232 height 27
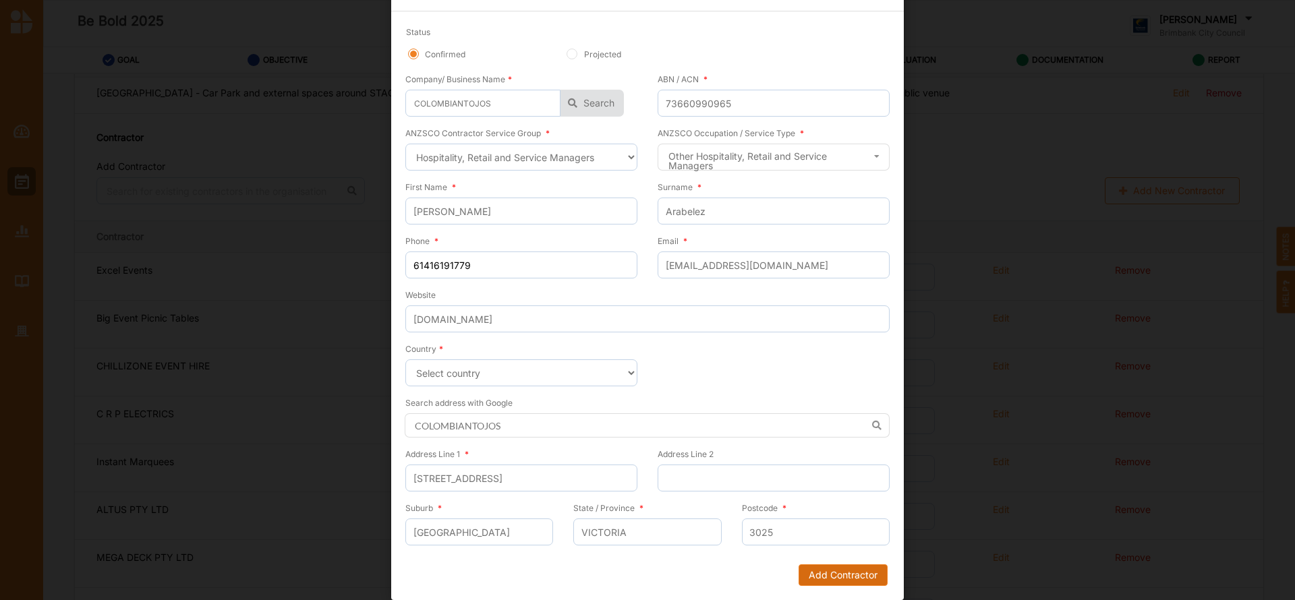
click at [842, 571] on button "Add Contractor" at bounding box center [842, 575] width 89 height 22
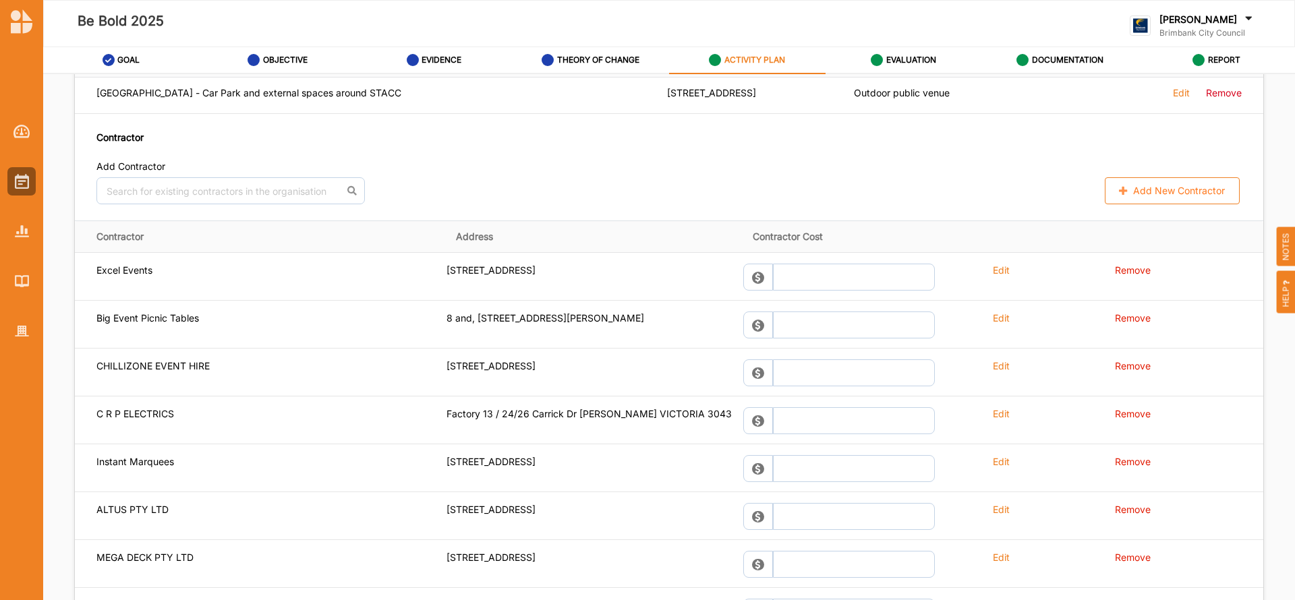
click at [1248, 13] on icon at bounding box center [1248, 20] width 13 height 15
click at [1166, 170] on div "Log Out" at bounding box center [1199, 167] width 117 height 12
